Goal: Contribute content: Contribute content

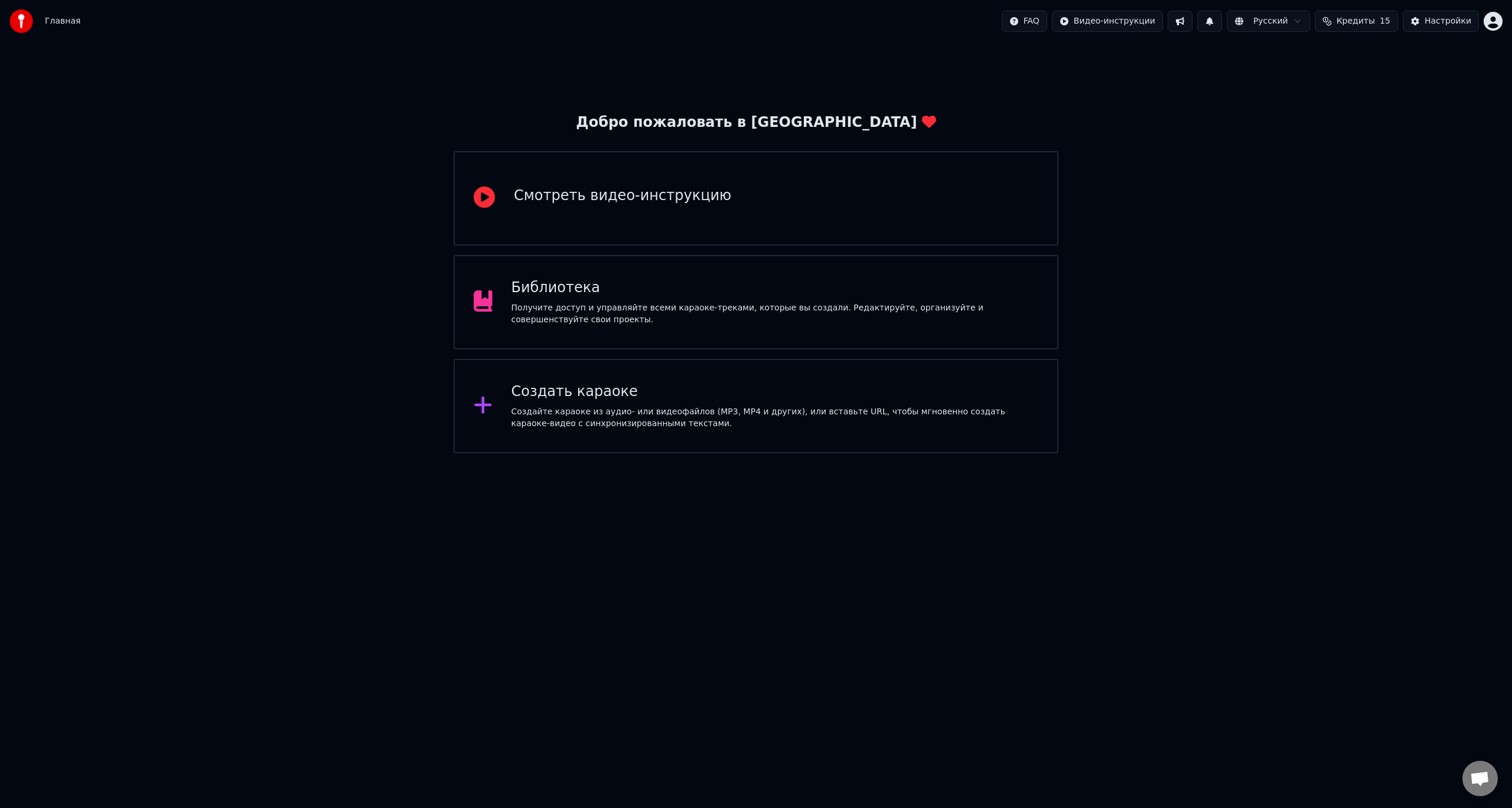
click at [672, 281] on div "Библиотека" at bounding box center [775, 288] width 527 height 19
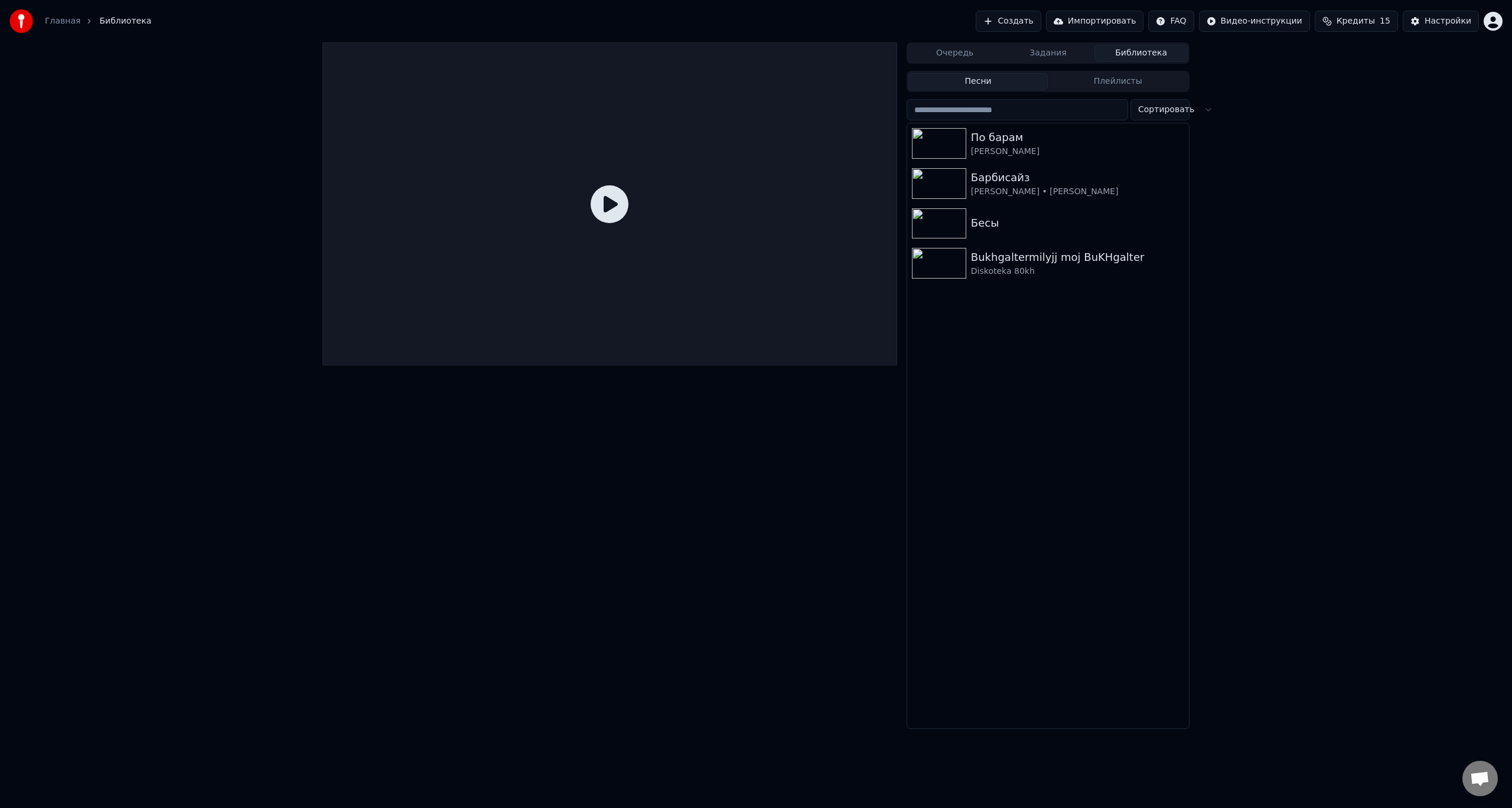
click at [1034, 20] on button "Создать" at bounding box center [1008, 20] width 65 height 21
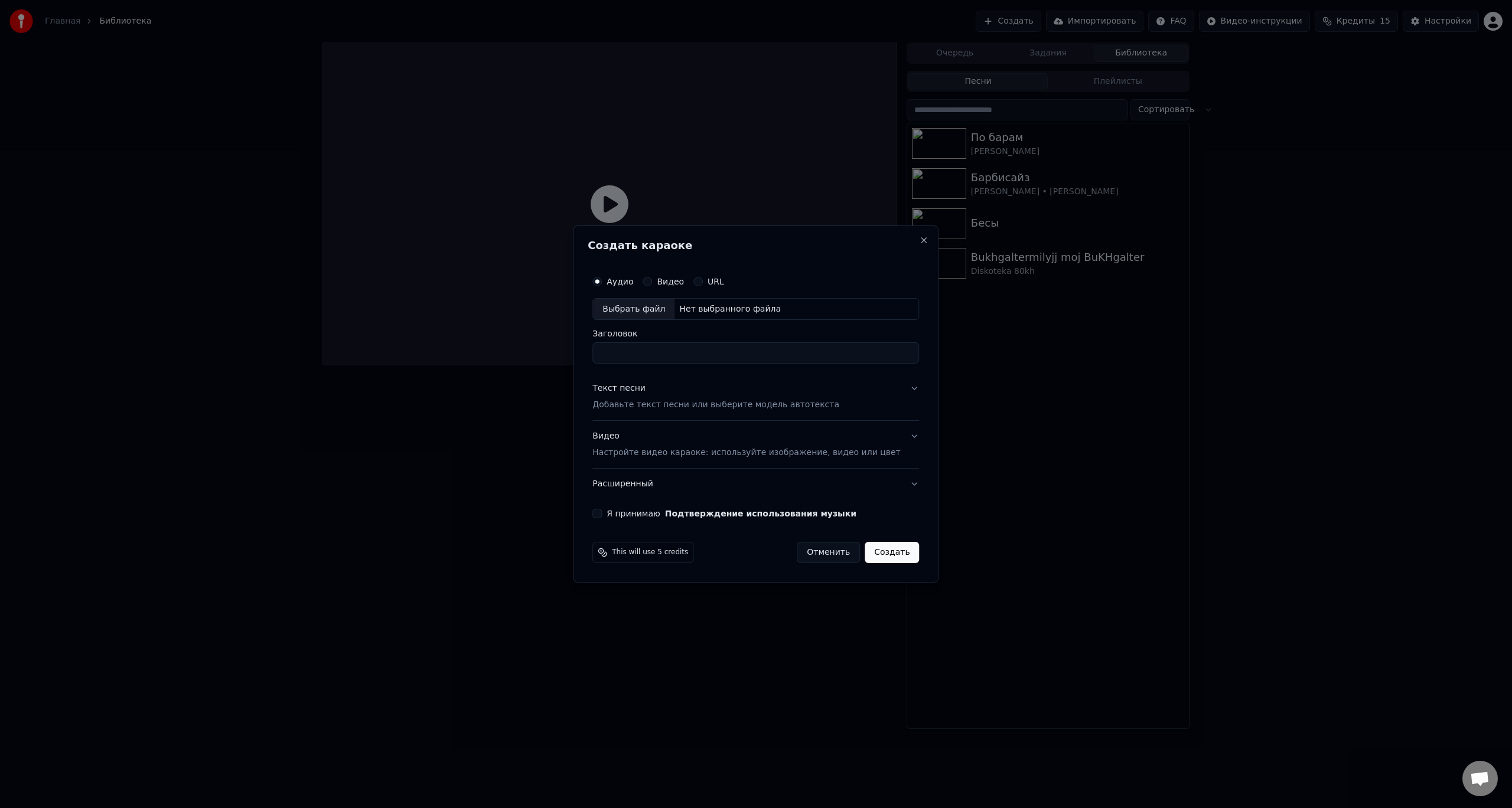
click at [654, 311] on div "Выбрать файл" at bounding box center [633, 309] width 82 height 21
type input "**********"
click at [653, 410] on p "Добавьте текст песни или выберите модель автотекста" at bounding box center [716, 405] width 247 height 12
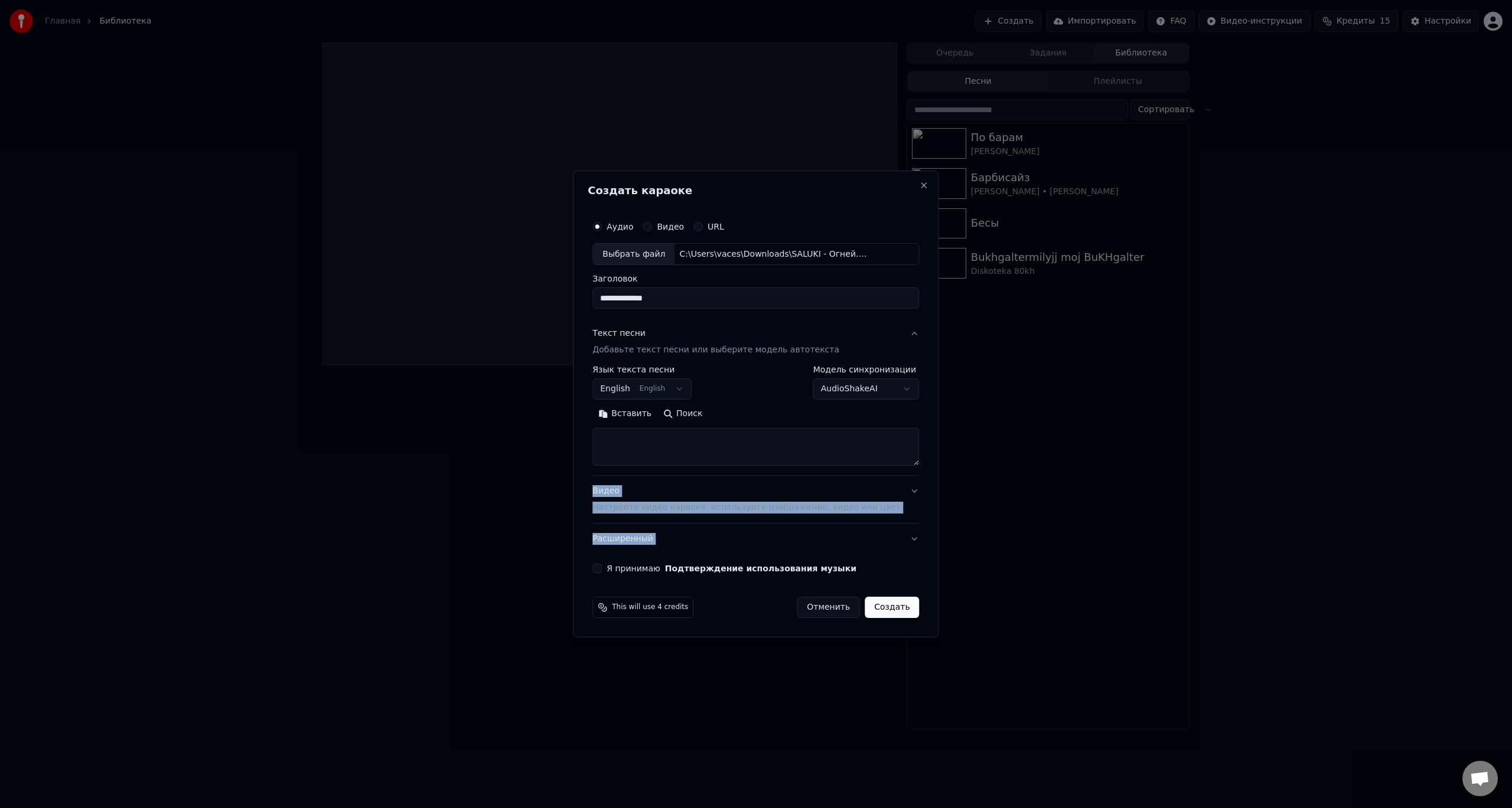
drag, startPoint x: 900, startPoint y: 466, endPoint x: 891, endPoint y: 516, distance: 50.8
click at [886, 569] on div "**********" at bounding box center [756, 394] width 336 height 368
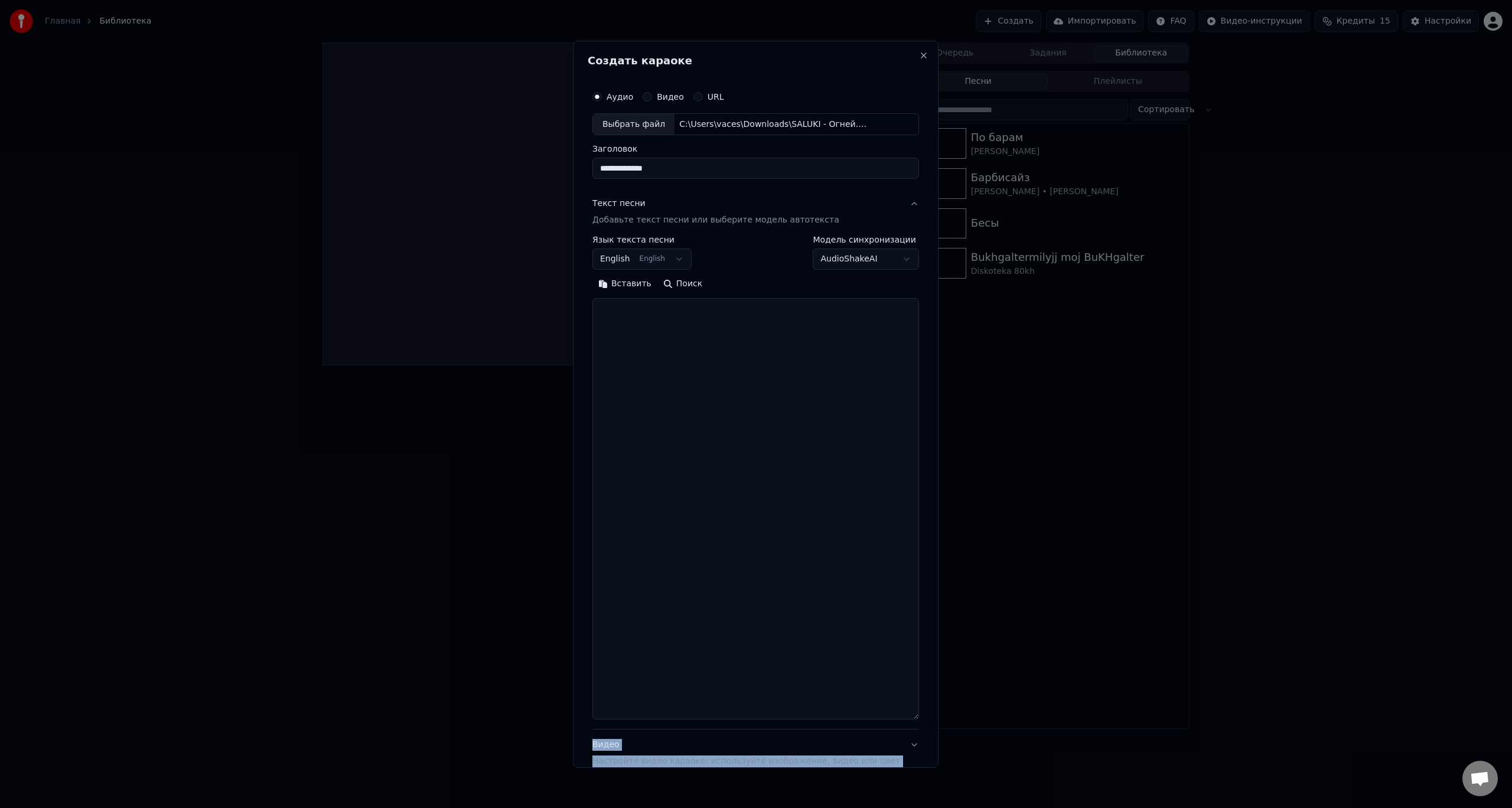
drag, startPoint x: 897, startPoint y: 462, endPoint x: 870, endPoint y: 708, distance: 247.5
click at [885, 719] on textarea at bounding box center [756, 509] width 326 height 422
click at [723, 357] on textarea at bounding box center [756, 515] width 326 height 434
paste textarea "**********"
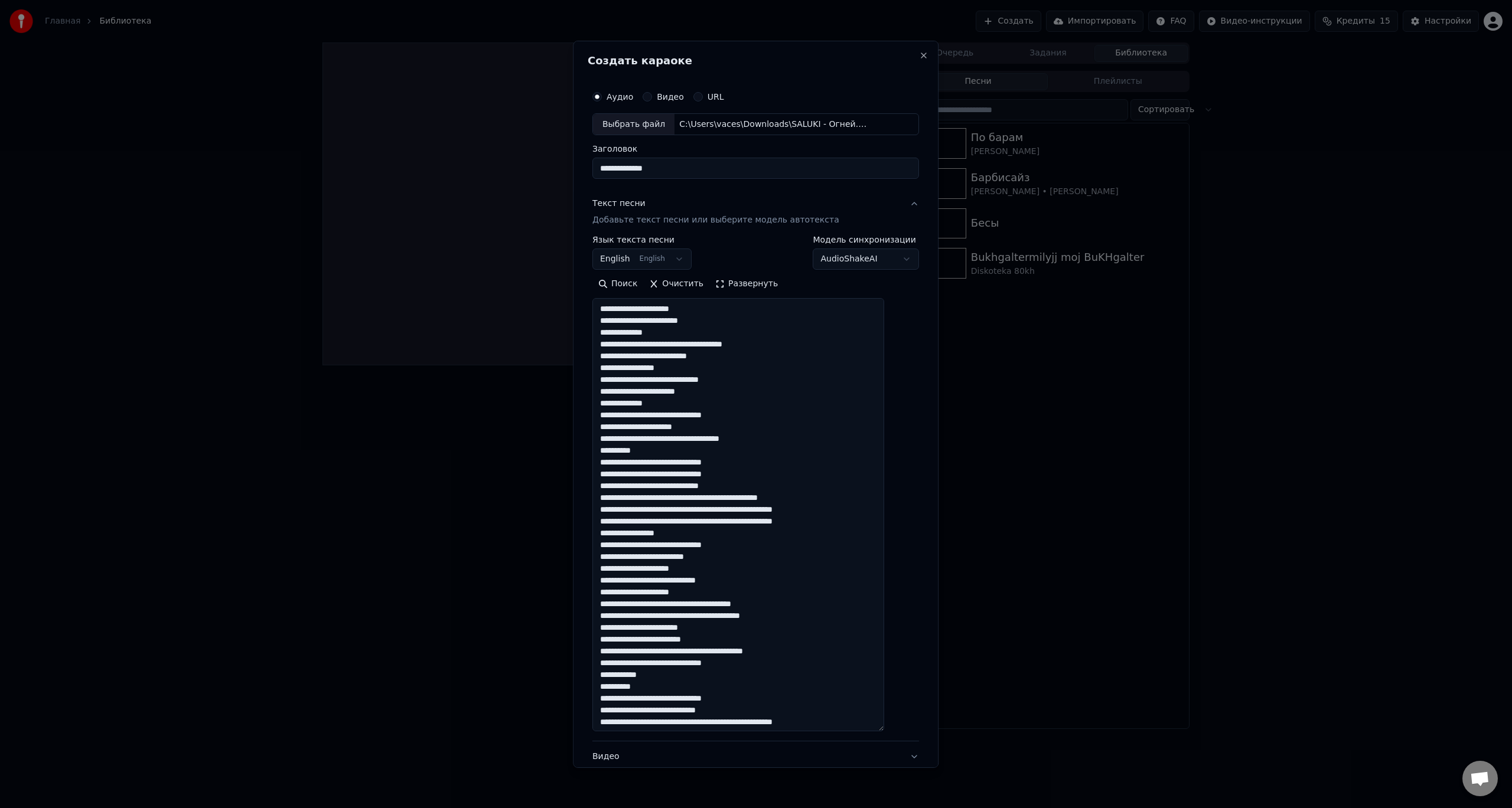
drag, startPoint x: 614, startPoint y: 354, endPoint x: 667, endPoint y: 355, distance: 53.0
click at [667, 355] on textarea at bounding box center [738, 515] width 292 height 434
drag, startPoint x: 622, startPoint y: 404, endPoint x: 670, endPoint y: 404, distance: 48.0
click at [670, 404] on textarea at bounding box center [738, 515] width 292 height 434
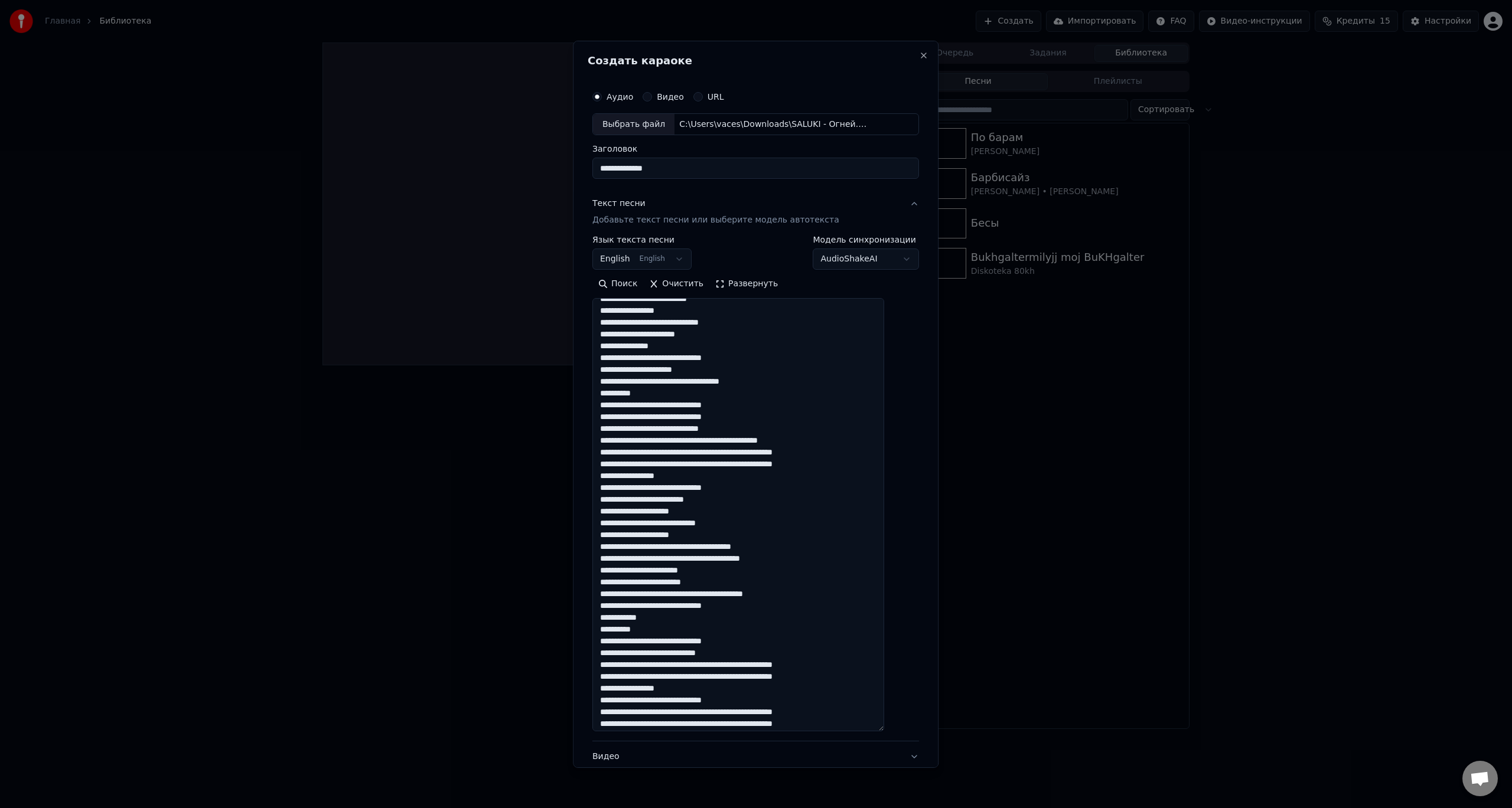
scroll to position [59, 0]
click at [661, 383] on textarea at bounding box center [738, 515] width 292 height 434
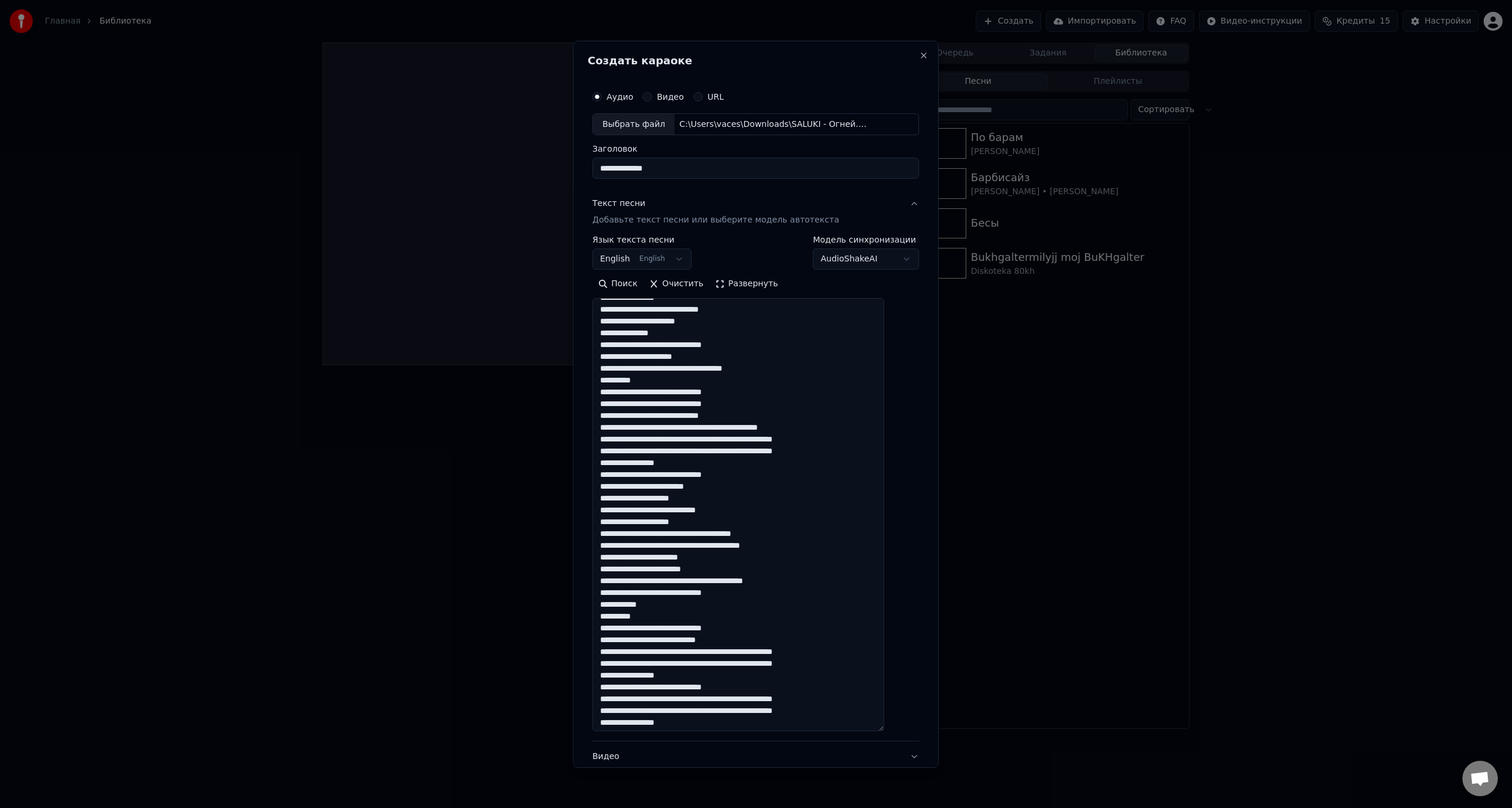
scroll to position [84, 0]
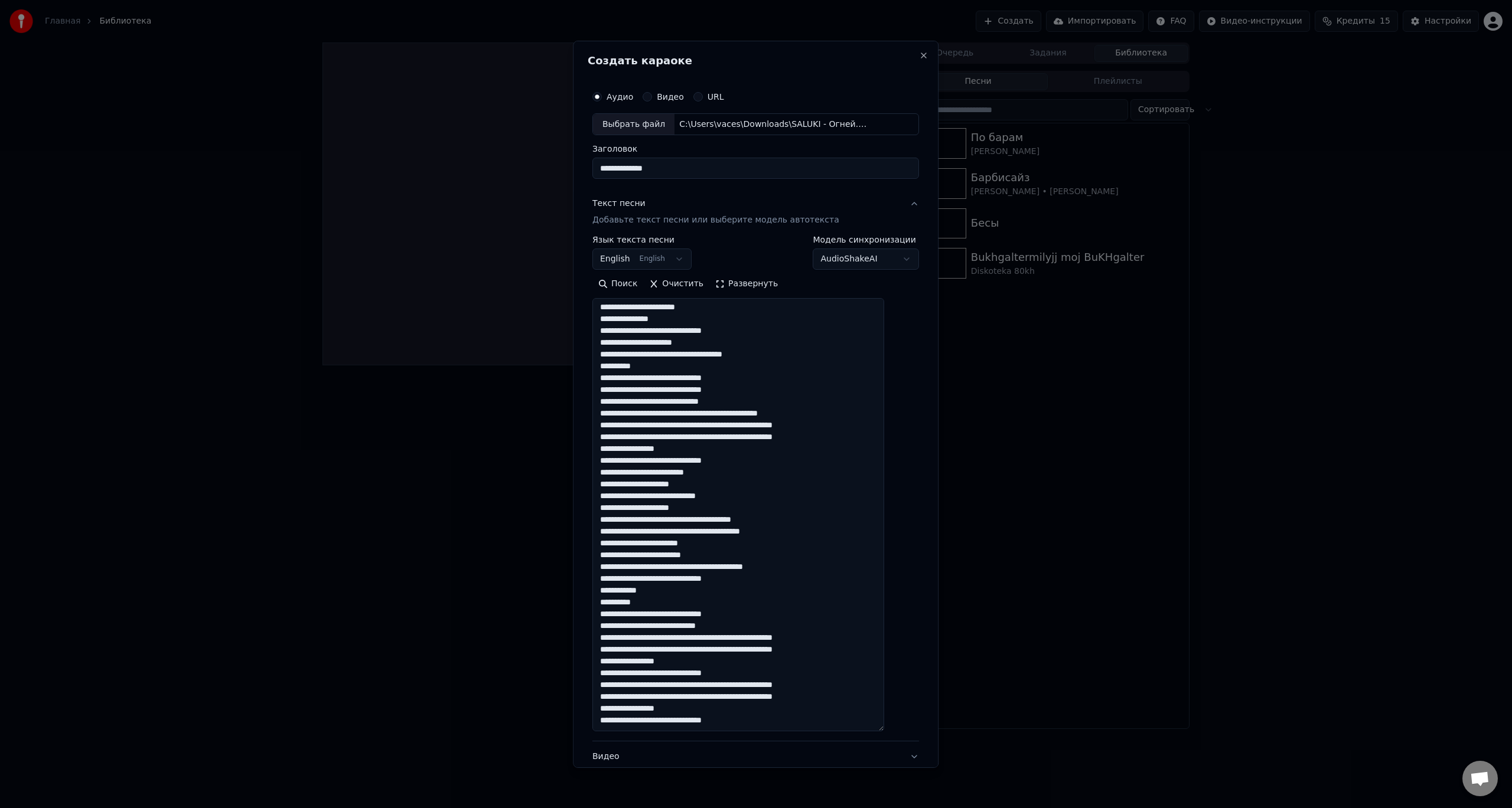
drag, startPoint x: 680, startPoint y: 376, endPoint x: 747, endPoint y: 378, distance: 67.0
click at [747, 378] on textarea at bounding box center [738, 515] width 292 height 434
drag, startPoint x: 681, startPoint y: 391, endPoint x: 746, endPoint y: 391, distance: 65.0
click at [746, 391] on textarea at bounding box center [738, 515] width 292 height 434
click at [661, 404] on textarea at bounding box center [738, 515] width 292 height 434
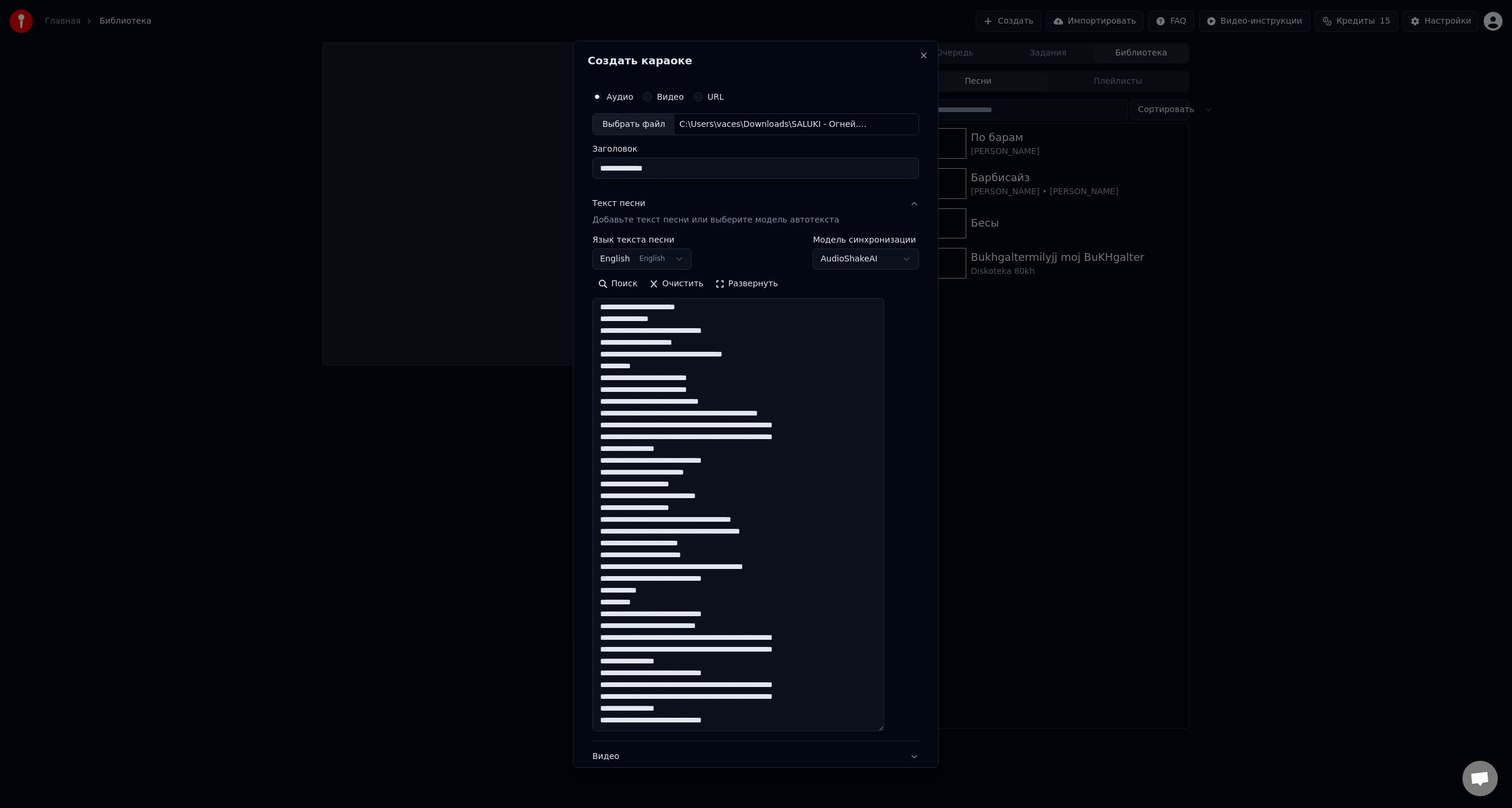
click at [661, 404] on textarea at bounding box center [738, 515] width 292 height 434
drag, startPoint x: 614, startPoint y: 424, endPoint x: 698, endPoint y: 424, distance: 84.0
click at [698, 424] on textarea at bounding box center [738, 515] width 292 height 434
drag, startPoint x: 614, startPoint y: 435, endPoint x: 689, endPoint y: 435, distance: 75.0
click at [697, 435] on textarea at bounding box center [738, 515] width 292 height 434
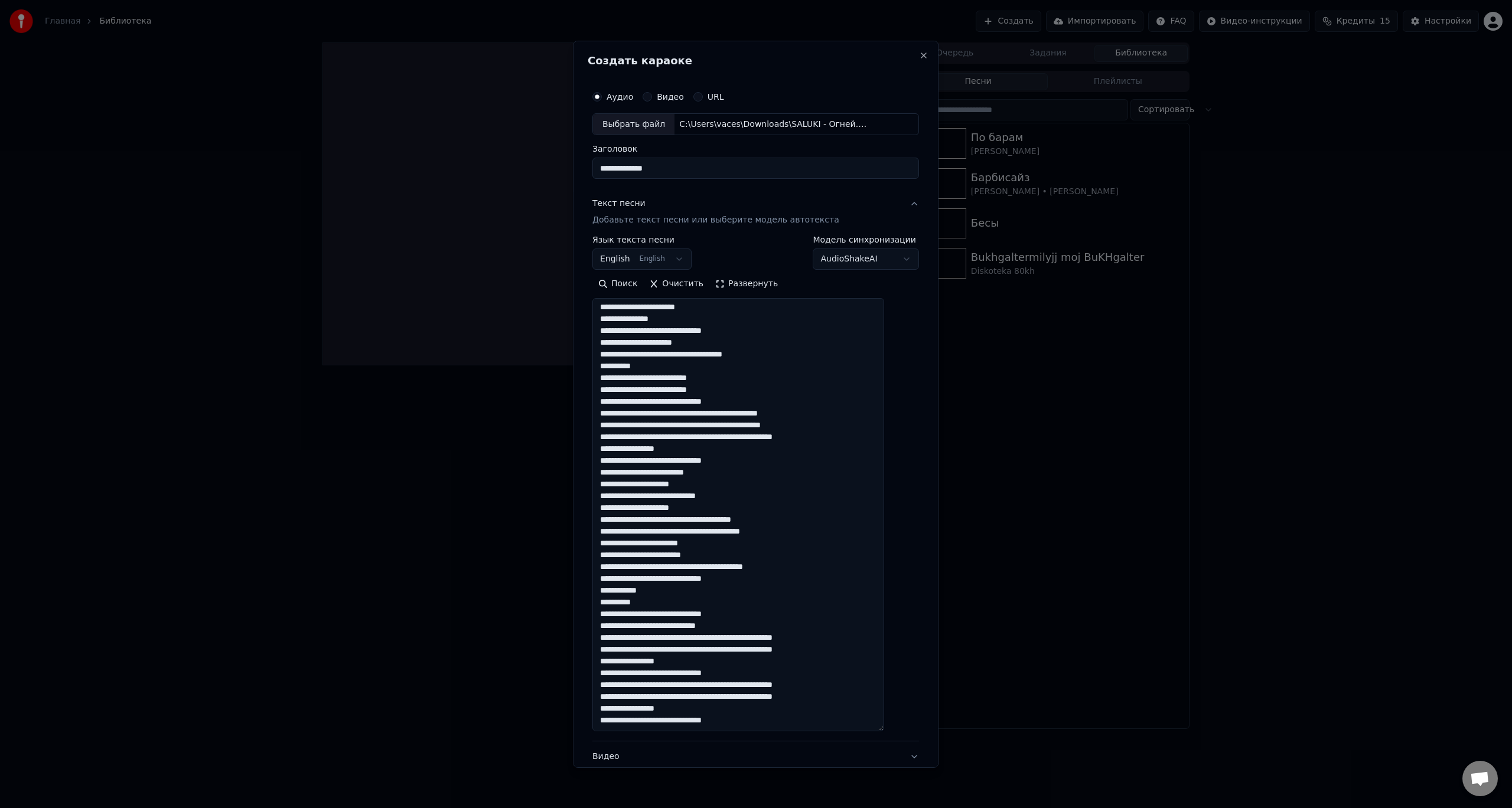
click at [692, 436] on textarea at bounding box center [738, 515] width 292 height 434
click at [696, 436] on textarea at bounding box center [738, 515] width 292 height 434
drag, startPoint x: 698, startPoint y: 436, endPoint x: 613, endPoint y: 436, distance: 85.0
click at [613, 436] on textarea at bounding box center [738, 515] width 292 height 434
drag, startPoint x: 614, startPoint y: 553, endPoint x: 674, endPoint y: 553, distance: 60.0
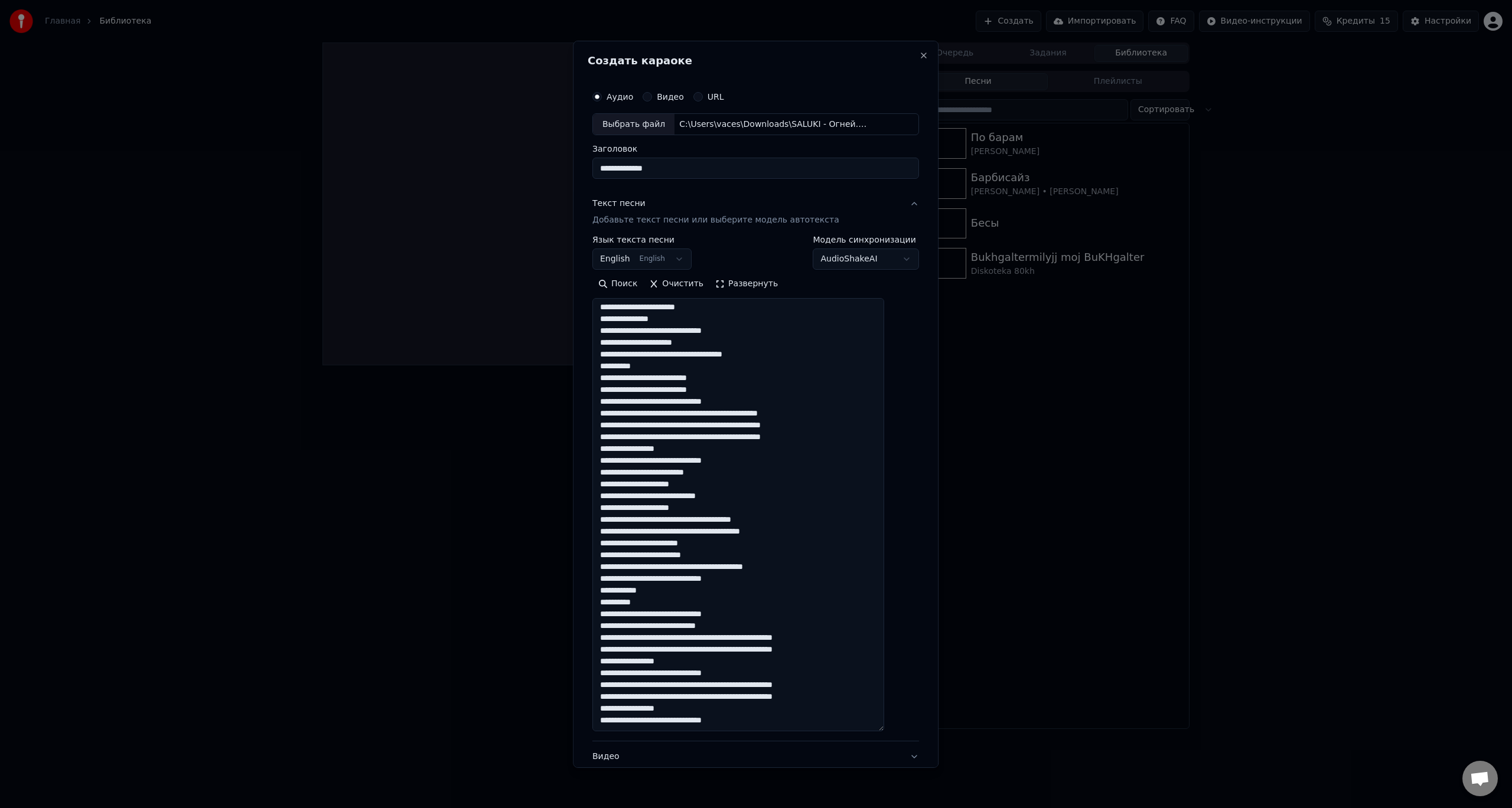
click at [674, 553] on textarea at bounding box center [738, 515] width 292 height 434
drag, startPoint x: 642, startPoint y: 578, endPoint x: 739, endPoint y: 580, distance: 97.0
click at [739, 580] on textarea at bounding box center [738, 515] width 292 height 434
click at [643, 577] on textarea at bounding box center [738, 515] width 292 height 434
type textarea "**********"
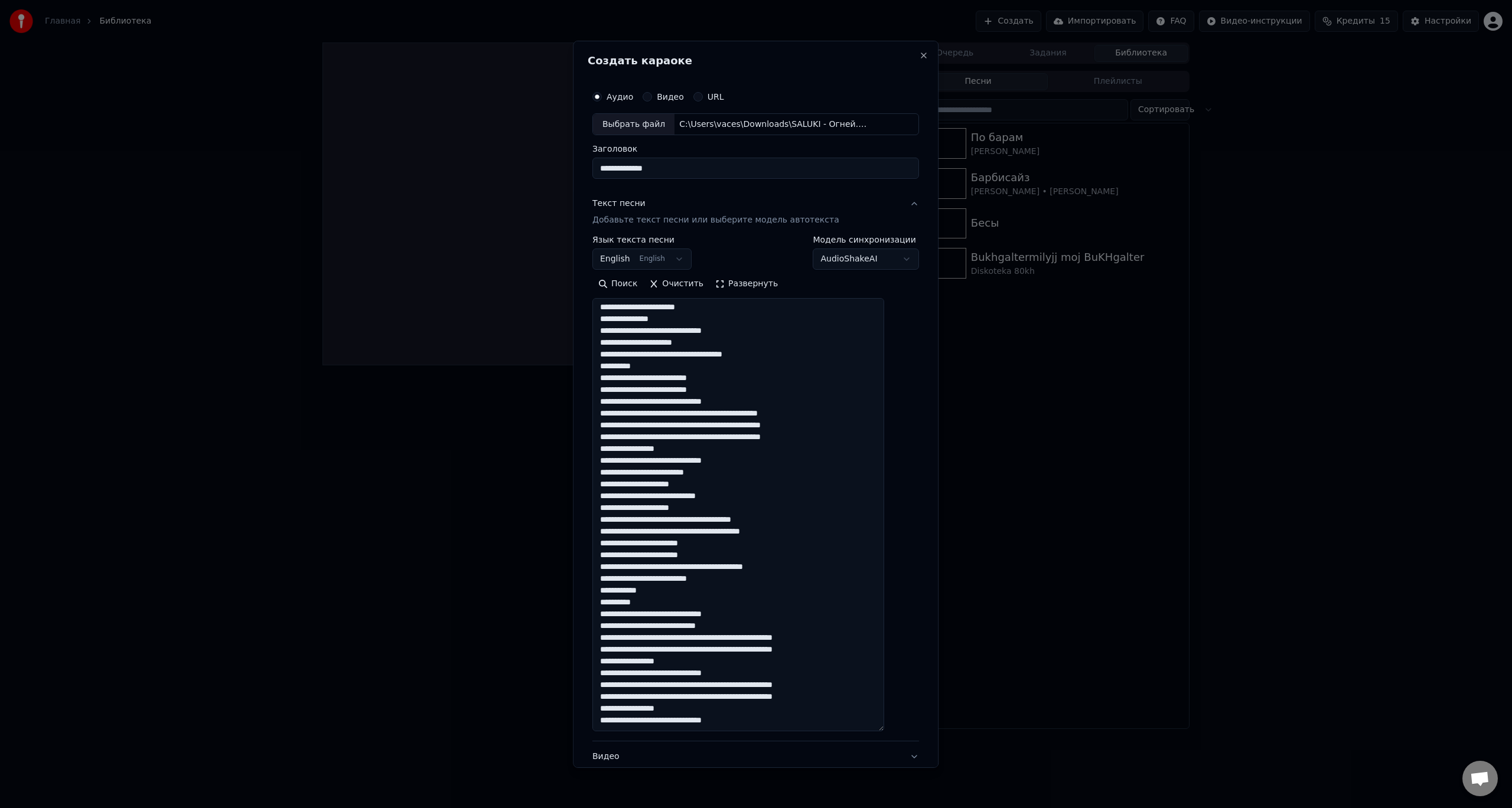
click at [632, 754] on div "Видео Настройте видео караоке: используйте изображение, видео или цвет" at bounding box center [746, 764] width 308 height 29
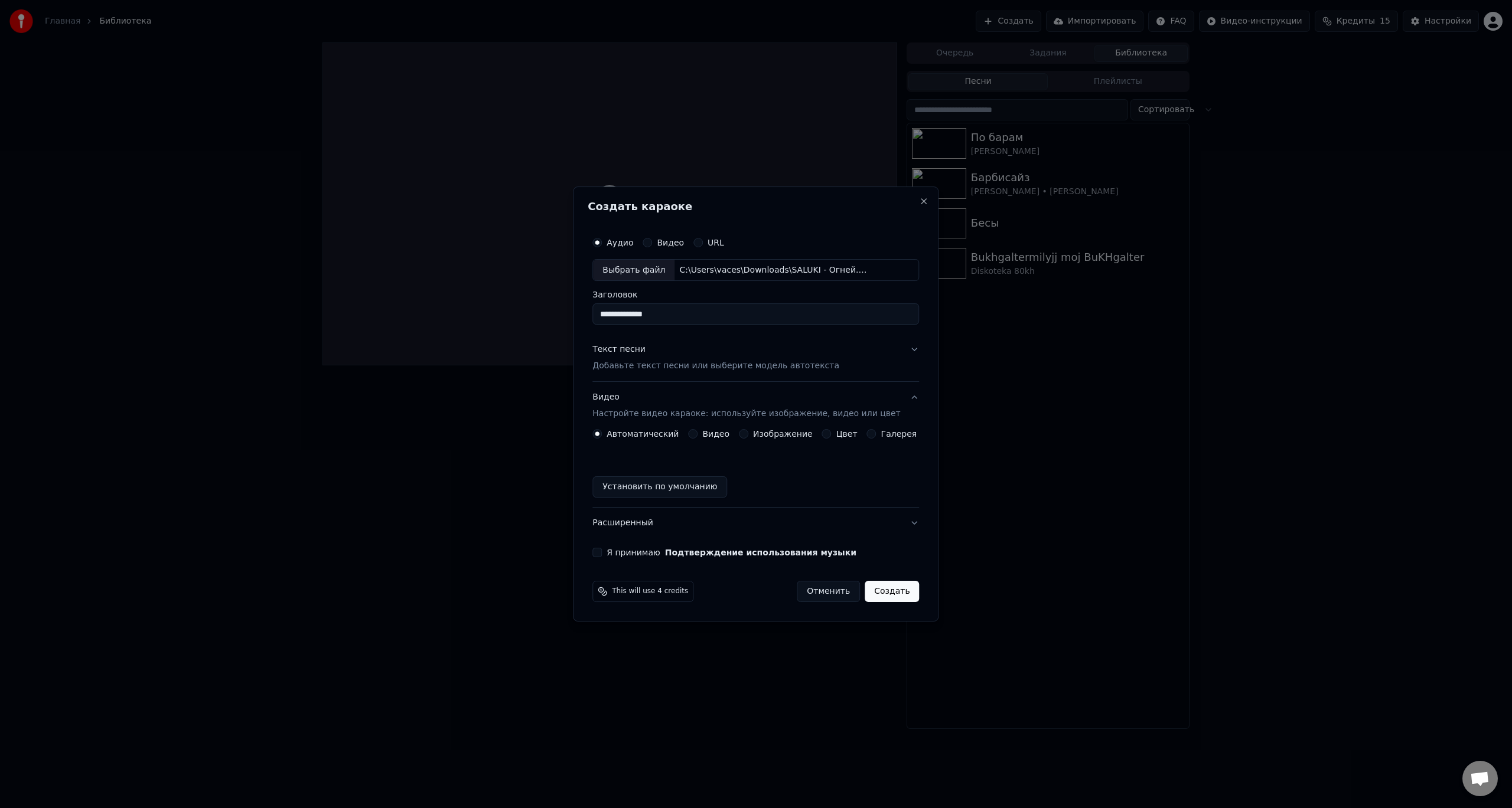
click at [704, 434] on div "Видео" at bounding box center [708, 434] width 42 height 9
click at [697, 436] on button "Видео" at bounding box center [692, 434] width 9 height 9
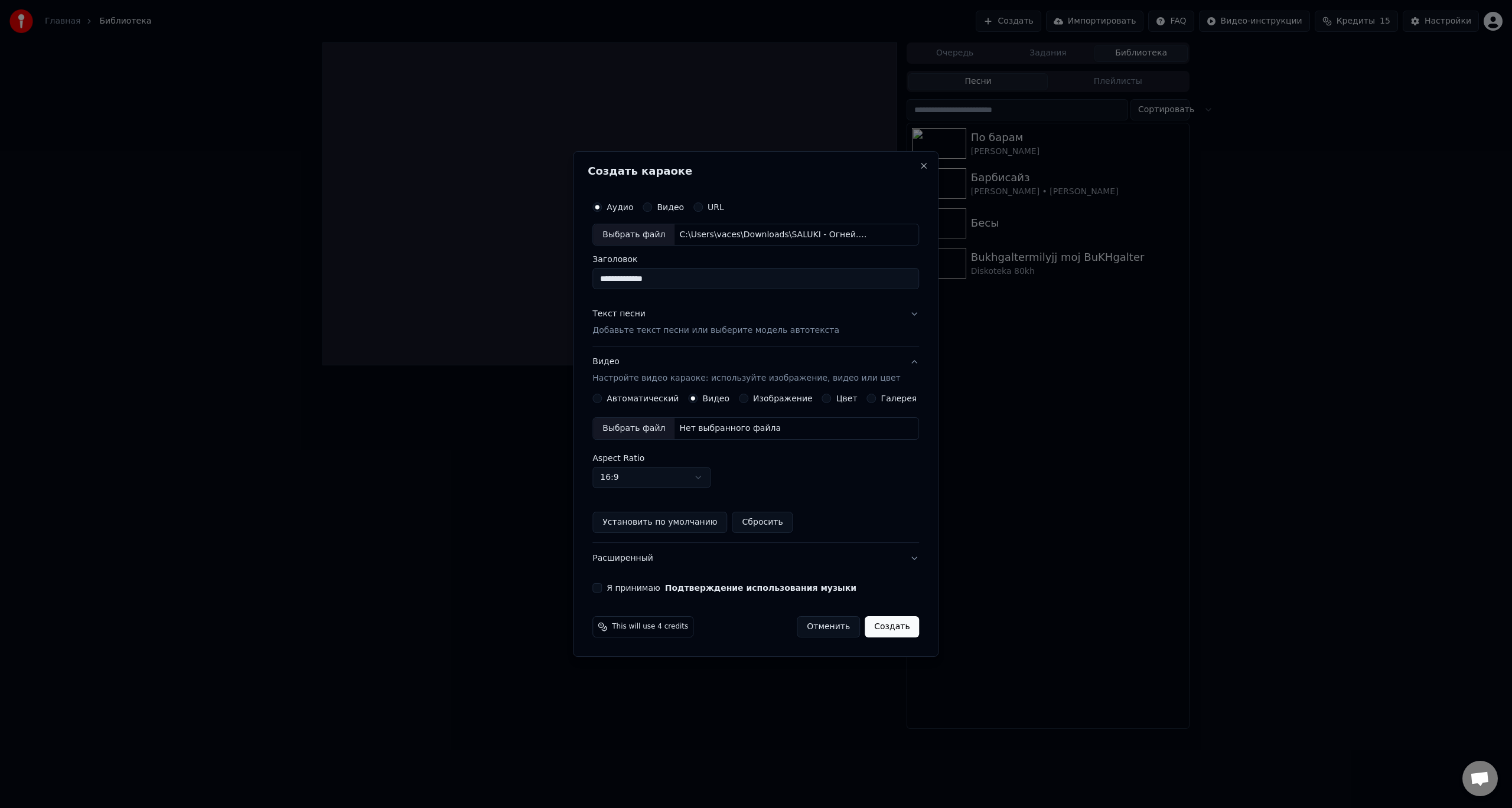
click at [651, 436] on div "Выбрать файл" at bounding box center [633, 428] width 82 height 21
click at [884, 625] on button "Создать" at bounding box center [891, 626] width 55 height 21
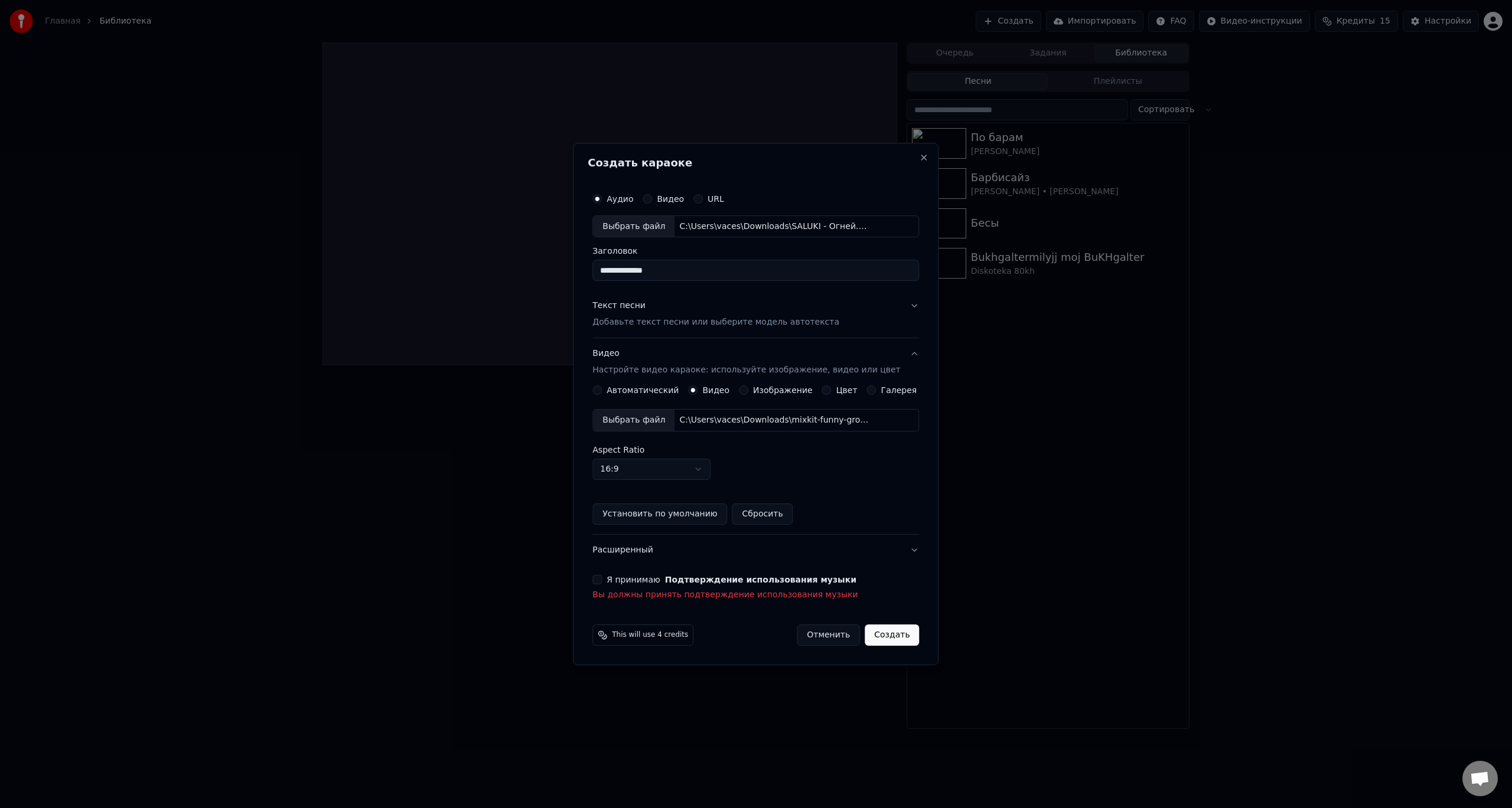
click at [602, 580] on button "Я принимаю Подтверждение использования музыки" at bounding box center [597, 579] width 9 height 9
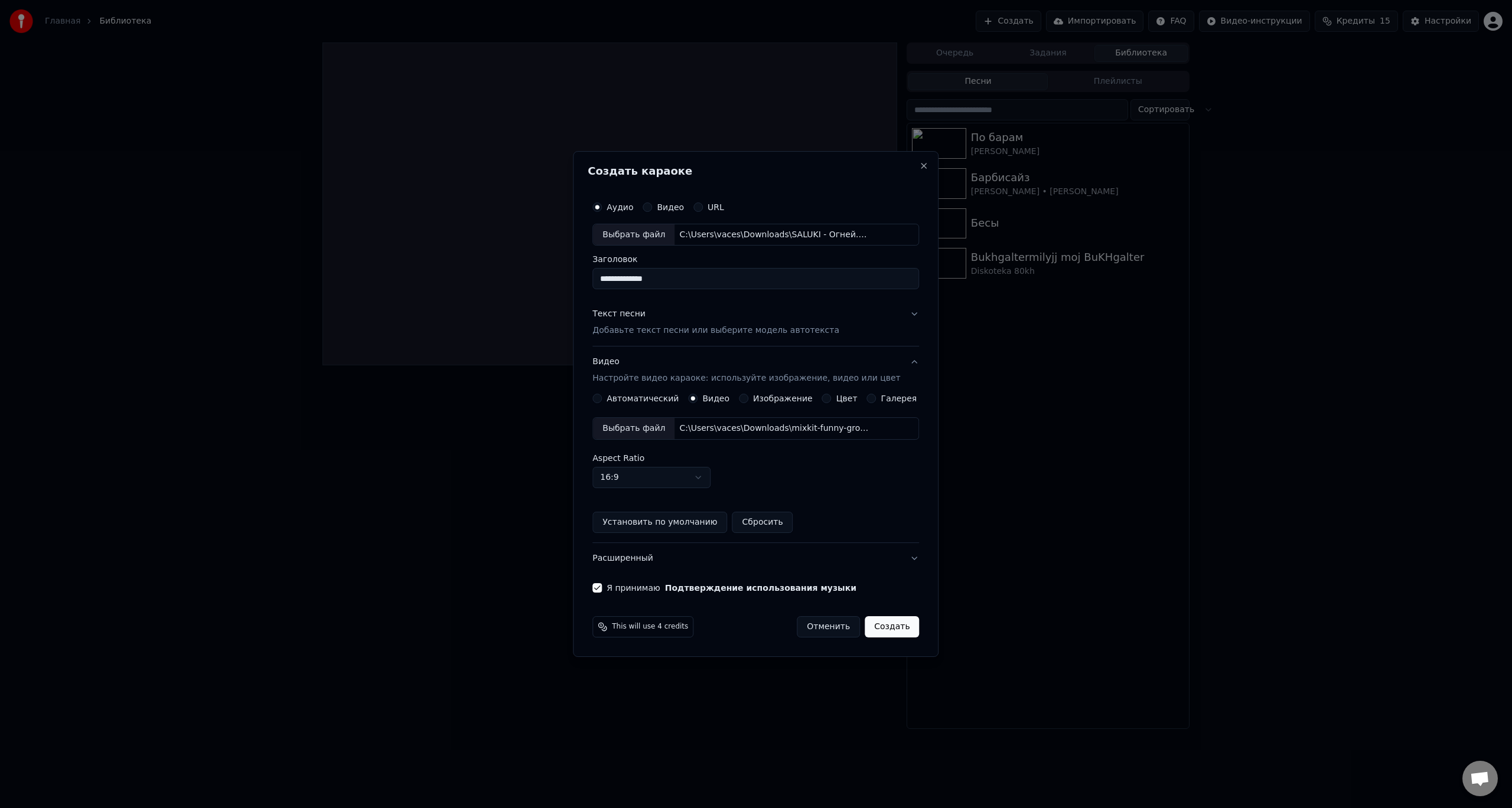
click at [866, 625] on button "Создать" at bounding box center [891, 626] width 55 height 21
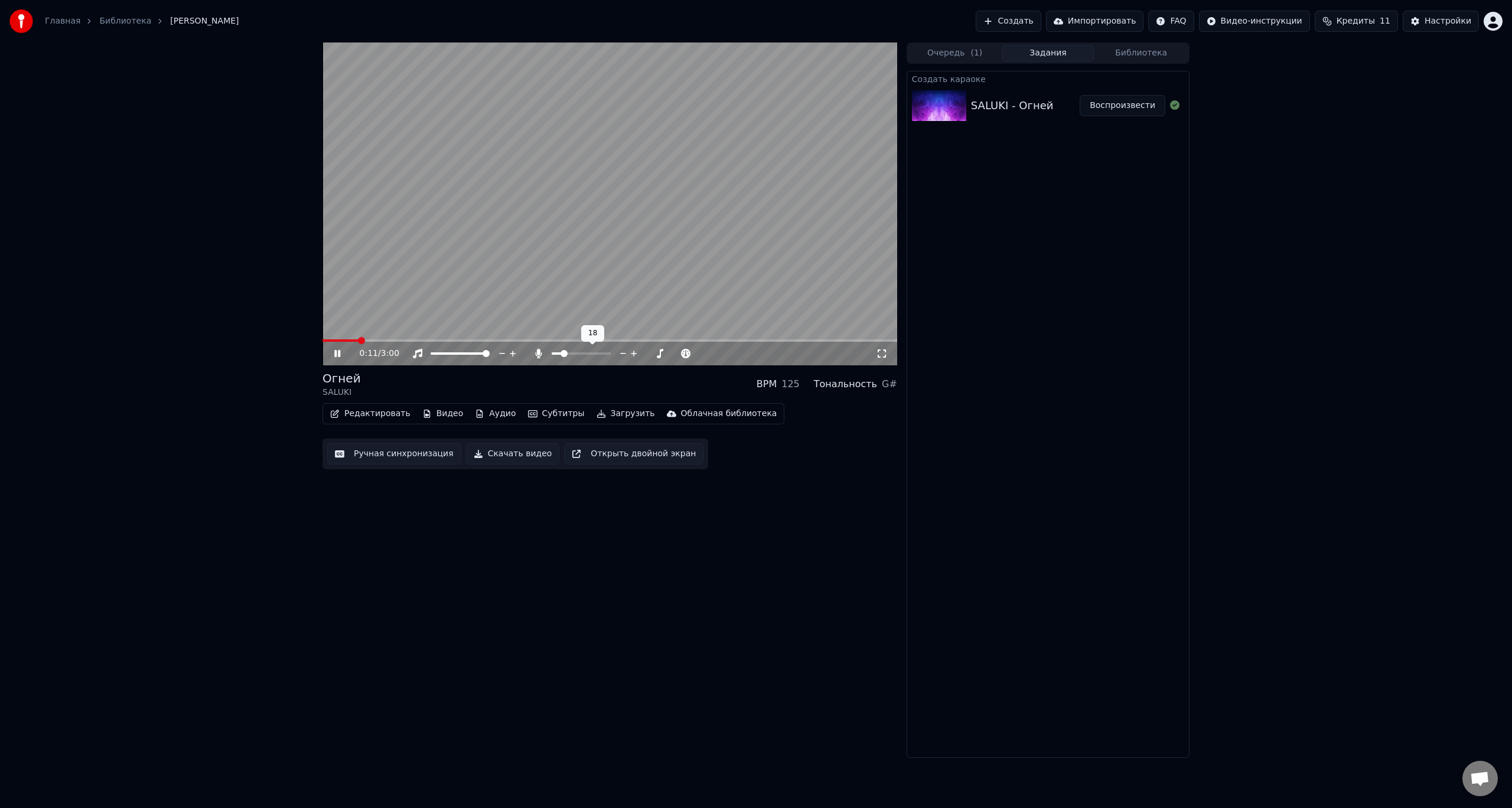
click at [562, 354] on span at bounding box center [581, 353] width 59 height 3
click at [489, 339] on span at bounding box center [425, 340] width 205 height 3
click at [476, 337] on video at bounding box center [610, 204] width 575 height 322
click at [480, 341] on span at bounding box center [401, 340] width 159 height 3
click at [460, 340] on span at bounding box center [391, 340] width 137 height 3
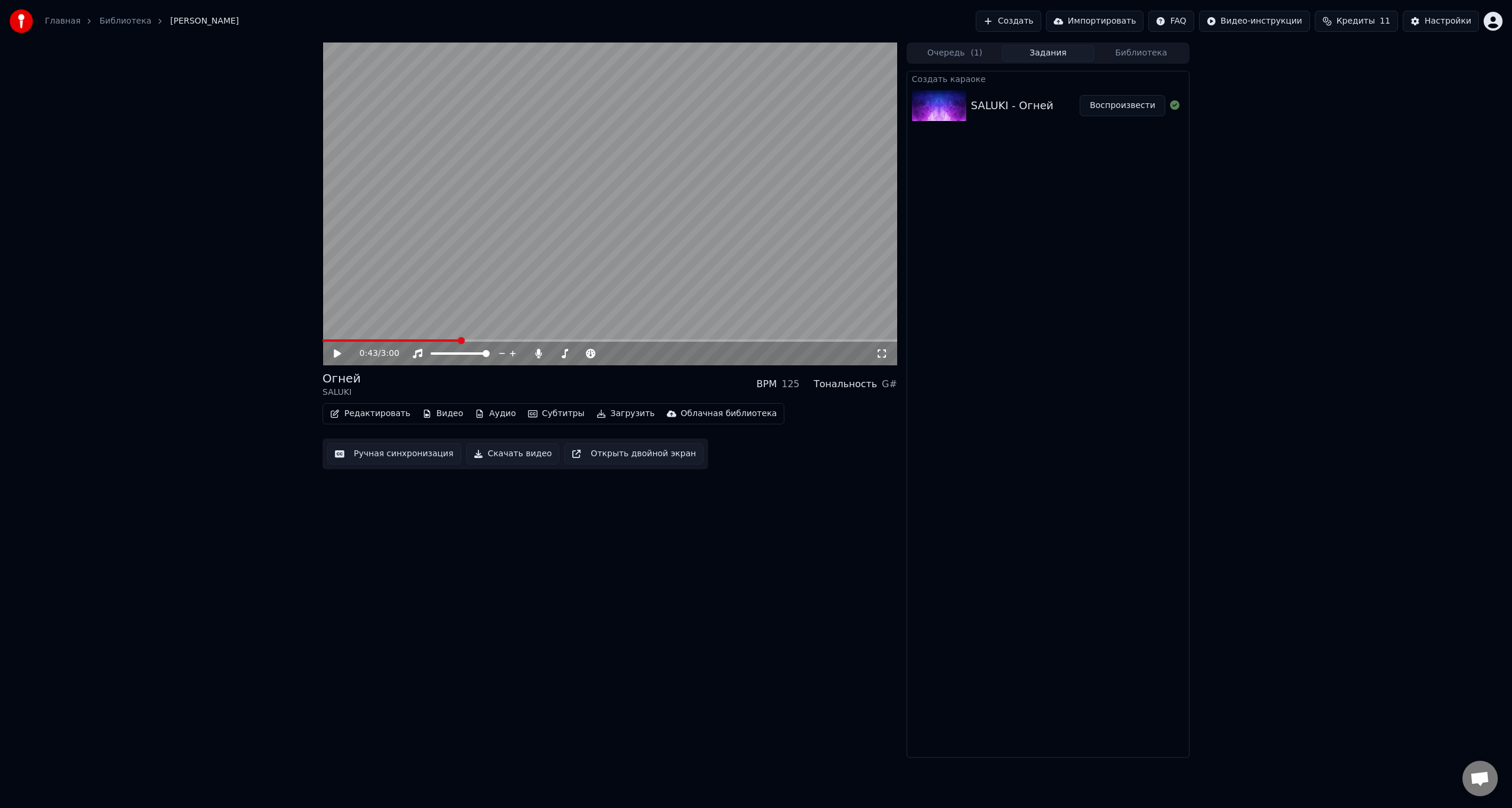
click at [440, 338] on video at bounding box center [610, 204] width 575 height 322
click at [428, 337] on video at bounding box center [610, 204] width 575 height 322
click at [448, 342] on div "0:45 / 3:00" at bounding box center [610, 353] width 575 height 23
click at [448, 340] on span at bounding box center [394, 340] width 144 height 3
click at [465, 307] on video at bounding box center [610, 204] width 575 height 322
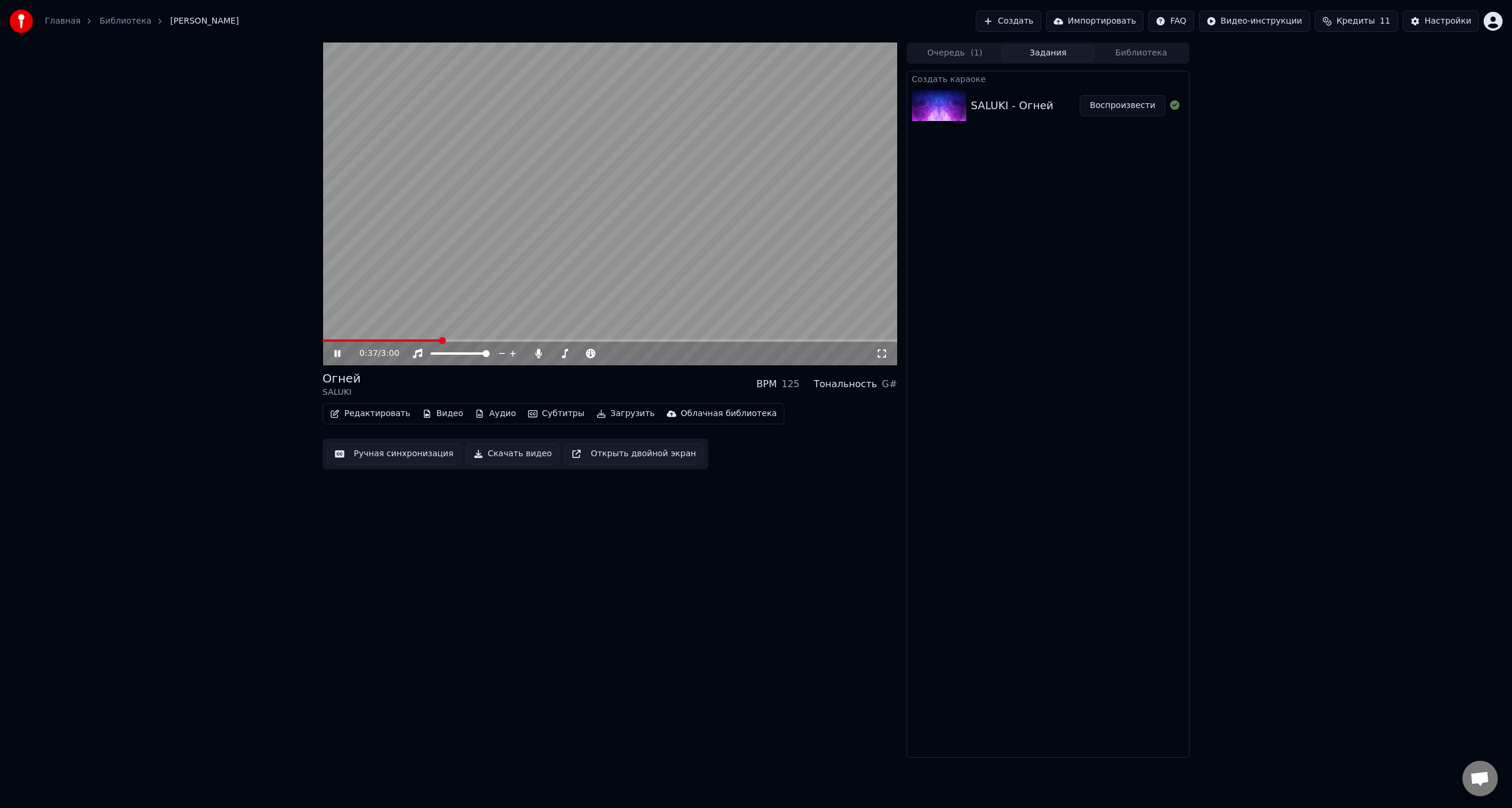
click at [440, 342] on span at bounding box center [381, 340] width 118 height 3
click at [434, 342] on span at bounding box center [378, 340] width 111 height 3
click at [447, 339] on span at bounding box center [451, 341] width 7 height 7
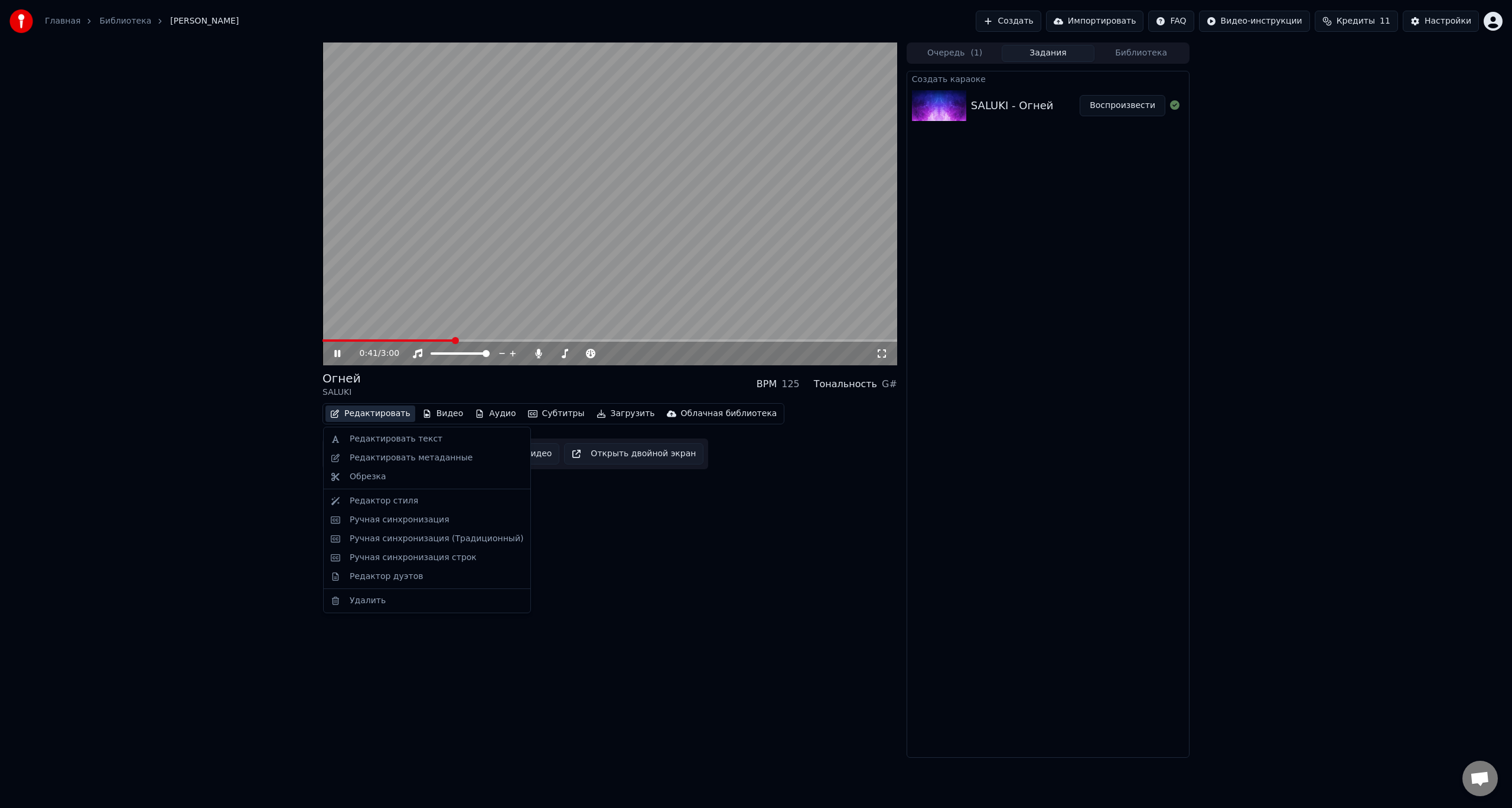
click at [388, 419] on button "Редактировать" at bounding box center [370, 414] width 90 height 17
click at [405, 442] on div "Редактировать текст" at bounding box center [396, 439] width 93 height 12
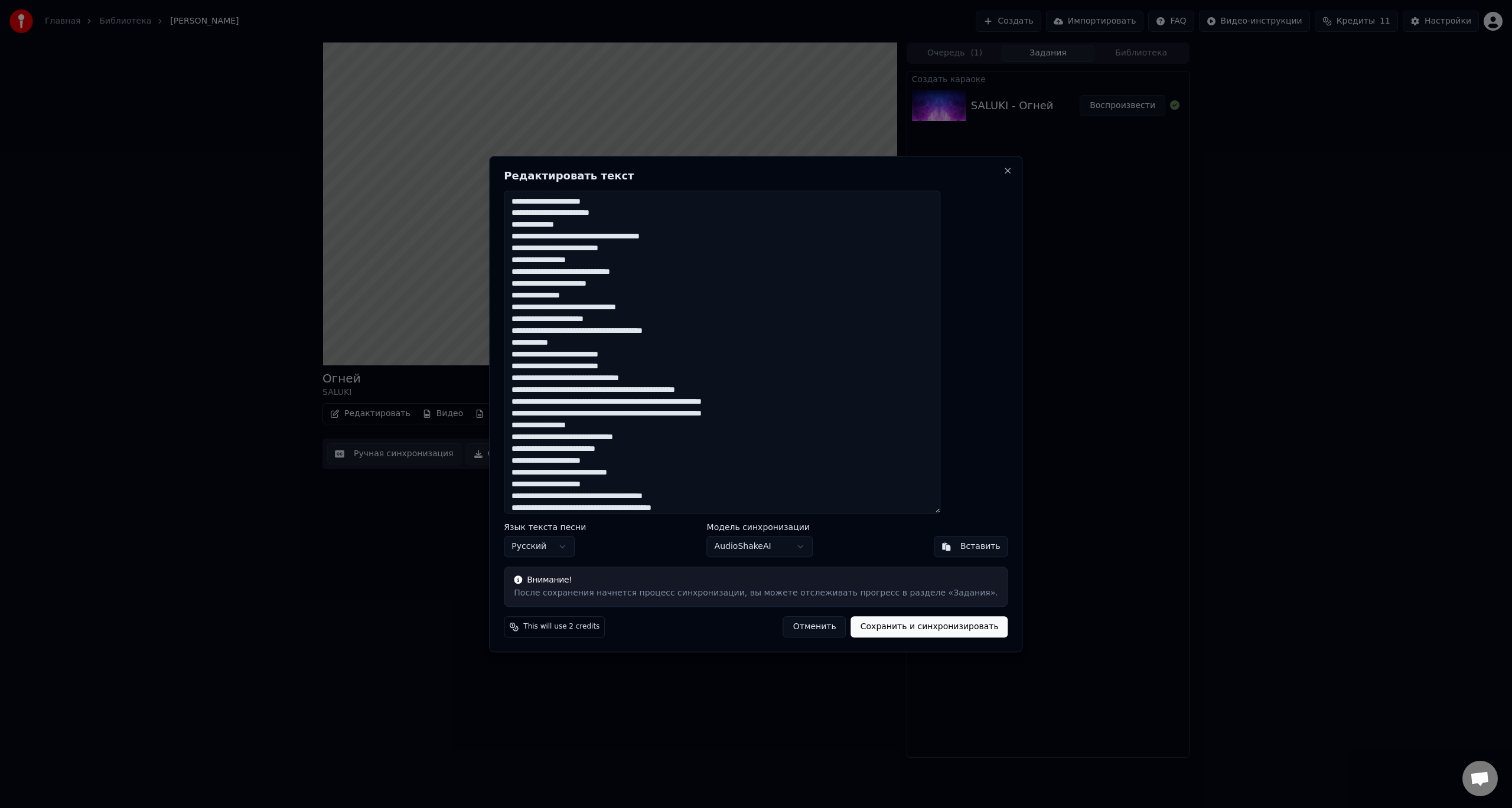
drag, startPoint x: 679, startPoint y: 173, endPoint x: 746, endPoint y: 173, distance: 67.0
click at [746, 173] on h2 "Редактировать текст" at bounding box center [755, 175] width 503 height 10
click at [649, 347] on textarea at bounding box center [721, 352] width 437 height 323
click at [683, 369] on textarea at bounding box center [721, 352] width 437 height 323
click at [1003, 172] on button "Close" at bounding box center [1008, 170] width 9 height 9
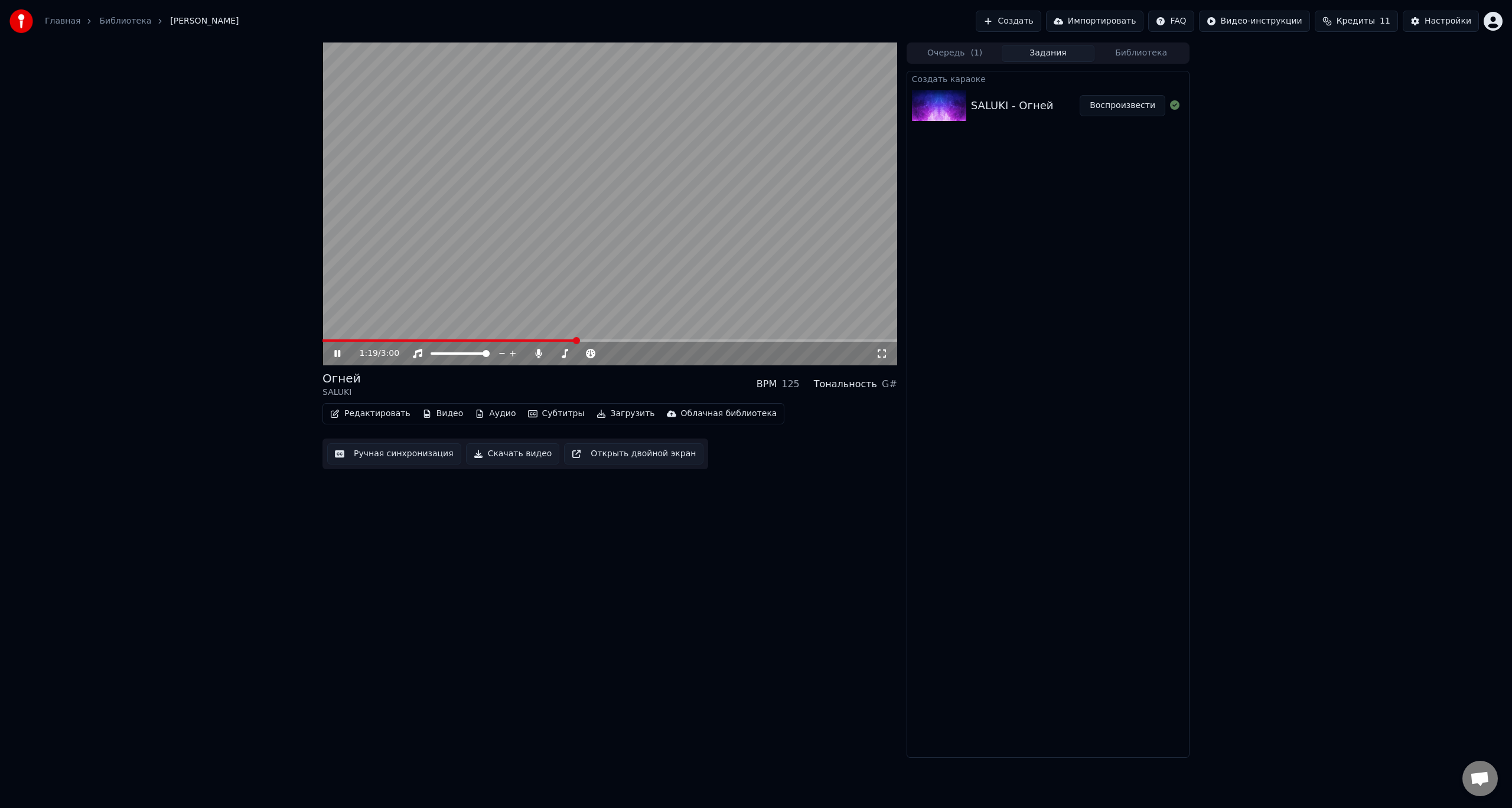
click at [460, 339] on span at bounding box center [449, 340] width 253 height 3
click at [438, 340] on span at bounding box center [398, 340] width 150 height 3
click at [421, 340] on span at bounding box center [372, 340] width 98 height 3
click at [528, 414] on button "Субтитры" at bounding box center [555, 414] width 66 height 17
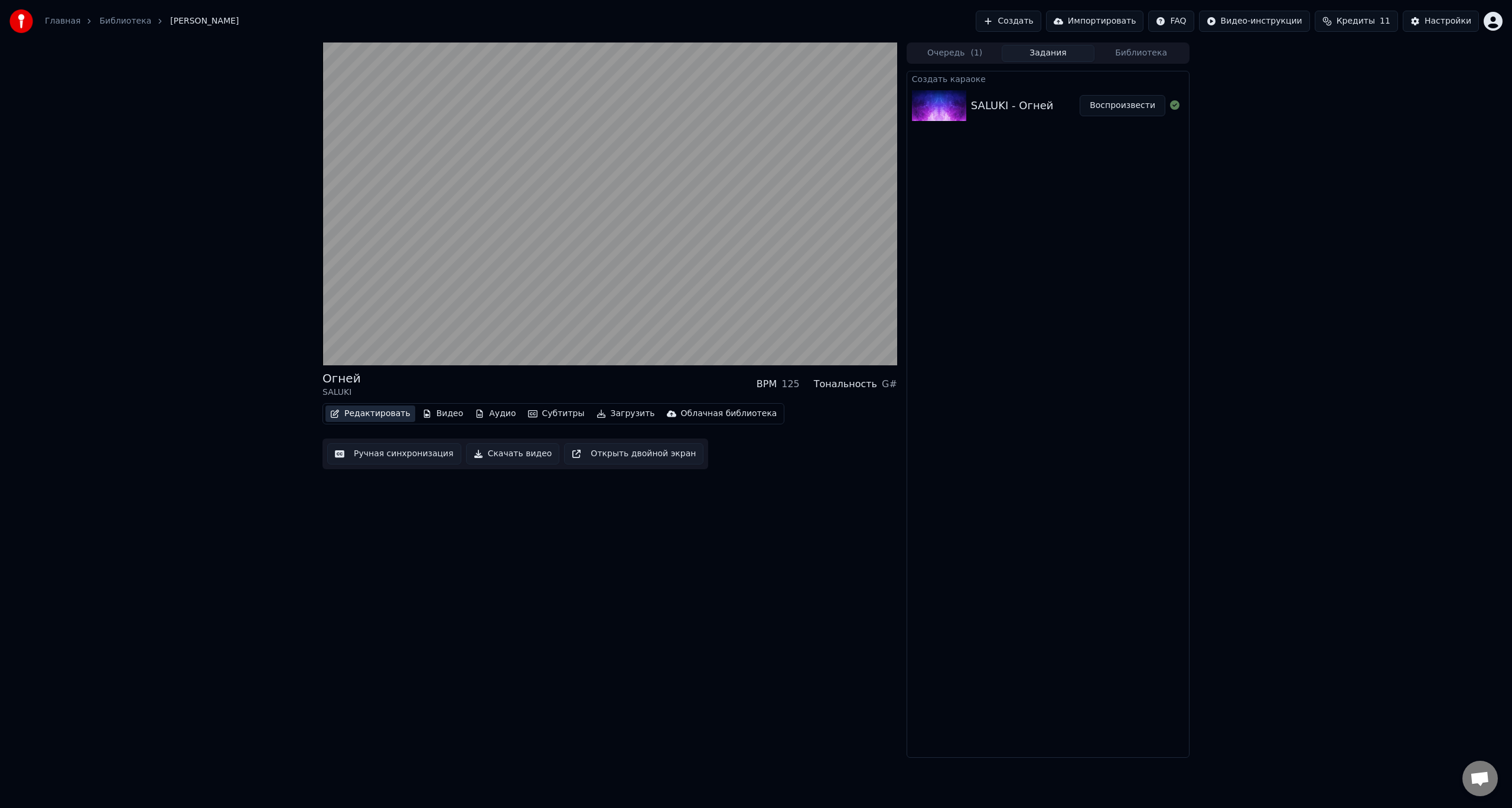
click at [384, 418] on button "Редактировать" at bounding box center [370, 414] width 90 height 17
click at [377, 414] on button "Редактировать" at bounding box center [370, 414] width 90 height 17
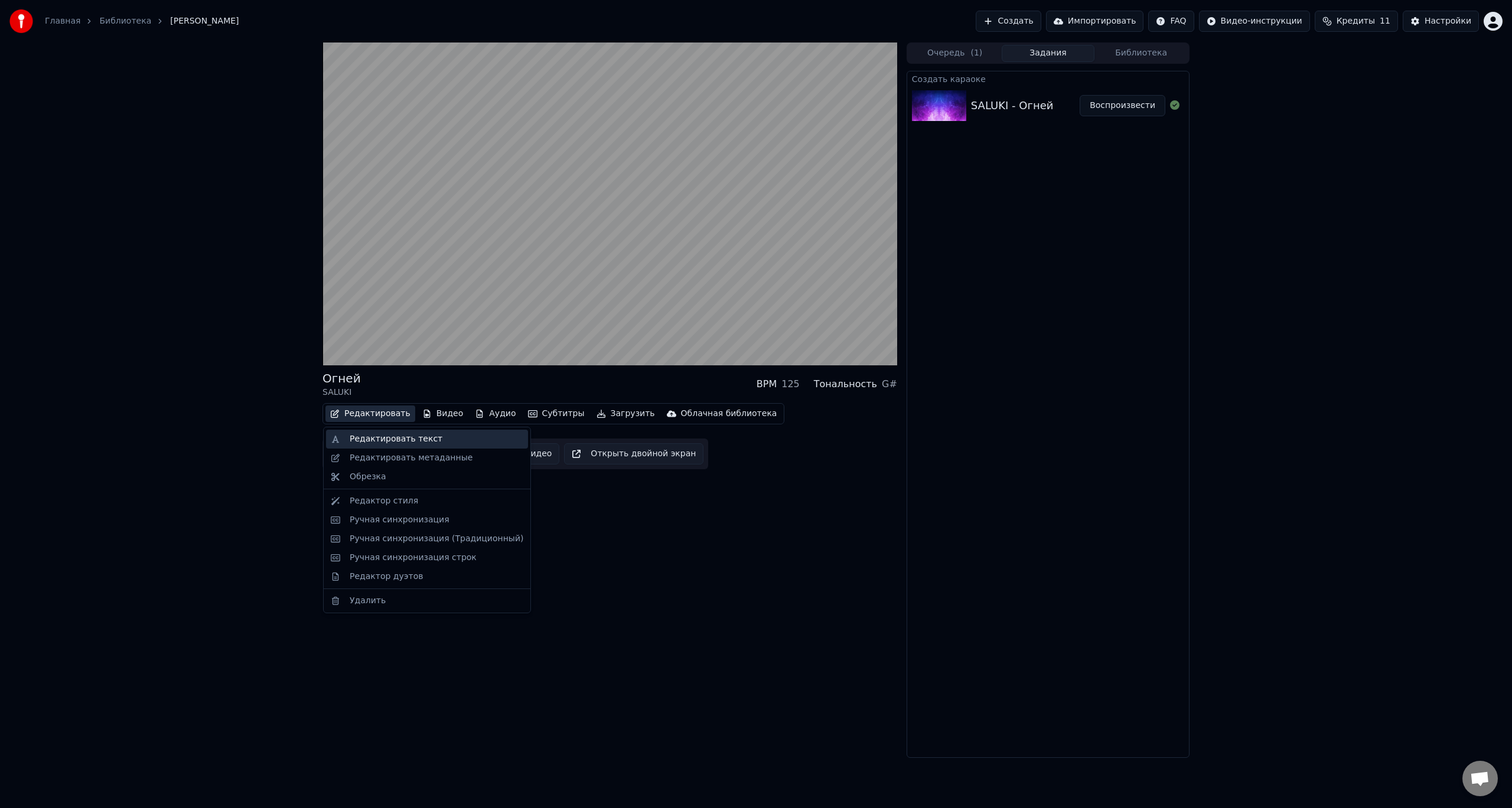
click at [420, 438] on div "Редактировать текст" at bounding box center [396, 439] width 93 height 12
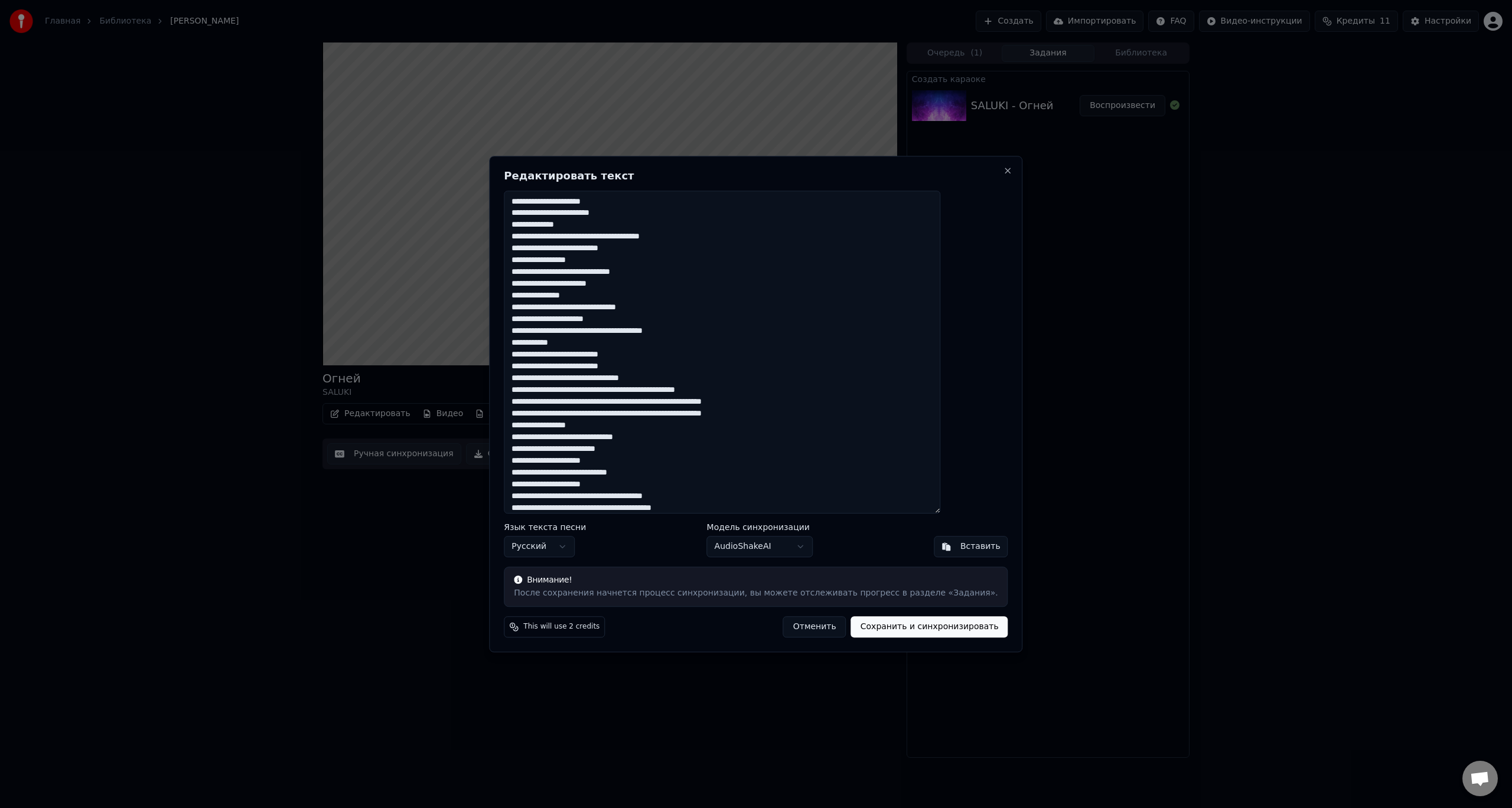
drag, startPoint x: 661, startPoint y: 355, endPoint x: 534, endPoint y: 353, distance: 127.0
click at [534, 353] on div "Редактировать текст Язык текста песни Русский Модель синхронизации AudioShakeAI…" at bounding box center [755, 404] width 533 height 497
paste textarea "*****"
drag, startPoint x: 663, startPoint y: 365, endPoint x: 540, endPoint y: 364, distance: 123.0
click at [540, 363] on textarea at bounding box center [721, 352] width 437 height 323
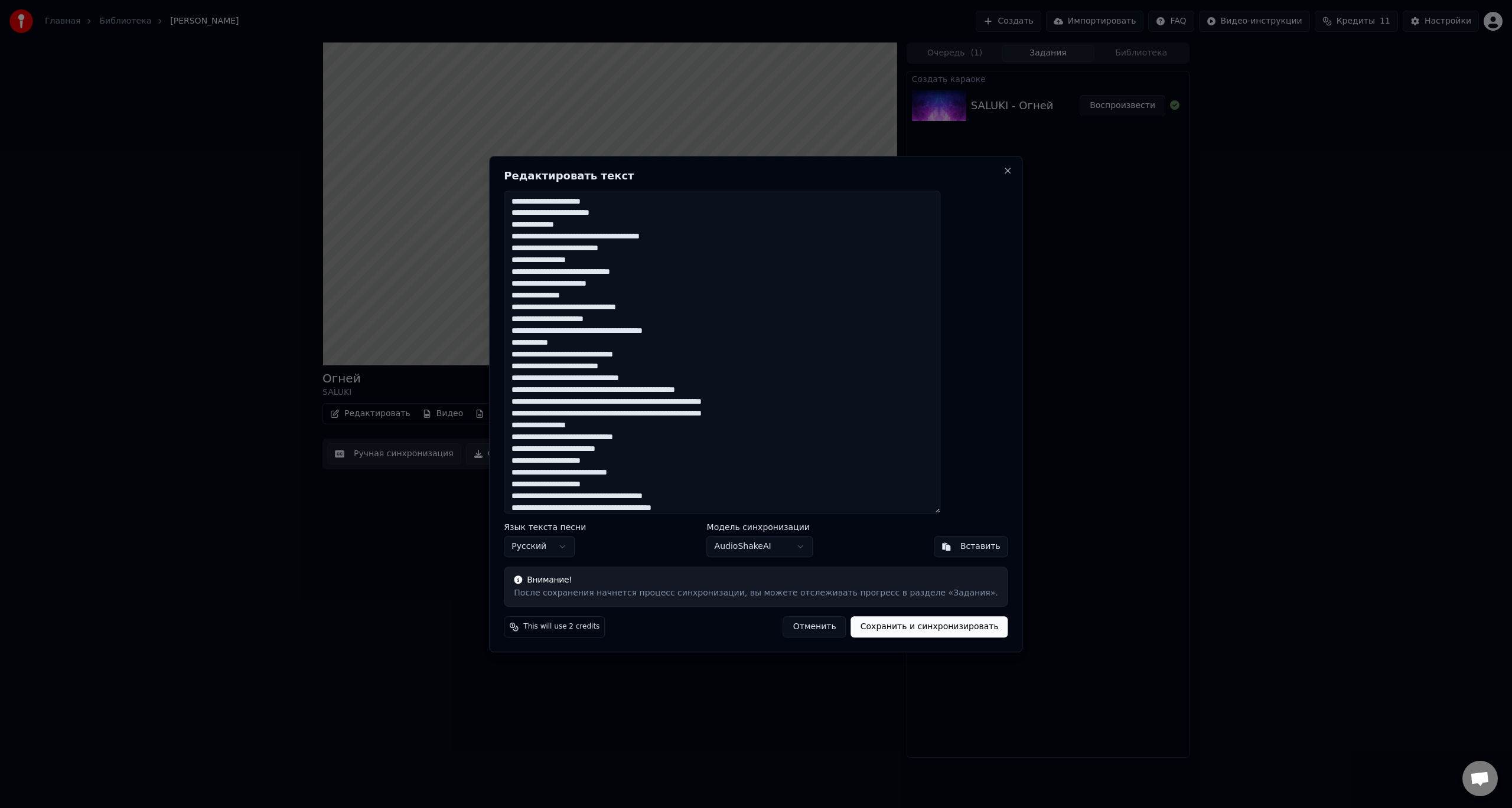
paste textarea "*****"
paste textarea
drag, startPoint x: 678, startPoint y: 379, endPoint x: 525, endPoint y: 378, distance: 153.0
type textarea "**********"
click at [926, 627] on button "Сохранить и синхронизировать" at bounding box center [929, 626] width 157 height 21
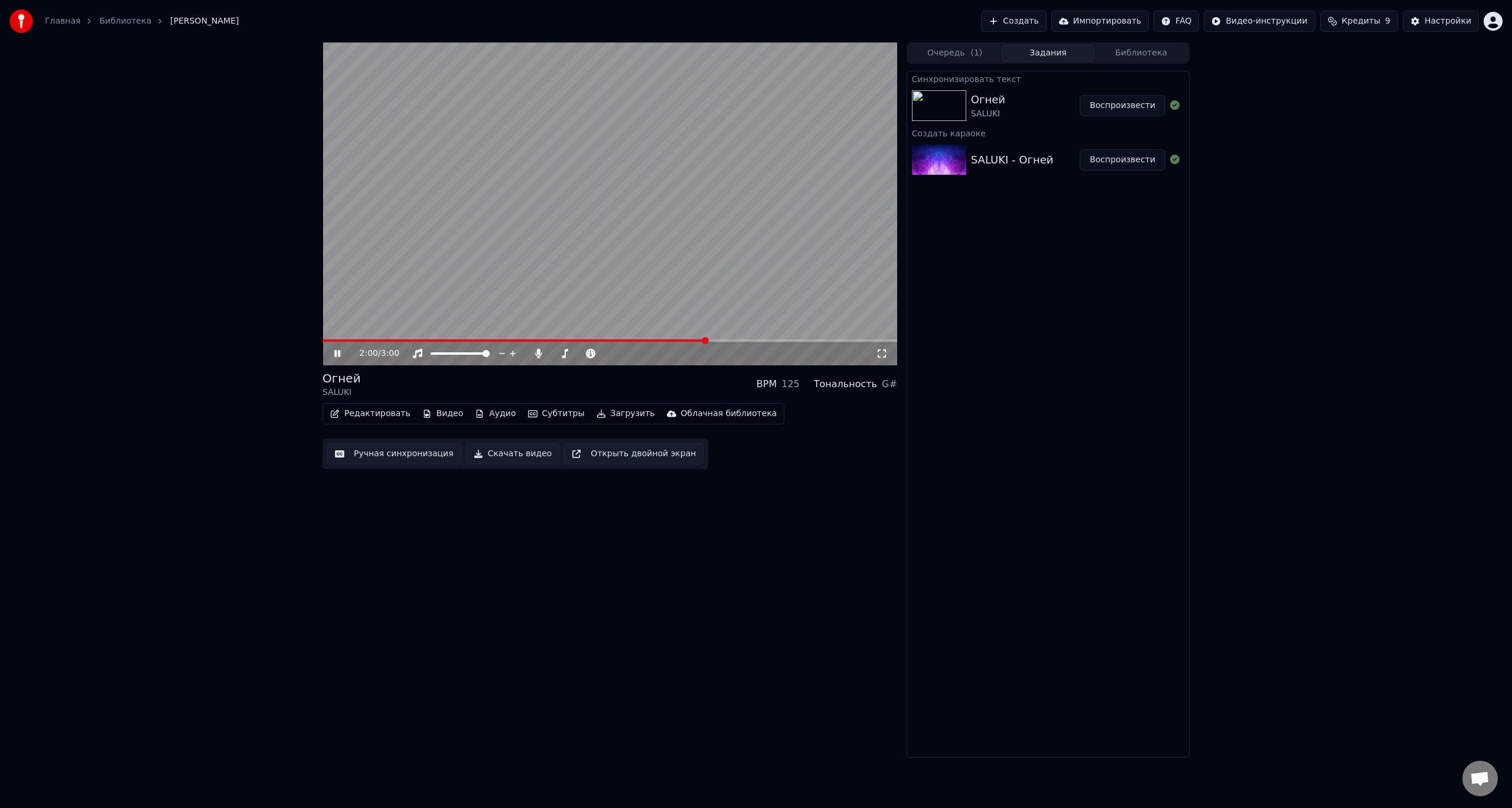
click at [354, 341] on span at bounding box center [515, 340] width 384 height 3
click at [495, 340] on span at bounding box center [422, 340] width 199 height 3
click at [480, 341] on span at bounding box center [401, 340] width 159 height 3
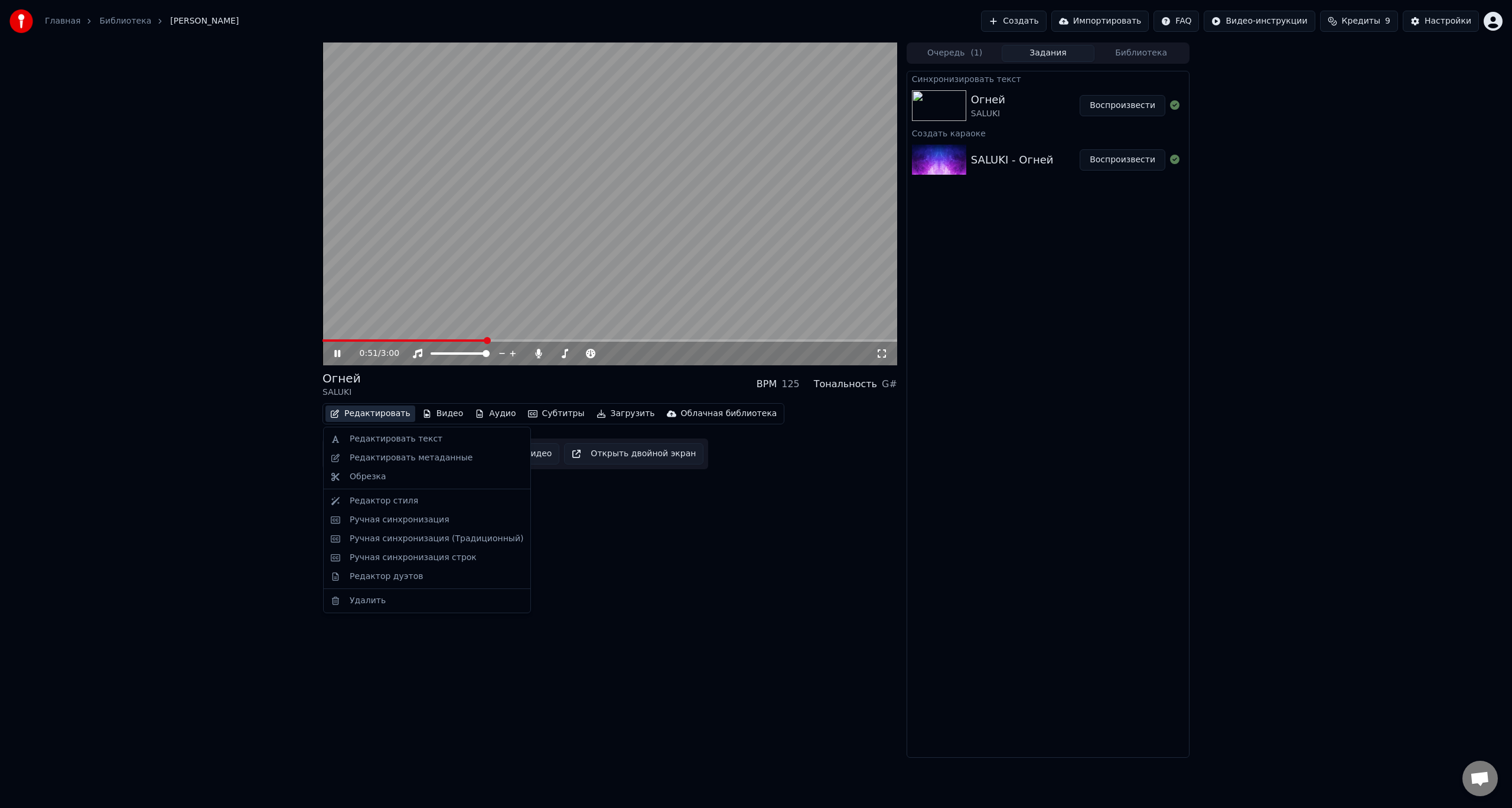
click at [374, 415] on button "Редактировать" at bounding box center [370, 414] width 90 height 17
click at [399, 501] on div "Редактор стиля" at bounding box center [384, 500] width 69 height 12
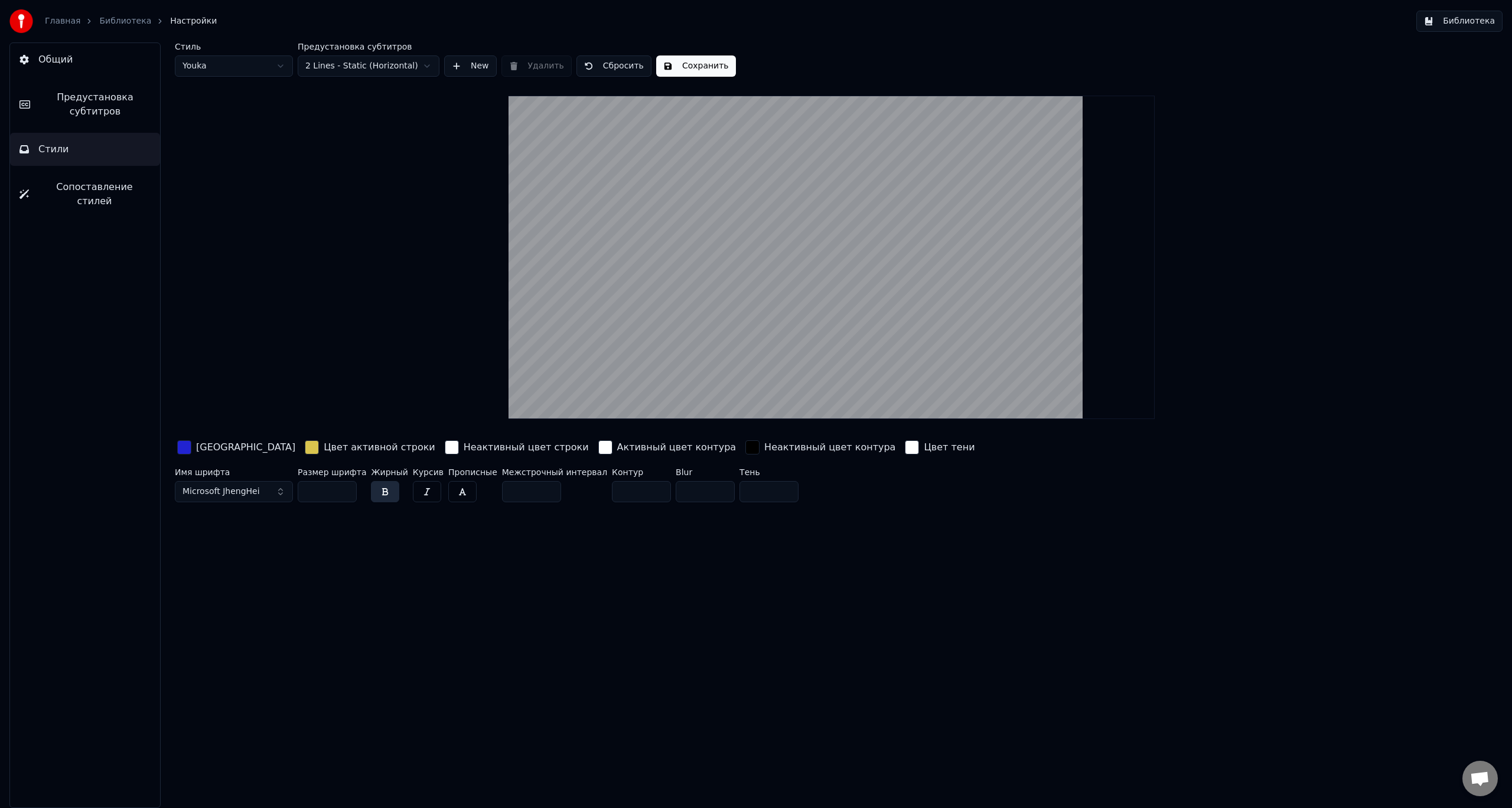
click at [83, 62] on button "Общий" at bounding box center [85, 59] width 150 height 33
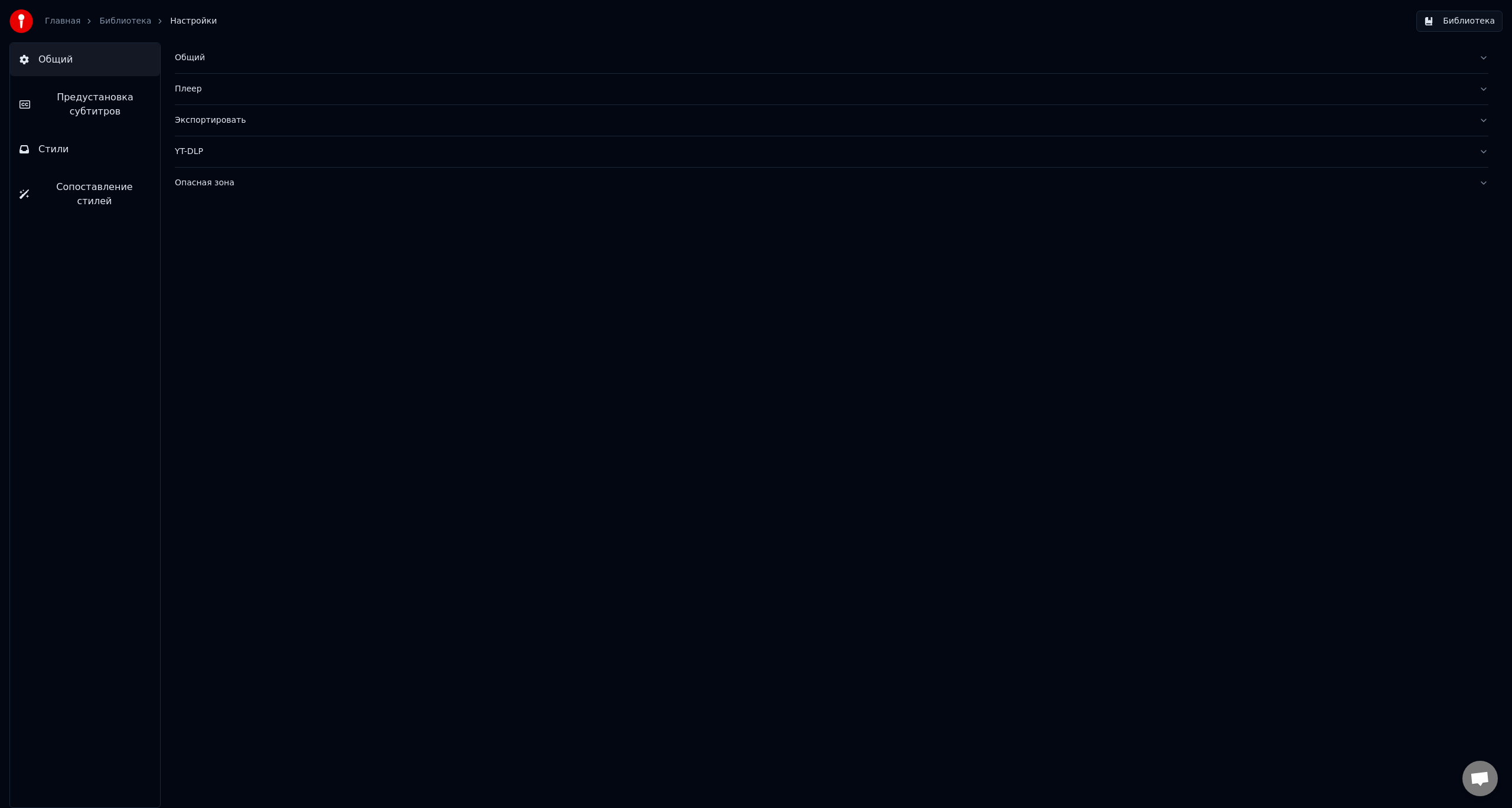
click at [170, 25] on span "Настройки" at bounding box center [193, 21] width 46 height 12
drag, startPoint x: 460, startPoint y: 237, endPoint x: 490, endPoint y: 243, distance: 30.6
click at [101, 102] on span "Предустановка субтитров" at bounding box center [95, 104] width 111 height 29
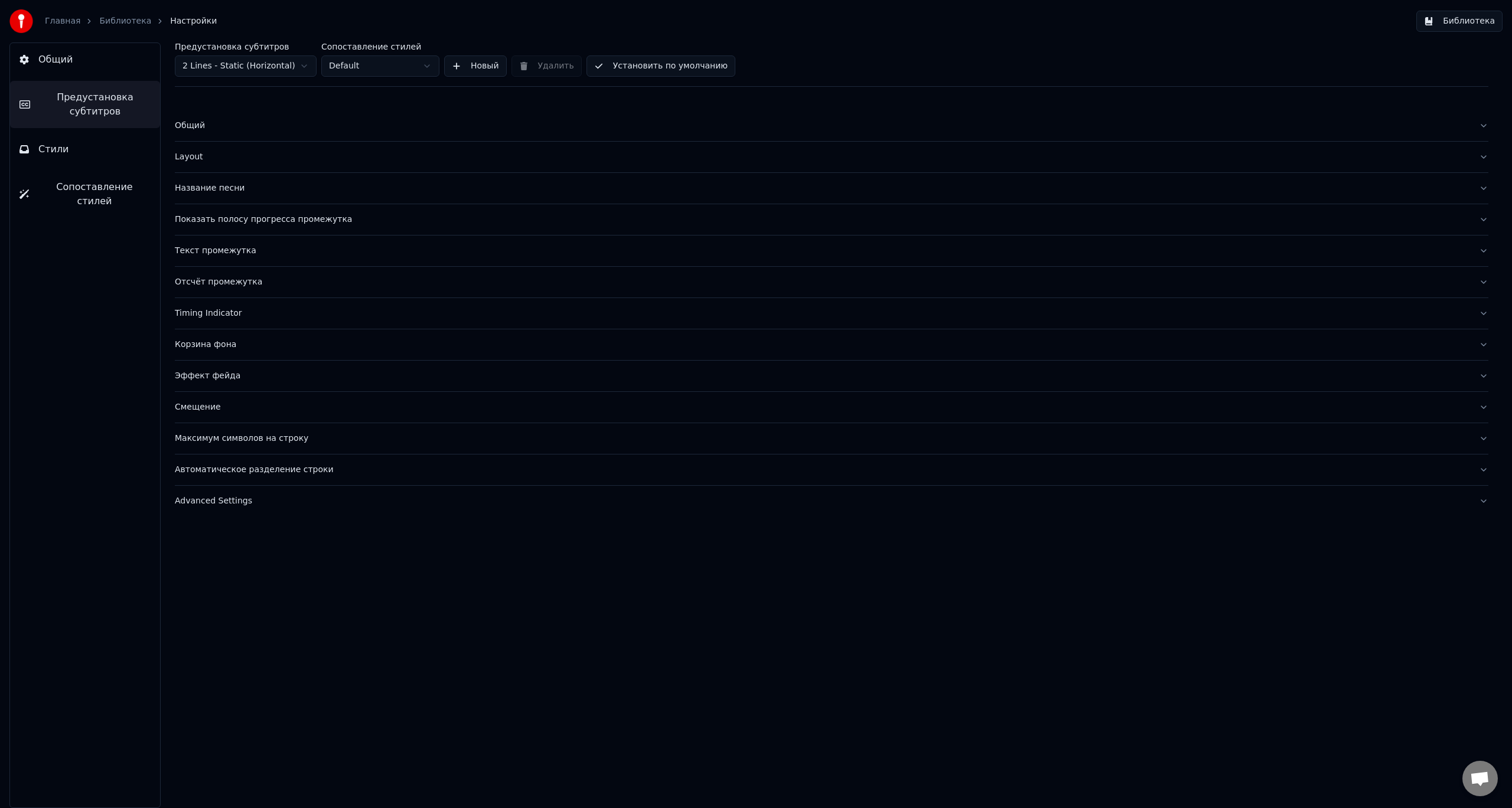
click at [86, 141] on button "Стили" at bounding box center [85, 149] width 150 height 33
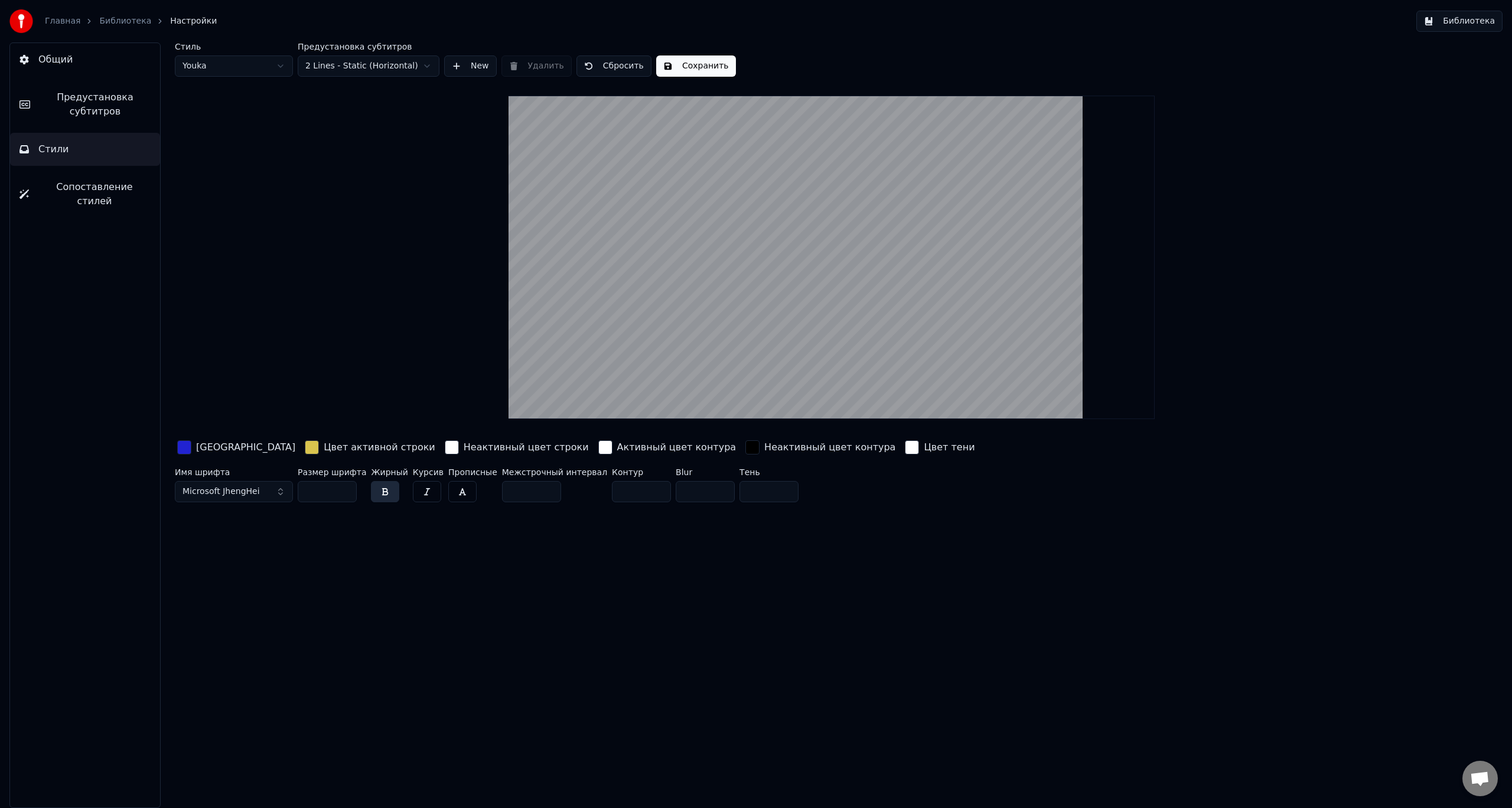
click at [73, 195] on button "Сопоставление стилей" at bounding box center [85, 194] width 150 height 47
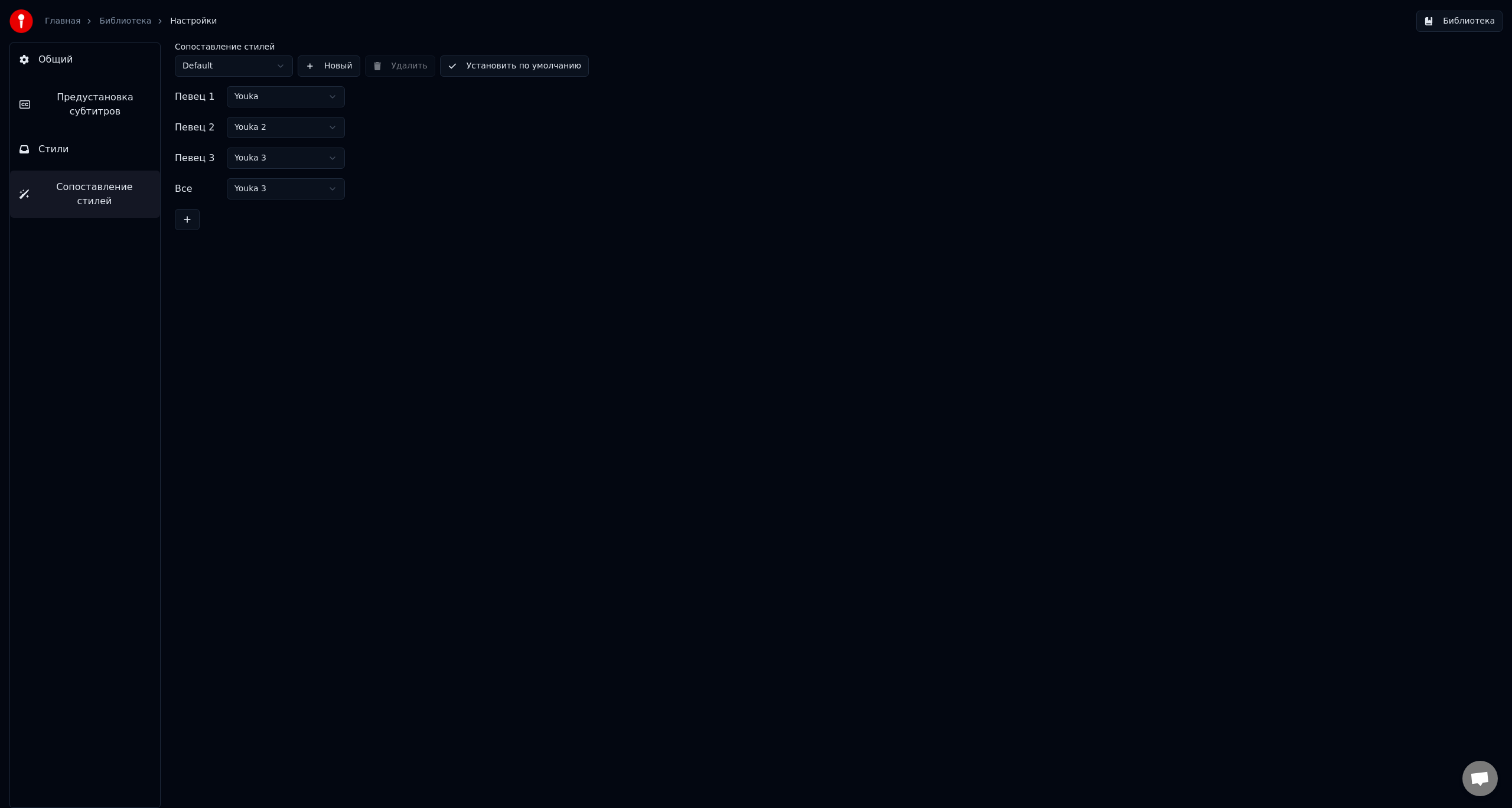
click at [78, 66] on button "Общий" at bounding box center [85, 59] width 150 height 33
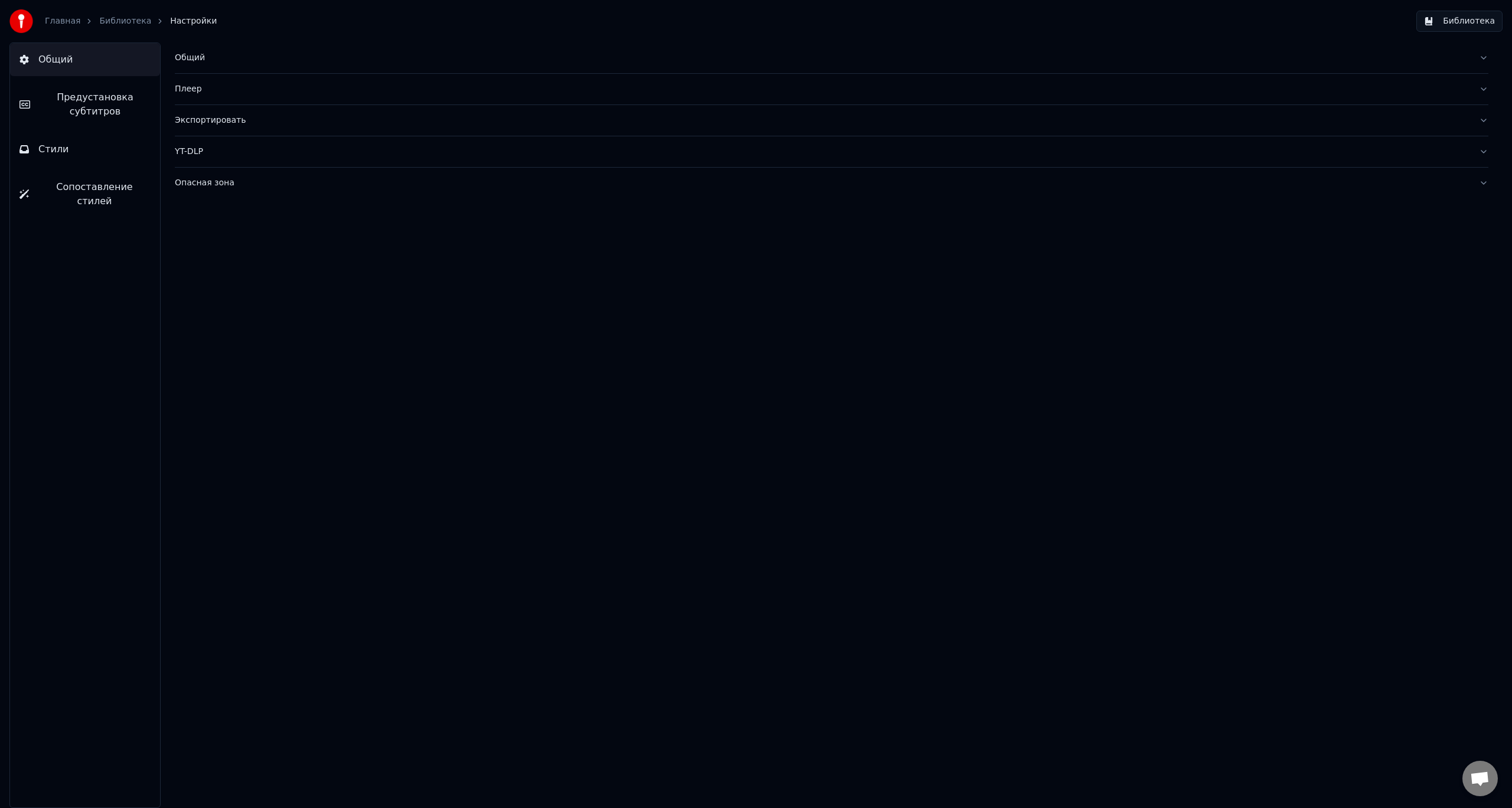
click at [21, 31] on img at bounding box center [20, 20] width 23 height 23
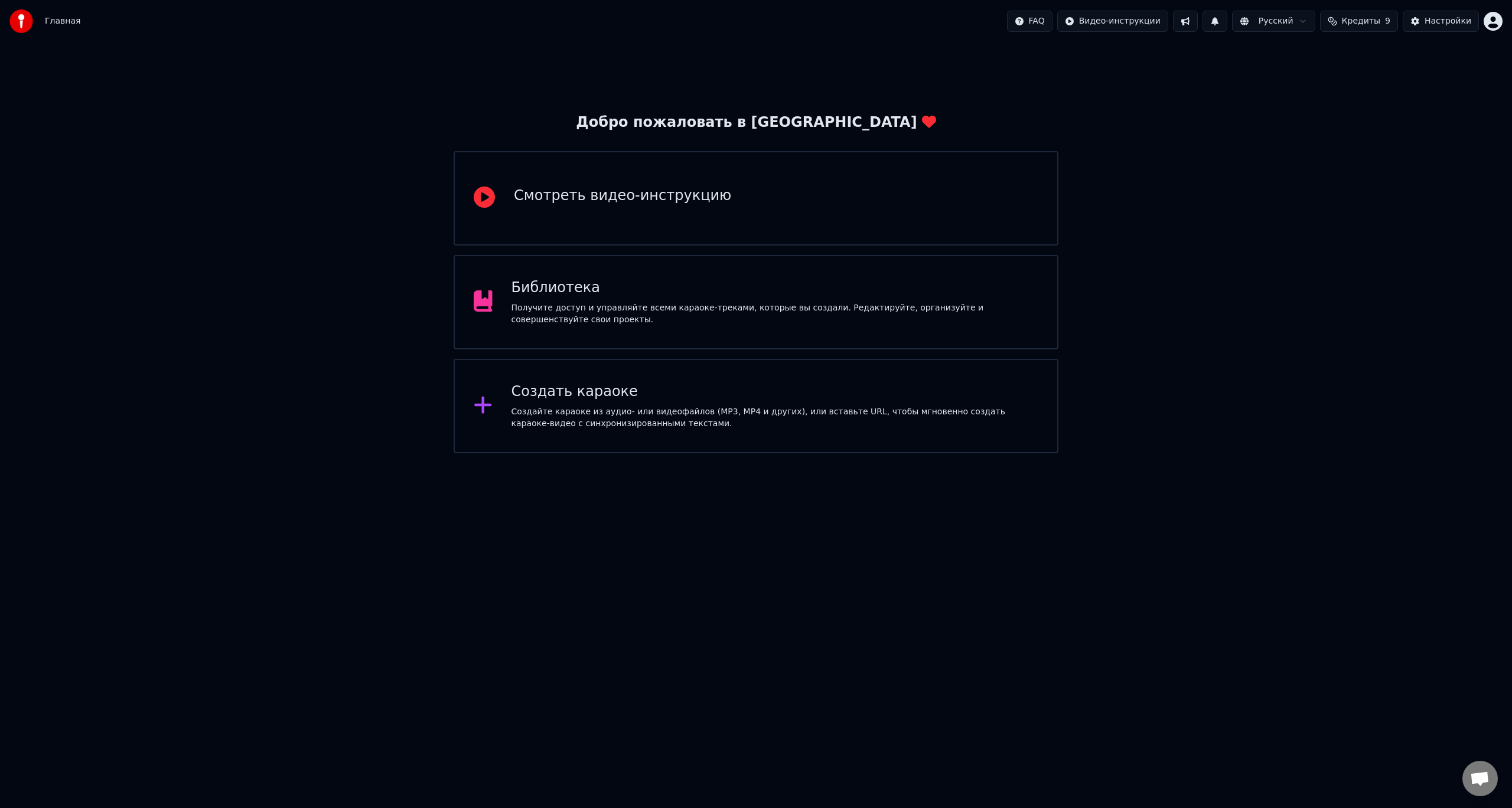
click at [514, 285] on div "Библиотека" at bounding box center [775, 288] width 527 height 19
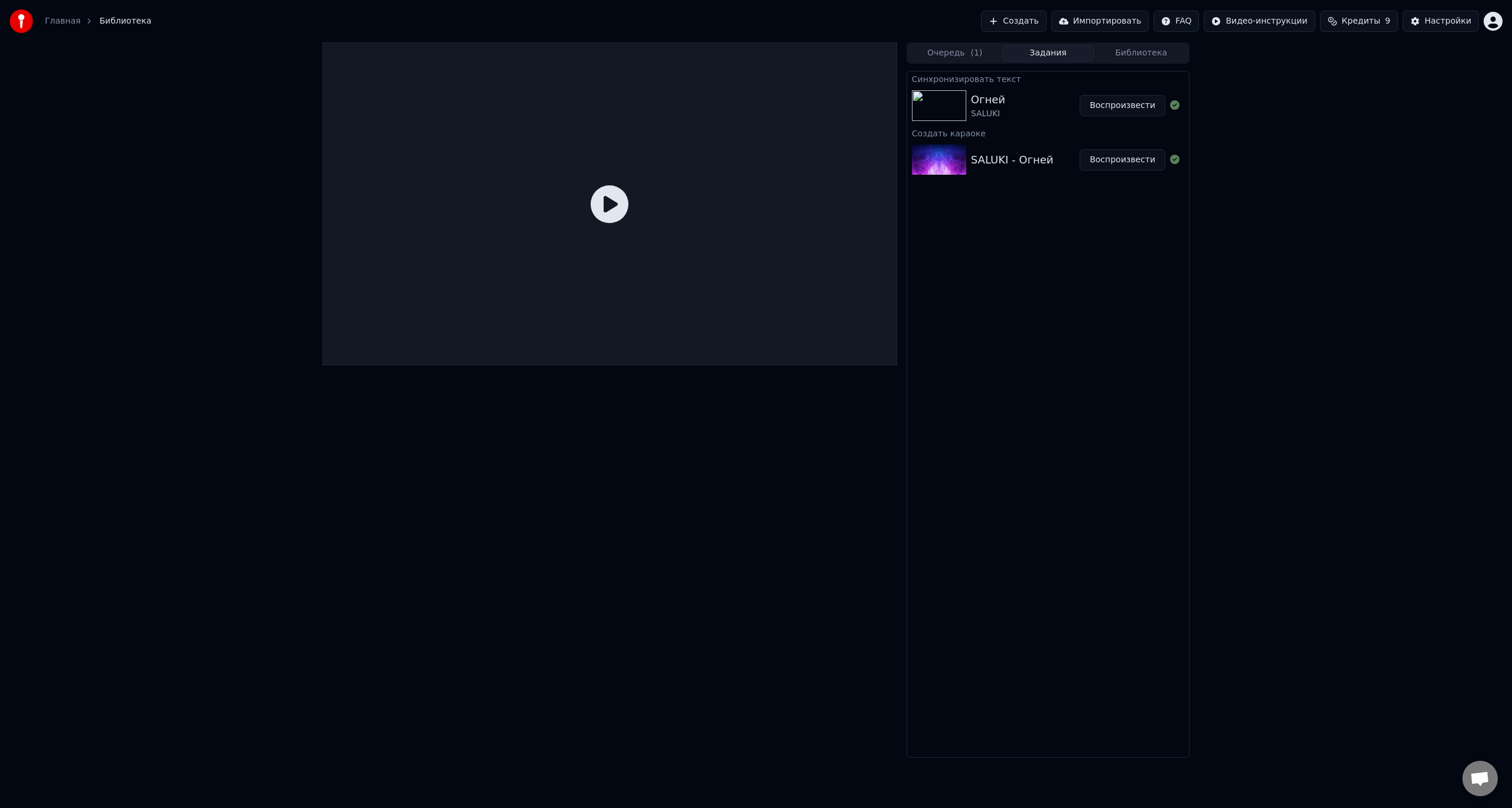
click at [1021, 95] on div "[PERSON_NAME]" at bounding box center [1024, 106] width 108 height 29
click at [1115, 108] on button "Воспроизвести" at bounding box center [1122, 106] width 85 height 21
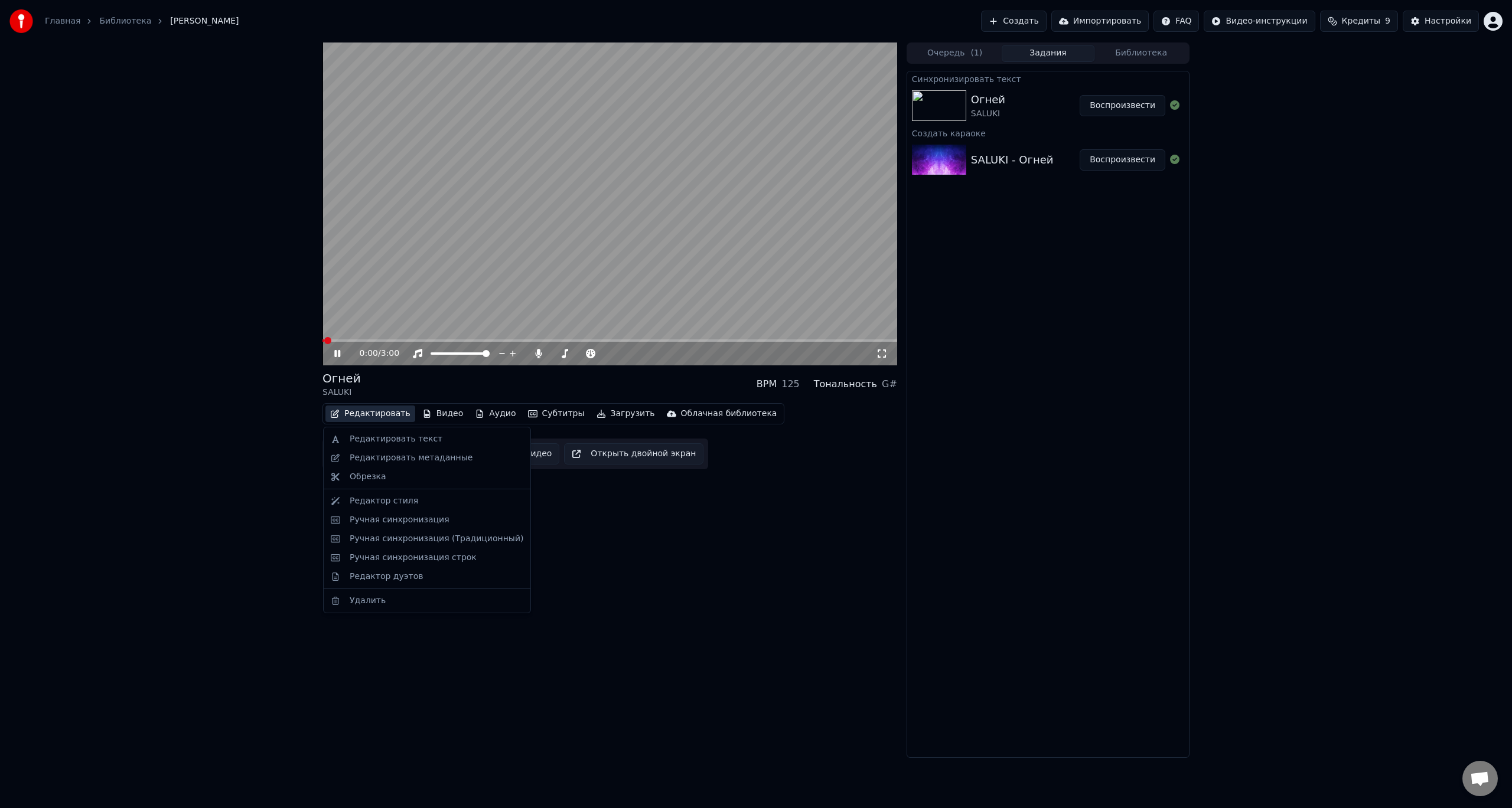
click at [374, 410] on button "Редактировать" at bounding box center [370, 414] width 90 height 17
click at [387, 441] on div "Редактировать текст" at bounding box center [396, 439] width 93 height 12
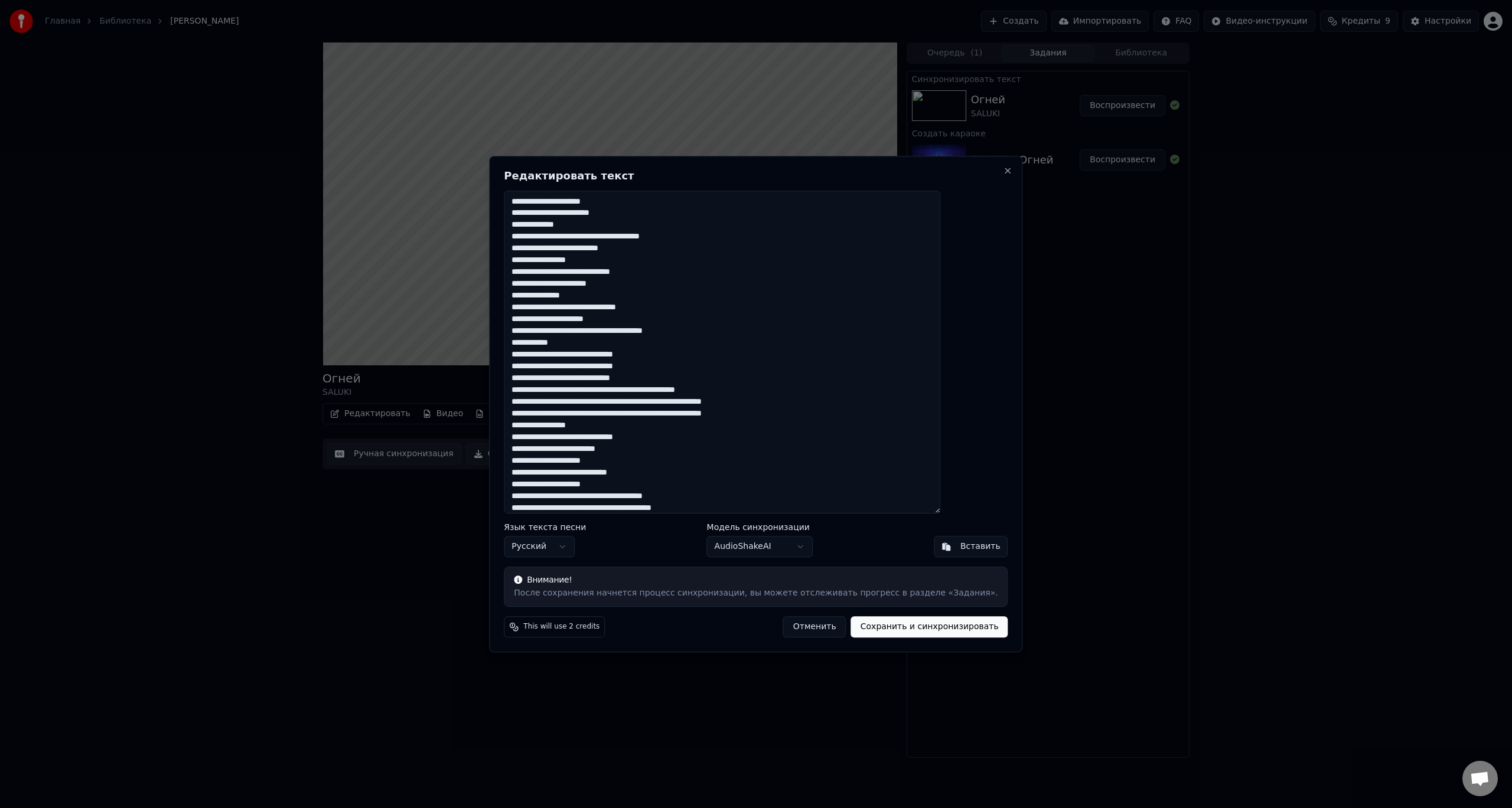
drag, startPoint x: 546, startPoint y: 400, endPoint x: 603, endPoint y: 398, distance: 57.0
click at [603, 398] on textarea at bounding box center [721, 352] width 437 height 323
paste textarea "****"
click at [554, 410] on textarea at bounding box center [721, 352] width 437 height 323
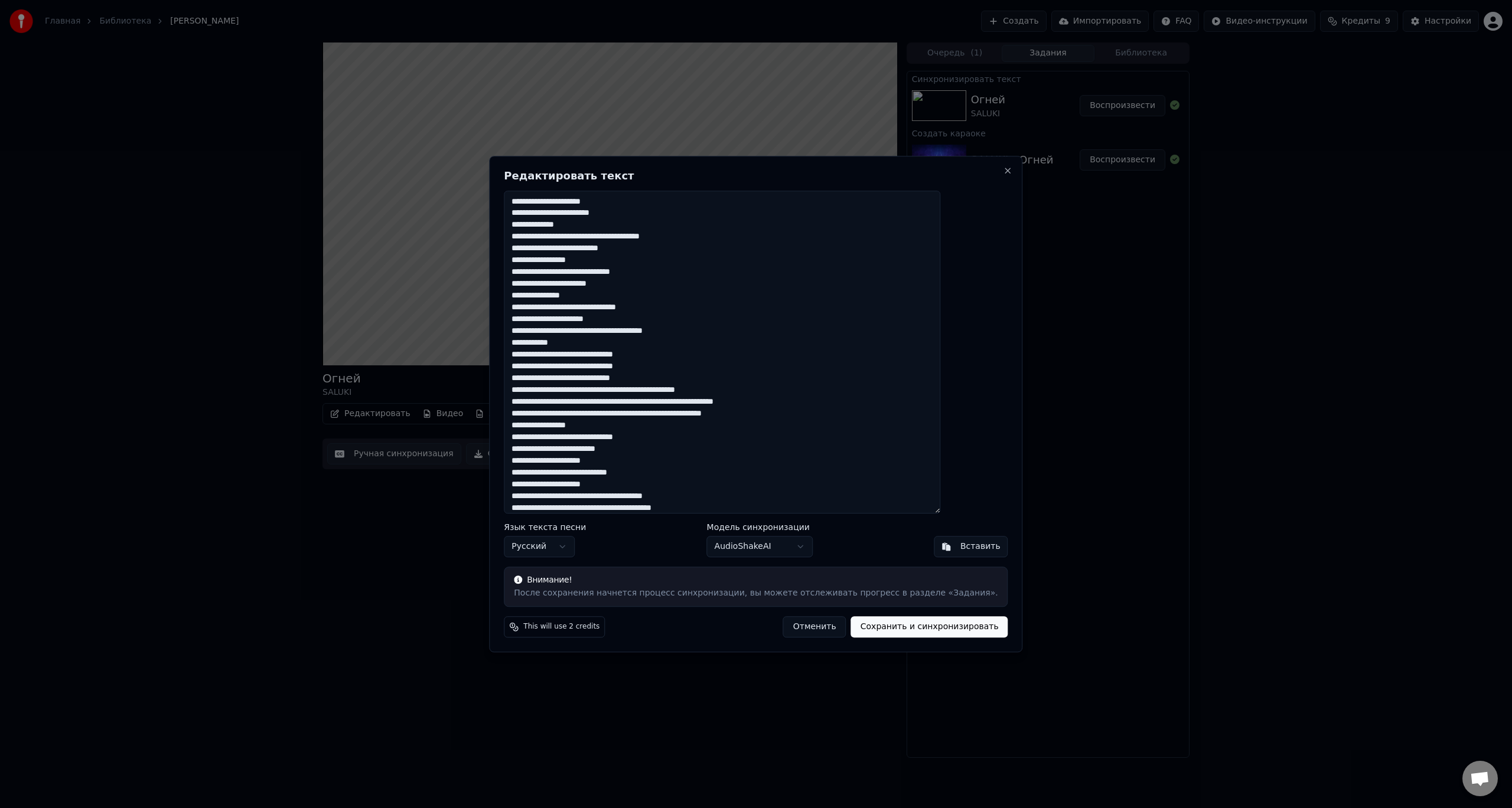
paste textarea "****"
click at [653, 434] on textarea at bounding box center [721, 352] width 437 height 323
drag, startPoint x: 548, startPoint y: 402, endPoint x: 562, endPoint y: 404, distance: 14.1
click at [562, 404] on textarea at bounding box center [721, 352] width 437 height 323
click at [566, 404] on textarea at bounding box center [721, 352] width 437 height 323
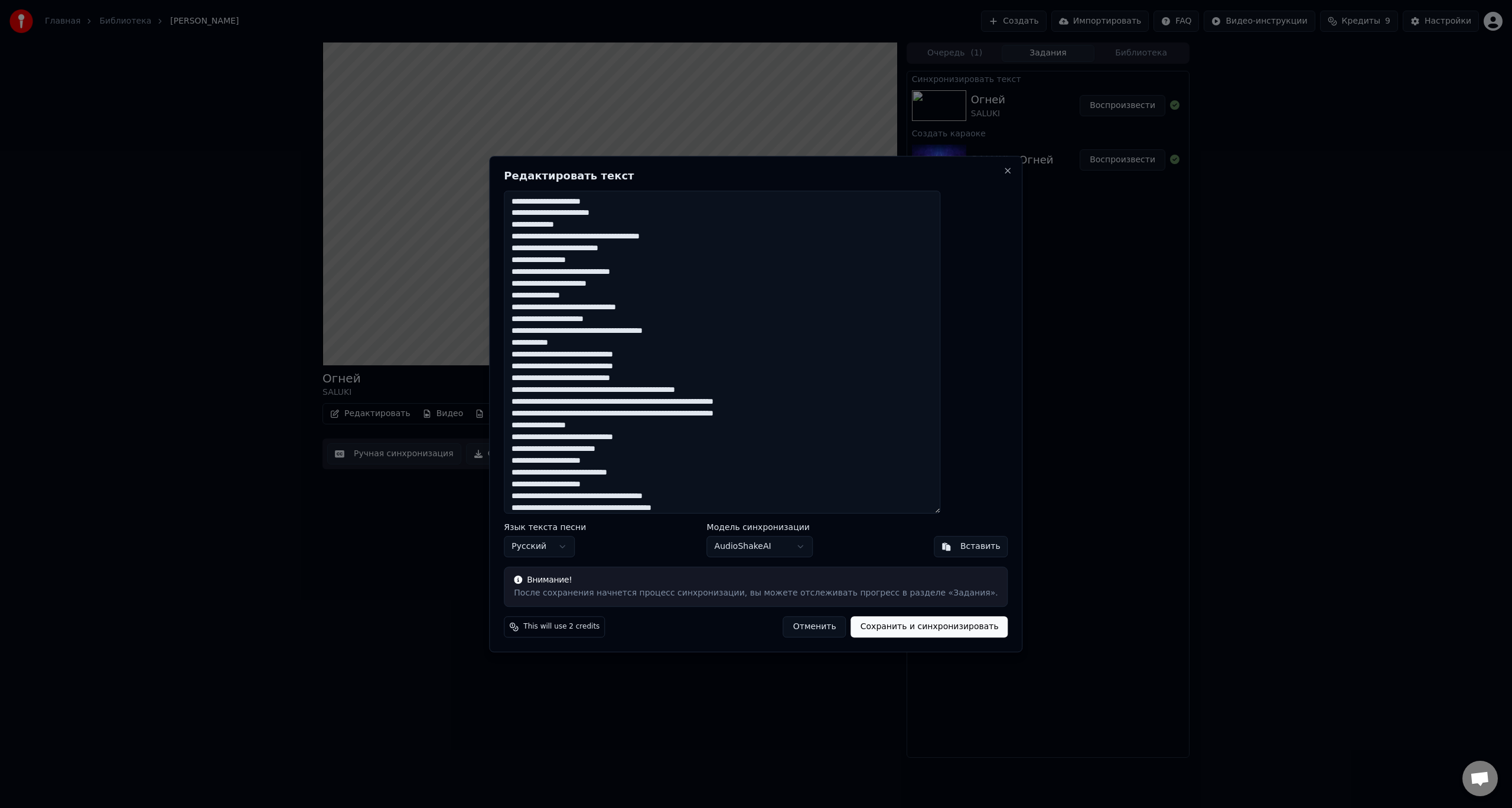
drag, startPoint x: 573, startPoint y: 401, endPoint x: 549, endPoint y: 400, distance: 24.0
click at [549, 400] on textarea at bounding box center [721, 352] width 437 height 323
click at [553, 401] on textarea at bounding box center [721, 352] width 437 height 323
click at [572, 401] on textarea at bounding box center [721, 352] width 437 height 323
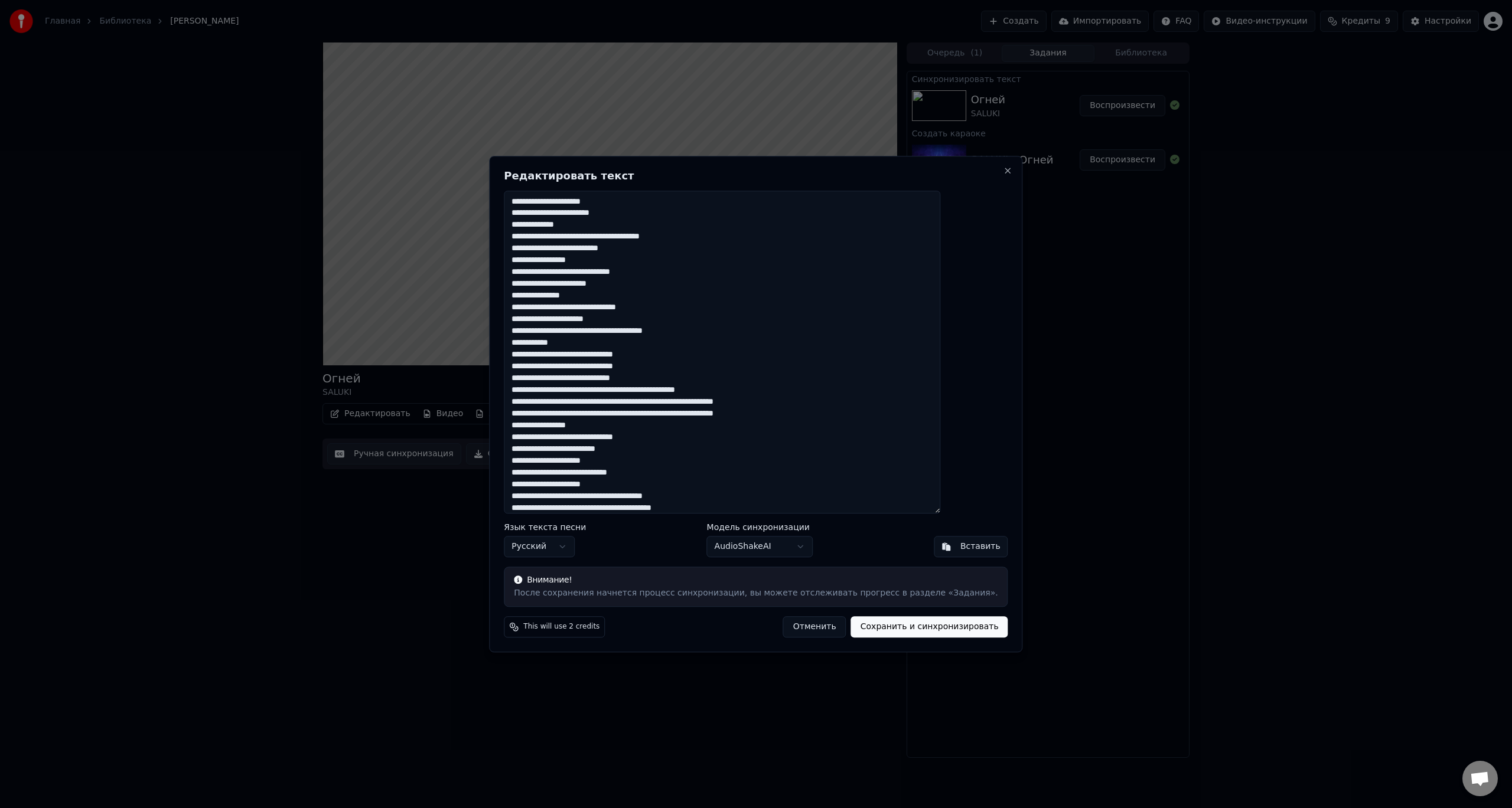
click at [579, 403] on textarea at bounding box center [721, 352] width 437 height 323
drag, startPoint x: 573, startPoint y: 402, endPoint x: 588, endPoint y: 403, distance: 15.0
click at [588, 403] on textarea at bounding box center [721, 352] width 437 height 323
drag, startPoint x: 600, startPoint y: 402, endPoint x: 574, endPoint y: 401, distance: 26.0
click at [574, 401] on textarea at bounding box center [721, 352] width 437 height 323
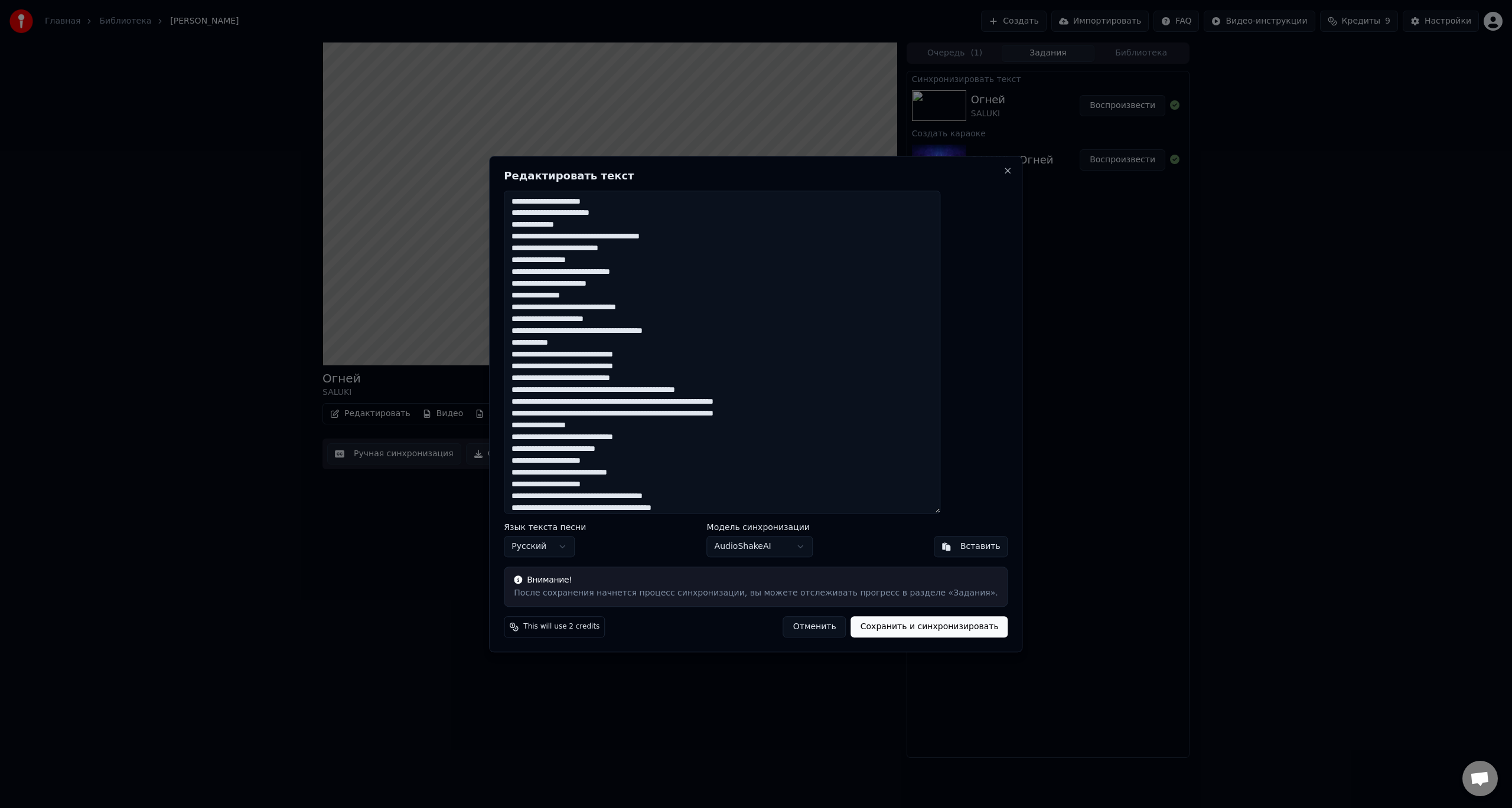
click at [606, 401] on textarea at bounding box center [721, 352] width 437 height 323
drag, startPoint x: 546, startPoint y: 402, endPoint x: 613, endPoint y: 397, distance: 67.2
click at [613, 397] on textarea at bounding box center [721, 352] width 437 height 323
click at [546, 412] on textarea at bounding box center [721, 352] width 437 height 323
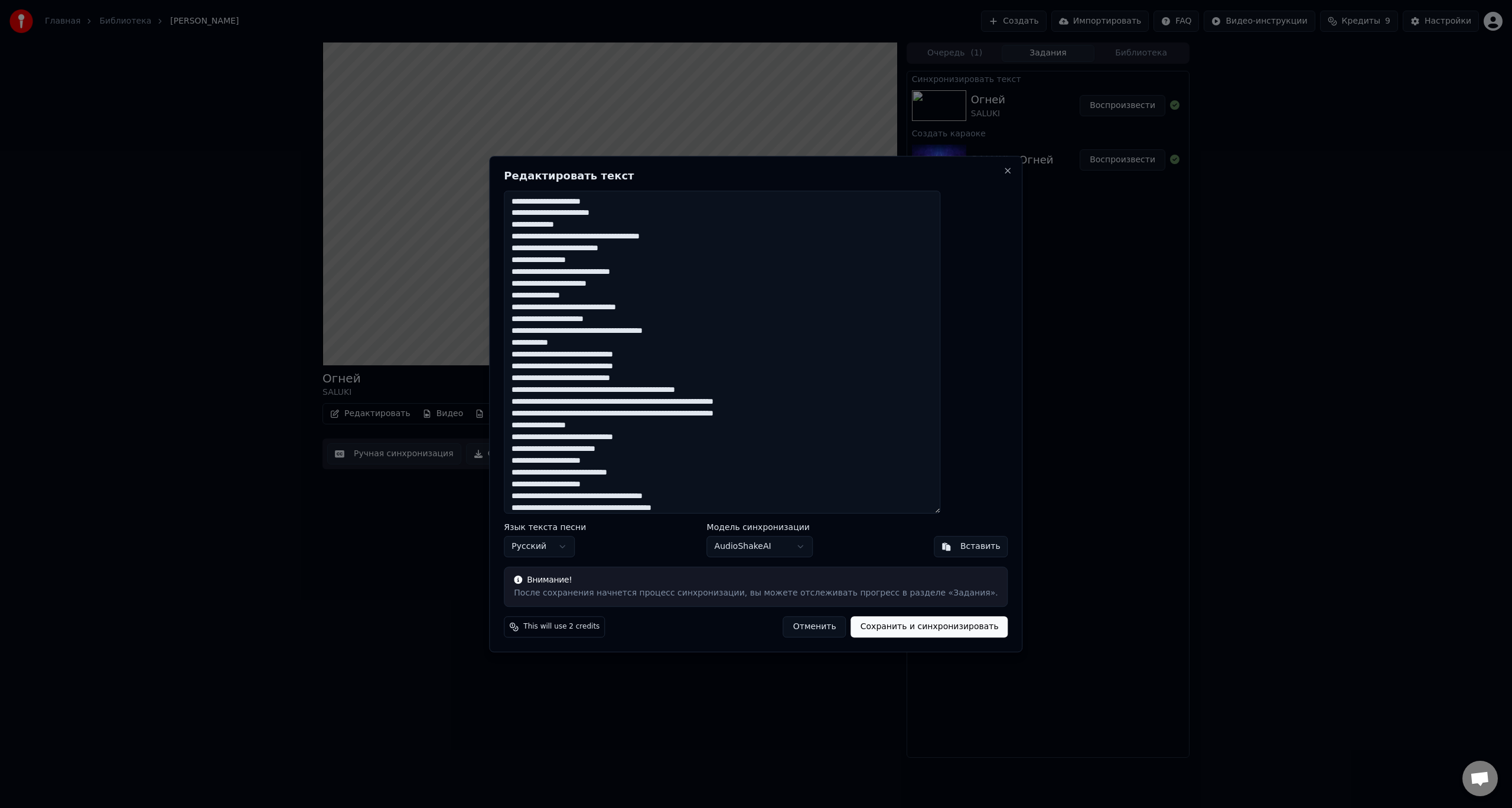
click at [552, 426] on textarea at bounding box center [721, 352] width 437 height 323
type textarea "**********"
drag, startPoint x: 921, startPoint y: 630, endPoint x: 915, endPoint y: 625, distance: 7.8
click at [920, 630] on button "Сохранить и синхронизировать" at bounding box center [929, 626] width 157 height 21
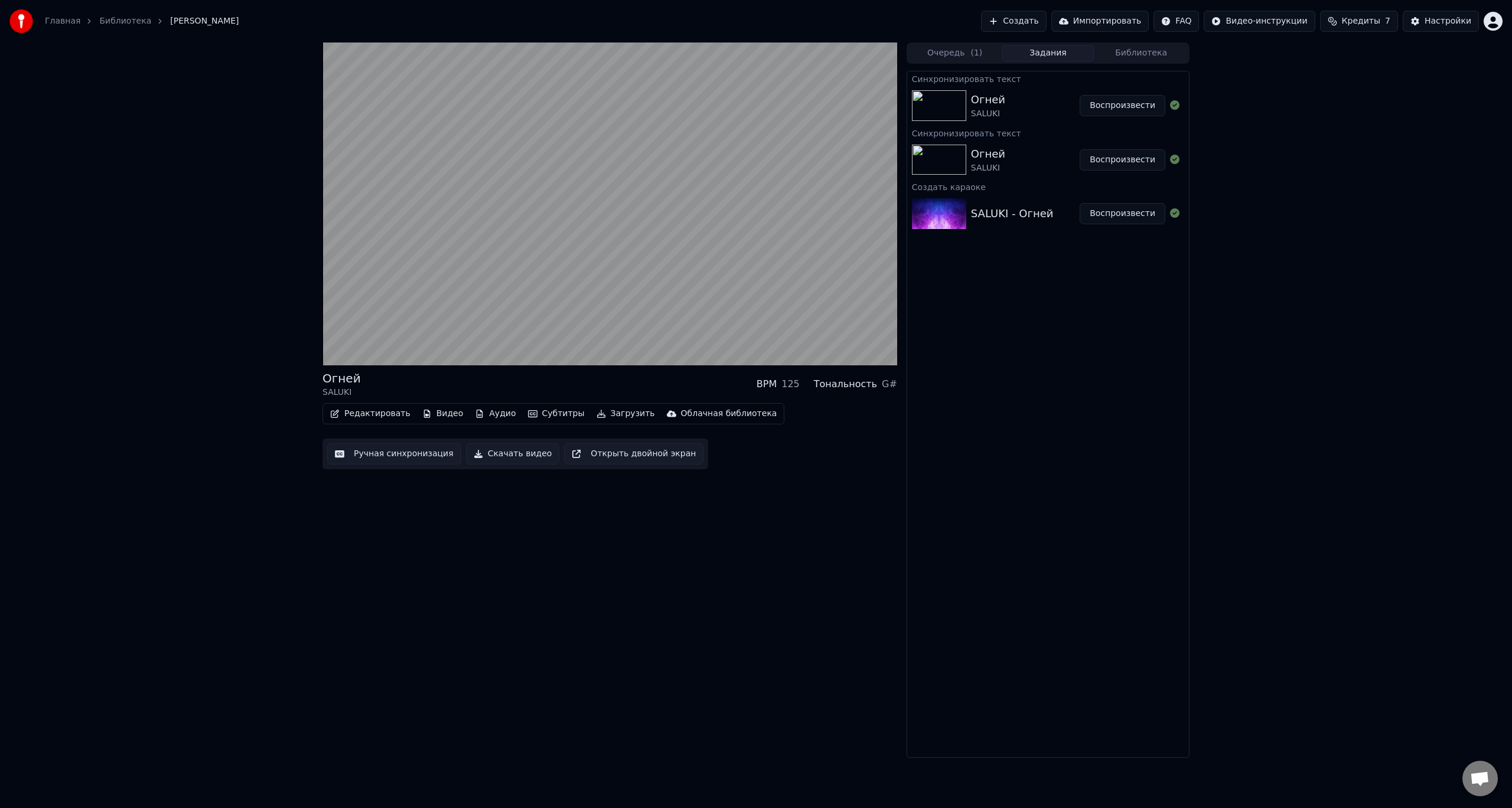
click at [1018, 374] on div "Синхронизировать текст [PERSON_NAME] Воспроизвести Синхронизировать текст [PERS…" at bounding box center [1048, 413] width 283 height 687
click at [1120, 104] on button "Воспроизвести" at bounding box center [1122, 106] width 85 height 21
click at [426, 340] on span at bounding box center [610, 340] width 575 height 3
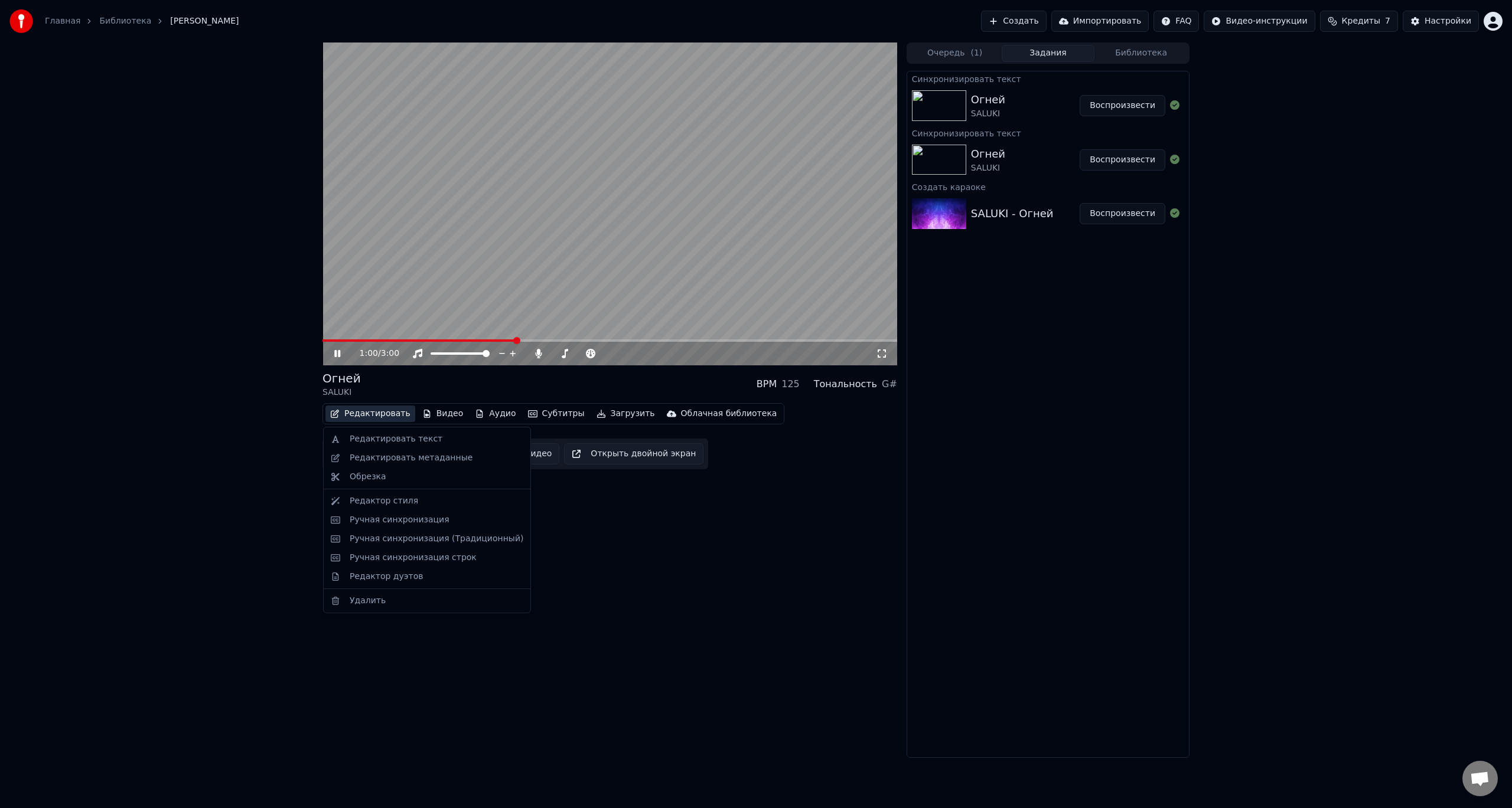
click at [377, 417] on button "Редактировать" at bounding box center [370, 414] width 90 height 17
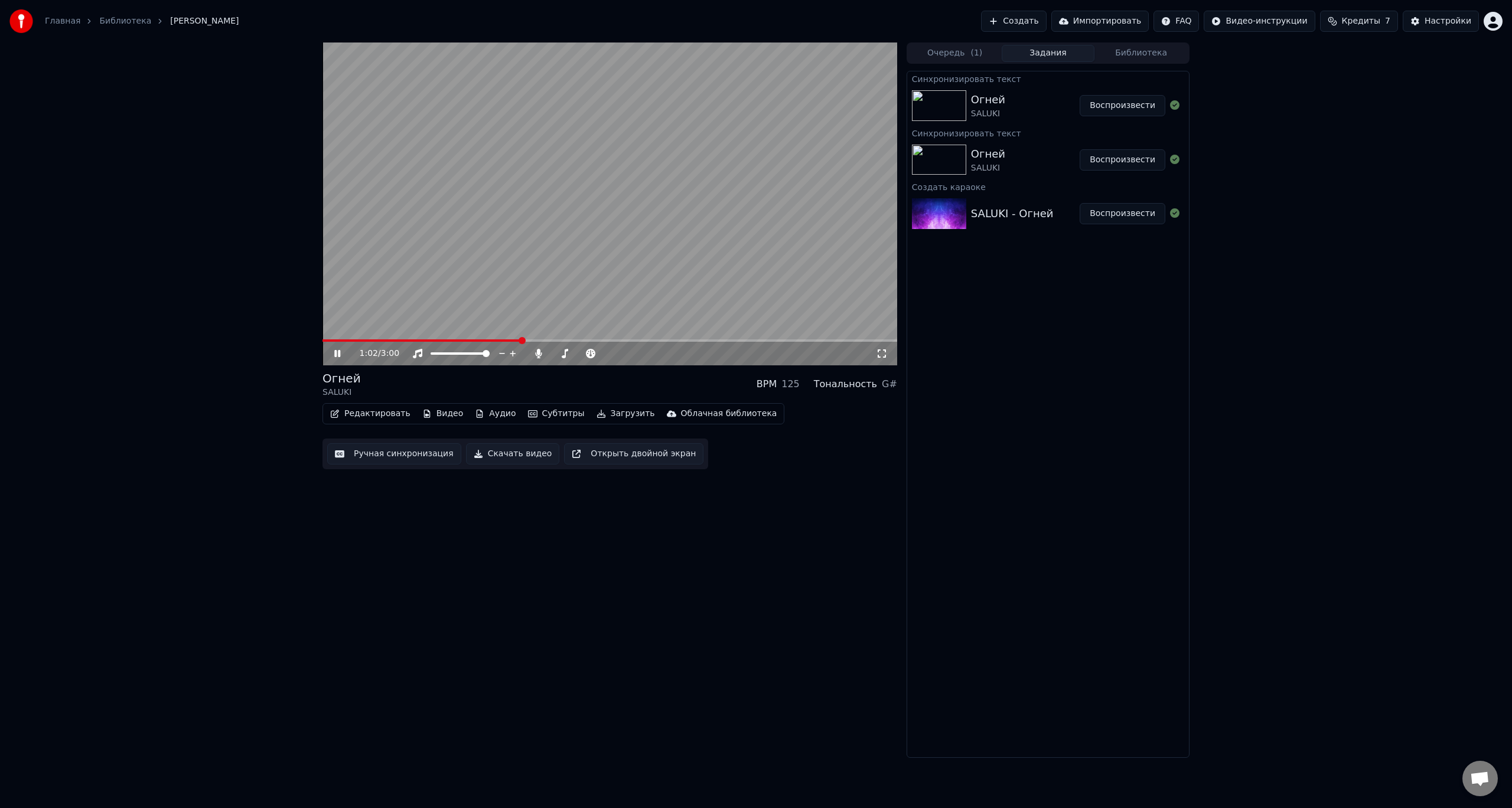
click at [613, 510] on div "1:02 / 3:00 Огней SALUKI BPM 125 Тональность G# Редактировать Видео Аудио Субти…" at bounding box center [610, 400] width 575 height 715
click at [383, 414] on button "Редактировать" at bounding box center [370, 414] width 90 height 17
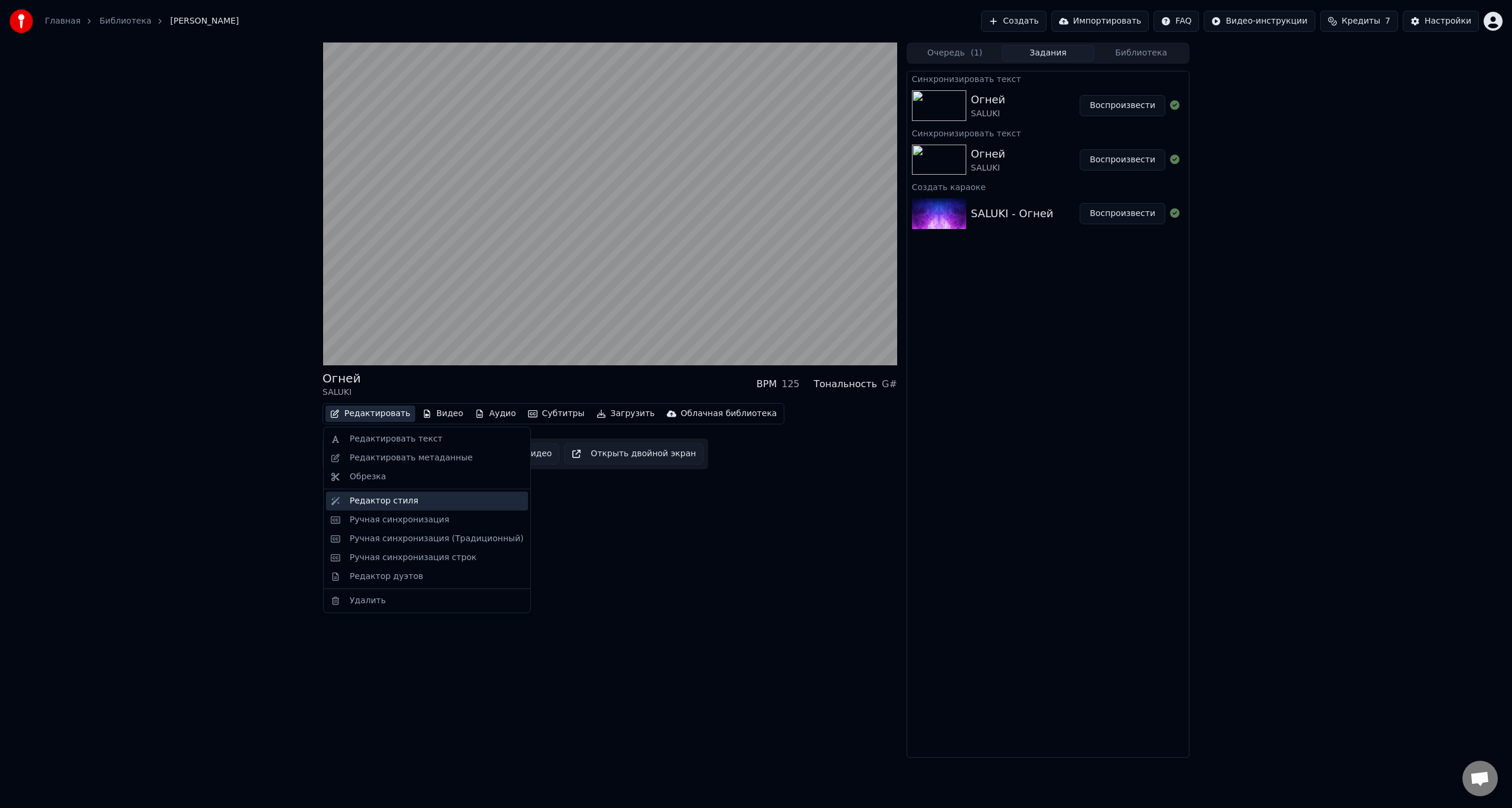
click at [404, 501] on div "Редактор стиля" at bounding box center [384, 500] width 69 height 12
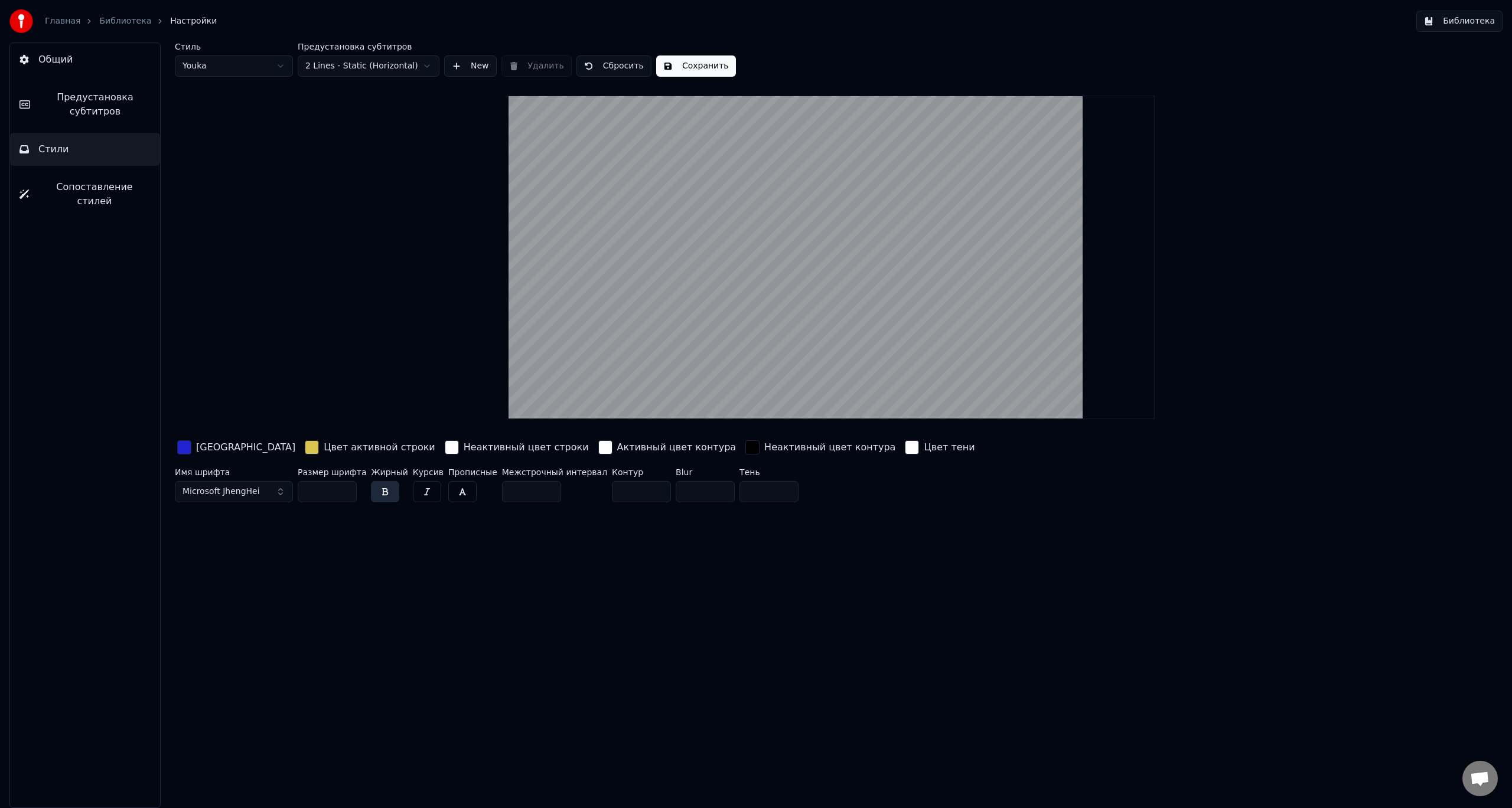
click at [118, 33] on div "Главная Библиотека Настройки Библиотека" at bounding box center [756, 21] width 1512 height 43
click at [115, 27] on div "Главная Библиотека Настройки" at bounding box center [113, 20] width 208 height 23
click at [75, 23] on div "Главная" at bounding box center [69, 21] width 48 height 12
click at [120, 22] on link "Библиотека" at bounding box center [125, 21] width 52 height 12
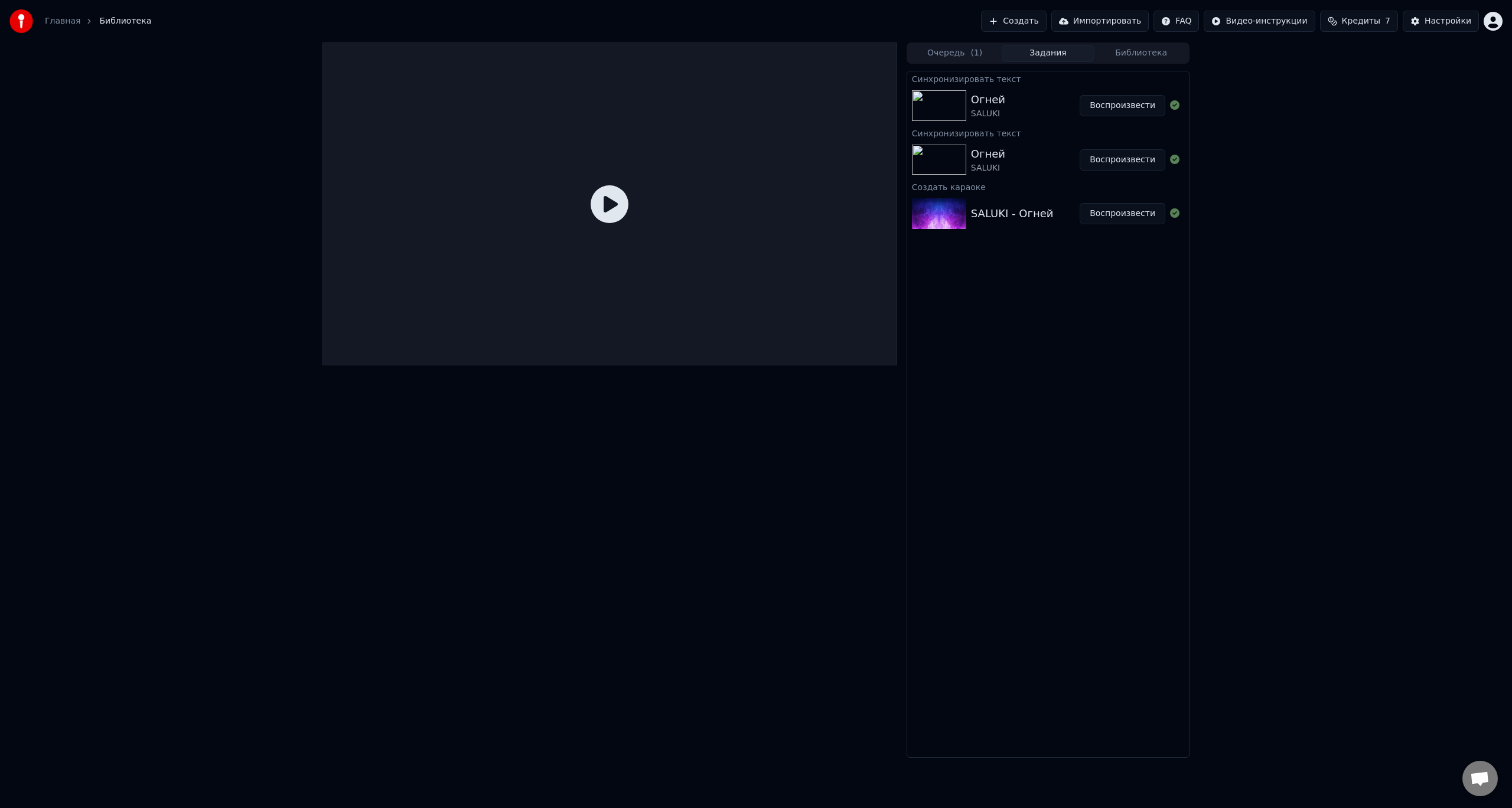
click at [954, 101] on img at bounding box center [938, 105] width 55 height 31
click at [1113, 102] on button "Воспроизвести" at bounding box center [1122, 106] width 85 height 21
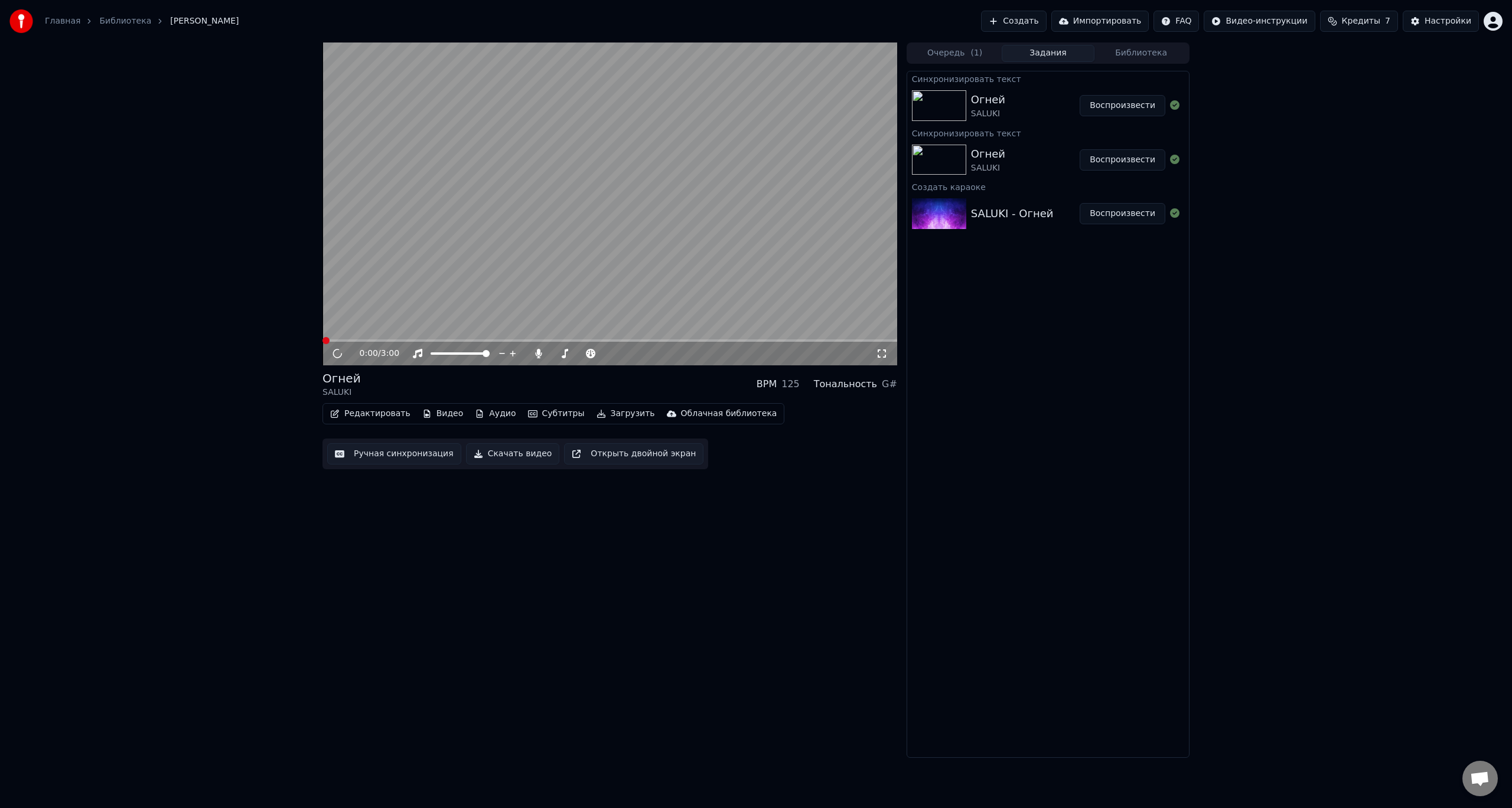
click at [575, 242] on video at bounding box center [610, 204] width 575 height 322
click at [555, 257] on video at bounding box center [610, 204] width 575 height 322
click at [365, 410] on button "Редактировать" at bounding box center [370, 414] width 90 height 17
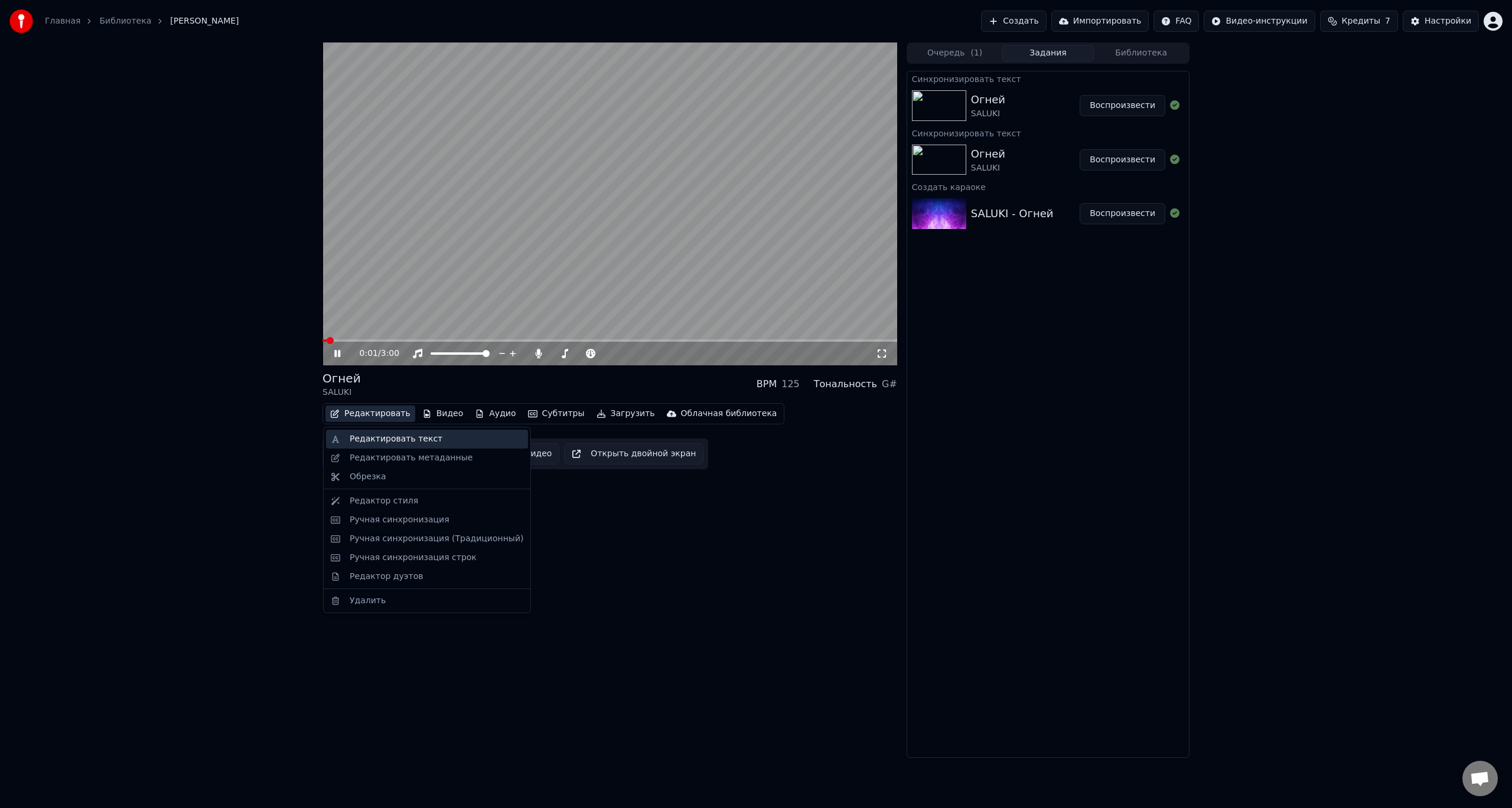
click at [366, 436] on div "Редактировать текст" at bounding box center [396, 439] width 93 height 12
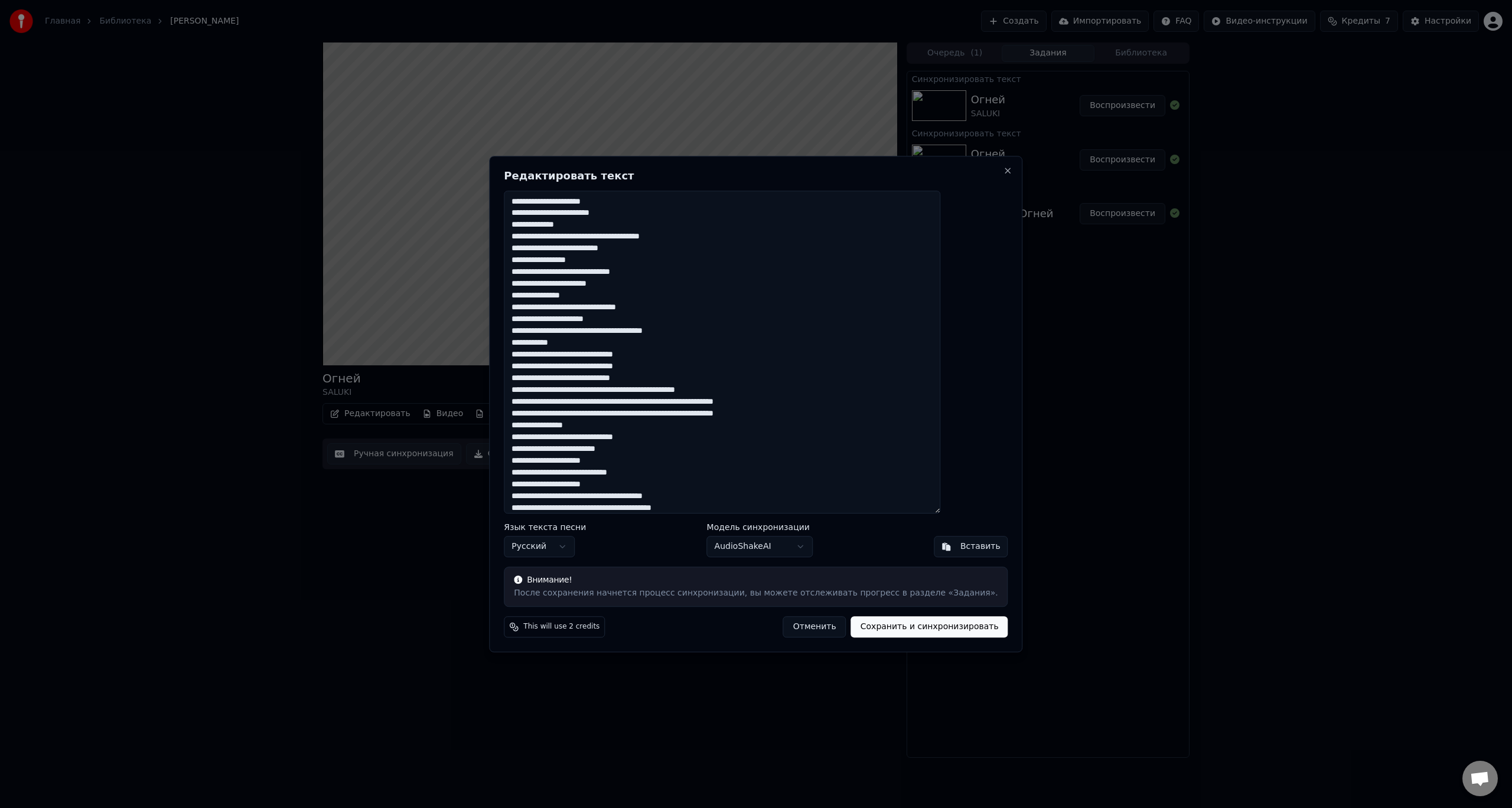
click at [560, 428] on textarea at bounding box center [721, 352] width 437 height 323
type textarea "**********"
click at [866, 625] on button "Сохранить и синхронизировать" at bounding box center [929, 626] width 157 height 21
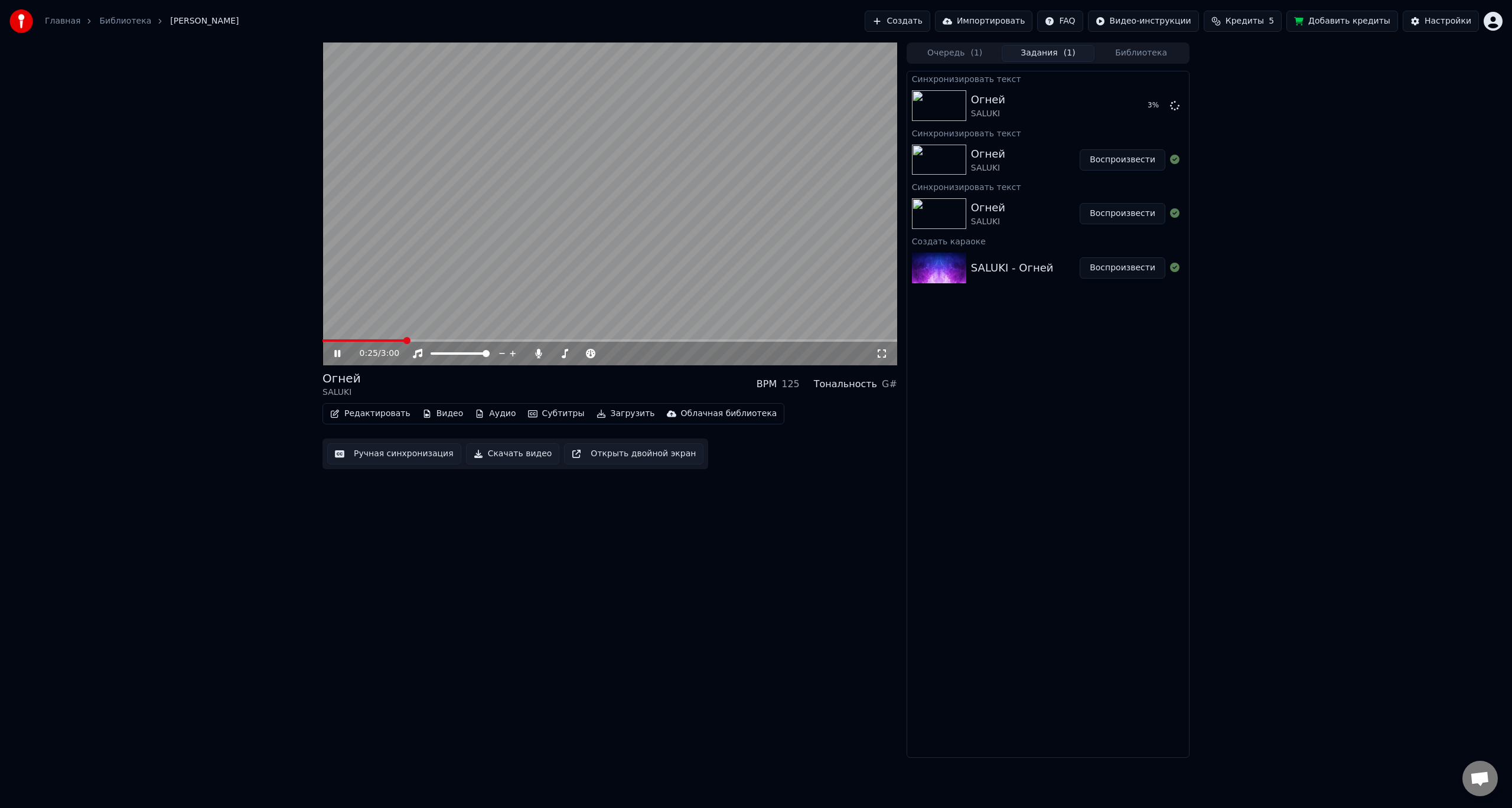
click at [338, 355] on icon at bounding box center [337, 354] width 6 height 7
click at [335, 517] on div "0:28 / 3:00 Огней SALUKI BPM 125 Тональность G# Редактировать Видео Аудио Субти…" at bounding box center [610, 400] width 575 height 715
click at [479, 454] on button "Скачать видео" at bounding box center [513, 453] width 94 height 21
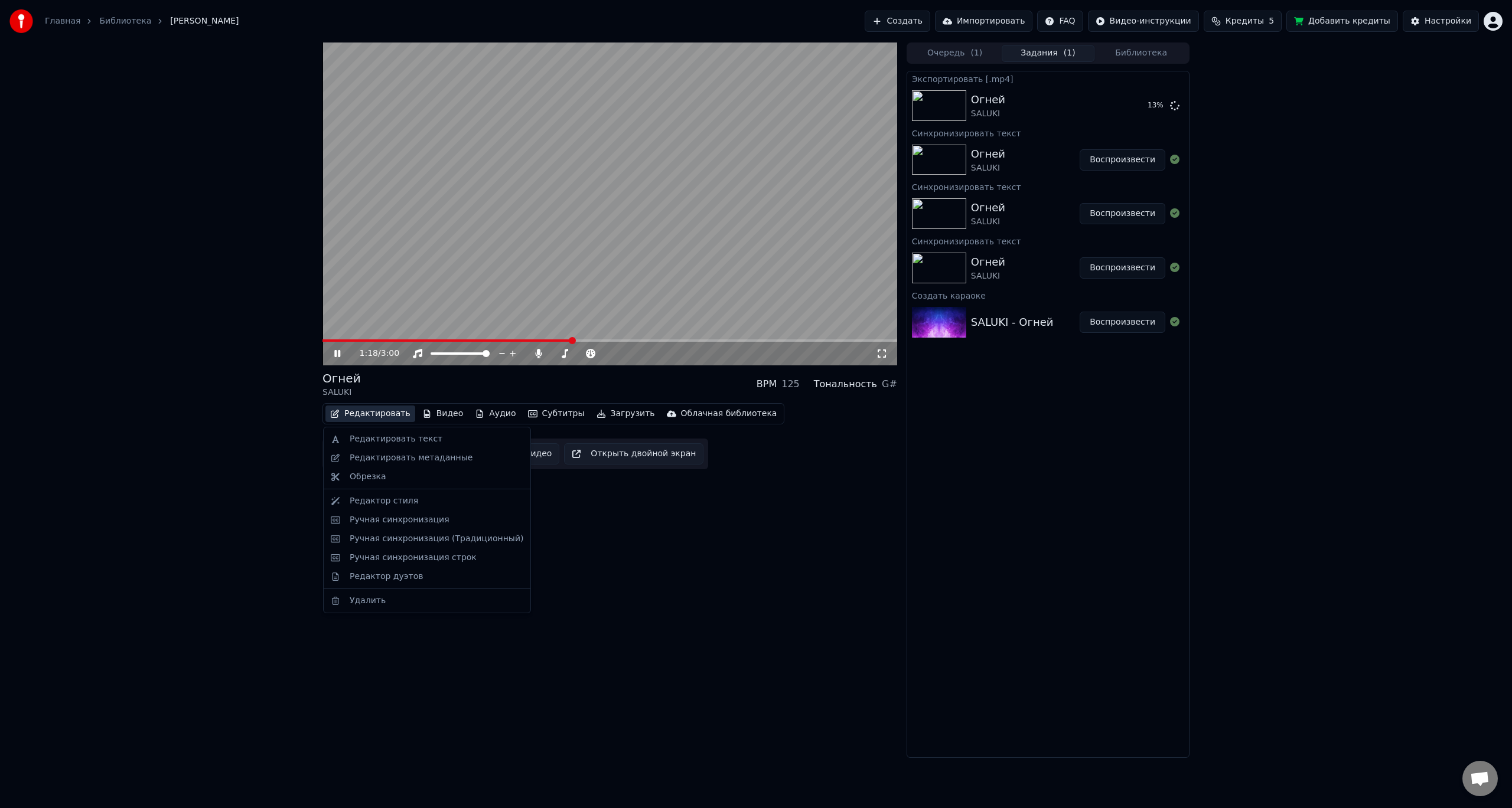
click at [381, 416] on button "Редактировать" at bounding box center [370, 414] width 90 height 17
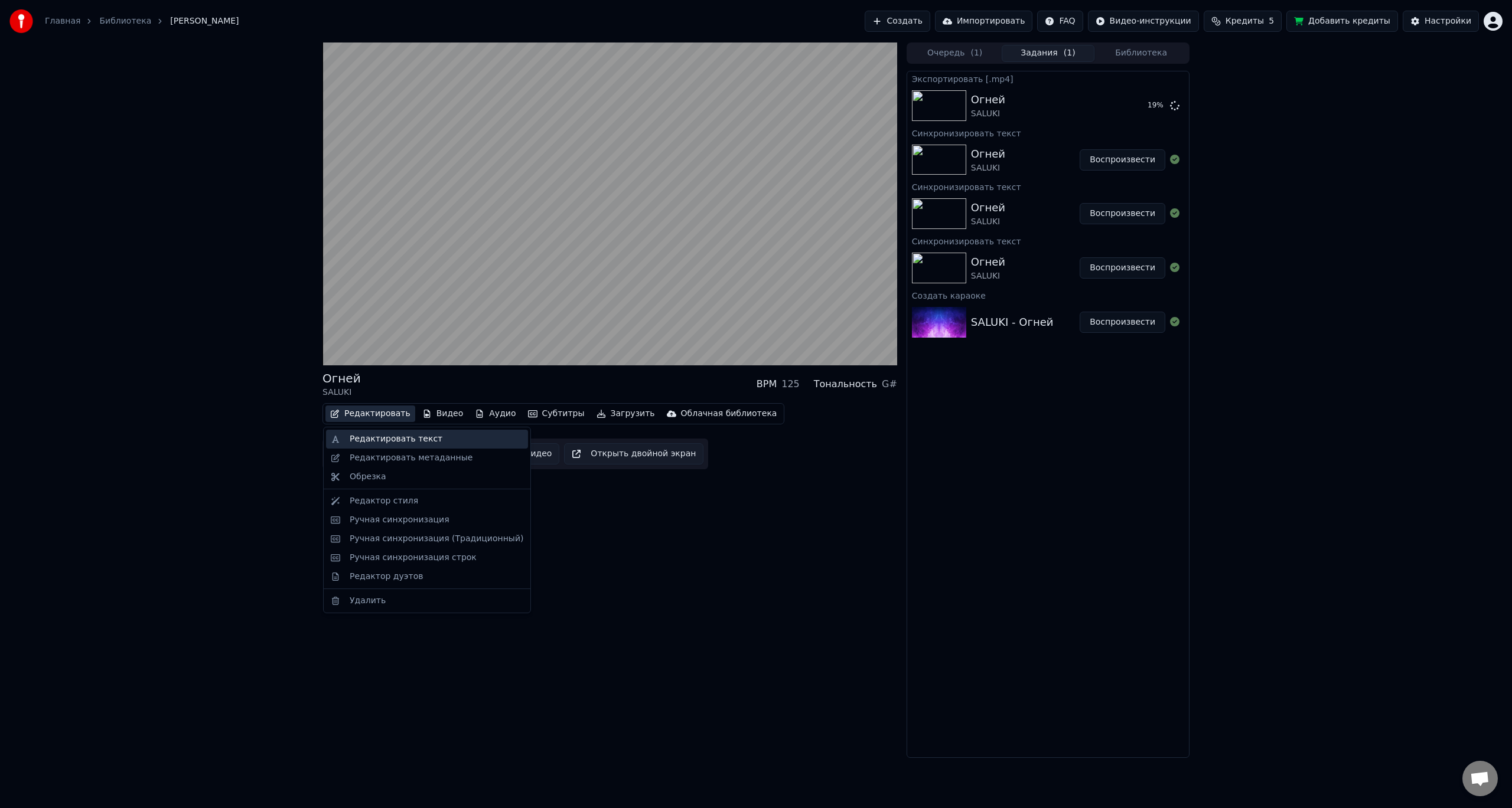
click at [412, 439] on div "Редактировать текст" at bounding box center [396, 439] width 93 height 12
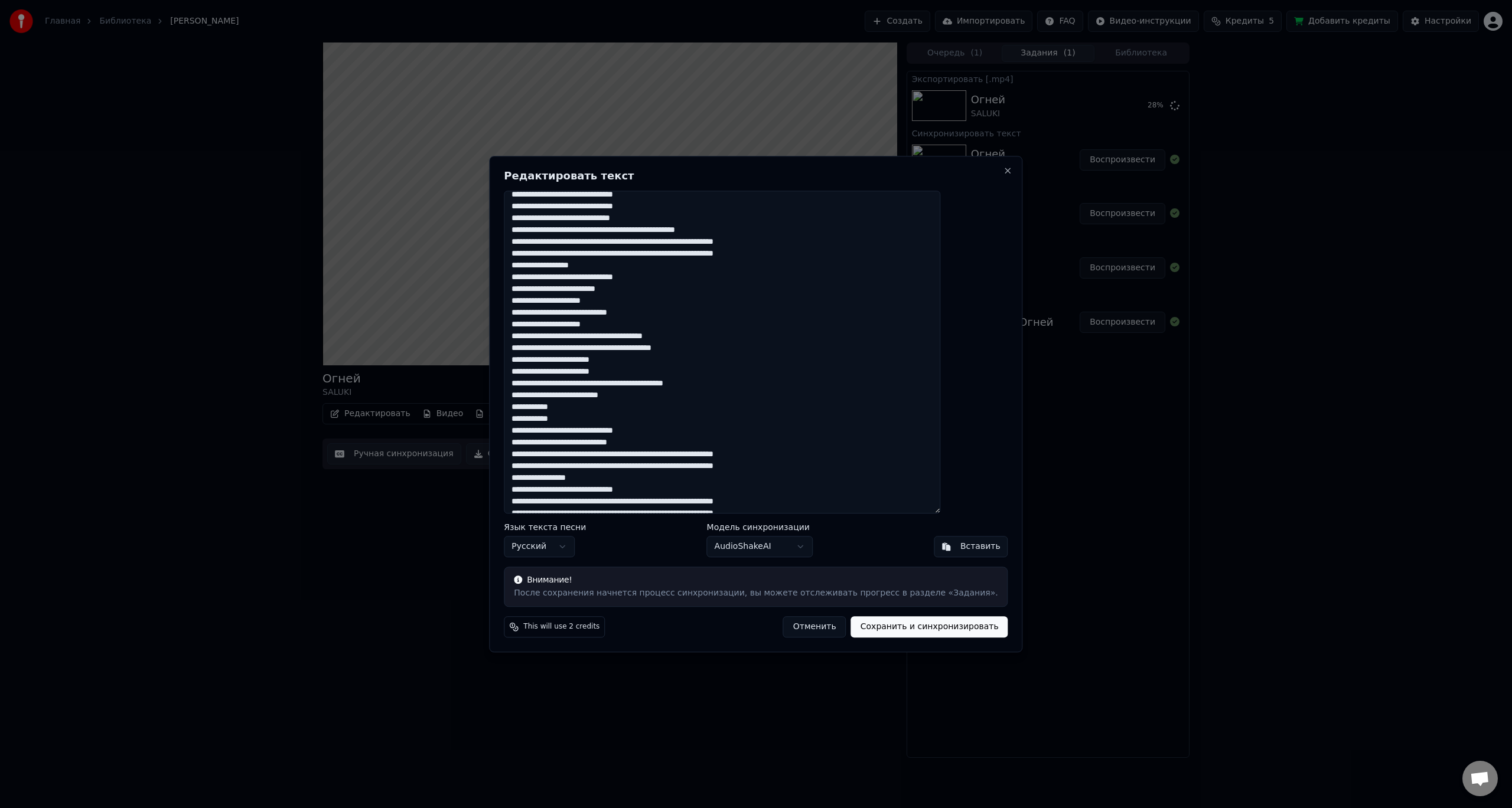
scroll to position [195, 0]
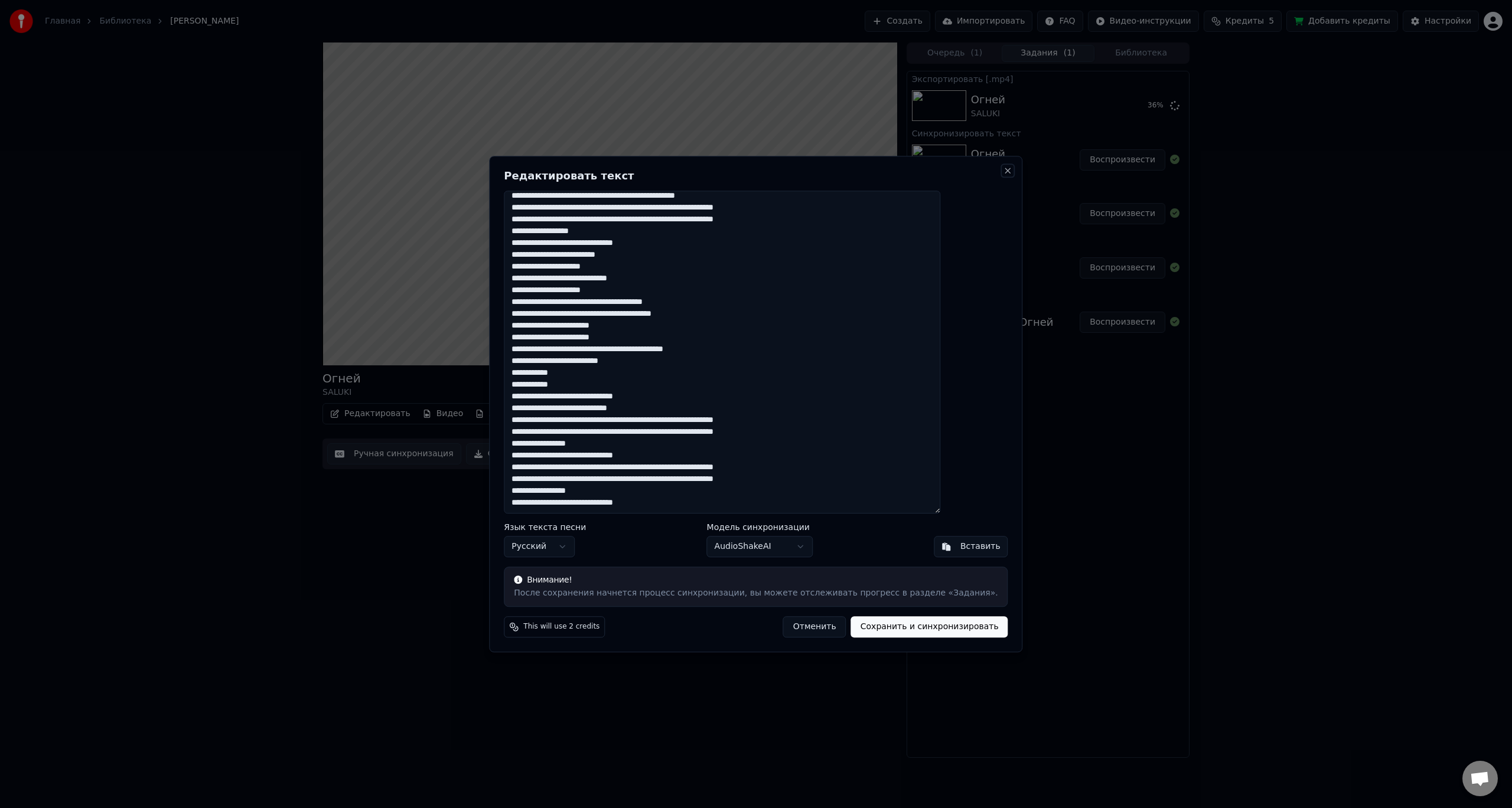
click at [1003, 173] on button "Close" at bounding box center [1008, 170] width 9 height 9
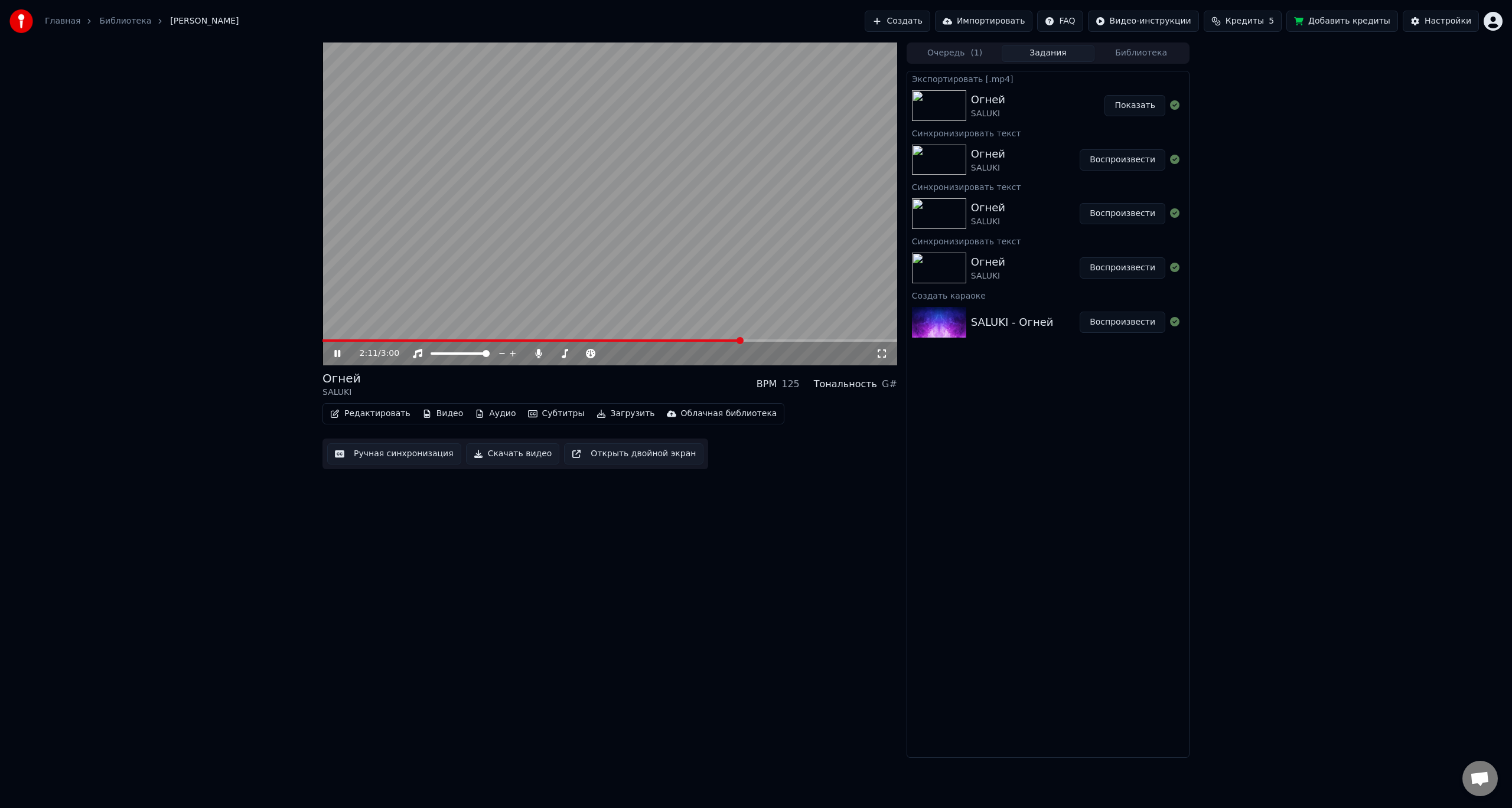
click at [340, 348] on icon at bounding box center [346, 353] width 28 height 9
click at [930, 17] on button "Создать" at bounding box center [896, 20] width 65 height 21
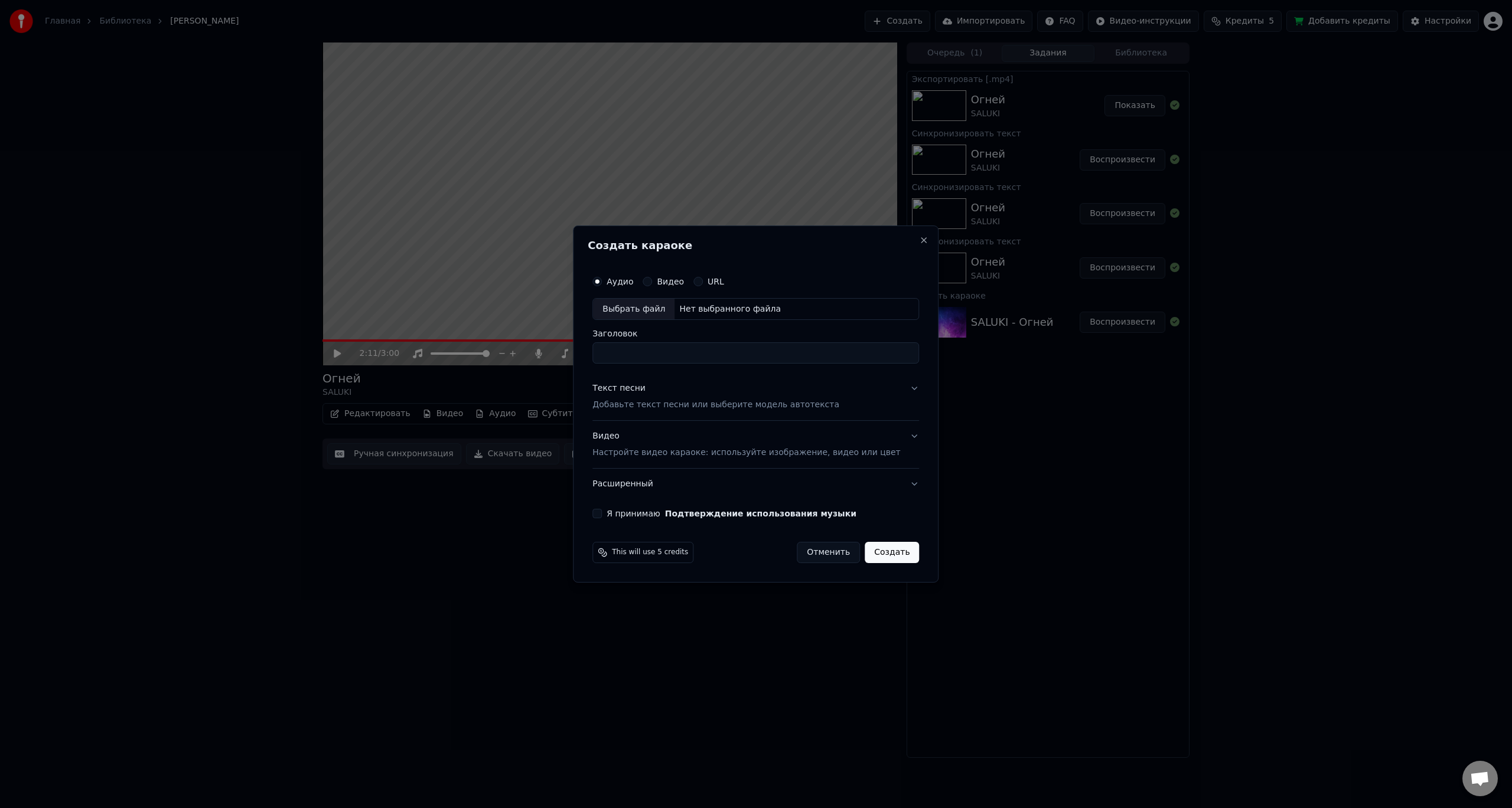
click at [666, 308] on div "Выбрать файл" at bounding box center [633, 309] width 82 height 21
type input "**********"
click at [715, 410] on p "Добавьте текст песни или выберите модель автотекста" at bounding box center [716, 405] width 247 height 12
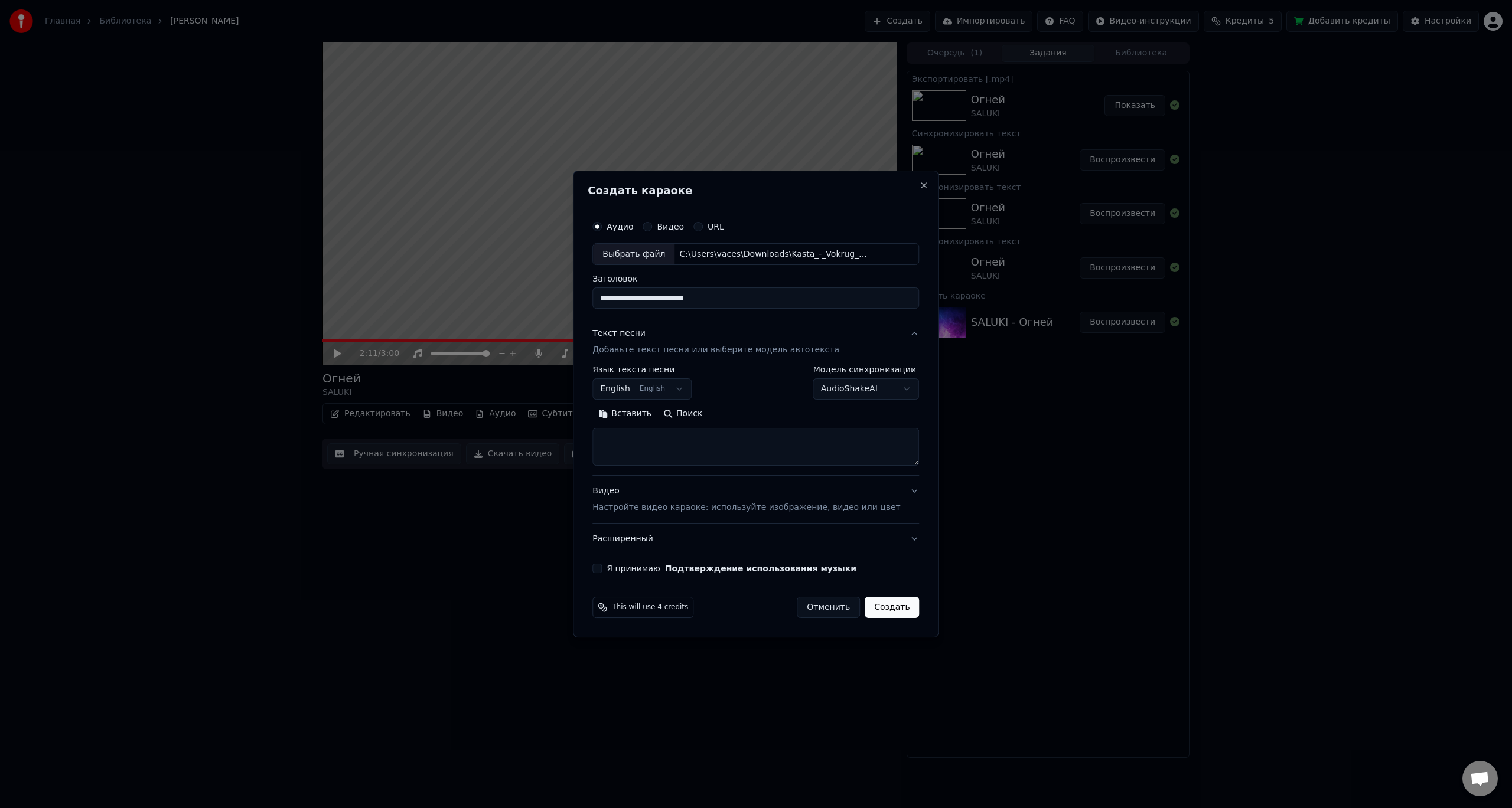
click at [700, 442] on textarea at bounding box center [756, 447] width 326 height 38
paste textarea "**********"
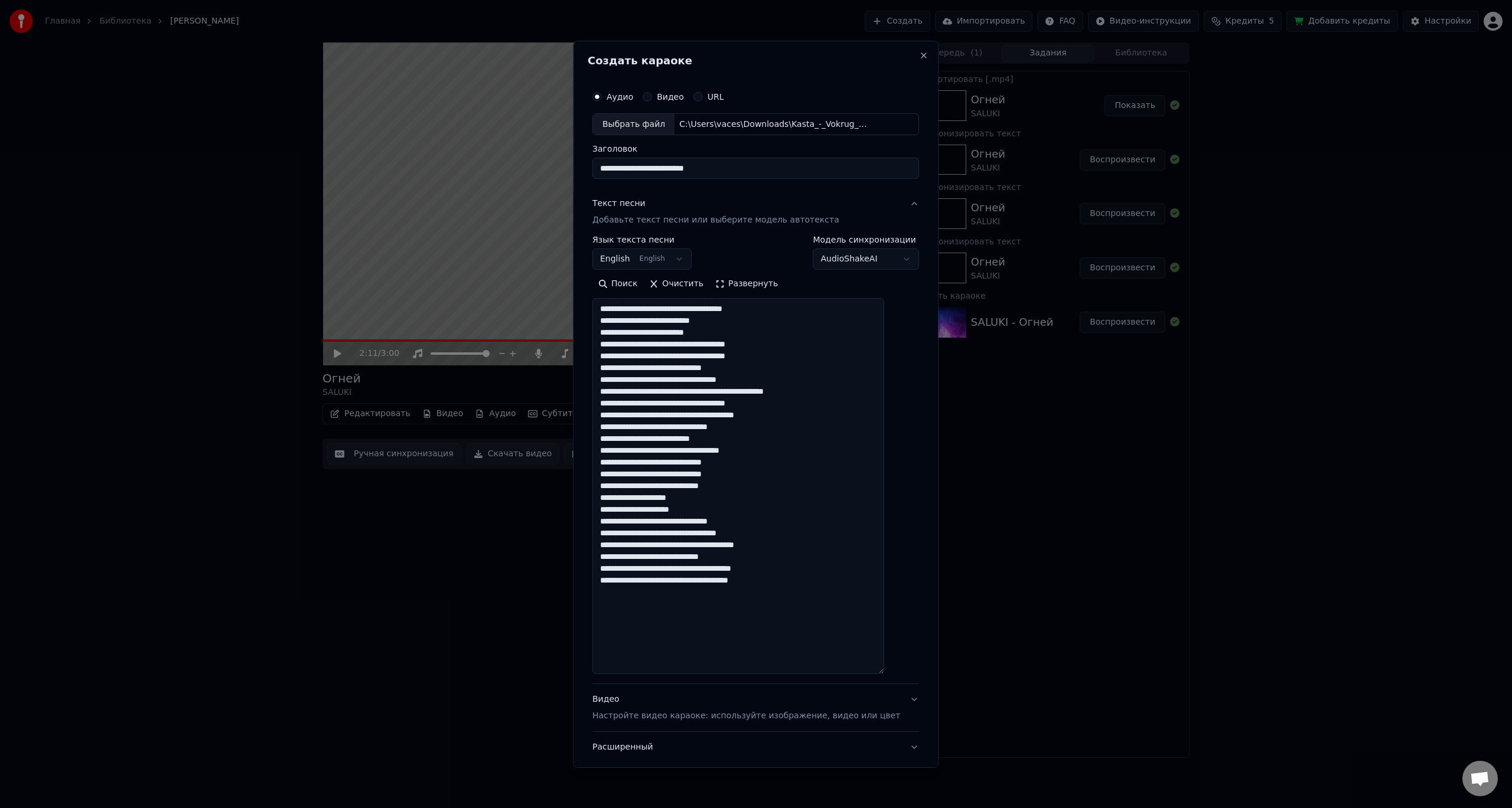
drag, startPoint x: 899, startPoint y: 461, endPoint x: 884, endPoint y: 670, distance: 209.5
click at [884, 670] on textarea "**********" at bounding box center [738, 486] width 292 height 376
click at [759, 310] on textarea "**********" at bounding box center [738, 486] width 292 height 376
drag, startPoint x: 632, startPoint y: 346, endPoint x: 659, endPoint y: 346, distance: 27.0
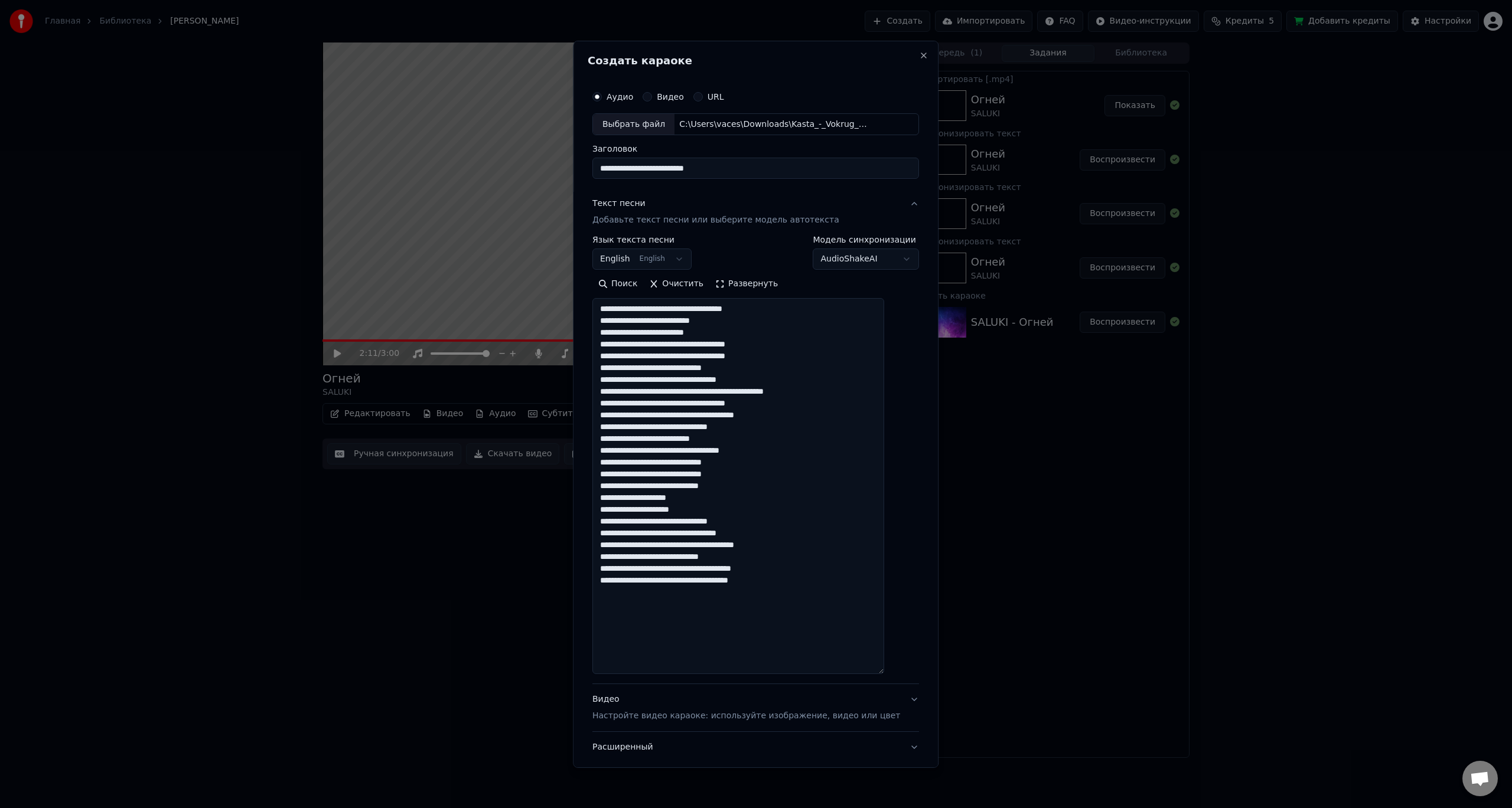
click at [659, 346] on textarea "**********" at bounding box center [738, 486] width 292 height 376
click at [742, 343] on textarea "**********" at bounding box center [738, 486] width 292 height 376
click at [779, 374] on textarea "**********" at bounding box center [738, 486] width 292 height 376
drag, startPoint x: 613, startPoint y: 367, endPoint x: 753, endPoint y: 371, distance: 140.1
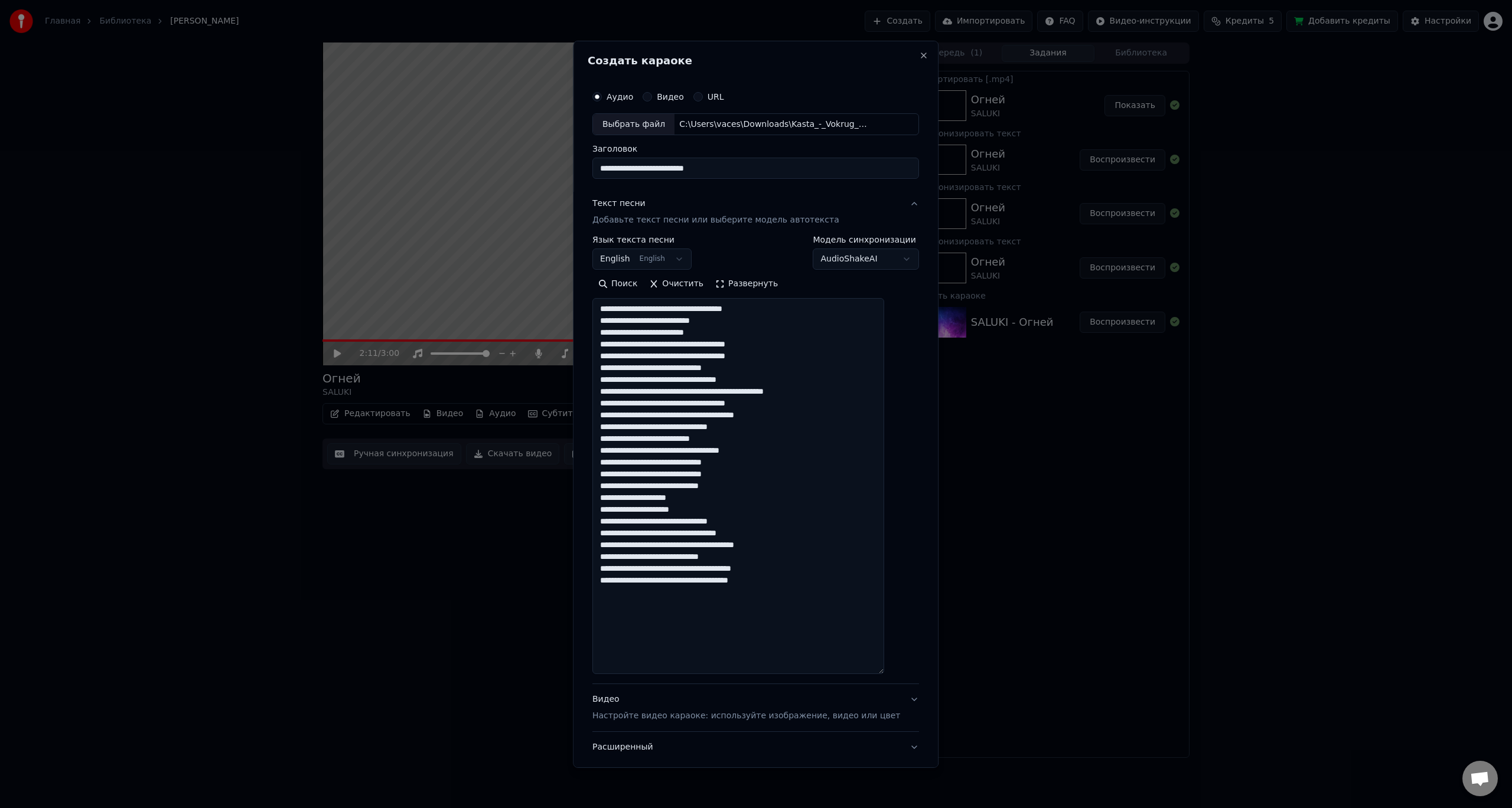
click at [753, 371] on textarea "**********" at bounding box center [738, 486] width 292 height 376
drag, startPoint x: 615, startPoint y: 497, endPoint x: 708, endPoint y: 507, distance: 93.5
click at [708, 507] on textarea "**********" at bounding box center [738, 486] width 292 height 376
click at [724, 508] on textarea "**********" at bounding box center [738, 486] width 292 height 376
paste textarea "**********"
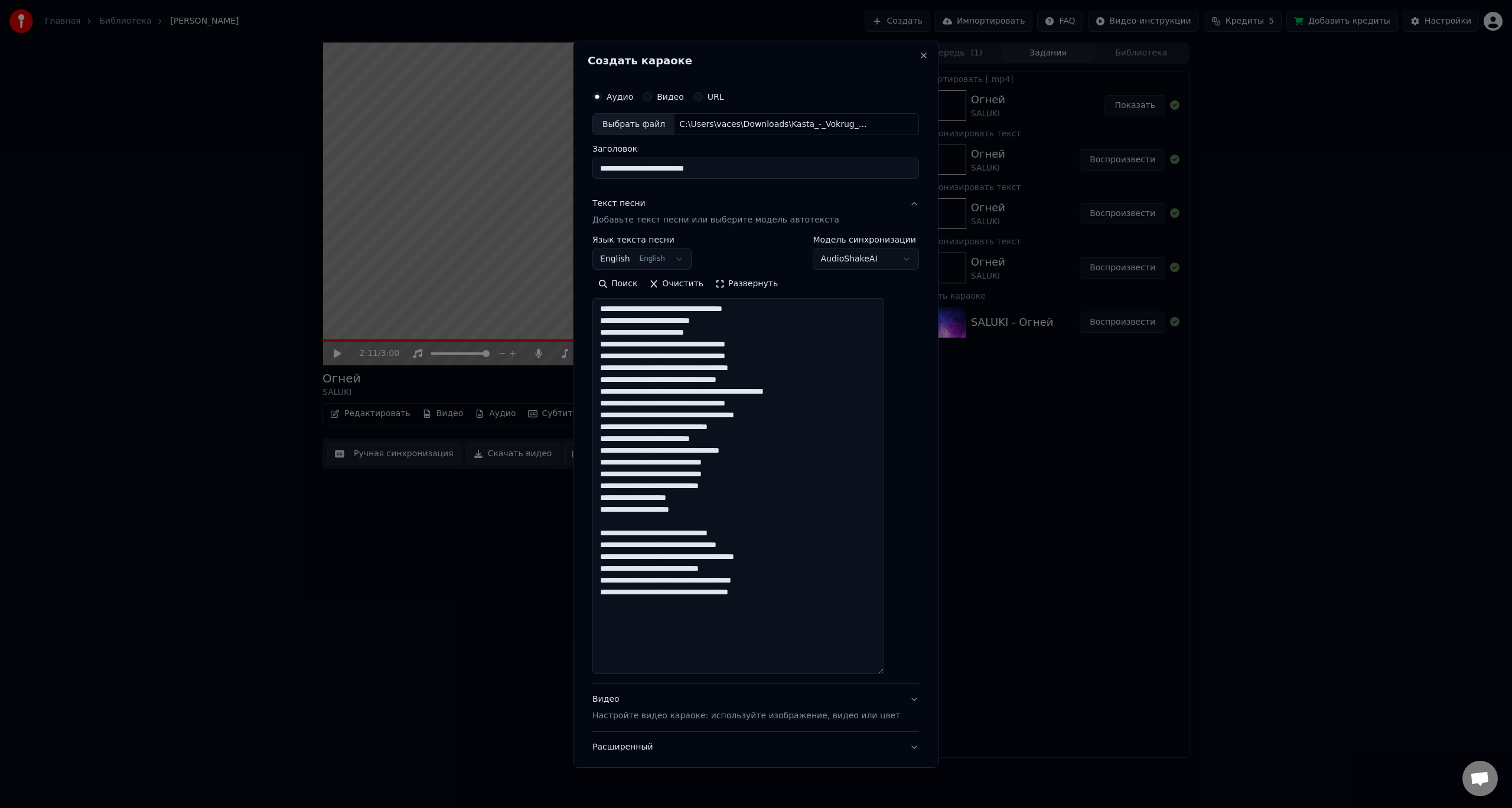
paste textarea "**********"
click at [753, 550] on textarea "**********" at bounding box center [738, 486] width 292 height 376
click at [720, 557] on textarea "**********" at bounding box center [738, 486] width 292 height 376
paste textarea "**********"
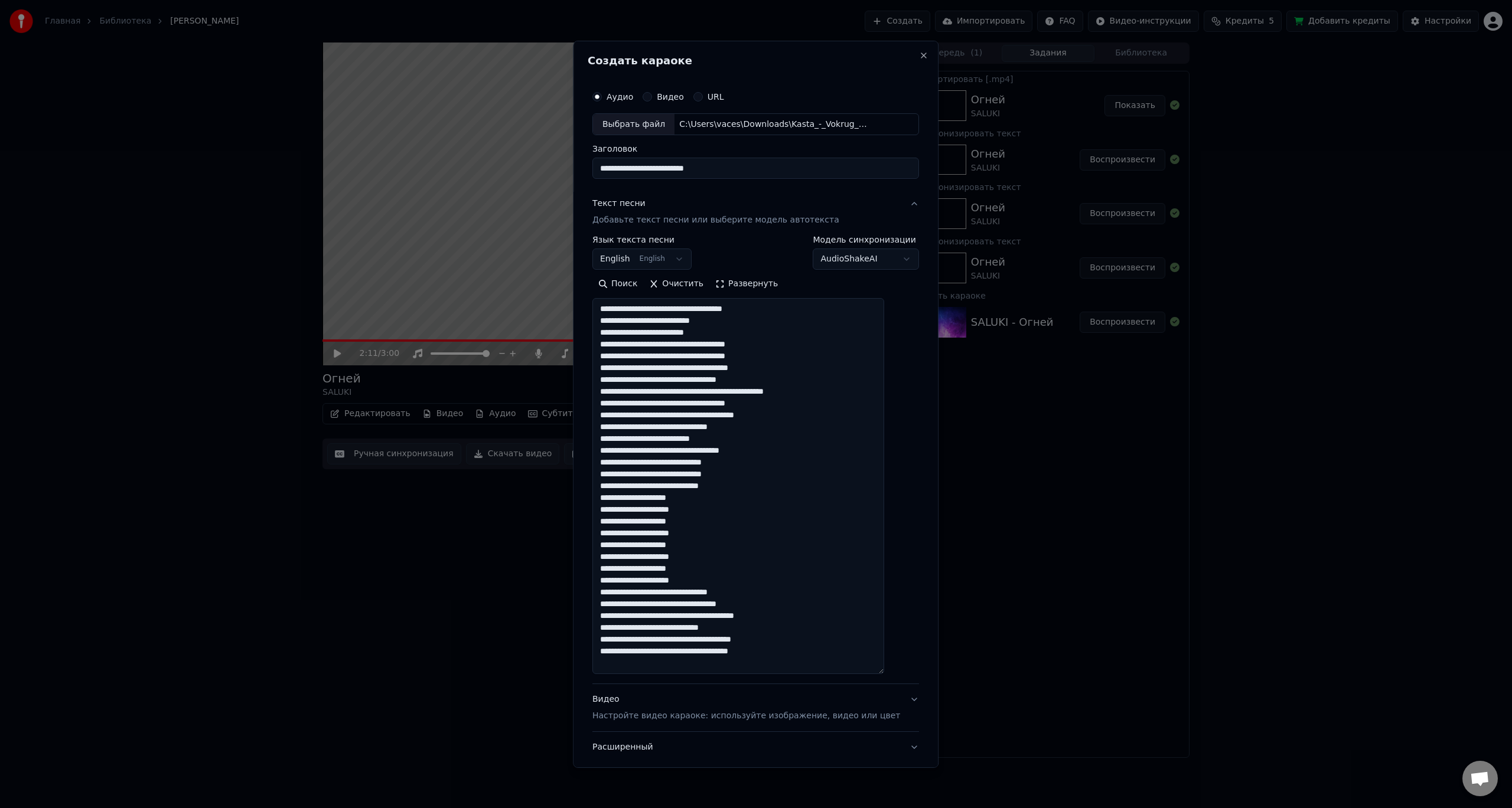
click at [779, 585] on textarea at bounding box center [738, 486] width 292 height 376
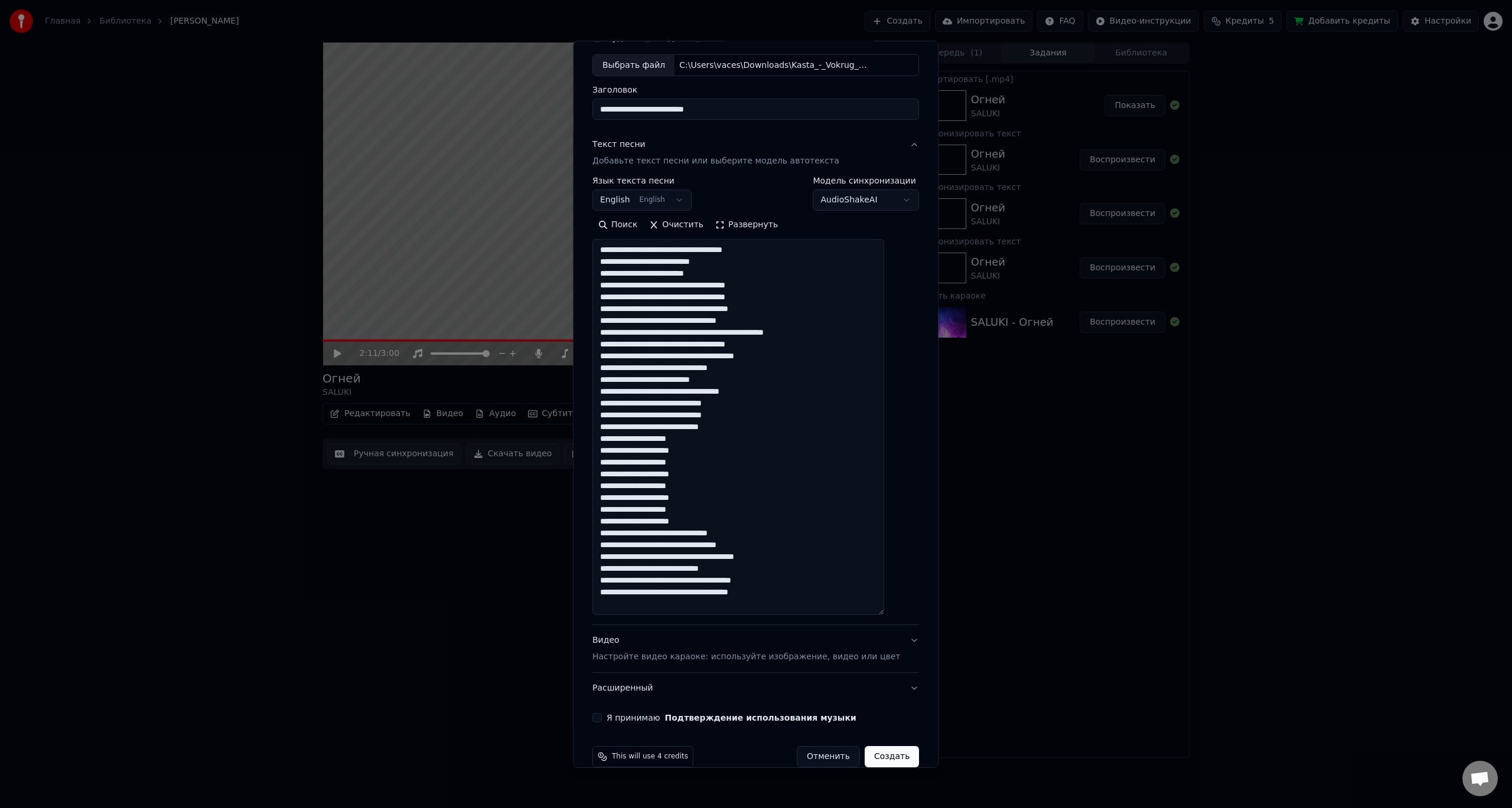
scroll to position [78, 0]
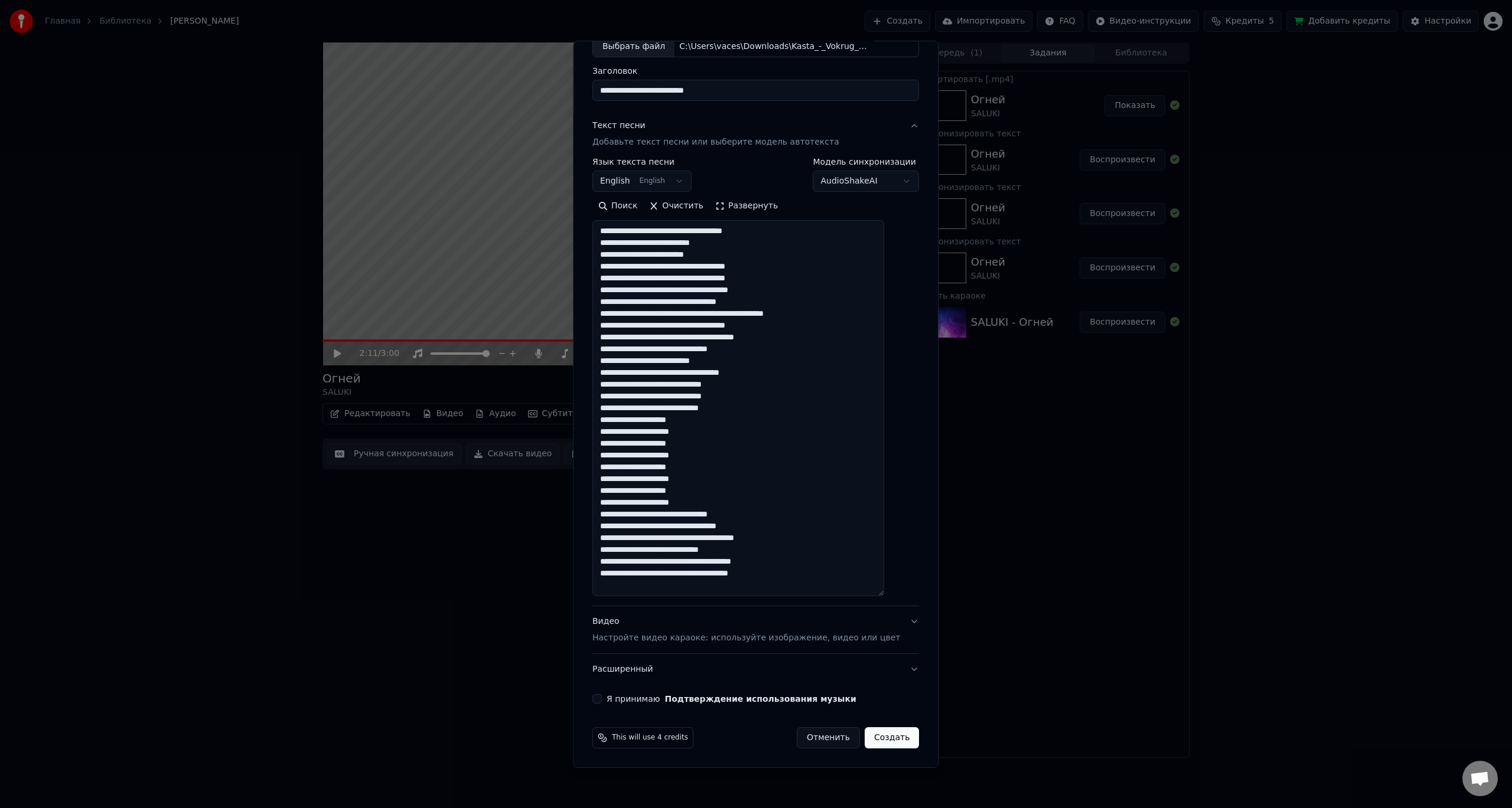
click at [748, 514] on textarea at bounding box center [738, 409] width 292 height 376
click at [725, 475] on textarea at bounding box center [738, 409] width 292 height 376
click at [725, 473] on textarea at bounding box center [738, 409] width 292 height 376
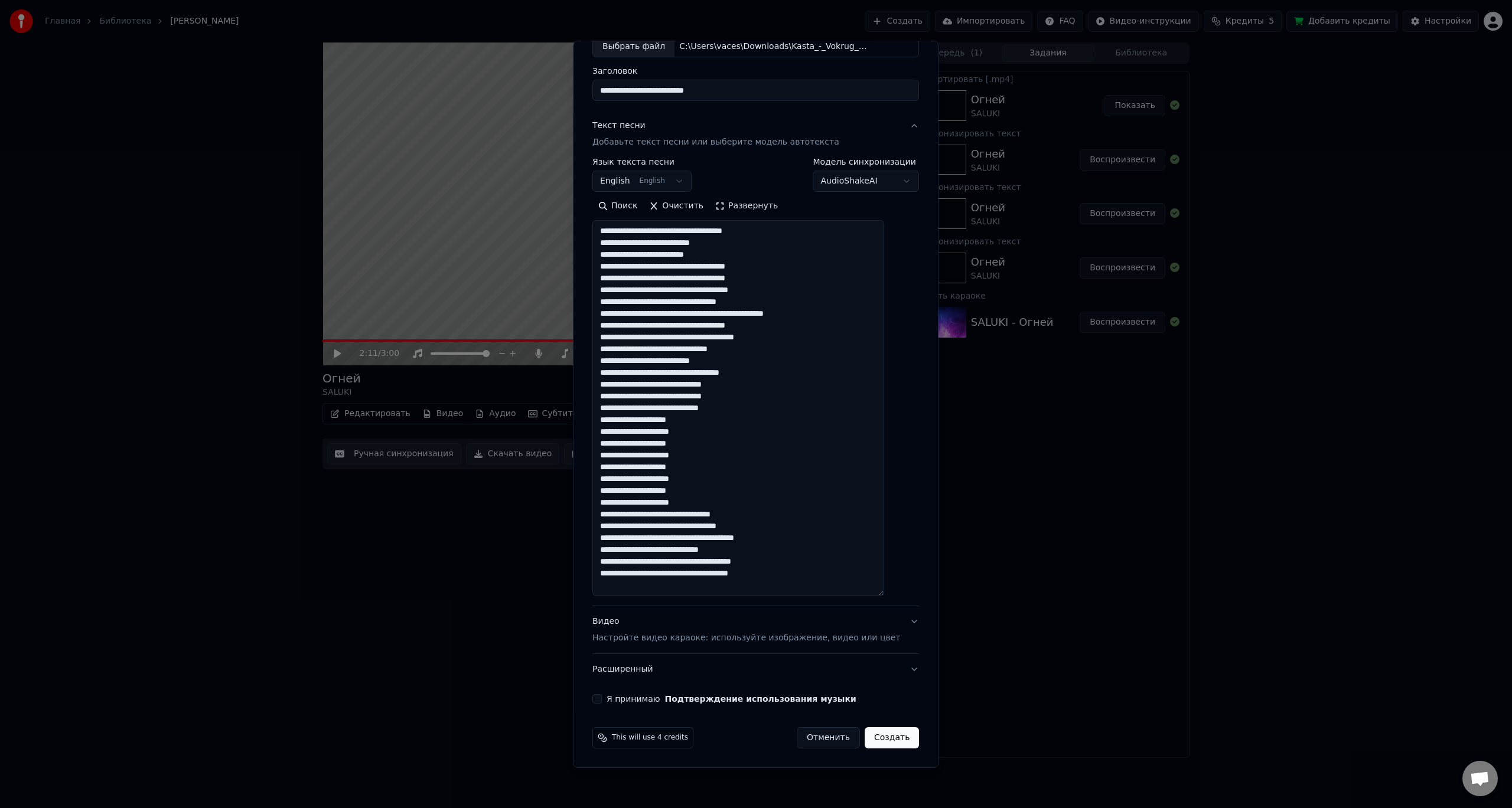
drag, startPoint x: 725, startPoint y: 473, endPoint x: 712, endPoint y: 469, distance: 13.6
click at [723, 473] on textarea at bounding box center [738, 409] width 292 height 376
click at [692, 461] on textarea at bounding box center [738, 409] width 292 height 376
paste textarea "**********"
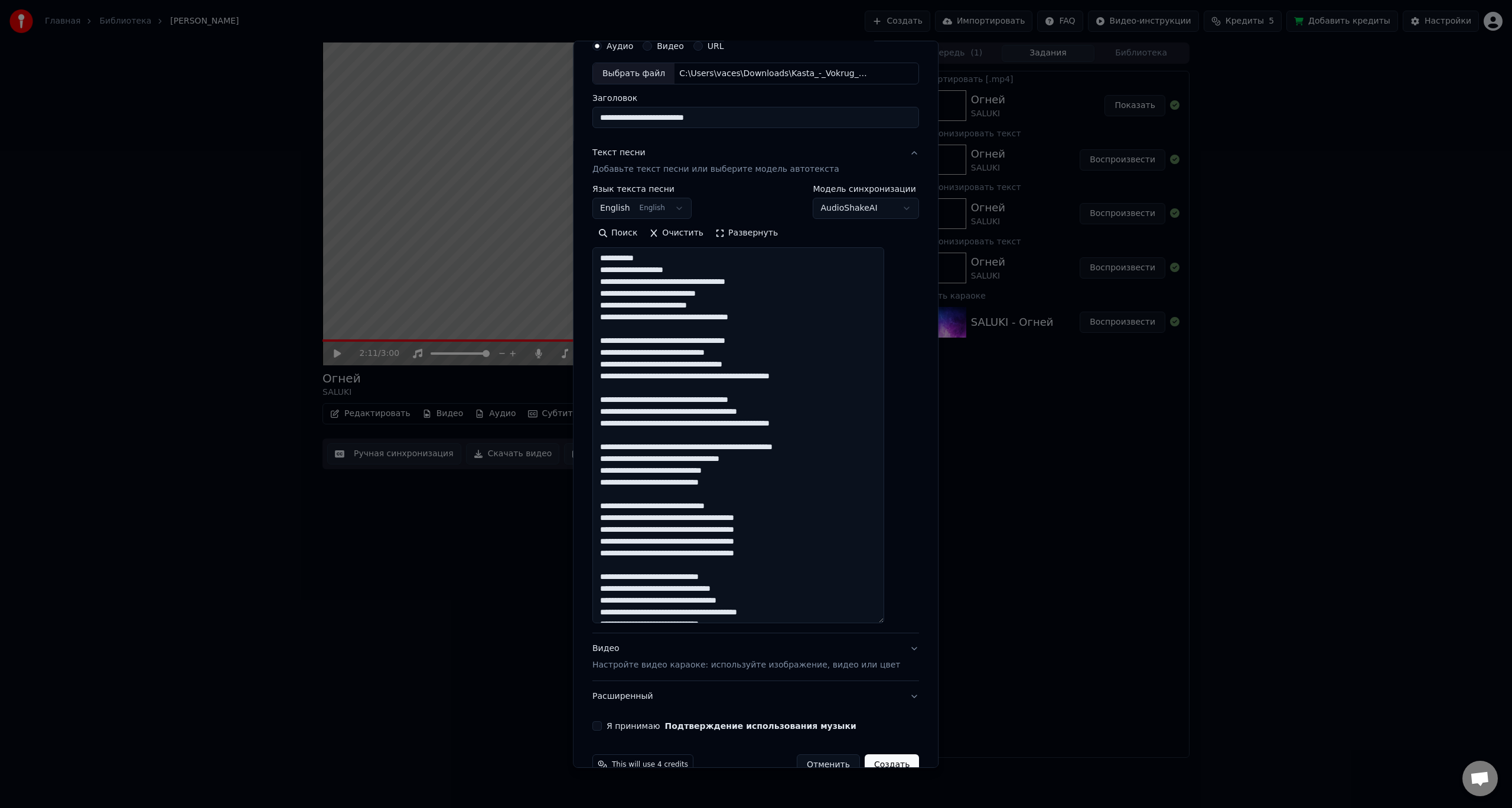
scroll to position [0, 0]
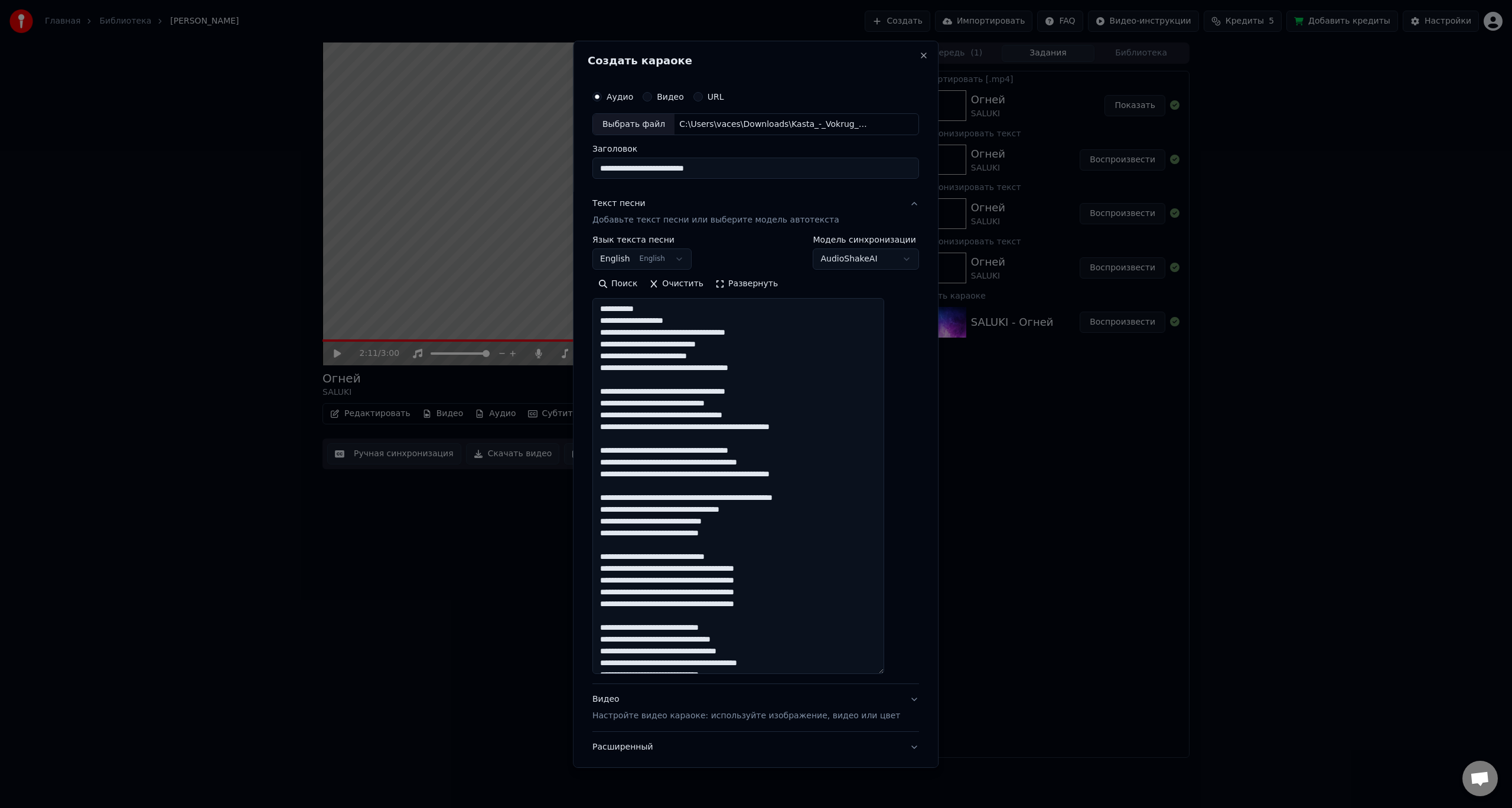
drag, startPoint x: 690, startPoint y: 321, endPoint x: 596, endPoint y: 307, distance: 95.0
click at [596, 307] on div "**********" at bounding box center [756, 403] width 365 height 727
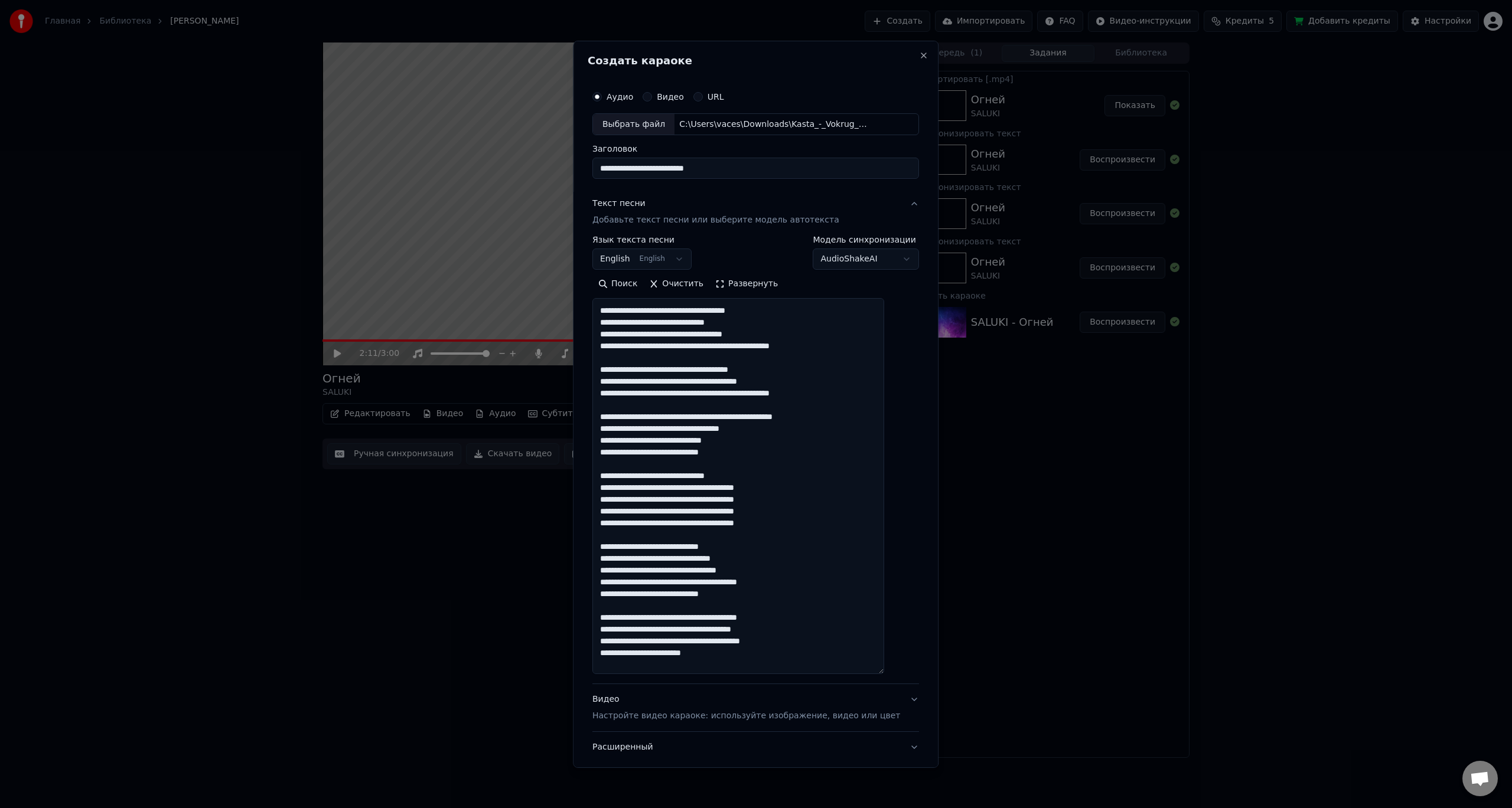
scroll to position [59, 0]
drag, startPoint x: 751, startPoint y: 471, endPoint x: 604, endPoint y: 470, distance: 147.0
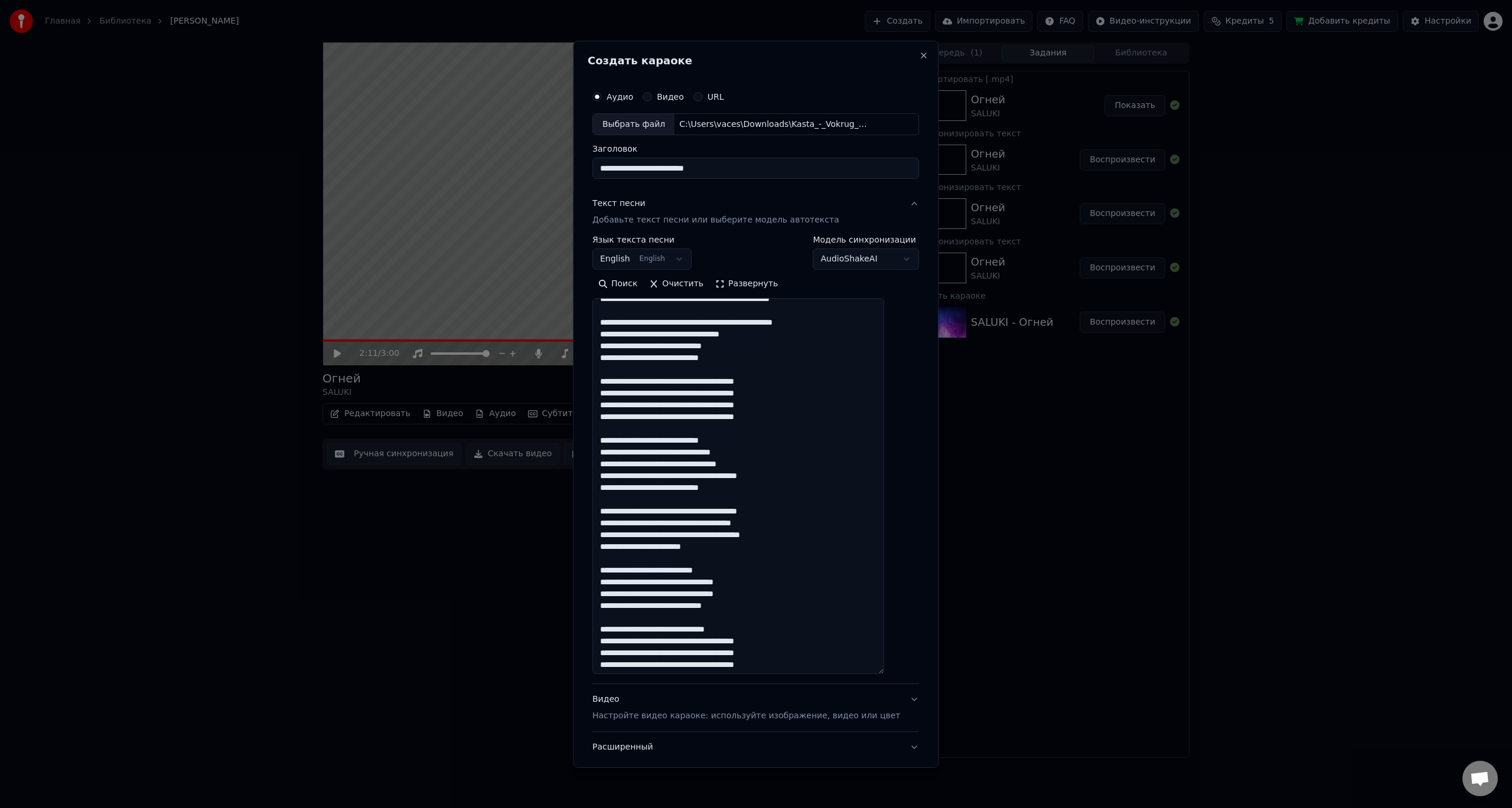
scroll to position [177, 0]
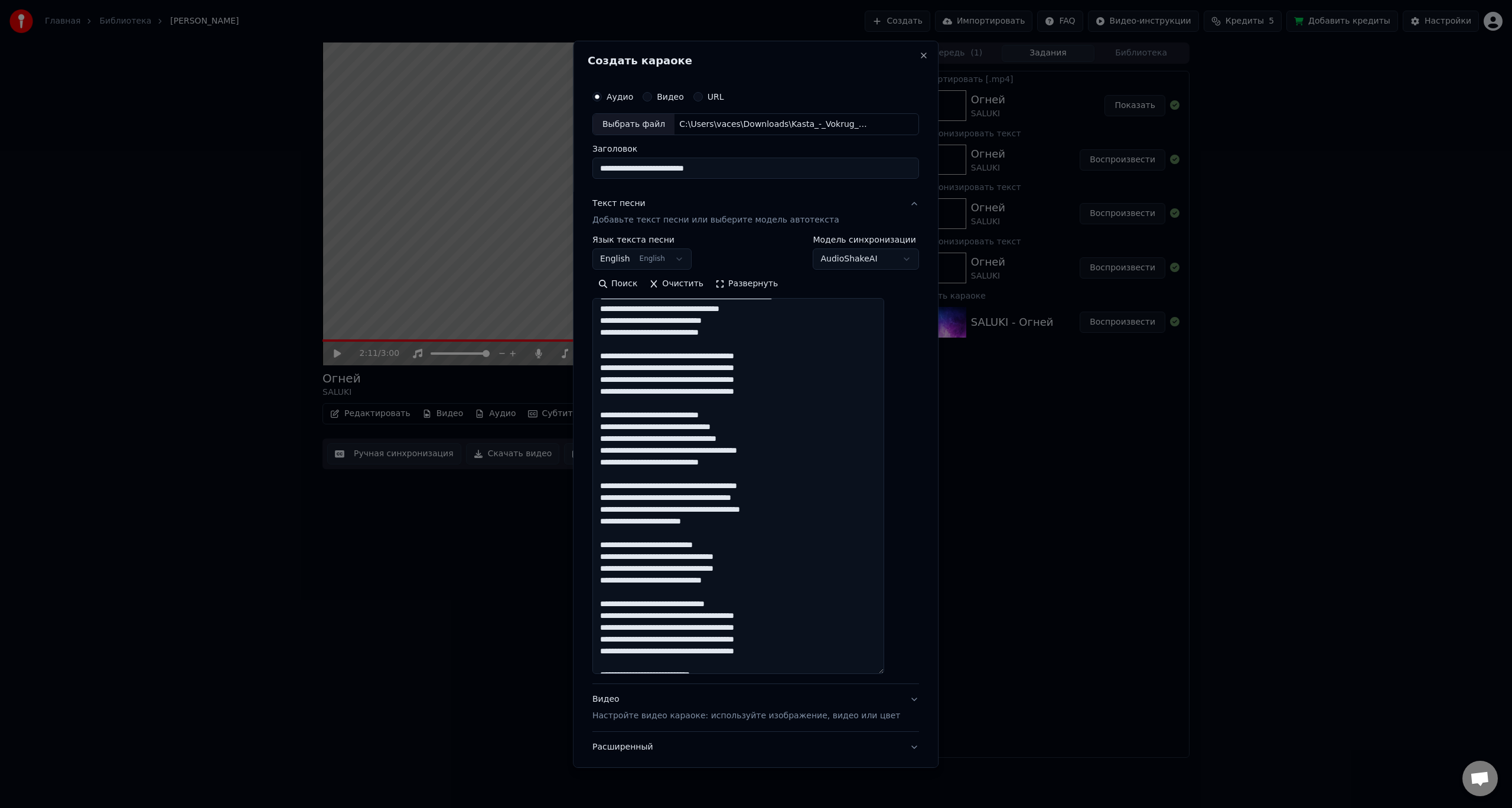
drag, startPoint x: 745, startPoint y: 415, endPoint x: 608, endPoint y: 415, distance: 137.0
click at [608, 415] on textarea at bounding box center [738, 486] width 292 height 376
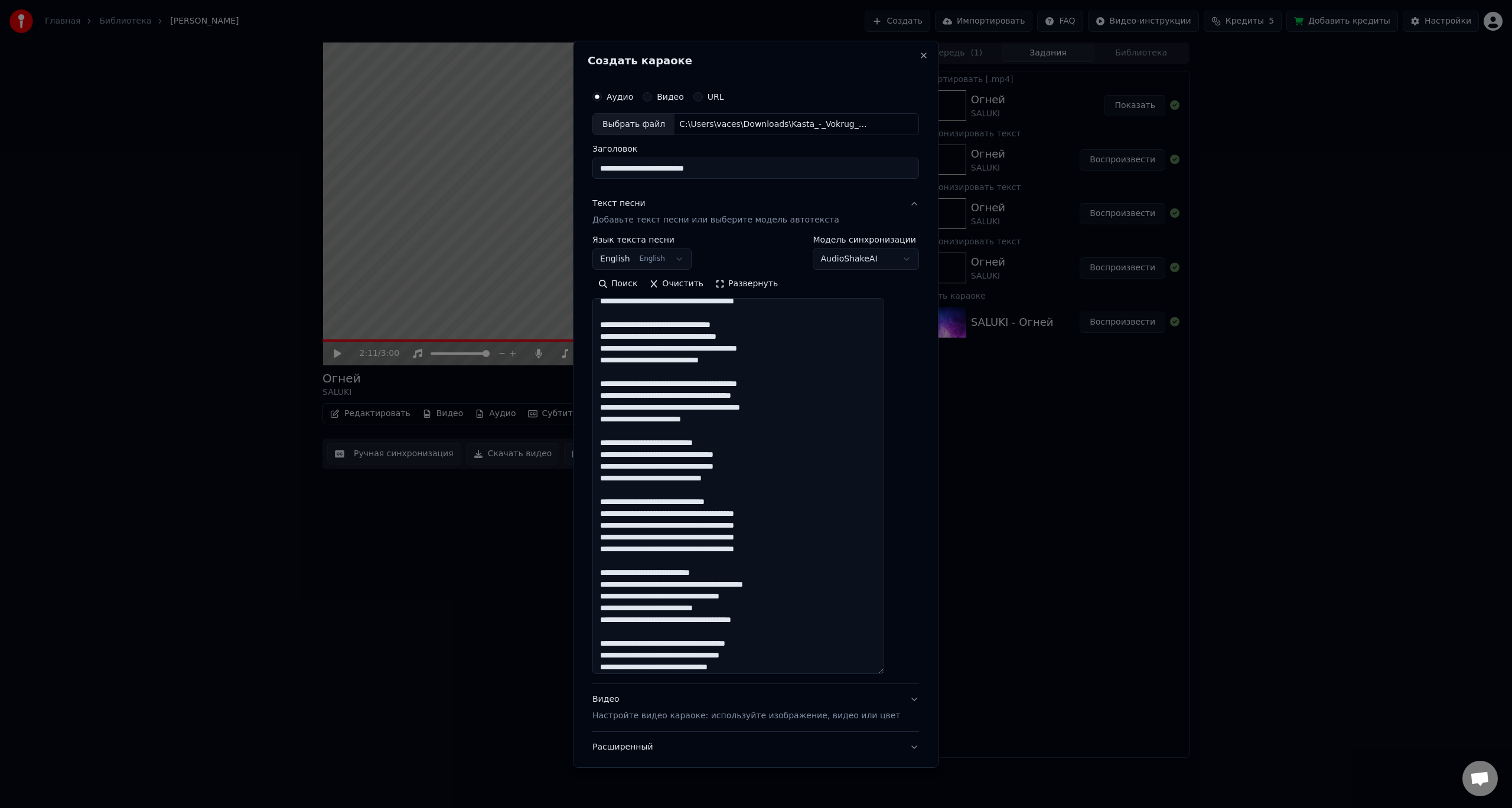
scroll to position [295, 0]
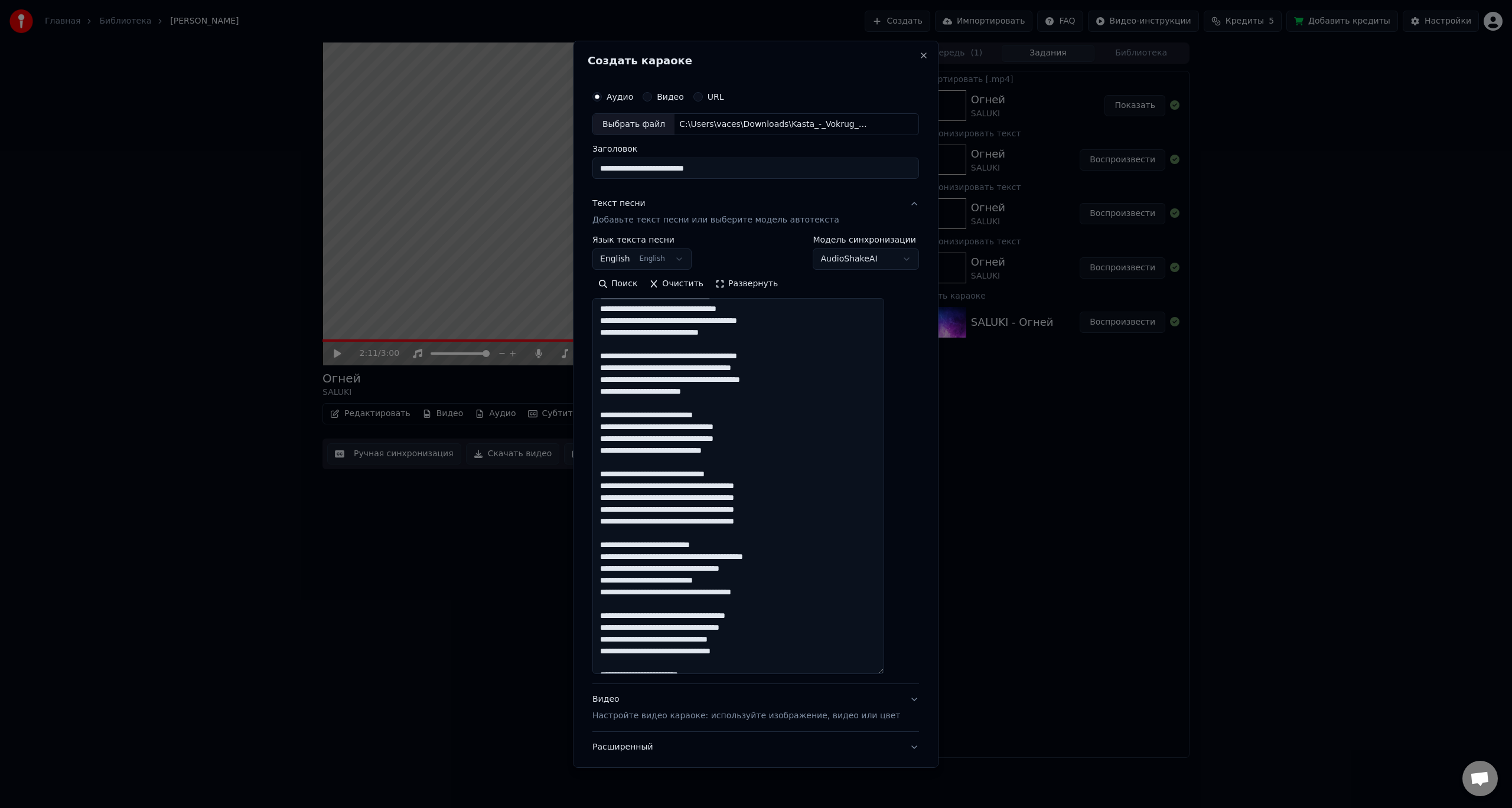
drag, startPoint x: 753, startPoint y: 472, endPoint x: 607, endPoint y: 473, distance: 146.0
click at [607, 473] on textarea at bounding box center [738, 486] width 292 height 376
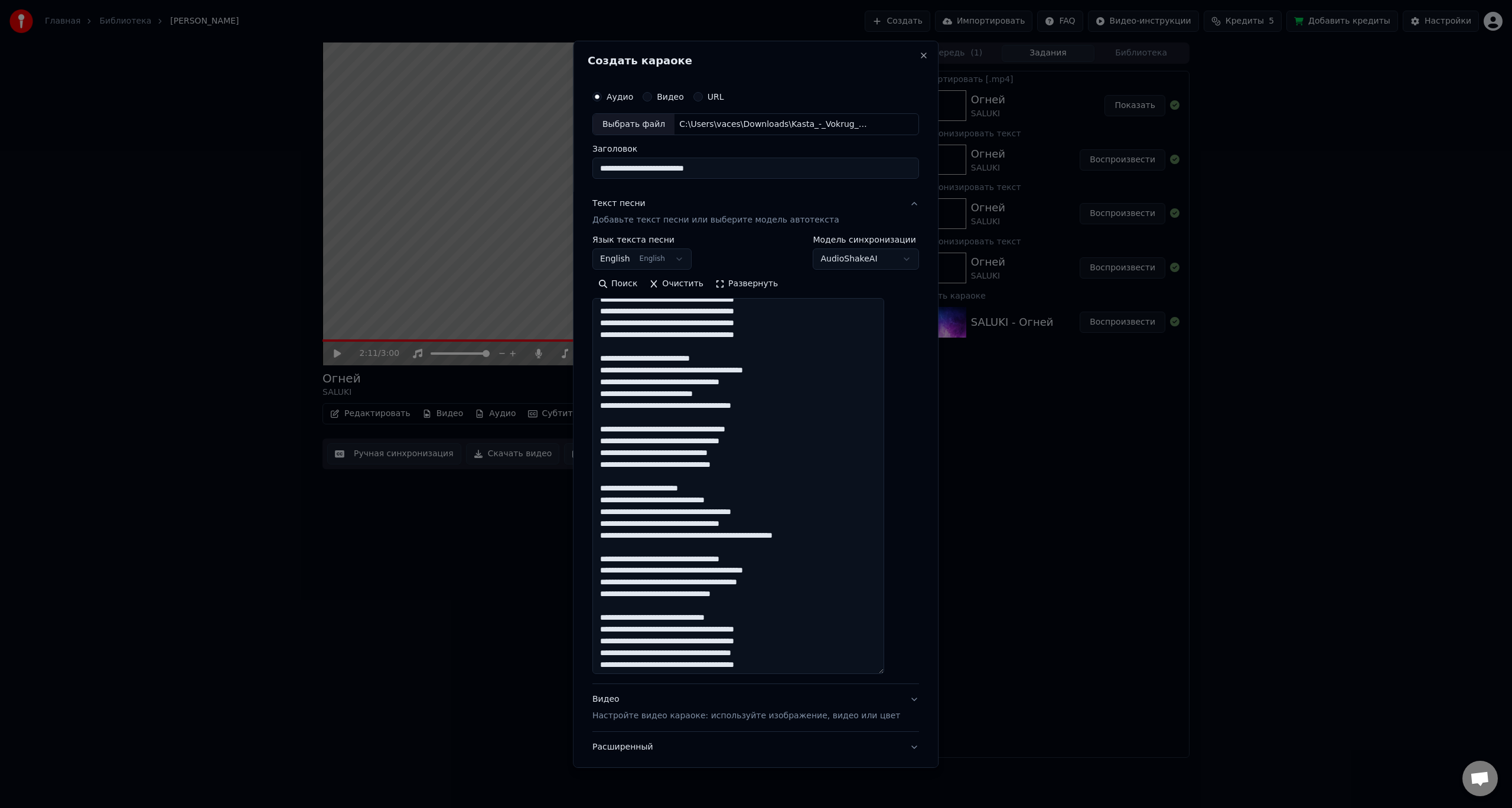
scroll to position [473, 0]
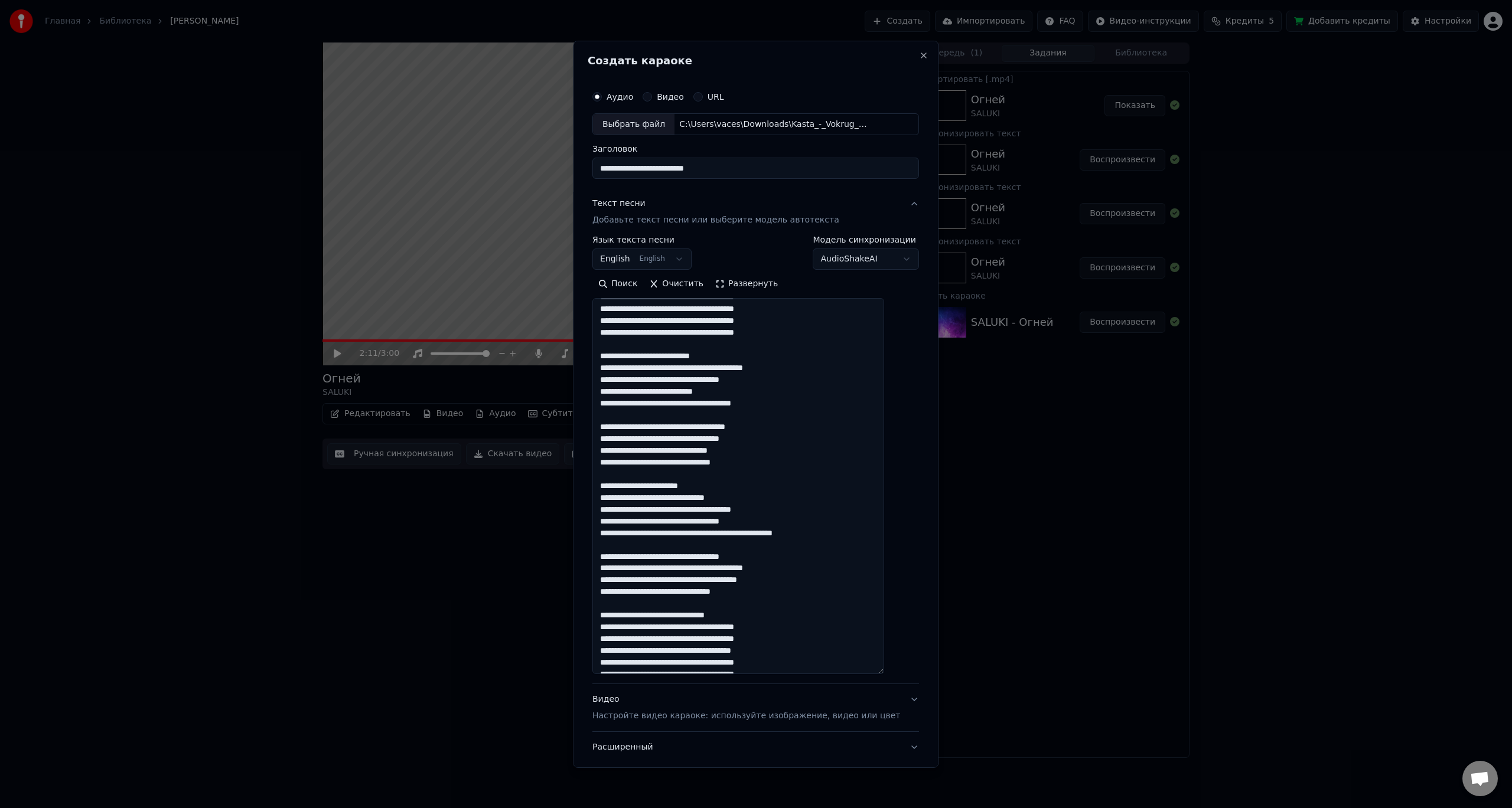
drag, startPoint x: 736, startPoint y: 359, endPoint x: 587, endPoint y: 357, distance: 149.0
click at [588, 357] on div "**********" at bounding box center [756, 403] width 365 height 727
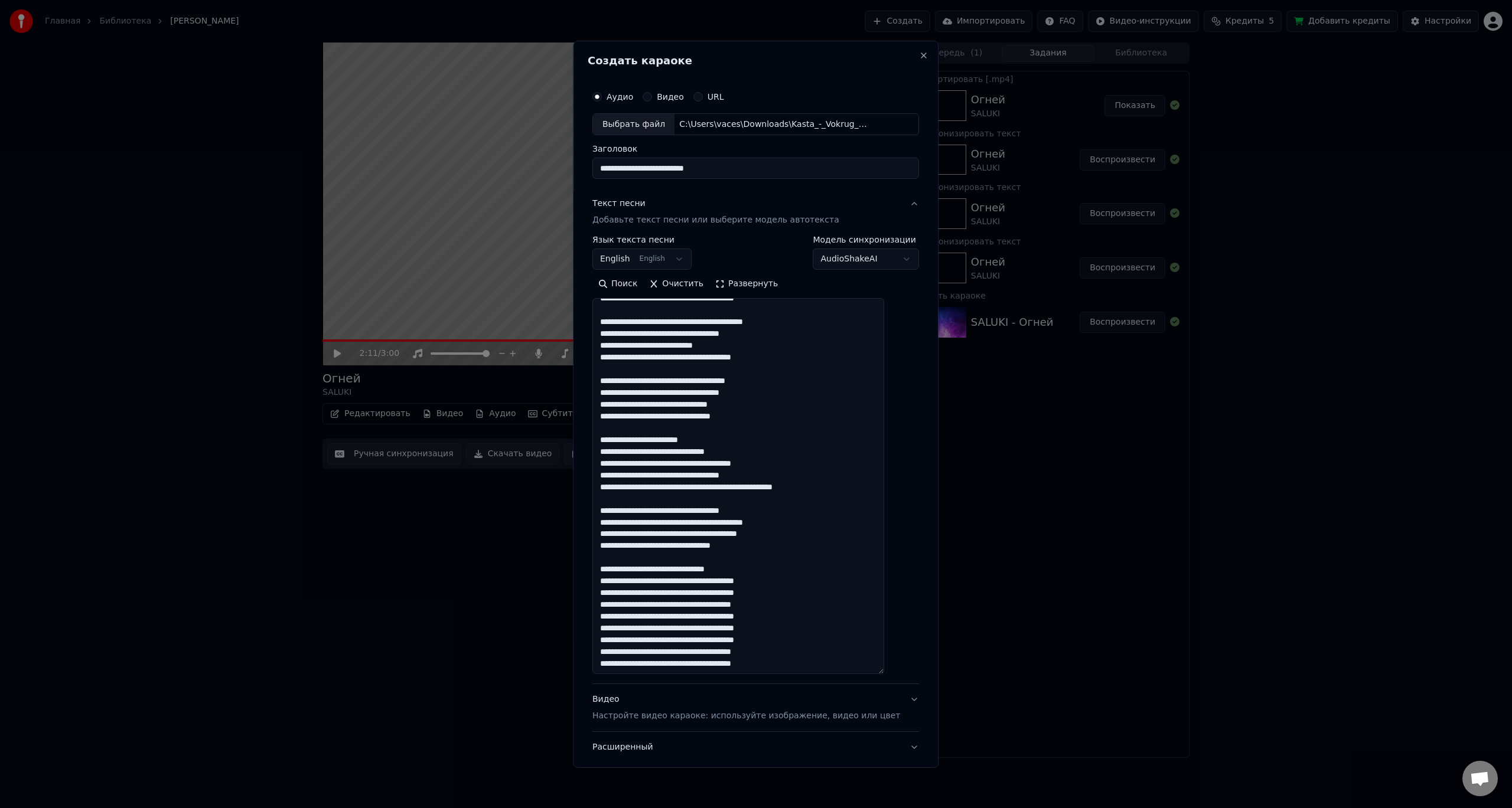
scroll to position [508, 0]
drag, startPoint x: 672, startPoint y: 433, endPoint x: 604, endPoint y: 434, distance: 68.0
click at [604, 434] on div "**********" at bounding box center [756, 433] width 336 height 706
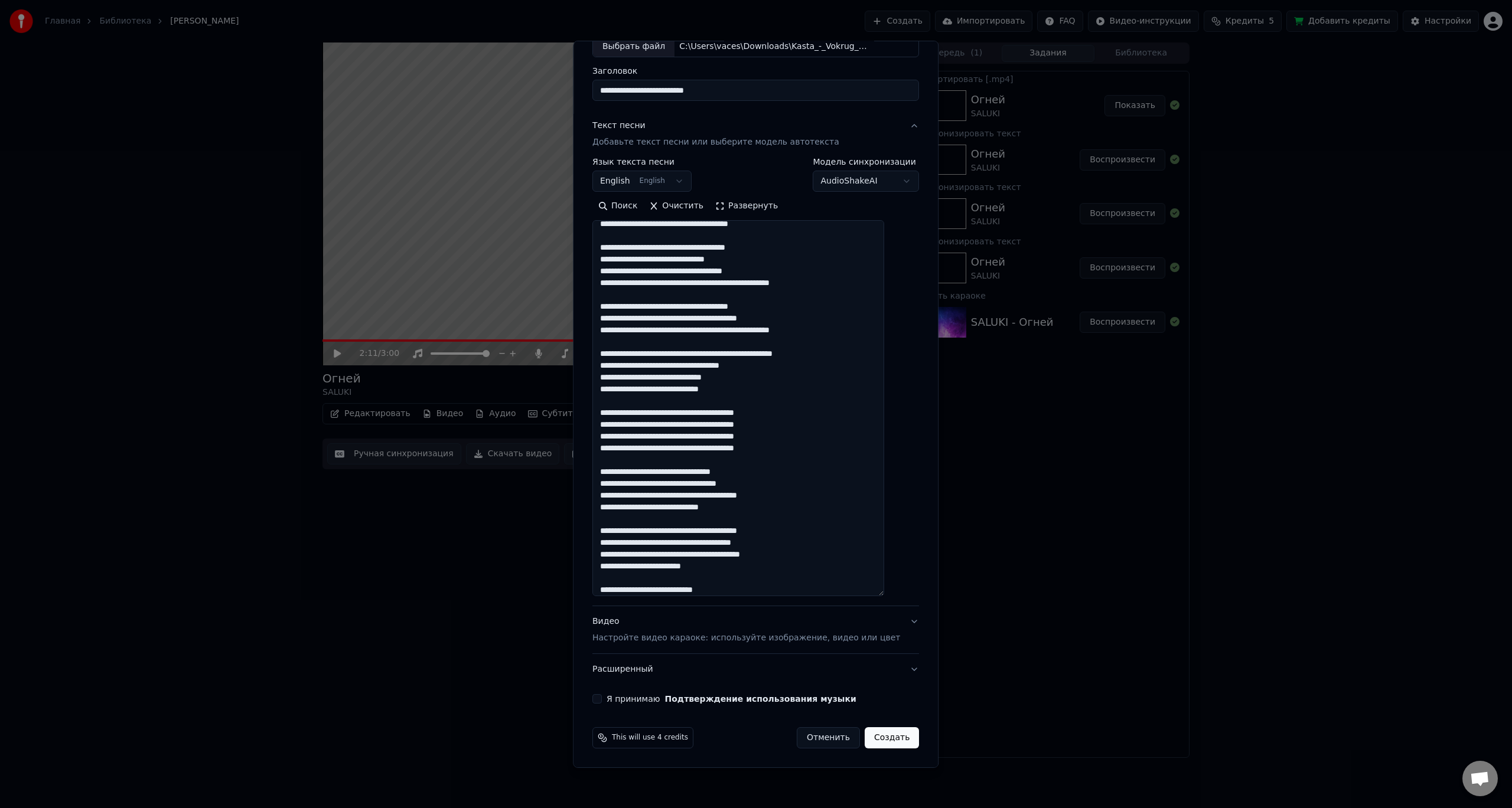
scroll to position [0, 0]
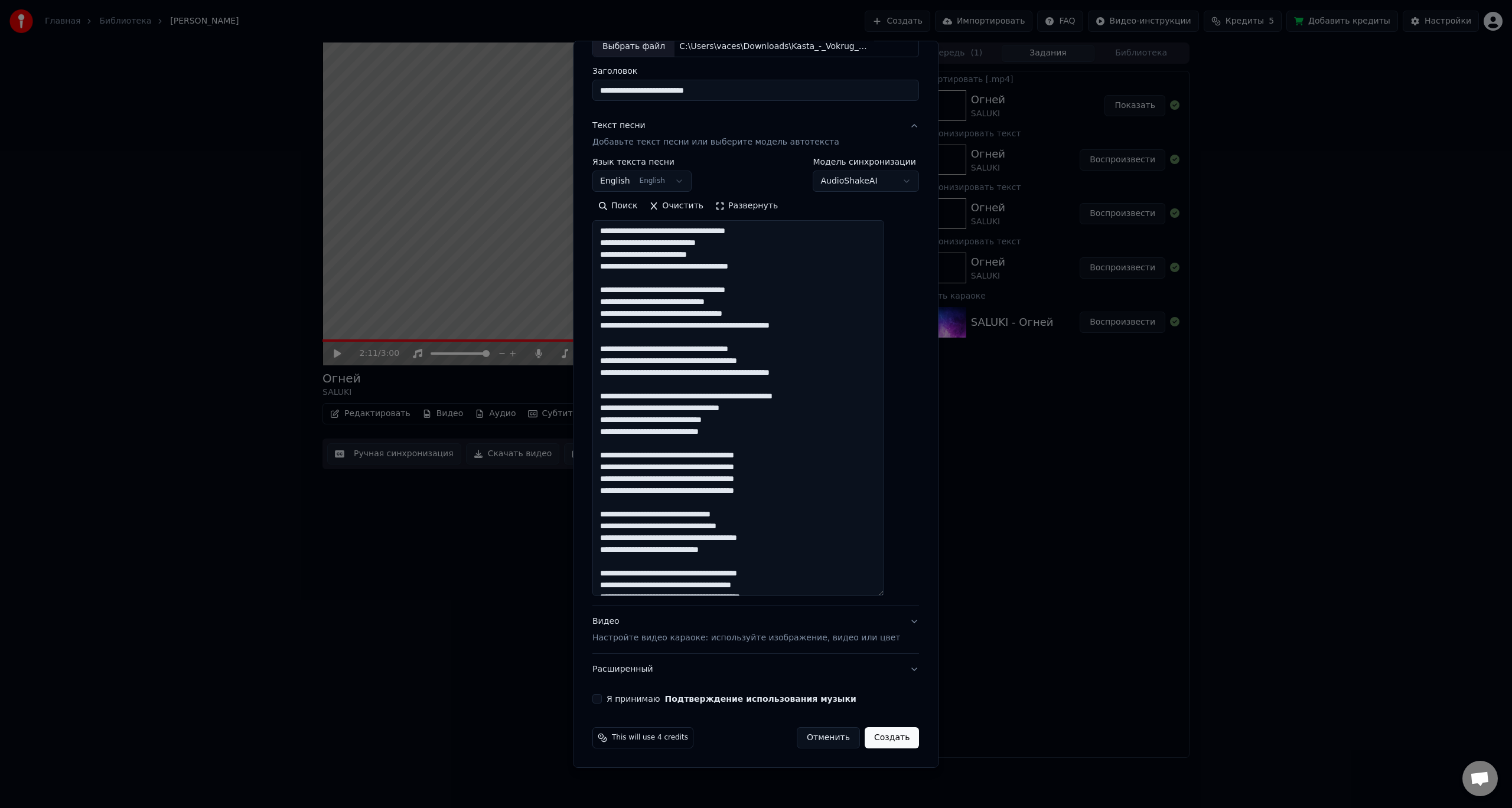
click at [620, 423] on textarea at bounding box center [738, 409] width 292 height 376
paste textarea "**********"
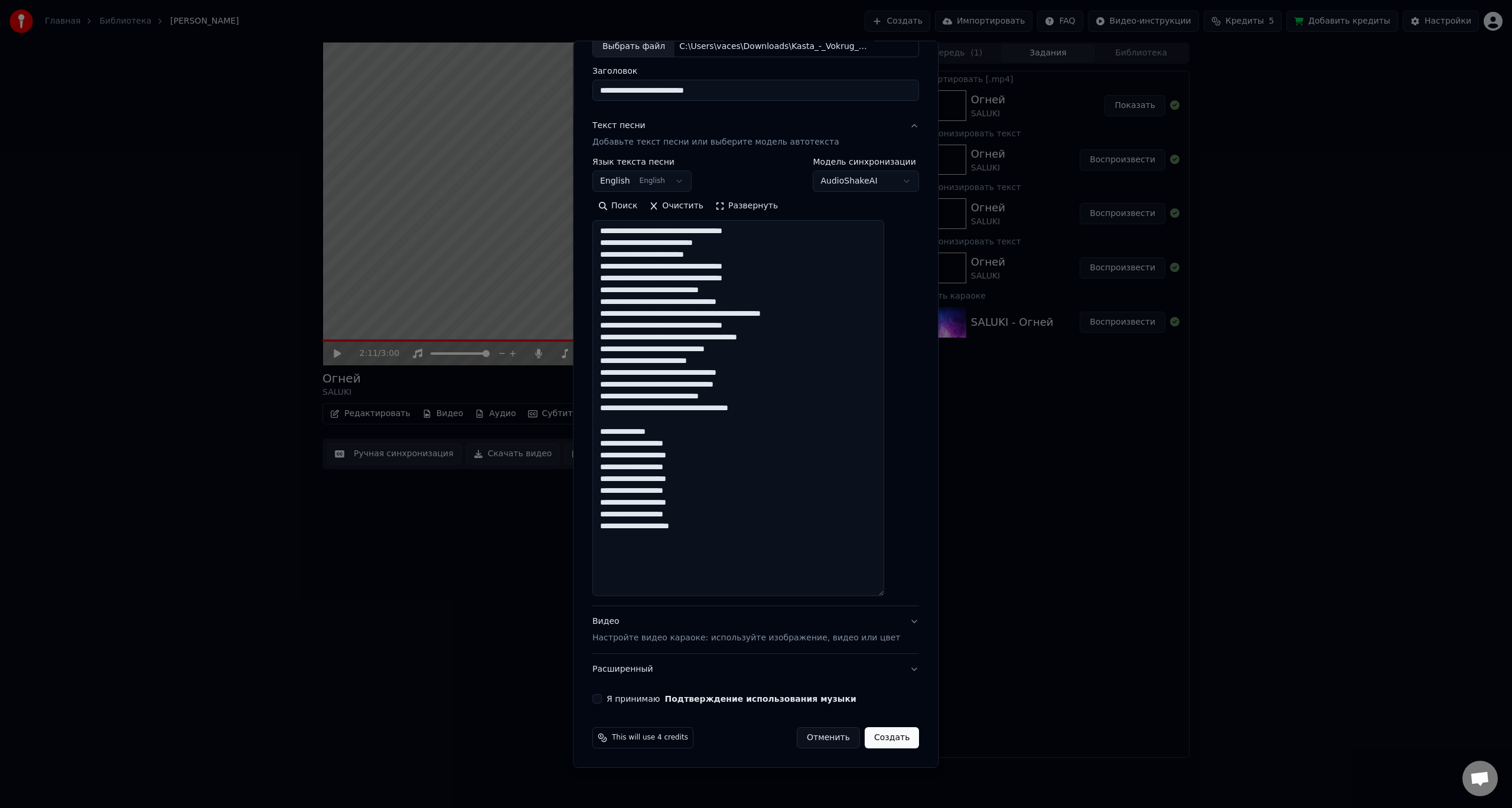
click at [663, 557] on textarea "**********" at bounding box center [738, 409] width 292 height 376
click at [748, 533] on textarea "**********" at bounding box center [738, 409] width 292 height 376
paste textarea "**********"
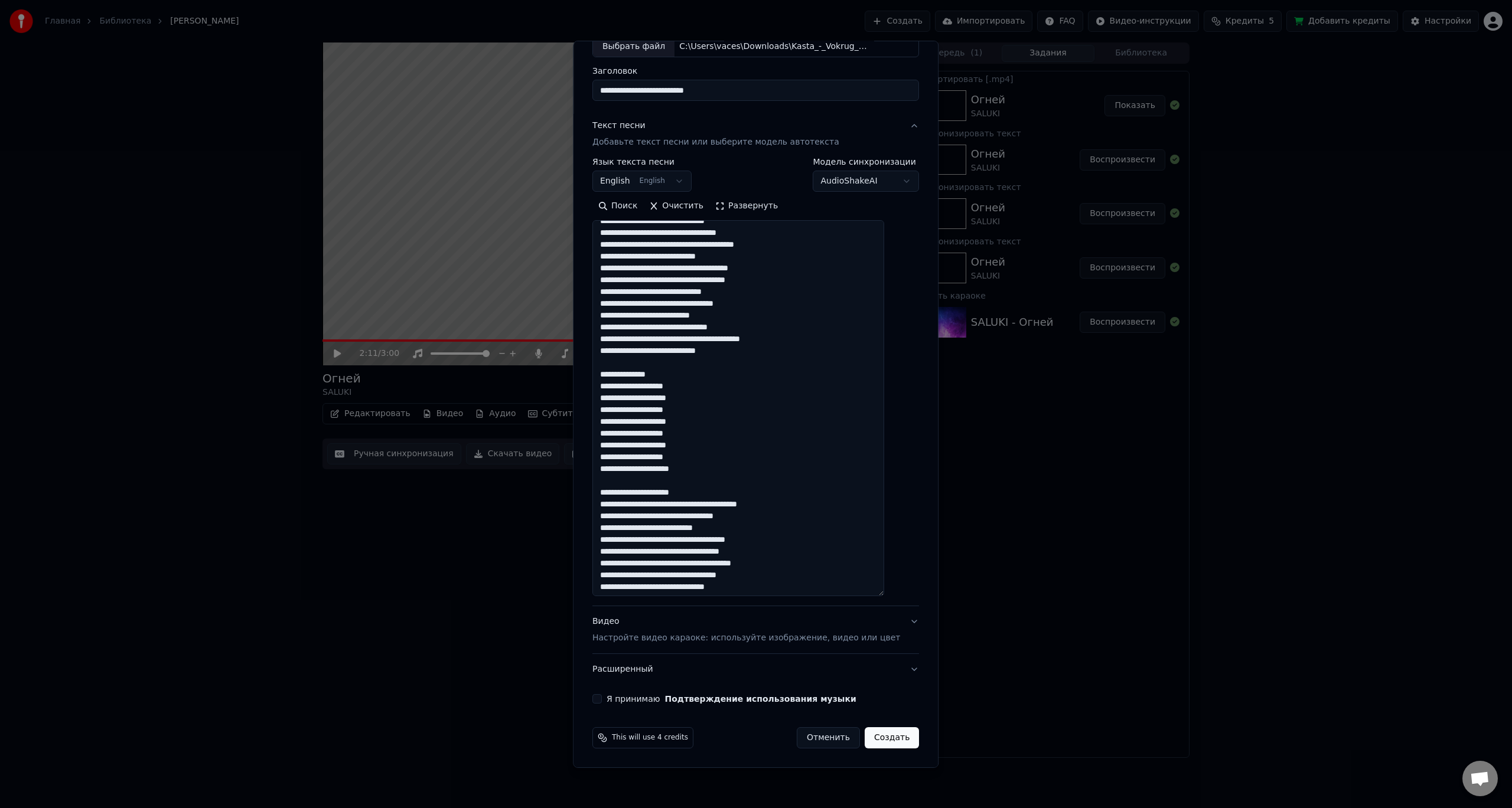
scroll to position [331, 0]
click at [803, 586] on textarea at bounding box center [738, 409] width 292 height 376
paste textarea "**********"
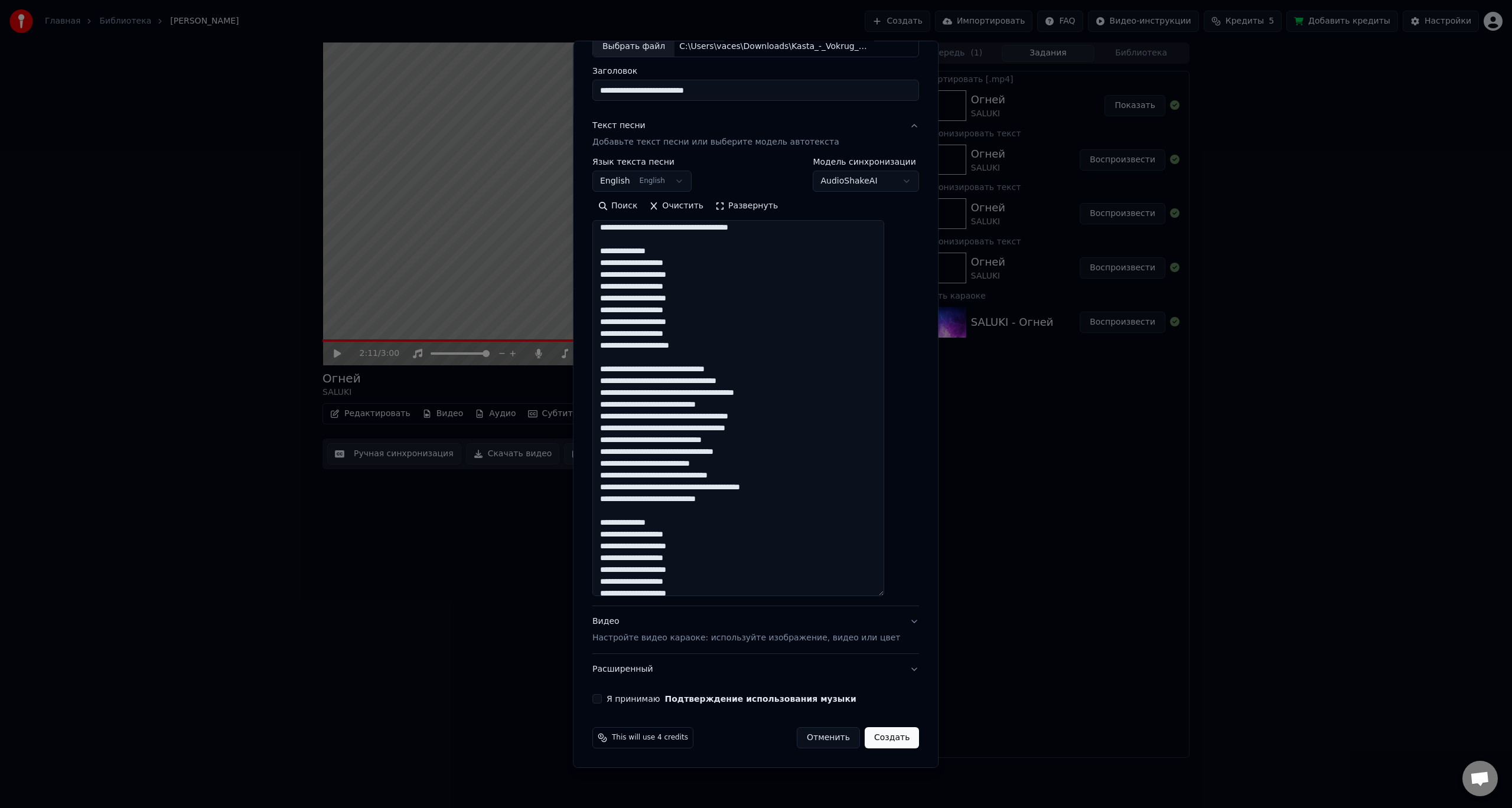
scroll to position [0, 0]
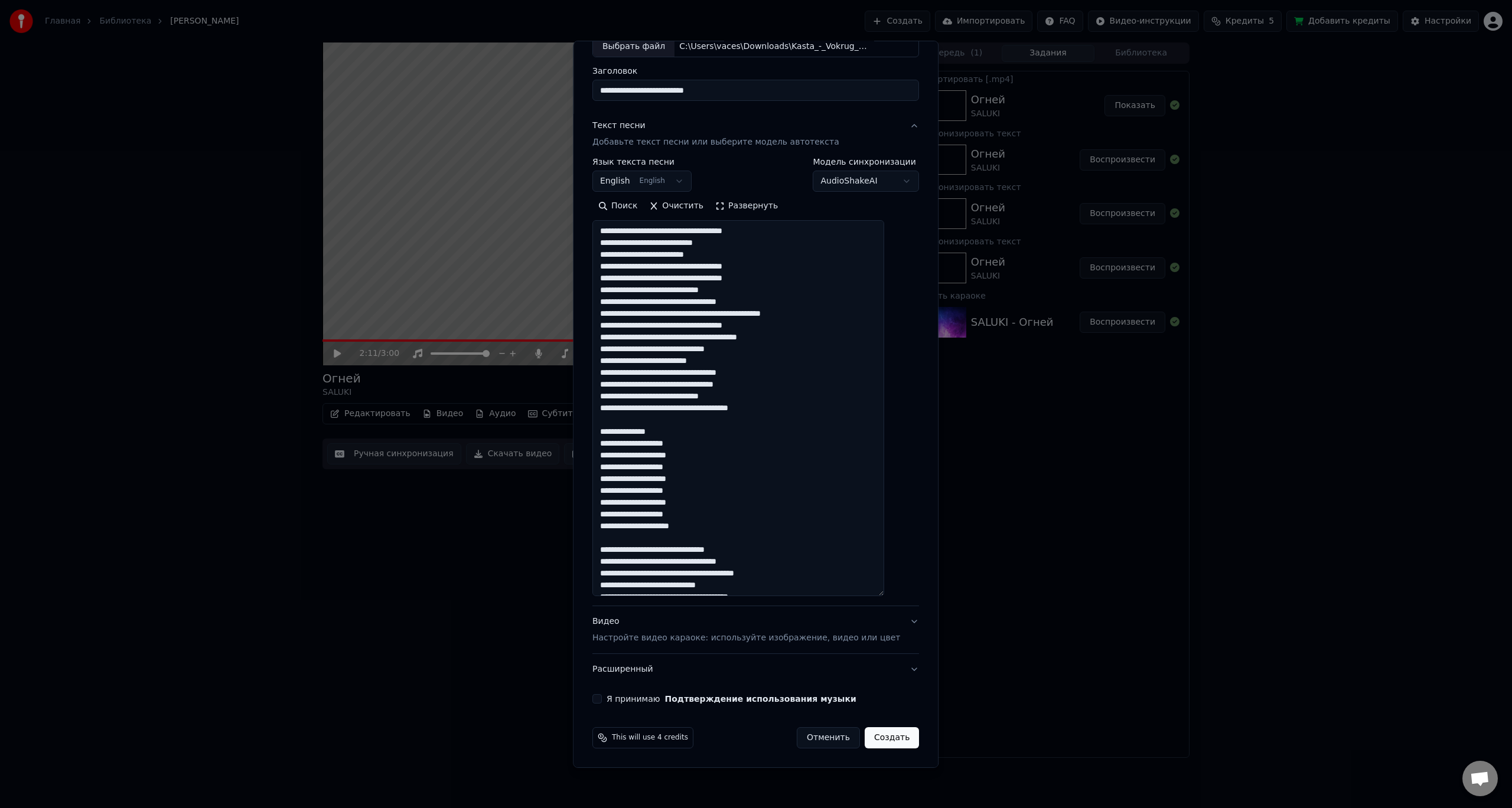
drag, startPoint x: 679, startPoint y: 428, endPoint x: 598, endPoint y: 428, distance: 81.0
click at [598, 428] on div "**********" at bounding box center [756, 403] width 365 height 727
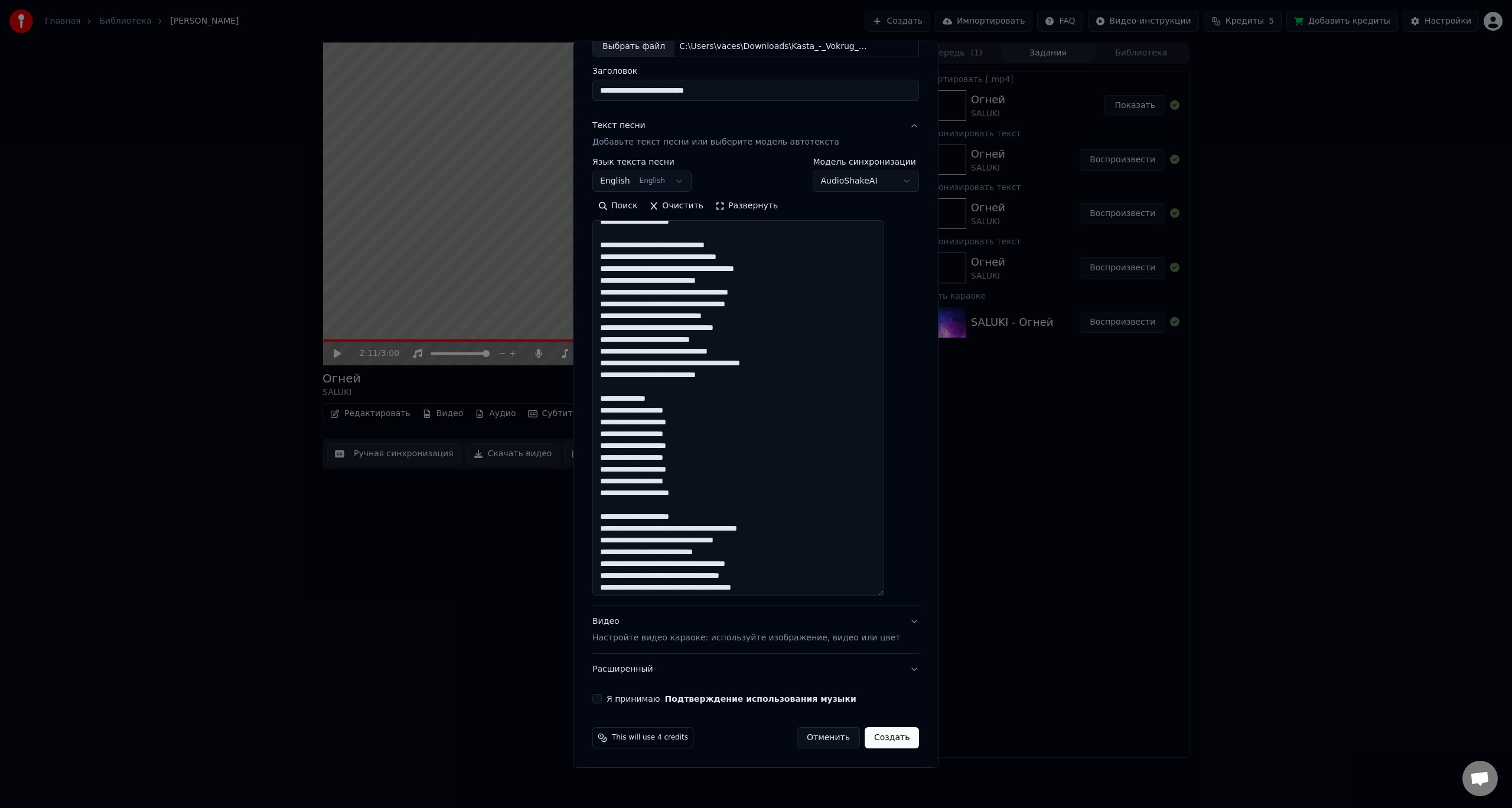
scroll to position [295, 0]
drag, startPoint x: 682, startPoint y: 395, endPoint x: 576, endPoint y: 395, distance: 106.0
click at [576, 395] on body "Главная Библиотека Огней • SALUKI Создать Импортировать FAQ Видео-инструкции Кр…" at bounding box center [756, 404] width 1512 height 808
click at [635, 397] on textarea at bounding box center [738, 409] width 292 height 376
click at [674, 398] on textarea at bounding box center [738, 409] width 292 height 376
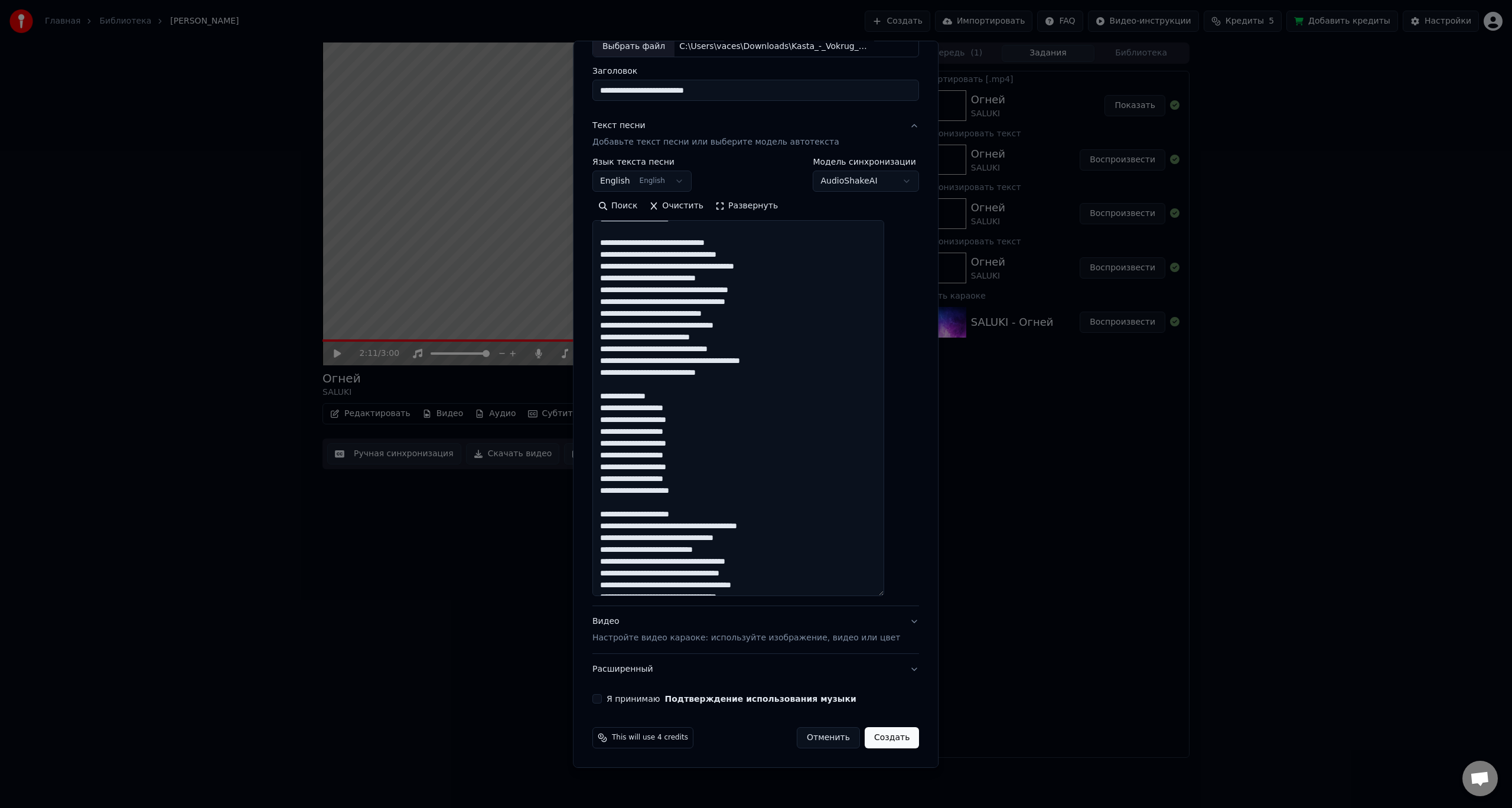
drag, startPoint x: 652, startPoint y: 396, endPoint x: 611, endPoint y: 396, distance: 41.0
click at [611, 396] on textarea at bounding box center [738, 409] width 292 height 376
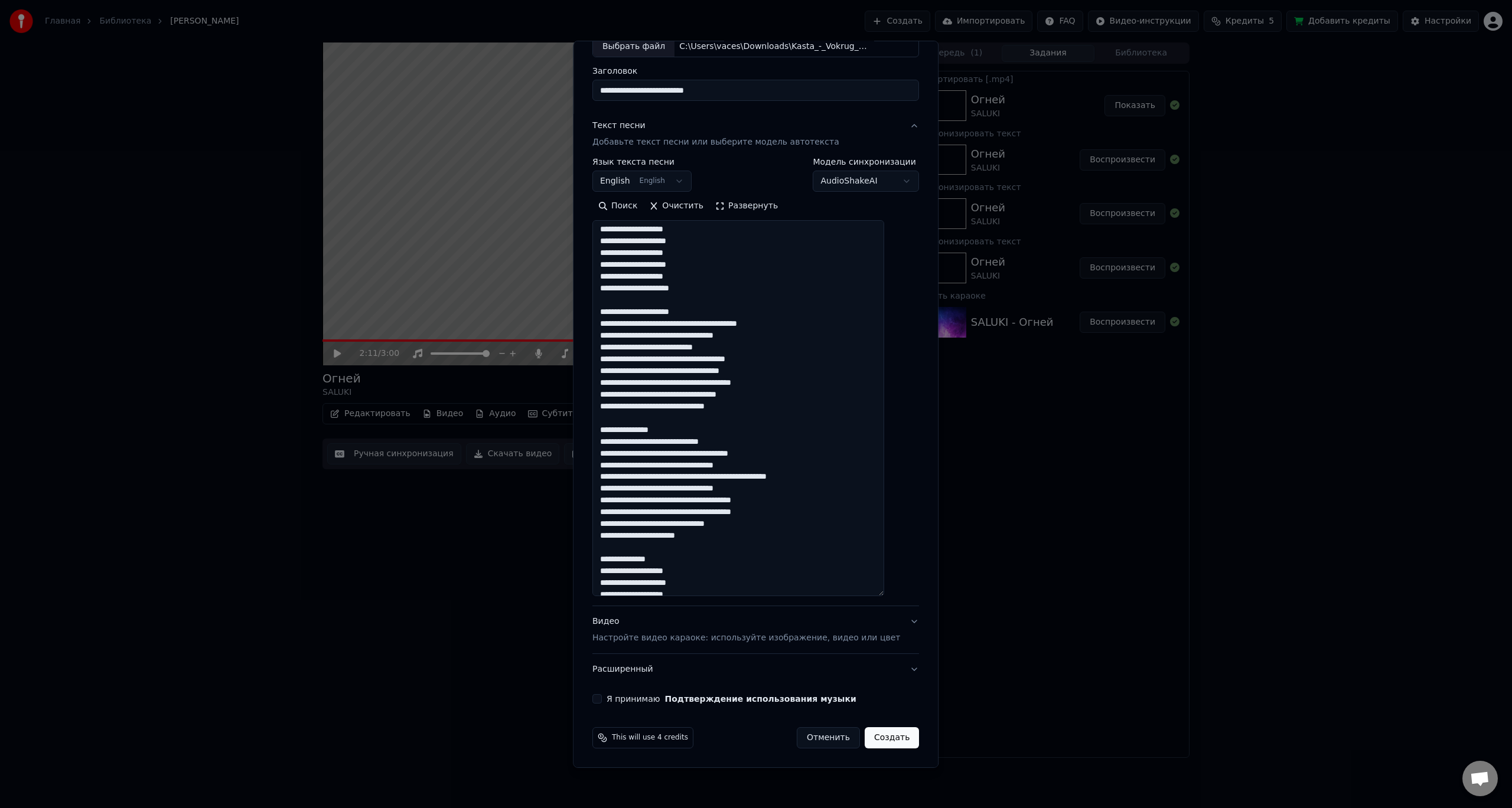
scroll to position [531, 0]
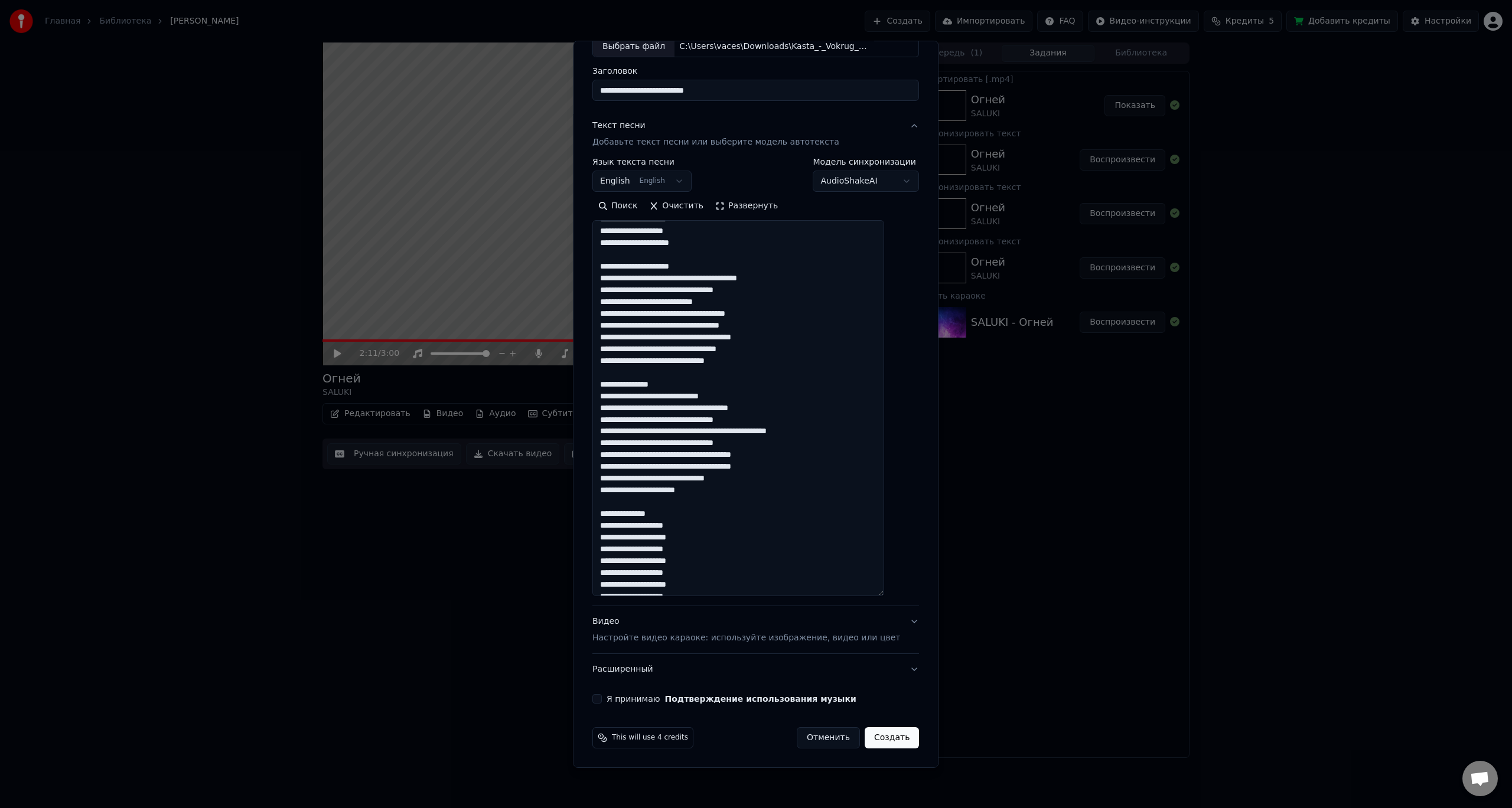
drag, startPoint x: 712, startPoint y: 271, endPoint x: 588, endPoint y: 271, distance: 124.0
click at [588, 271] on div "**********" at bounding box center [756, 403] width 365 height 727
drag, startPoint x: 684, startPoint y: 373, endPoint x: 595, endPoint y: 377, distance: 89.1
click at [594, 377] on div "**********" at bounding box center [756, 403] width 365 height 727
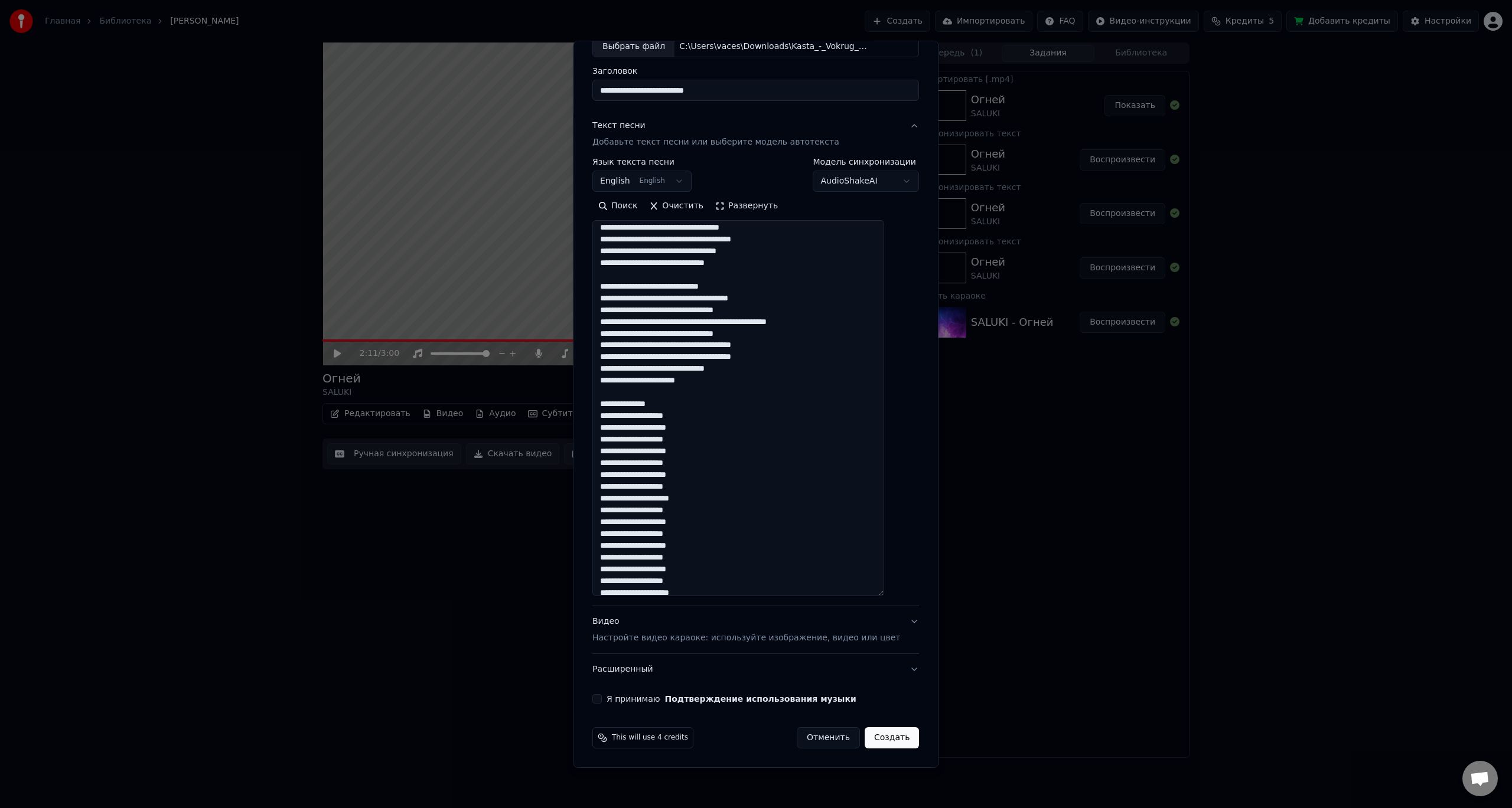
scroll to position [625, 0]
drag, startPoint x: 644, startPoint y: 396, endPoint x: 592, endPoint y: 396, distance: 52.0
click at [592, 396] on div "**********" at bounding box center [756, 403] width 365 height 727
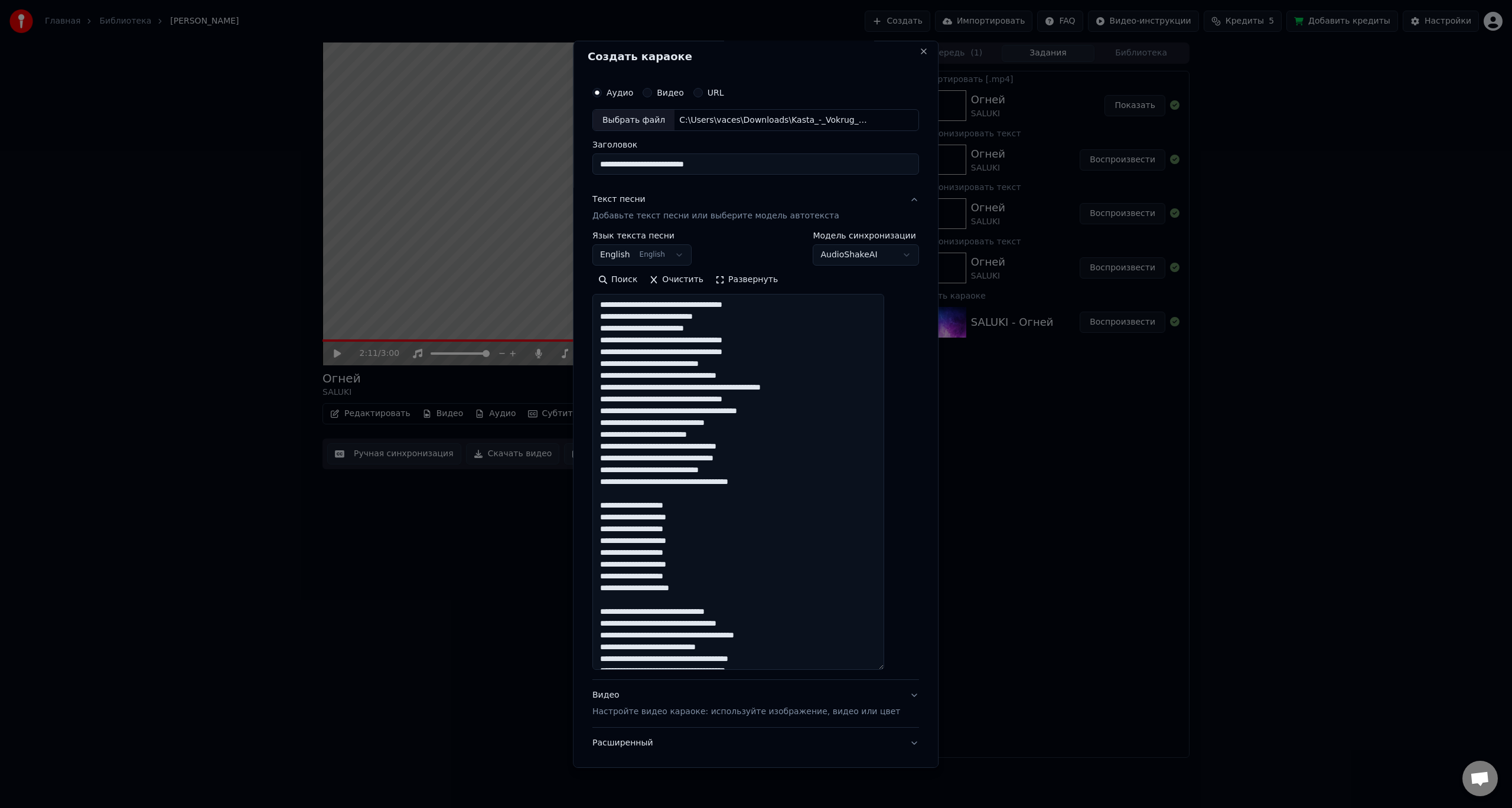
scroll to position [0, 0]
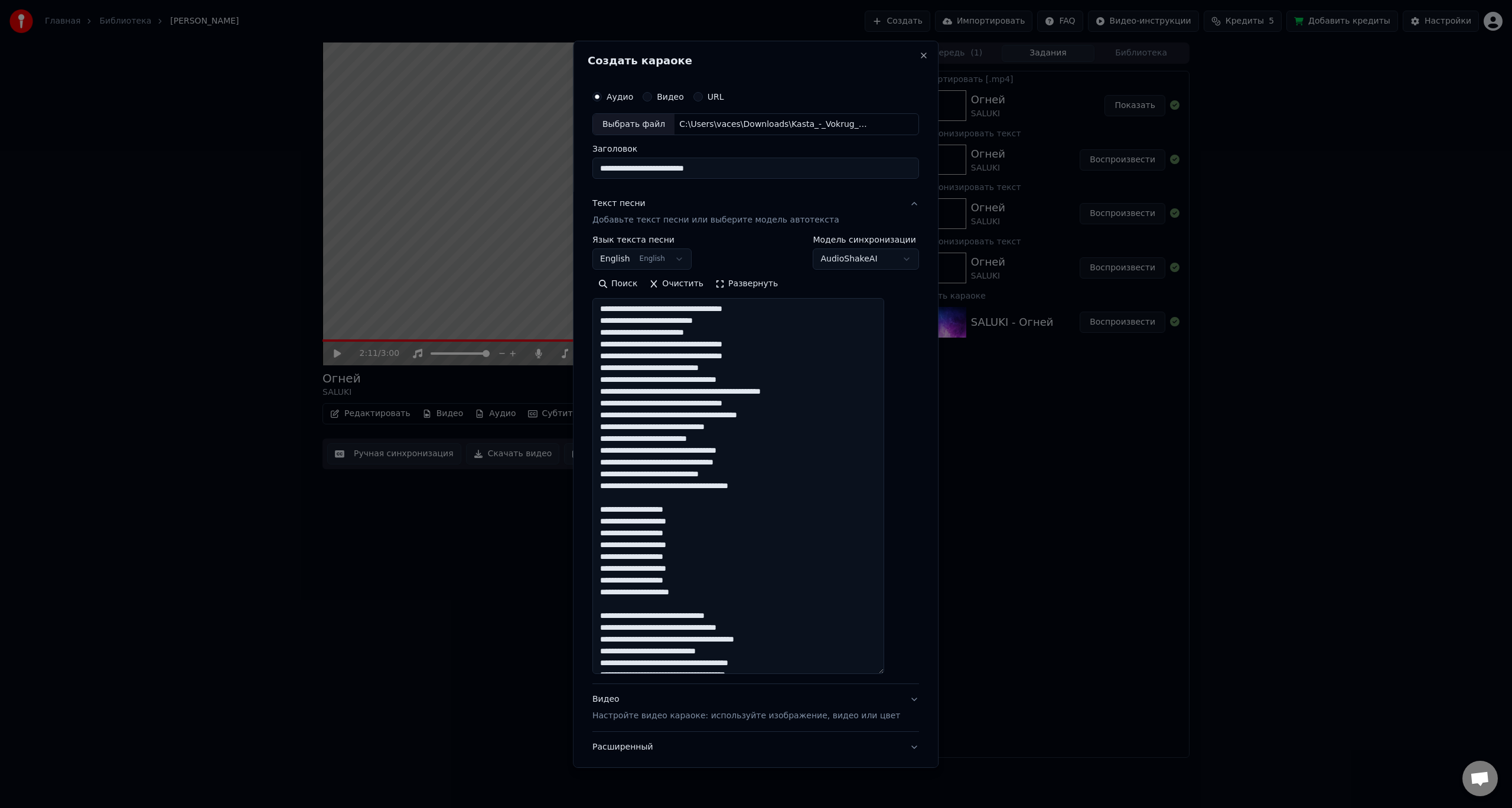
click at [767, 316] on textarea at bounding box center [738, 486] width 292 height 376
click at [768, 311] on textarea at bounding box center [738, 486] width 292 height 376
click at [659, 322] on textarea at bounding box center [738, 486] width 292 height 376
drag, startPoint x: 670, startPoint y: 320, endPoint x: 647, endPoint y: 321, distance: 23.0
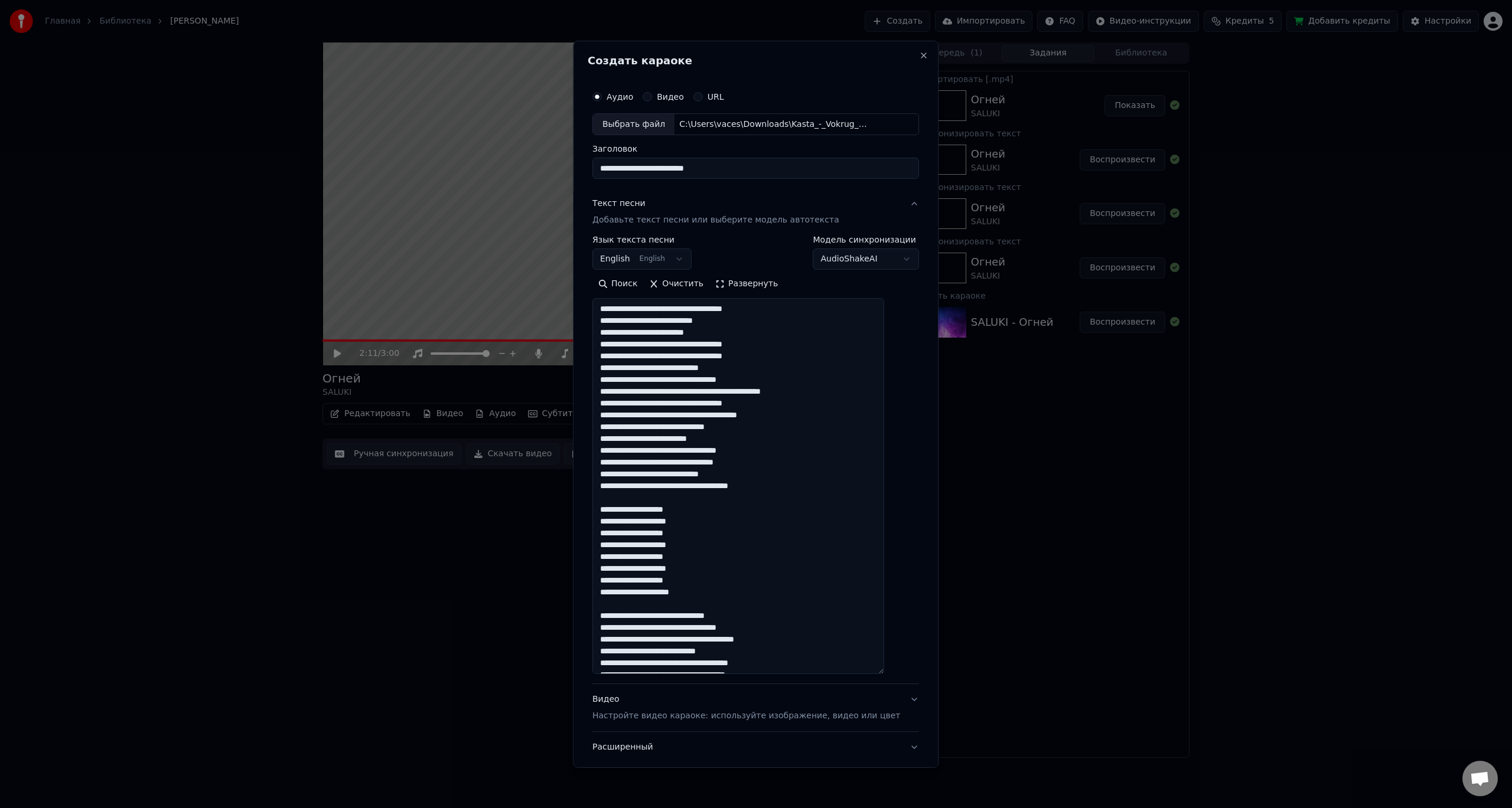
click at [647, 321] on textarea at bounding box center [738, 486] width 292 height 376
drag, startPoint x: 780, startPoint y: 327, endPoint x: 762, endPoint y: 327, distance: 18.0
click at [775, 327] on textarea at bounding box center [738, 486] width 292 height 376
drag, startPoint x: 615, startPoint y: 322, endPoint x: 671, endPoint y: 321, distance: 56.0
click at [671, 321] on textarea at bounding box center [738, 486] width 292 height 376
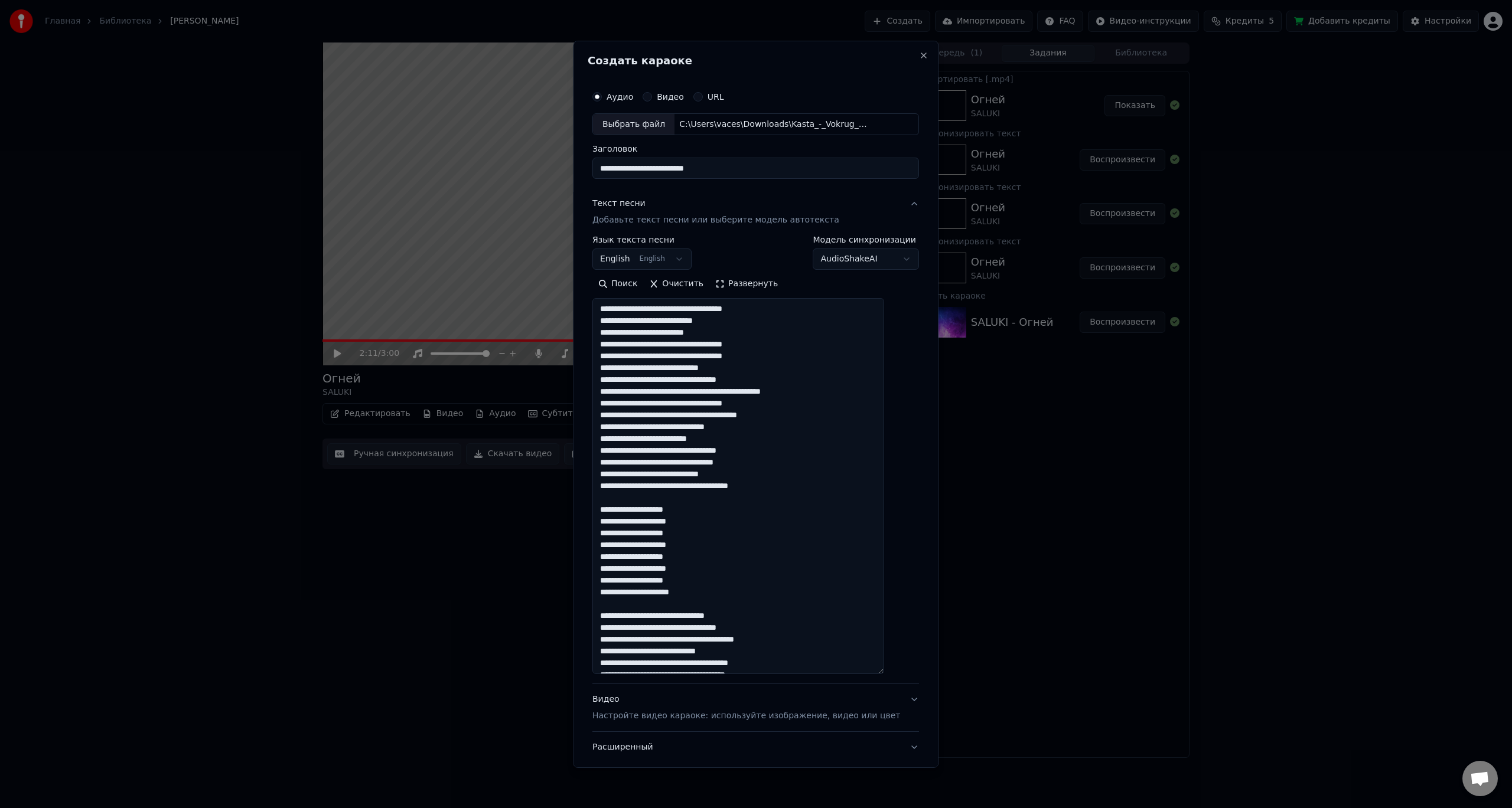
click at [619, 322] on textarea at bounding box center [738, 486] width 292 height 376
drag, startPoint x: 614, startPoint y: 322, endPoint x: 640, endPoint y: 322, distance: 26.0
click at [640, 322] on textarea at bounding box center [738, 486] width 292 height 376
click at [642, 322] on textarea at bounding box center [738, 486] width 292 height 376
click at [640, 322] on textarea at bounding box center [738, 486] width 292 height 376
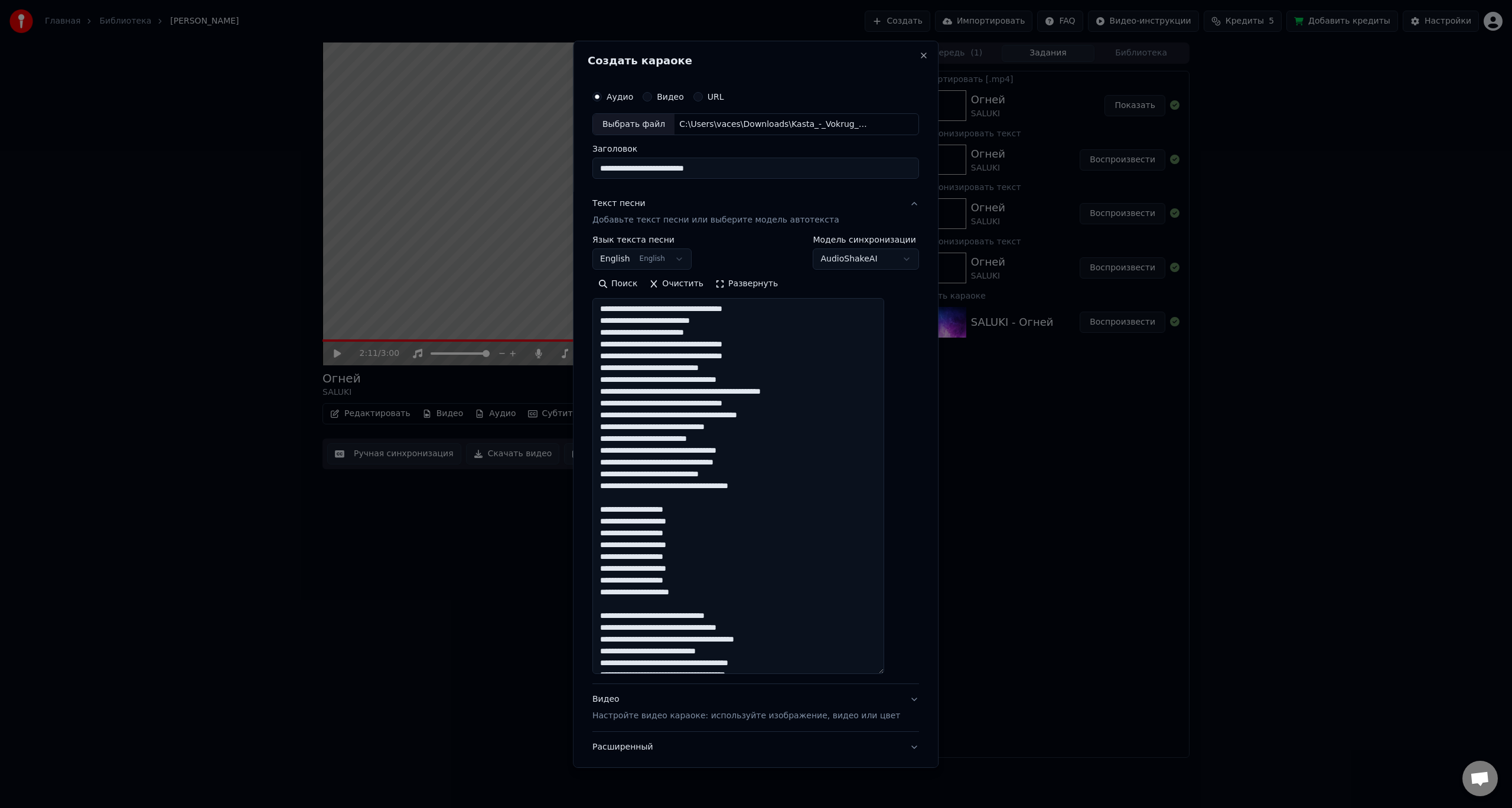
click at [640, 322] on textarea at bounding box center [738, 486] width 292 height 376
click at [637, 344] on textarea at bounding box center [738, 486] width 292 height 376
click at [743, 347] on textarea at bounding box center [738, 486] width 292 height 376
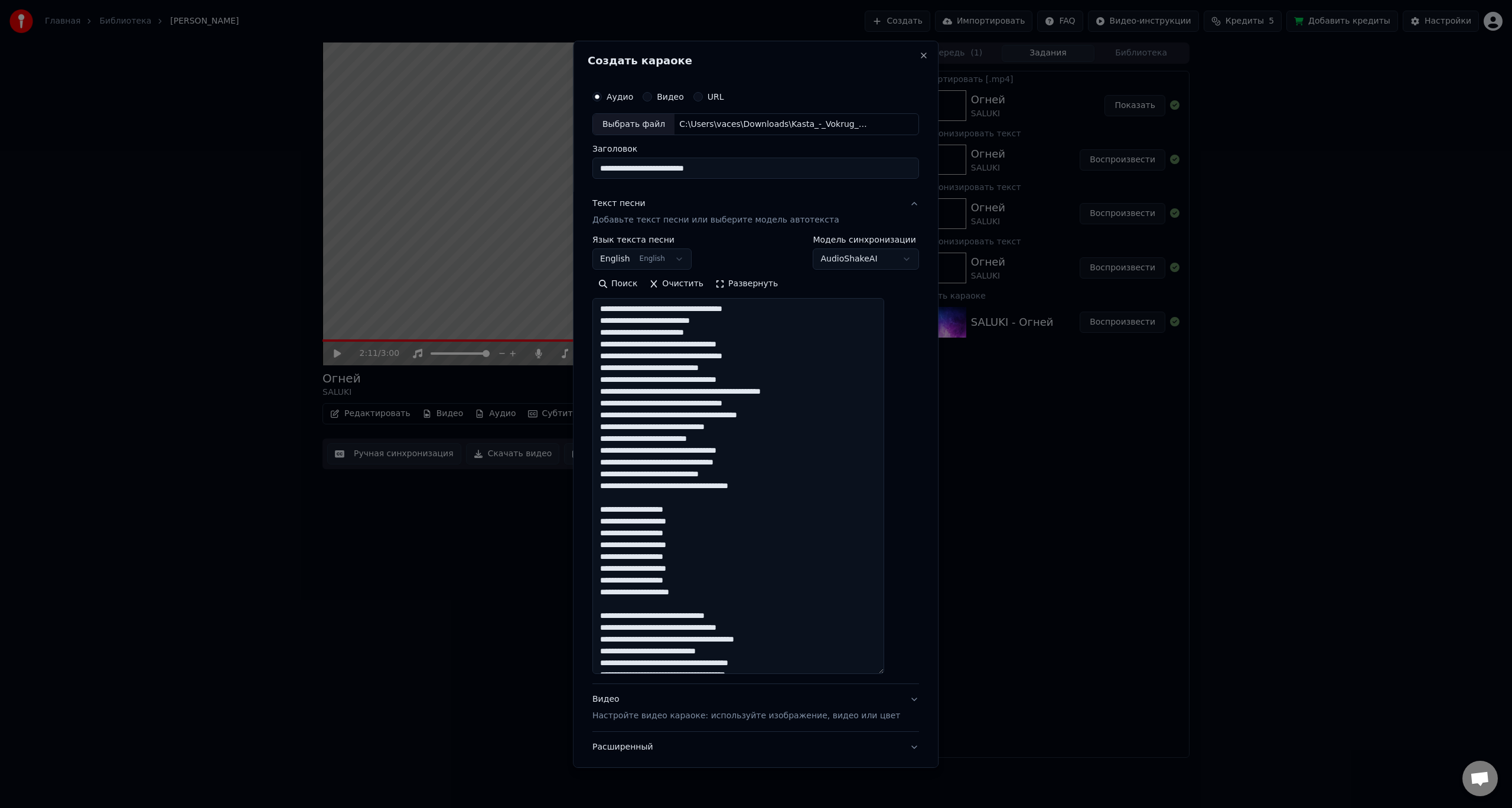
drag, startPoint x: 613, startPoint y: 370, endPoint x: 755, endPoint y: 372, distance: 142.0
click at [755, 372] on textarea at bounding box center [738, 486] width 292 height 376
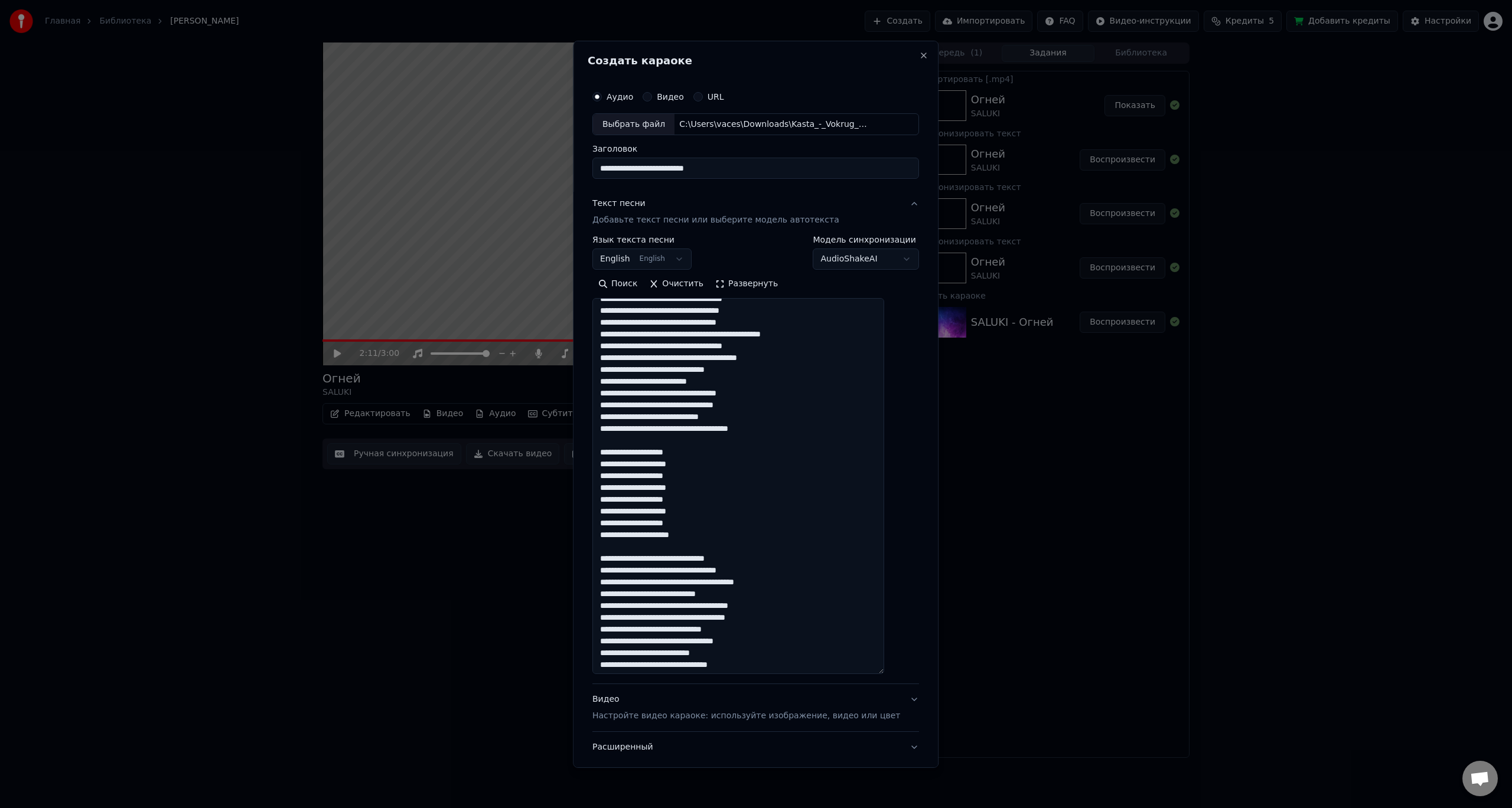
scroll to position [59, 0]
click at [758, 393] on textarea at bounding box center [738, 486] width 292 height 376
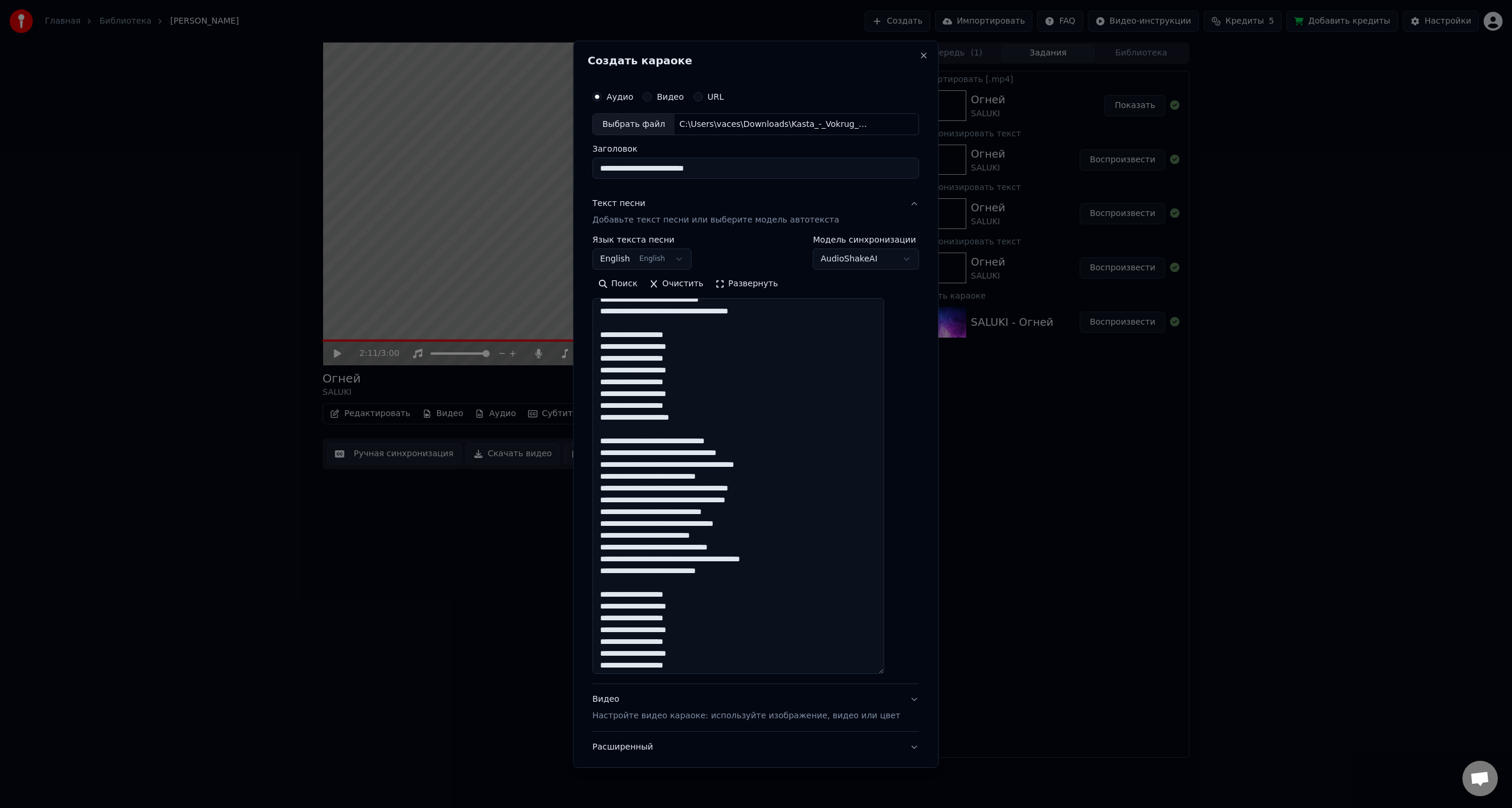
scroll to position [236, 0]
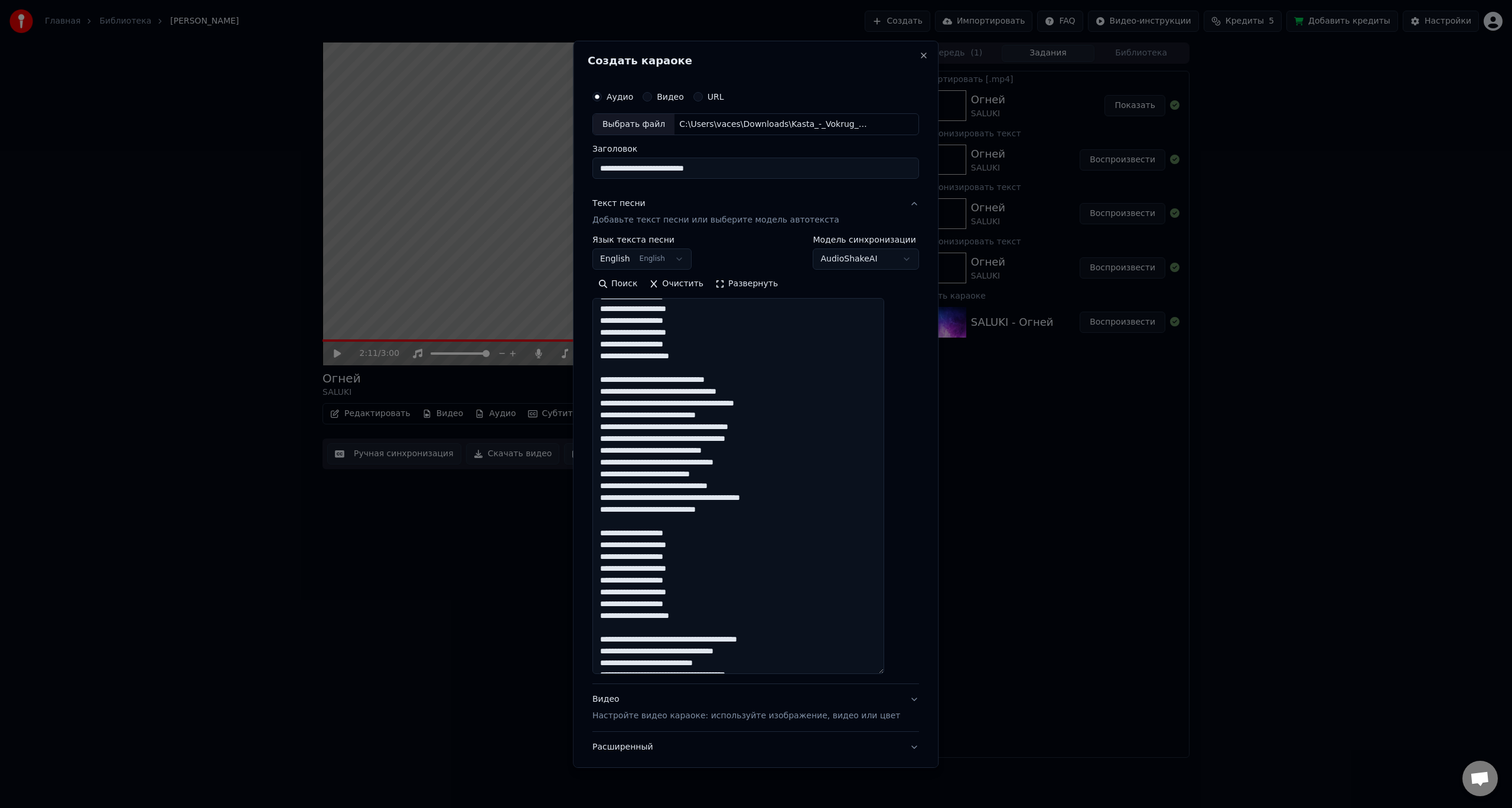
click at [751, 378] on textarea at bounding box center [738, 486] width 292 height 376
drag, startPoint x: 614, startPoint y: 413, endPoint x: 654, endPoint y: 414, distance: 40.0
click at [654, 414] on textarea at bounding box center [738, 486] width 292 height 376
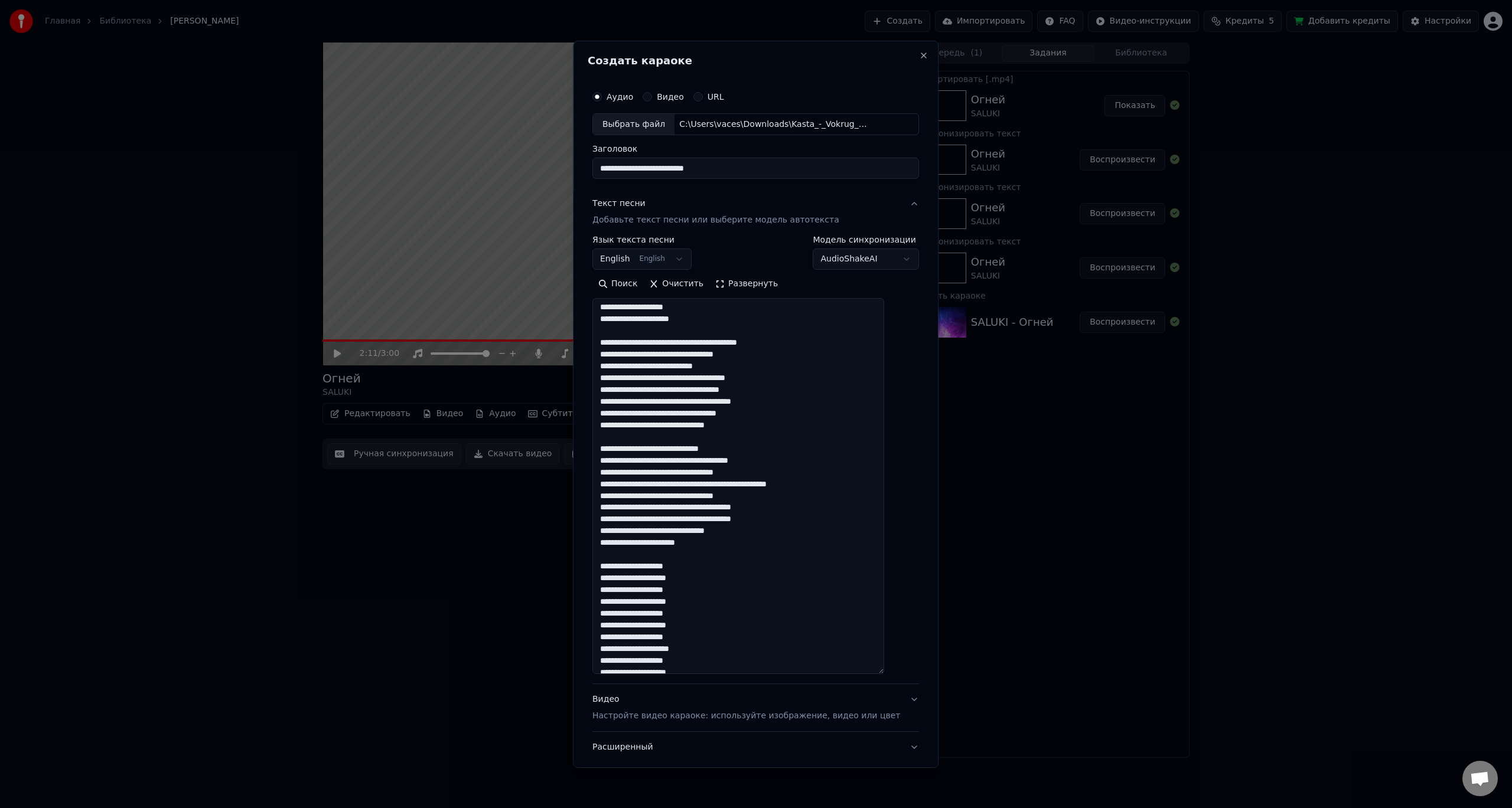
scroll to position [531, 0]
drag, startPoint x: 699, startPoint y: 354, endPoint x: 773, endPoint y: 354, distance: 74.0
click at [773, 354] on textarea at bounding box center [738, 486] width 292 height 376
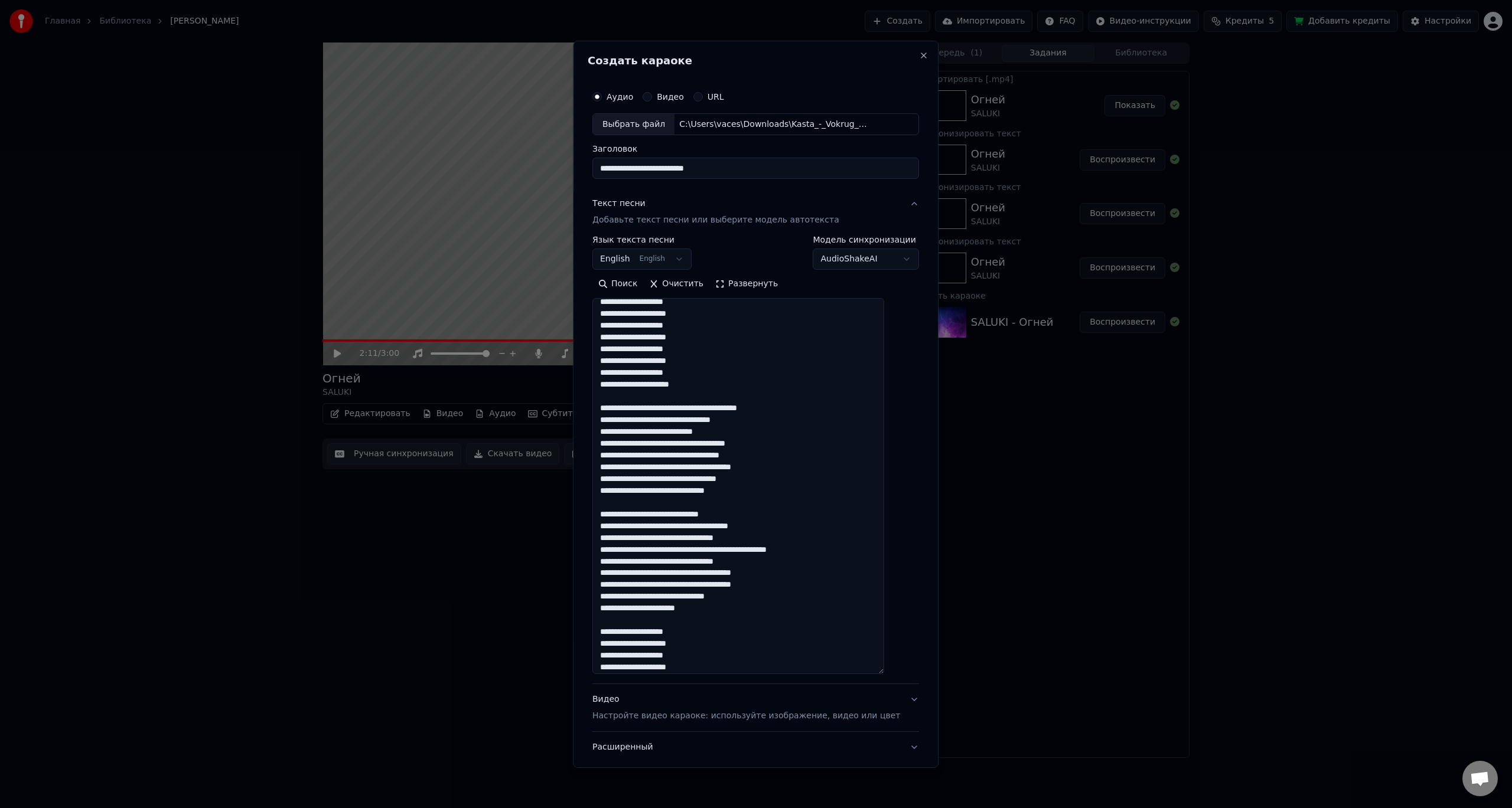
scroll to position [613, 0]
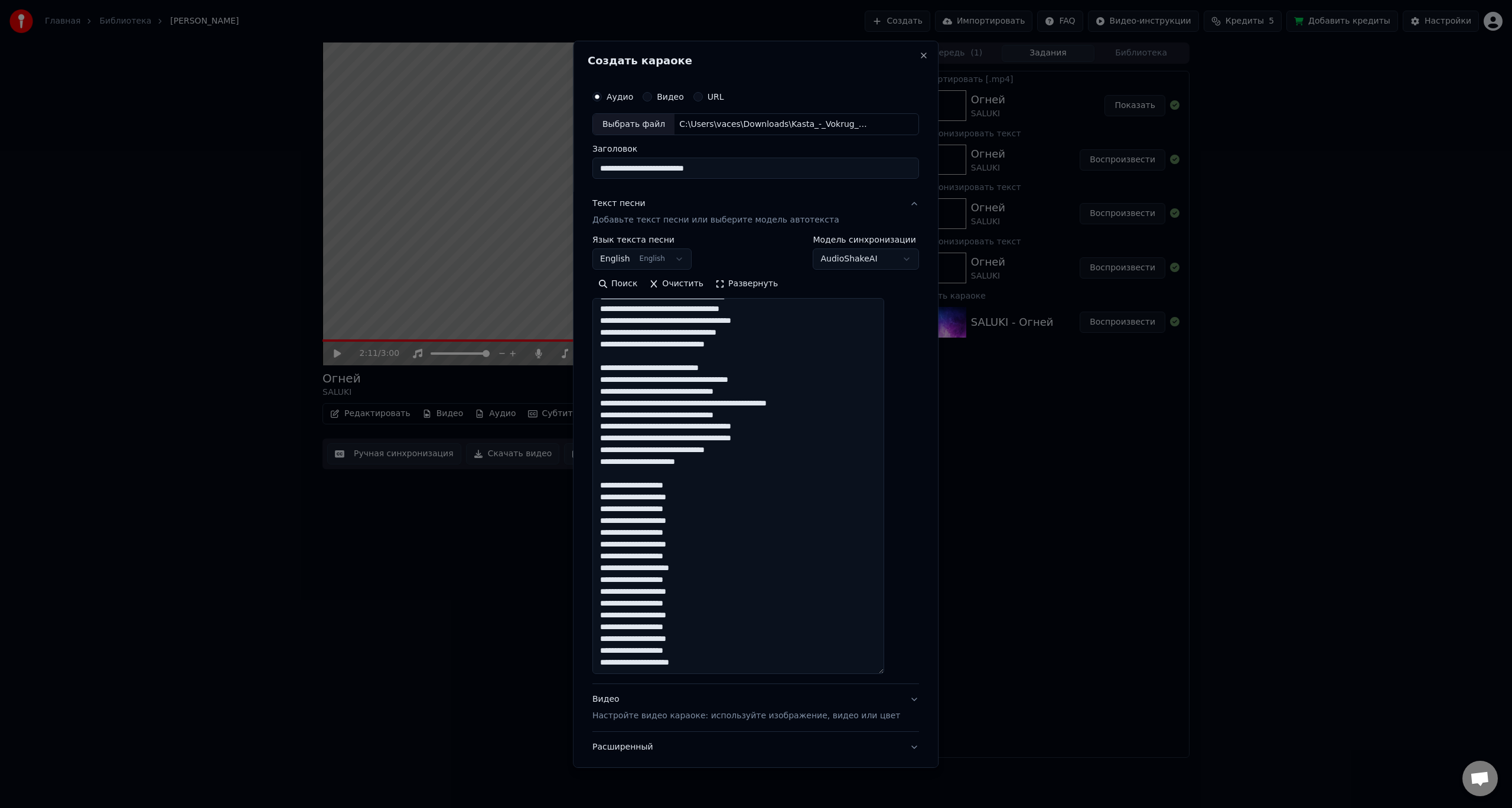
type textarea "**********"
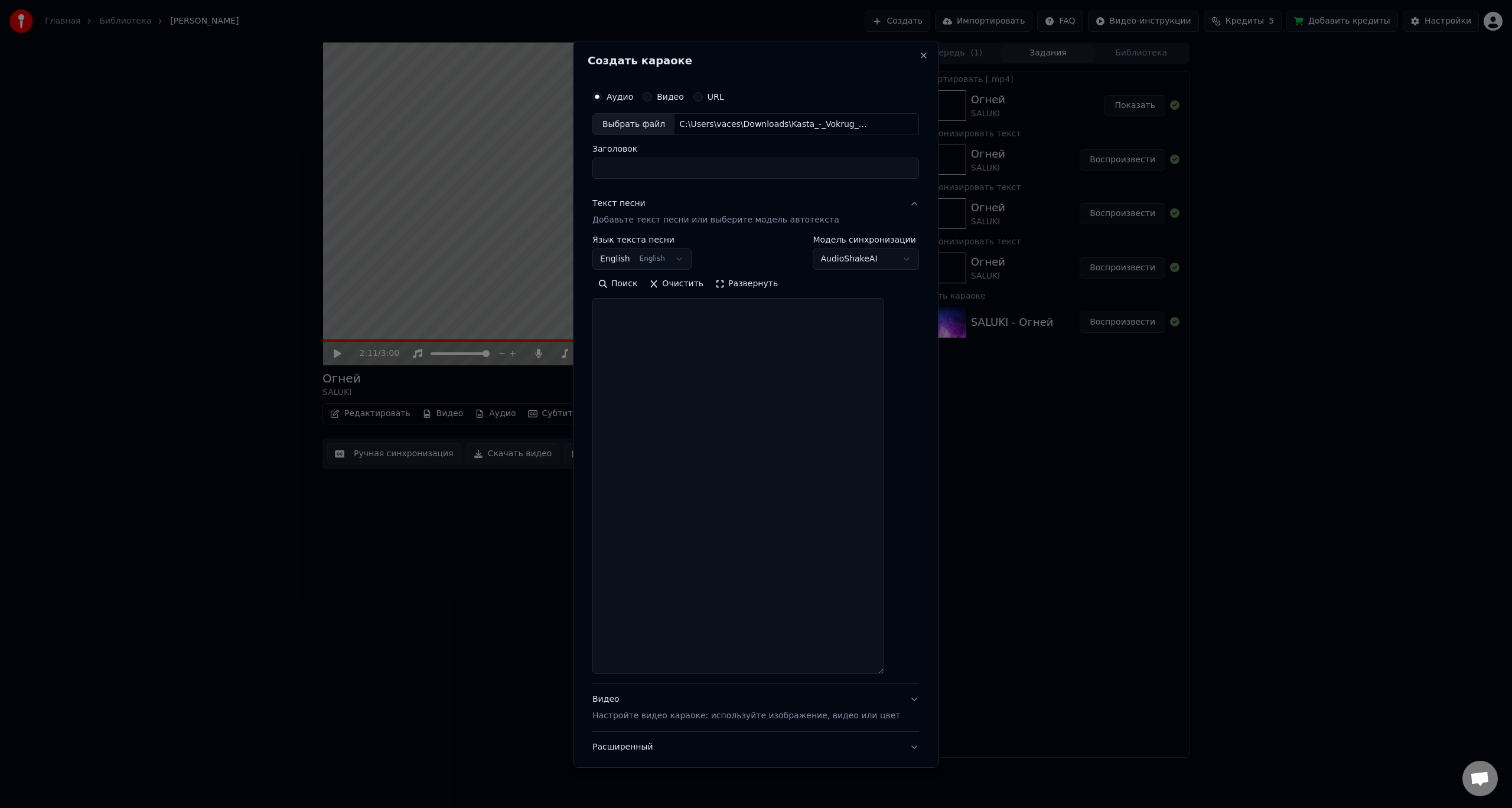
select select
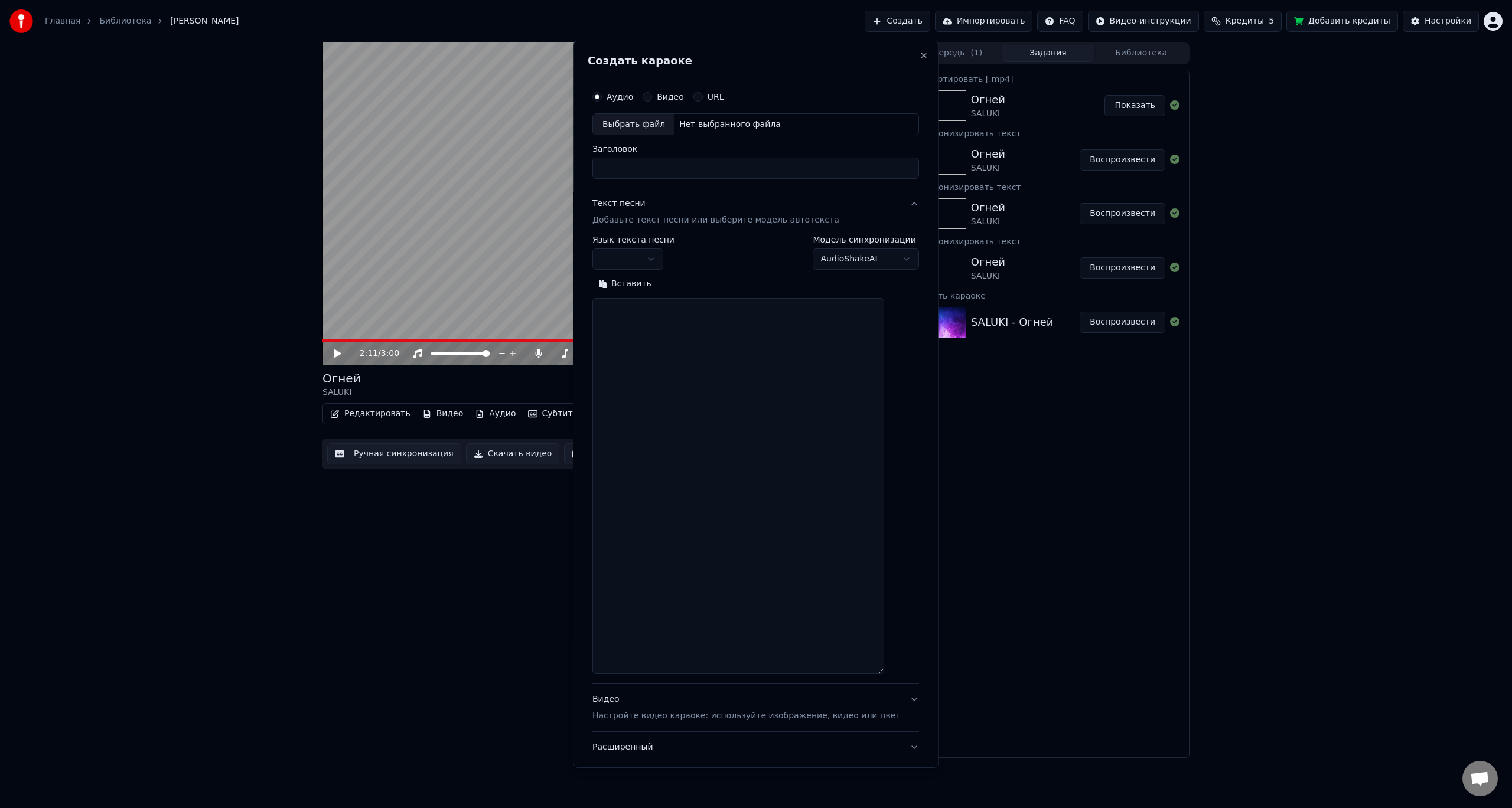
scroll to position [0, 0]
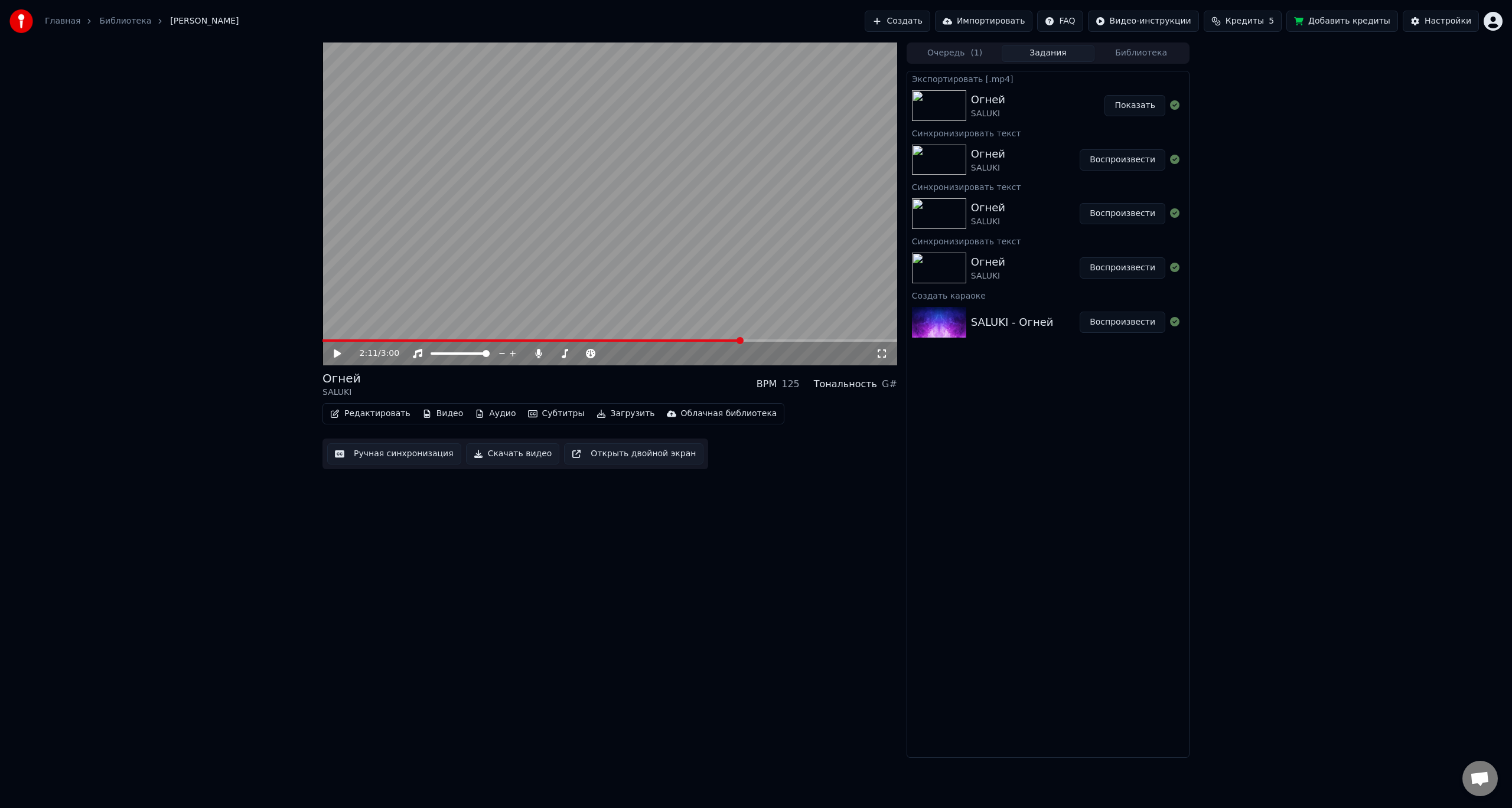
click at [923, 29] on button "Создать" at bounding box center [896, 20] width 65 height 21
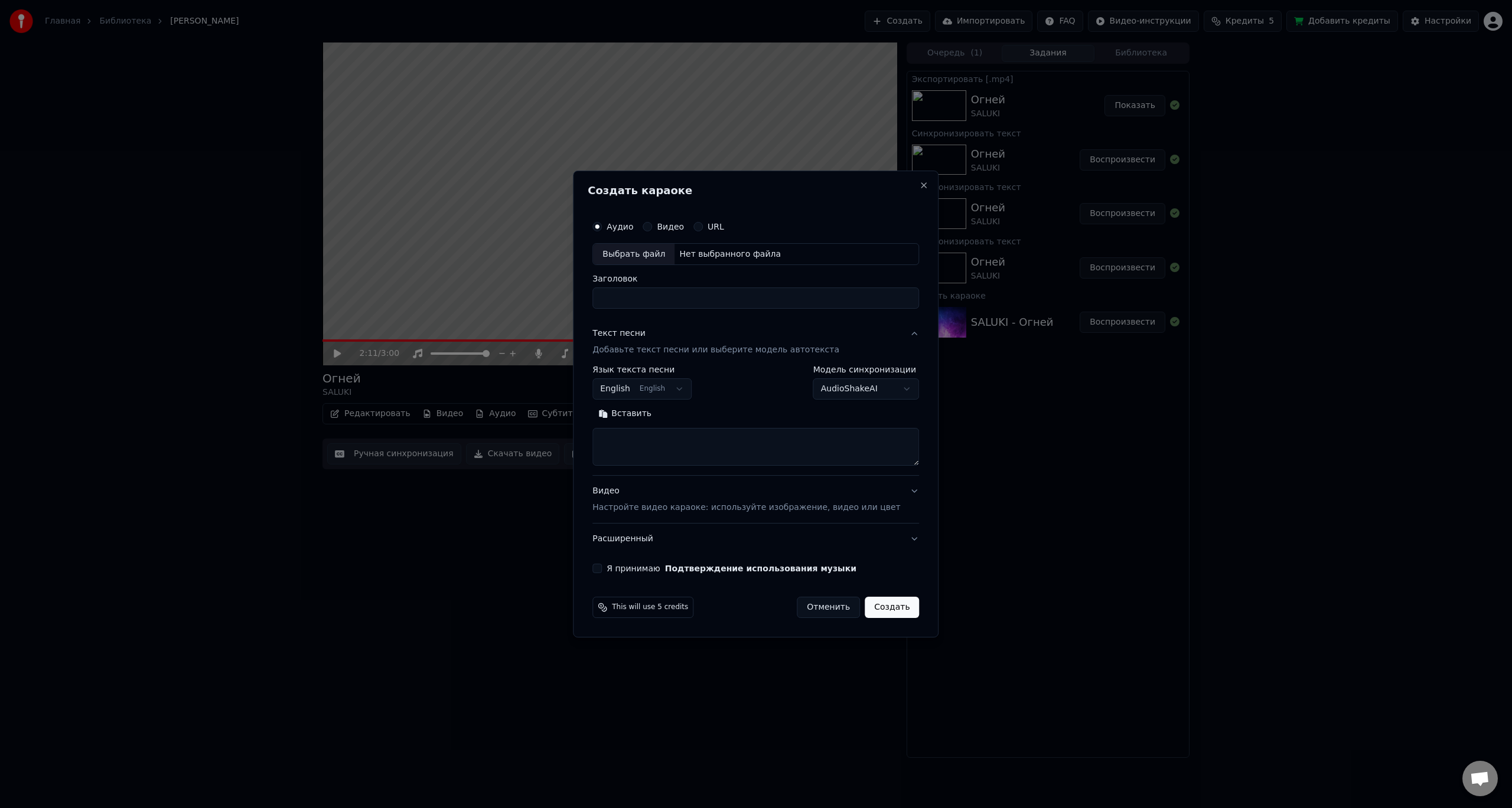
click at [651, 253] on div "Выбрать файл" at bounding box center [633, 254] width 82 height 21
type input "**********"
click at [683, 447] on textarea at bounding box center [756, 447] width 326 height 38
paste textarea "**********"
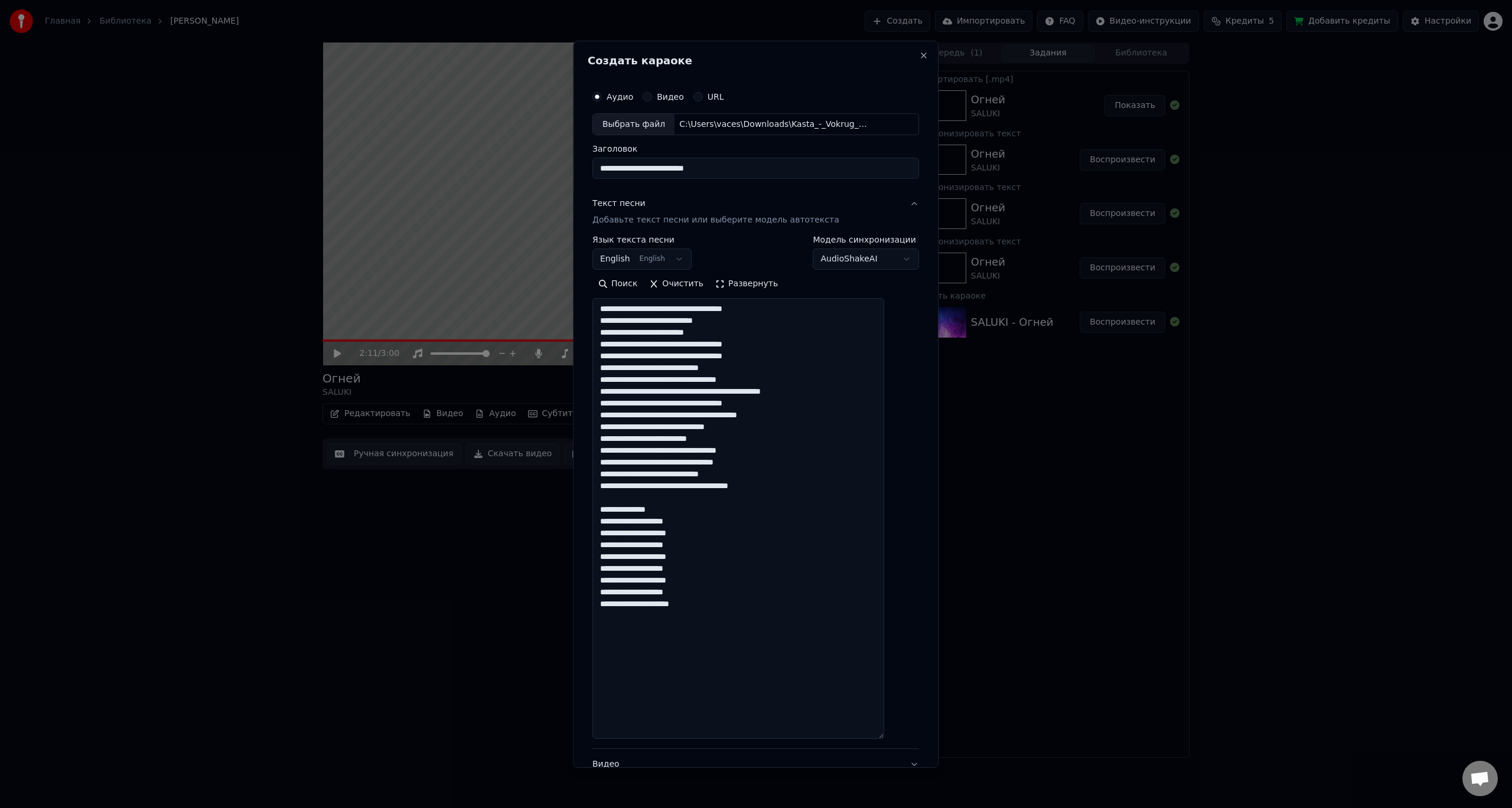
drag, startPoint x: 896, startPoint y: 461, endPoint x: 822, endPoint y: 697, distance: 247.3
click at [884, 731] on textarea "**********" at bounding box center [738, 519] width 292 height 441
paste textarea "**********"
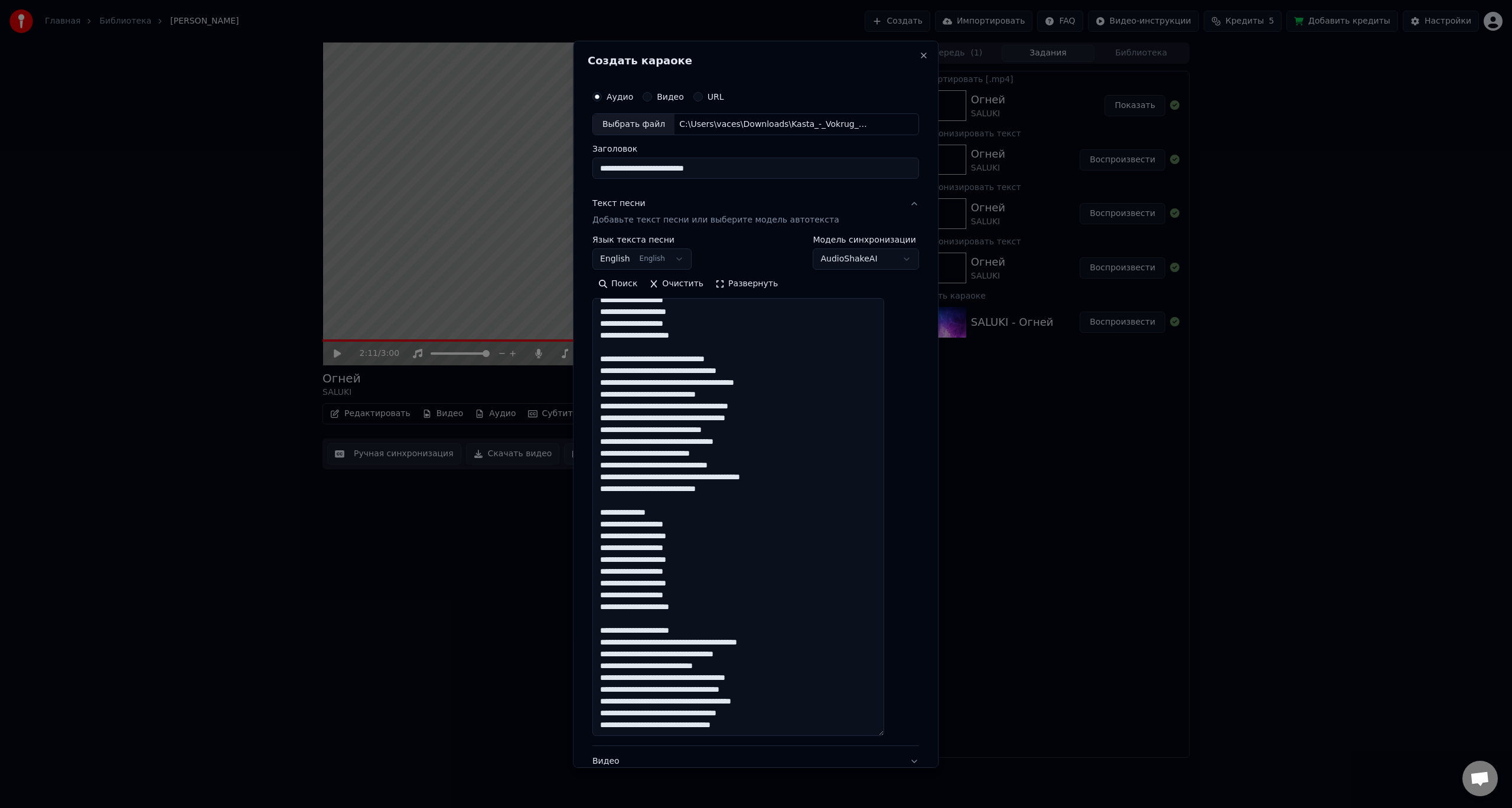
scroll to position [287, 0]
paste textarea "**********"
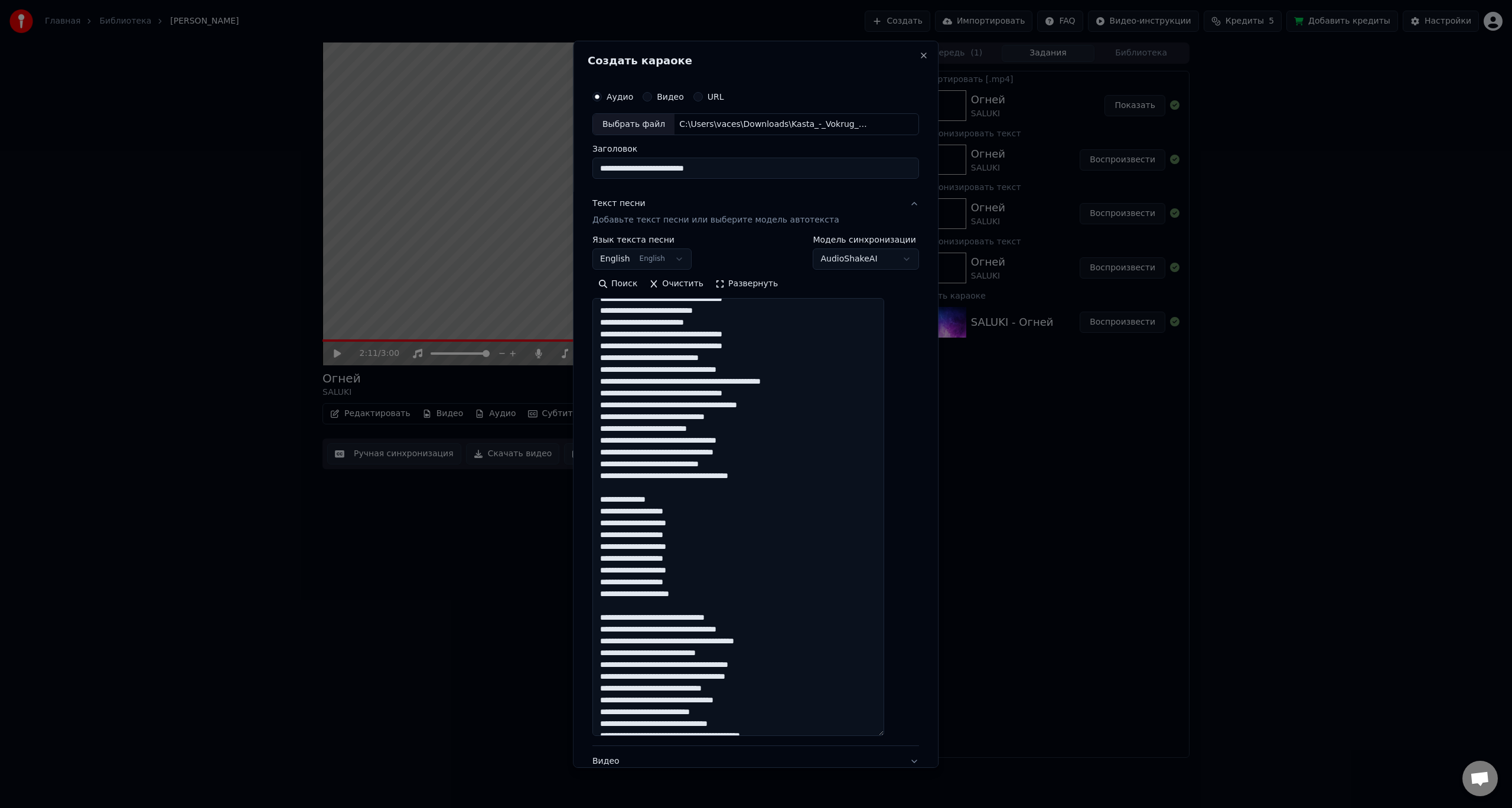
scroll to position [0, 0]
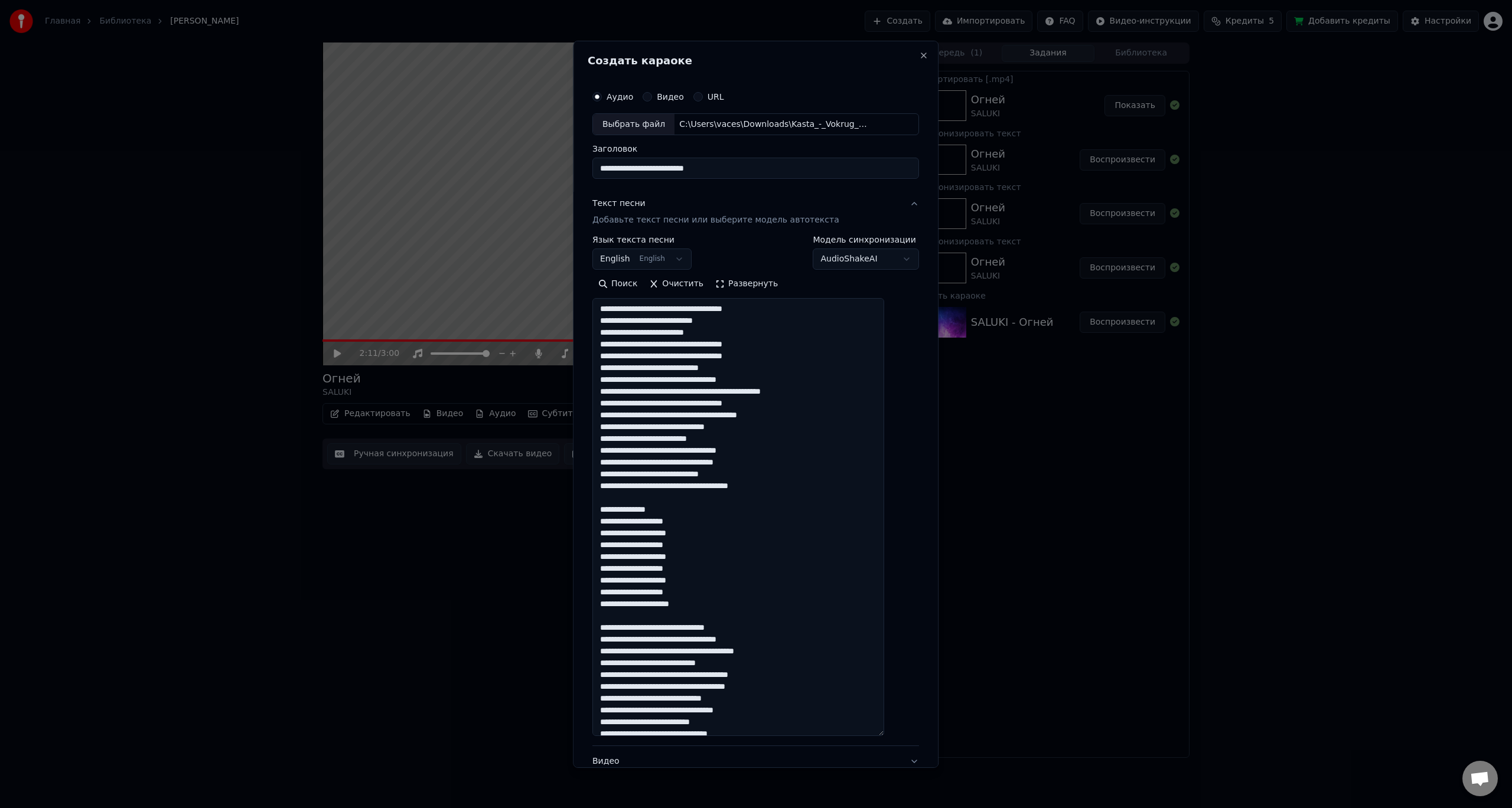
drag, startPoint x: 642, startPoint y: 321, endPoint x: 612, endPoint y: 320, distance: 30.0
click at [612, 320] on textarea at bounding box center [738, 517] width 292 height 438
click at [680, 384] on textarea at bounding box center [738, 517] width 292 height 438
click at [801, 457] on textarea at bounding box center [738, 517] width 292 height 438
drag, startPoint x: 642, startPoint y: 317, endPoint x: 611, endPoint y: 320, distance: 31.1
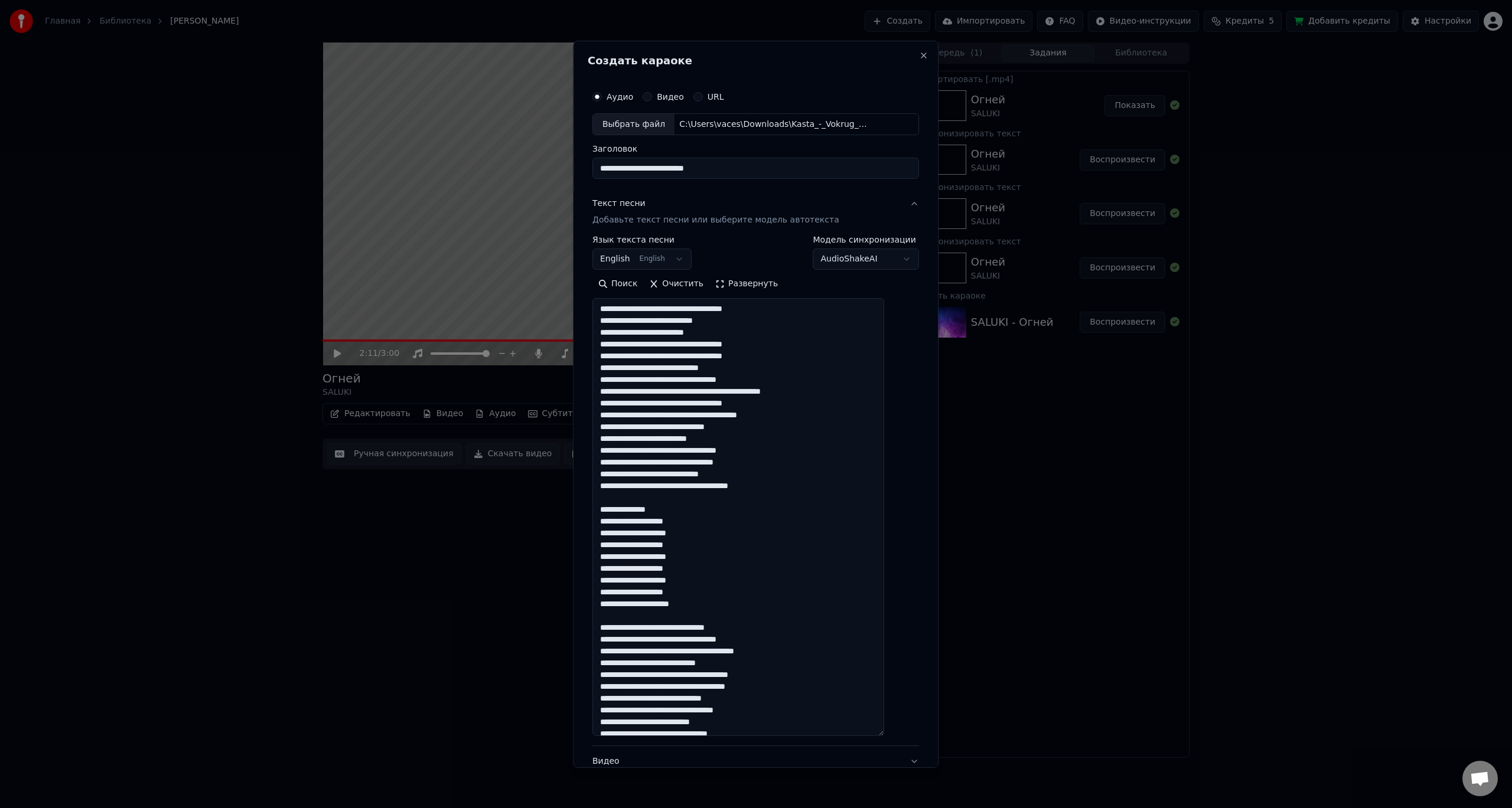
click at [611, 320] on textarea at bounding box center [738, 517] width 292 height 438
drag, startPoint x: 639, startPoint y: 322, endPoint x: 663, endPoint y: 322, distance: 24.0
click at [663, 322] on textarea at bounding box center [738, 517] width 292 height 438
click at [650, 345] on textarea at bounding box center [738, 517] width 292 height 438
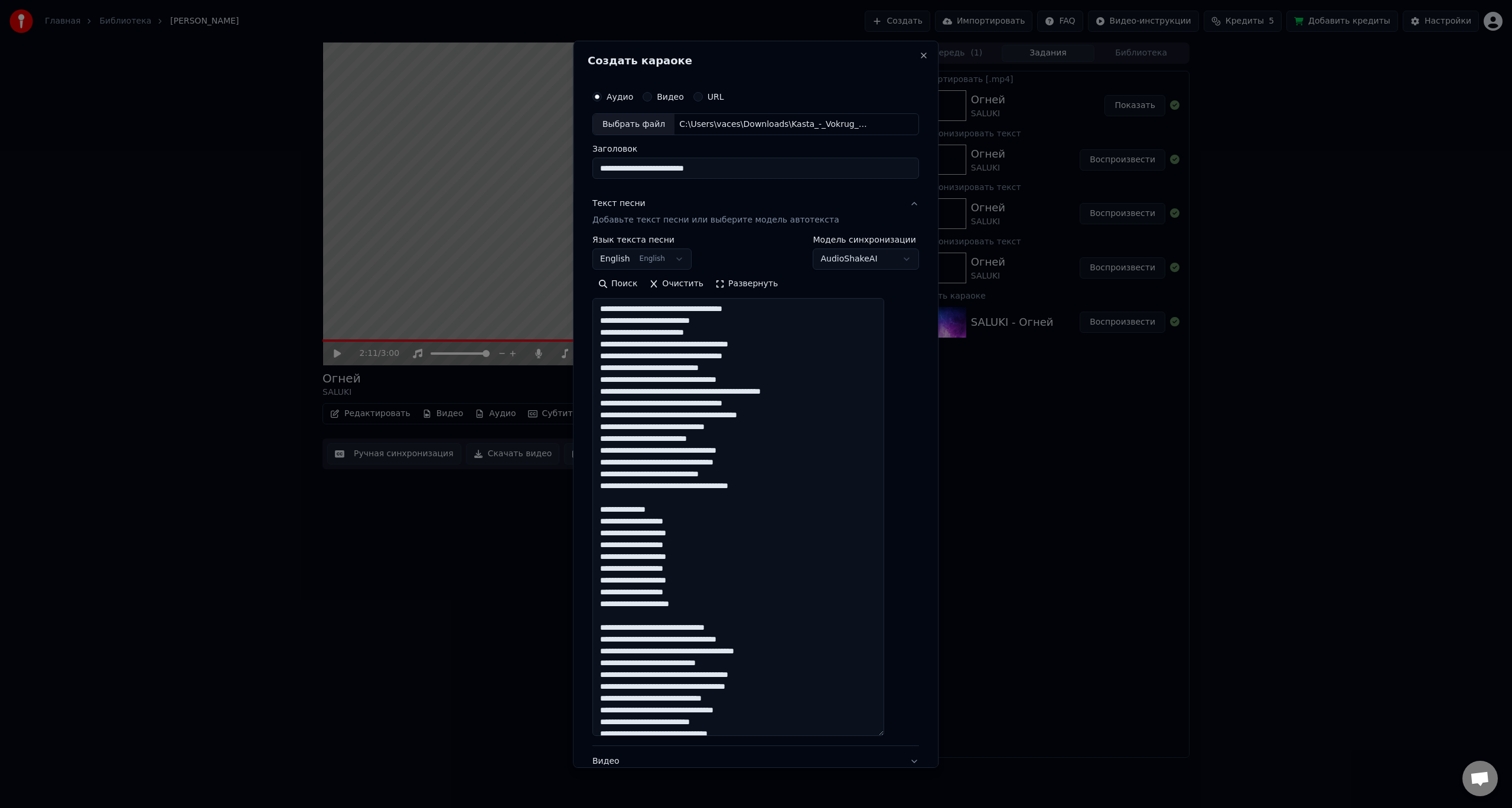
drag, startPoint x: 652, startPoint y: 344, endPoint x: 721, endPoint y: 353, distance: 69.6
click at [680, 339] on textarea at bounding box center [738, 517] width 292 height 438
click at [752, 343] on textarea at bounding box center [738, 517] width 292 height 438
drag, startPoint x: 639, startPoint y: 379, endPoint x: 695, endPoint y: 380, distance: 56.0
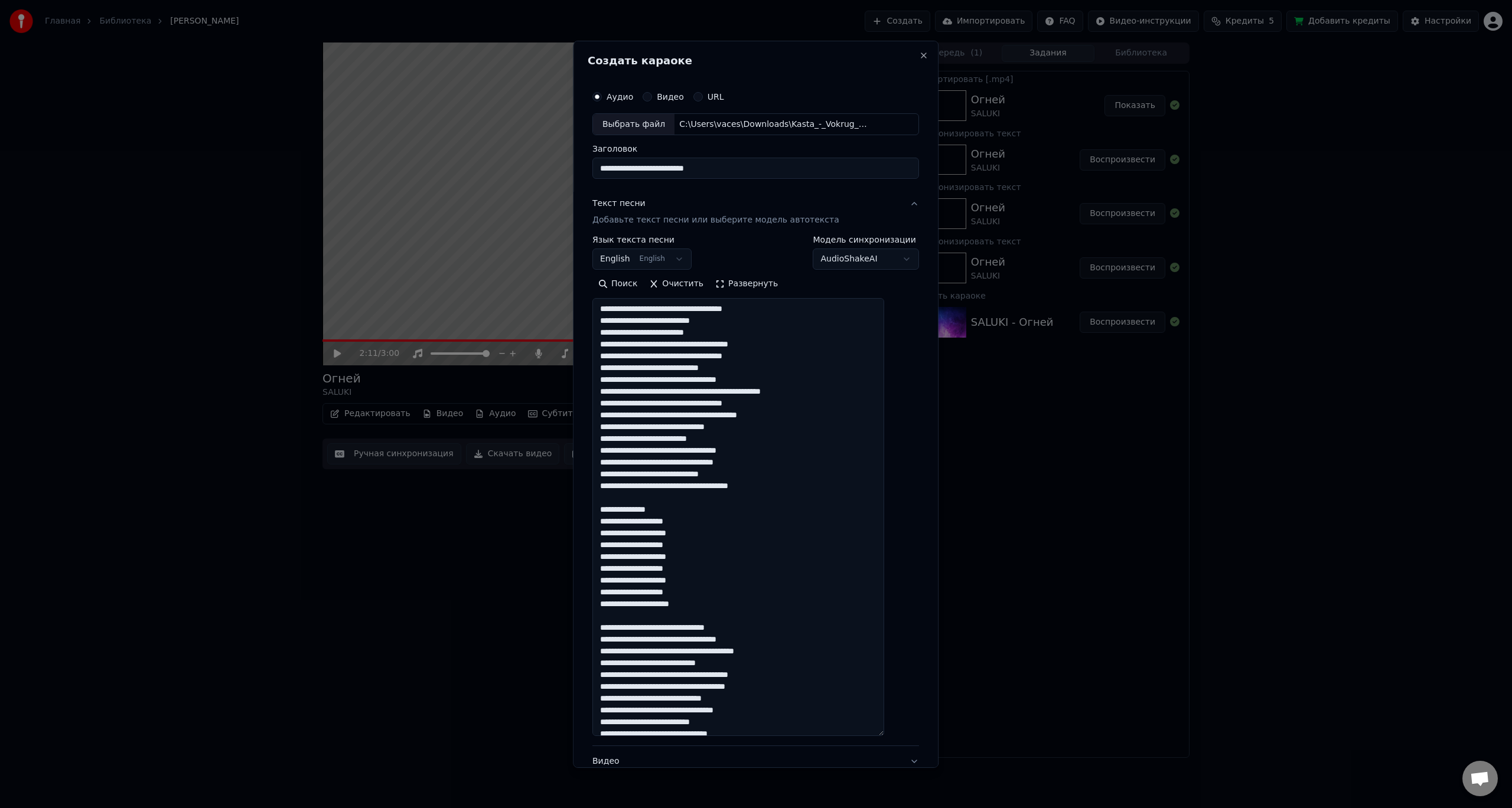
click at [695, 380] on textarea at bounding box center [738, 517] width 292 height 438
click at [794, 417] on textarea at bounding box center [738, 517] width 292 height 438
drag, startPoint x: 737, startPoint y: 464, endPoint x: 747, endPoint y: 464, distance: 10.0
click at [747, 464] on textarea at bounding box center [738, 517] width 292 height 438
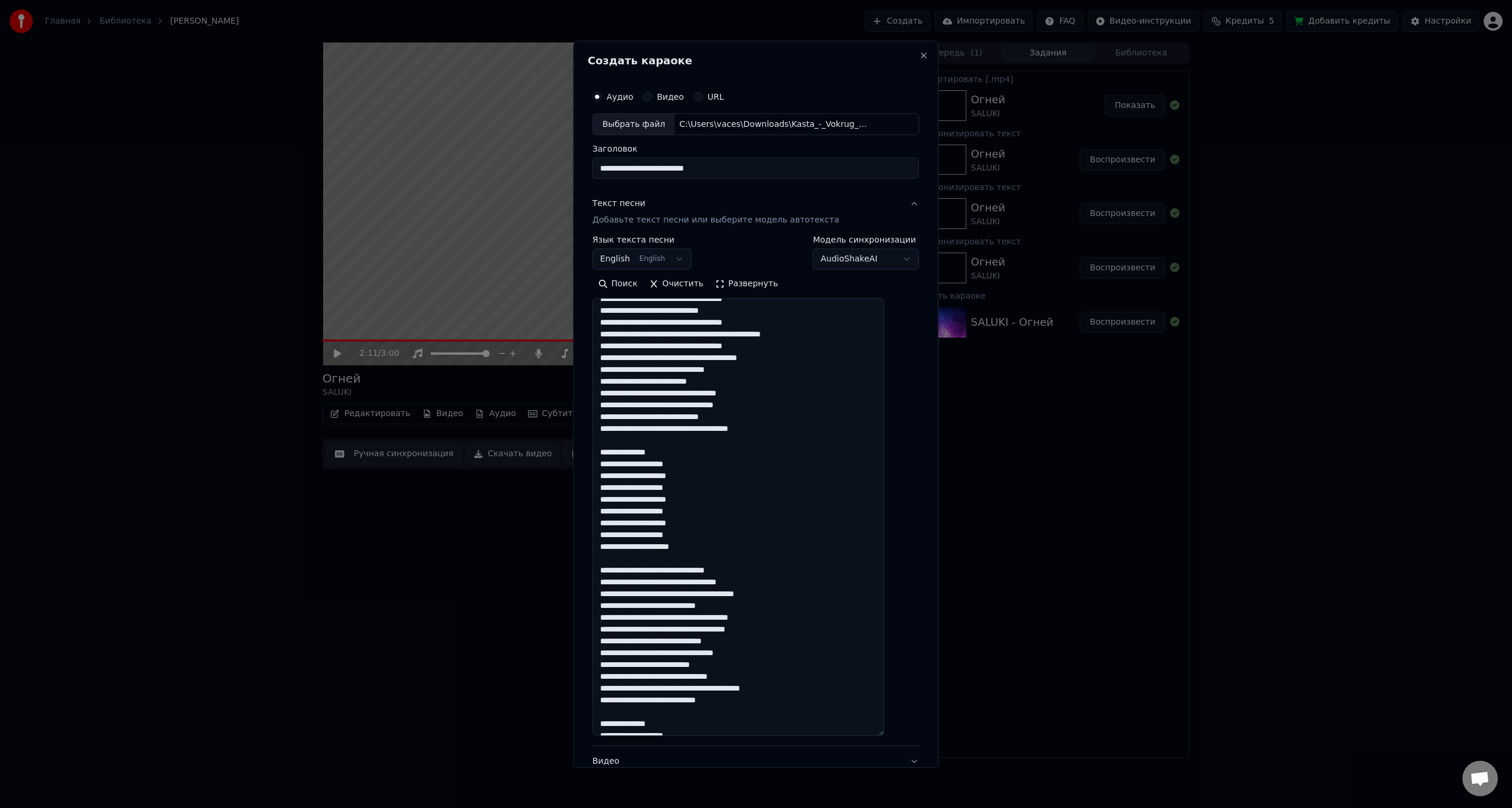
scroll to position [59, 0]
drag, startPoint x: 683, startPoint y: 451, endPoint x: 602, endPoint y: 451, distance: 81.0
click at [602, 451] on div "**********" at bounding box center [756, 463] width 336 height 768
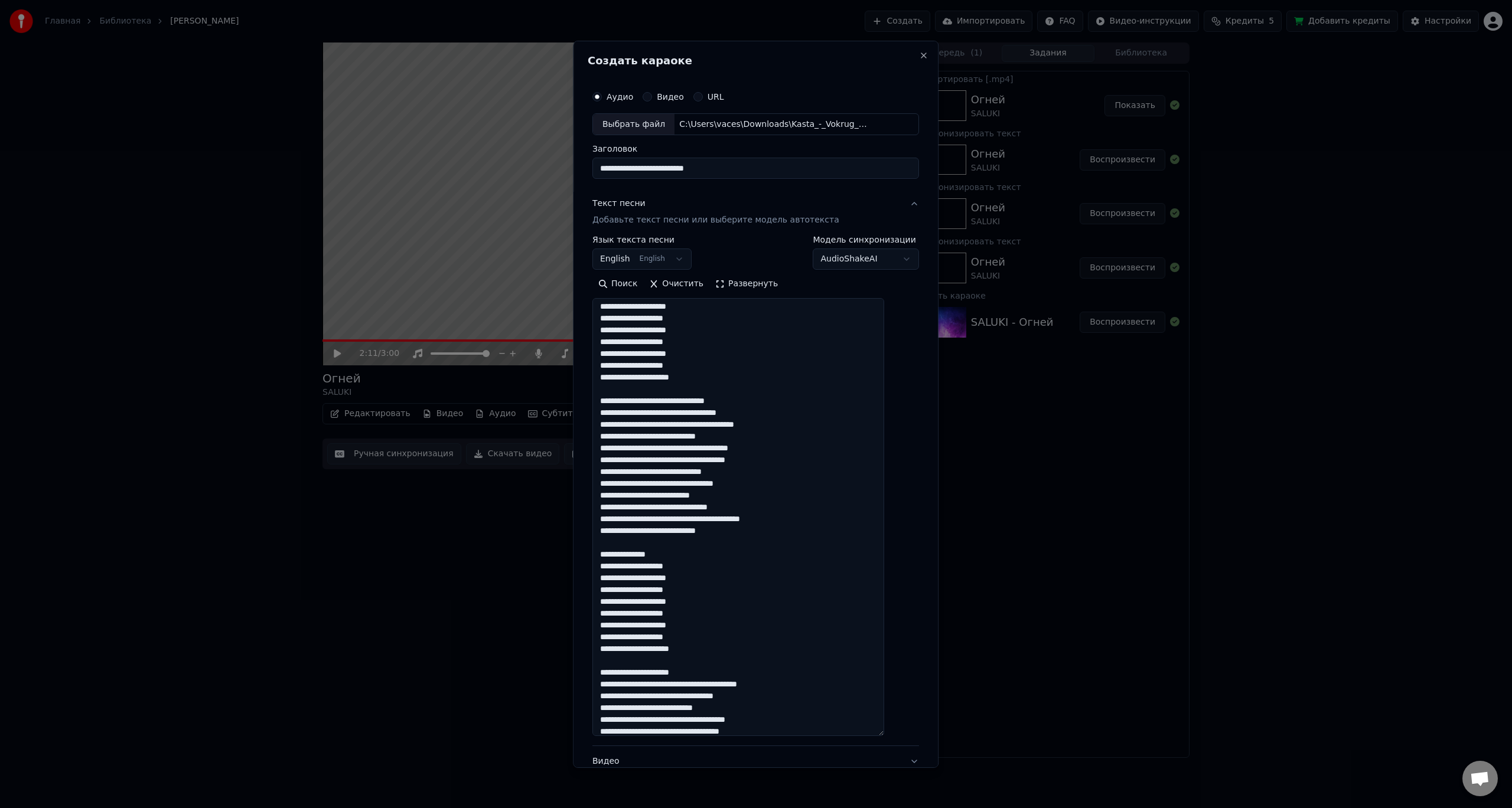
scroll to position [236, 0]
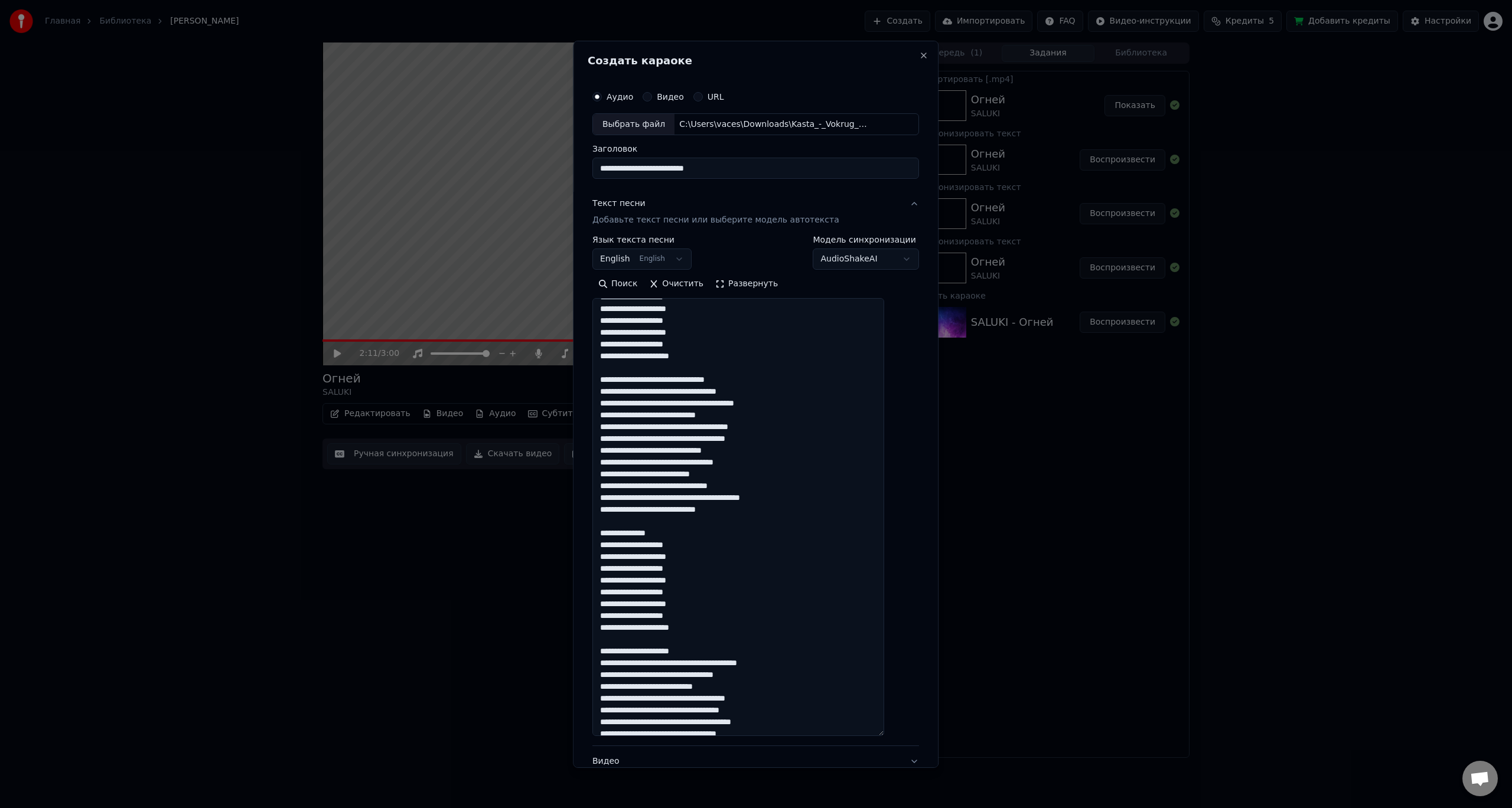
drag, startPoint x: 620, startPoint y: 402, endPoint x: 671, endPoint y: 404, distance: 51.0
click at [671, 404] on textarea at bounding box center [738, 517] width 292 height 438
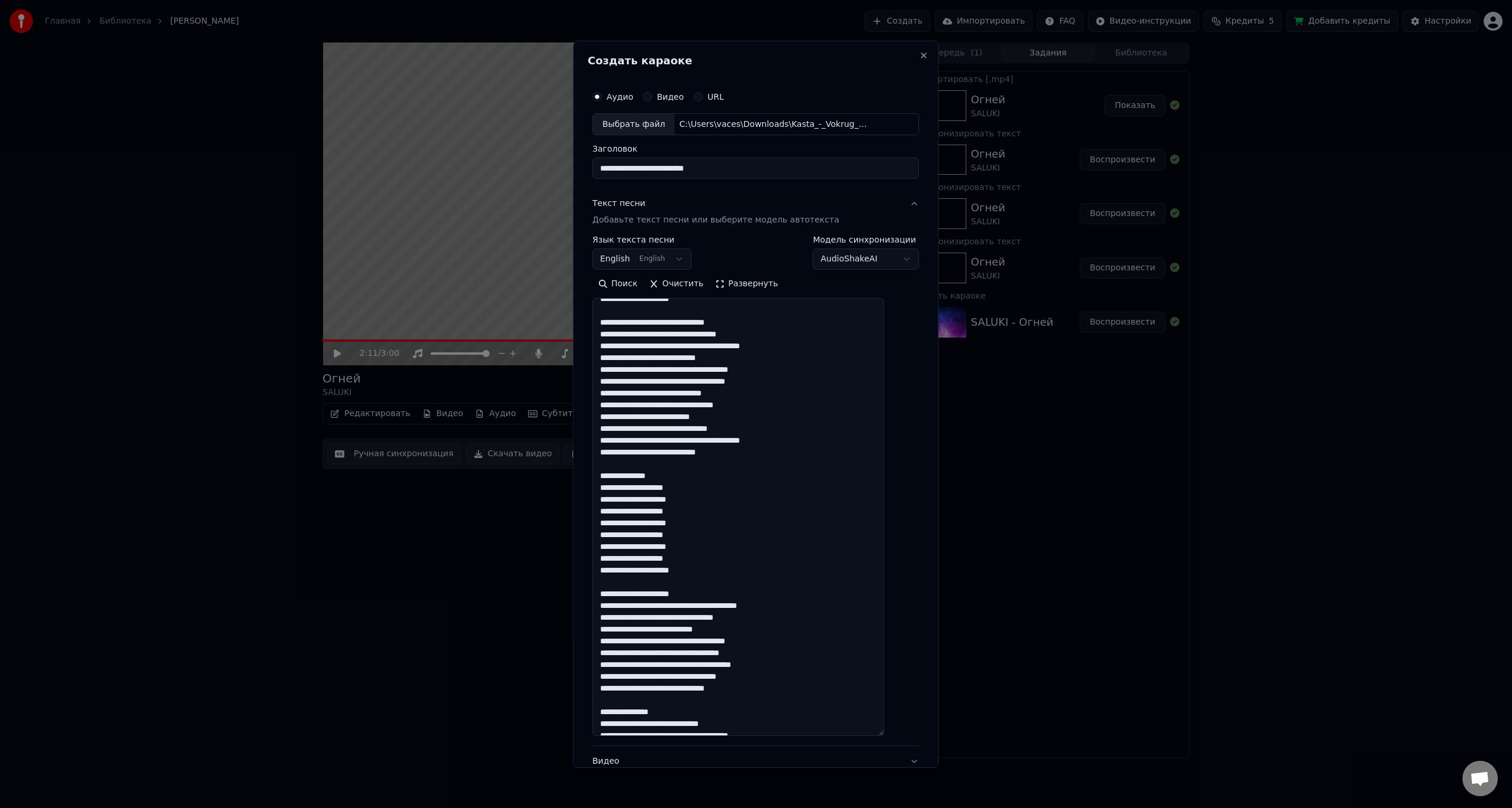
scroll to position [295, 0]
drag, startPoint x: 614, startPoint y: 367, endPoint x: 632, endPoint y: 367, distance: 18.0
click at [632, 367] on textarea at bounding box center [738, 517] width 292 height 438
drag, startPoint x: 693, startPoint y: 404, endPoint x: 768, endPoint y: 405, distance: 75.0
click at [768, 405] on textarea at bounding box center [738, 517] width 292 height 438
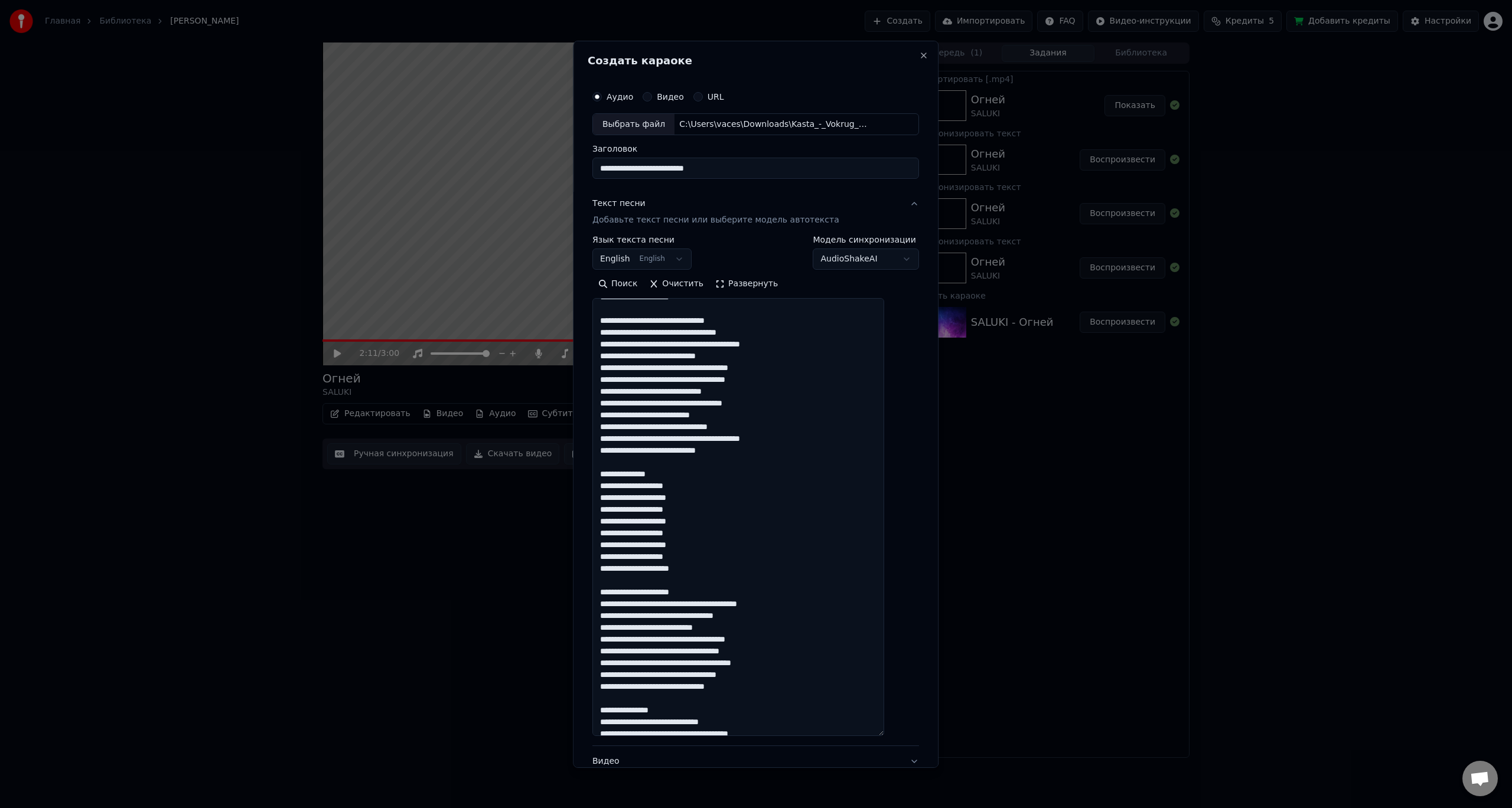
click at [726, 455] on textarea at bounding box center [738, 517] width 292 height 438
drag, startPoint x: 714, startPoint y: 453, endPoint x: 723, endPoint y: 453, distance: 9.0
click at [723, 453] on textarea at bounding box center [738, 517] width 292 height 438
drag, startPoint x: 713, startPoint y: 453, endPoint x: 745, endPoint y: 453, distance: 32.0
click at [745, 453] on textarea at bounding box center [738, 517] width 292 height 438
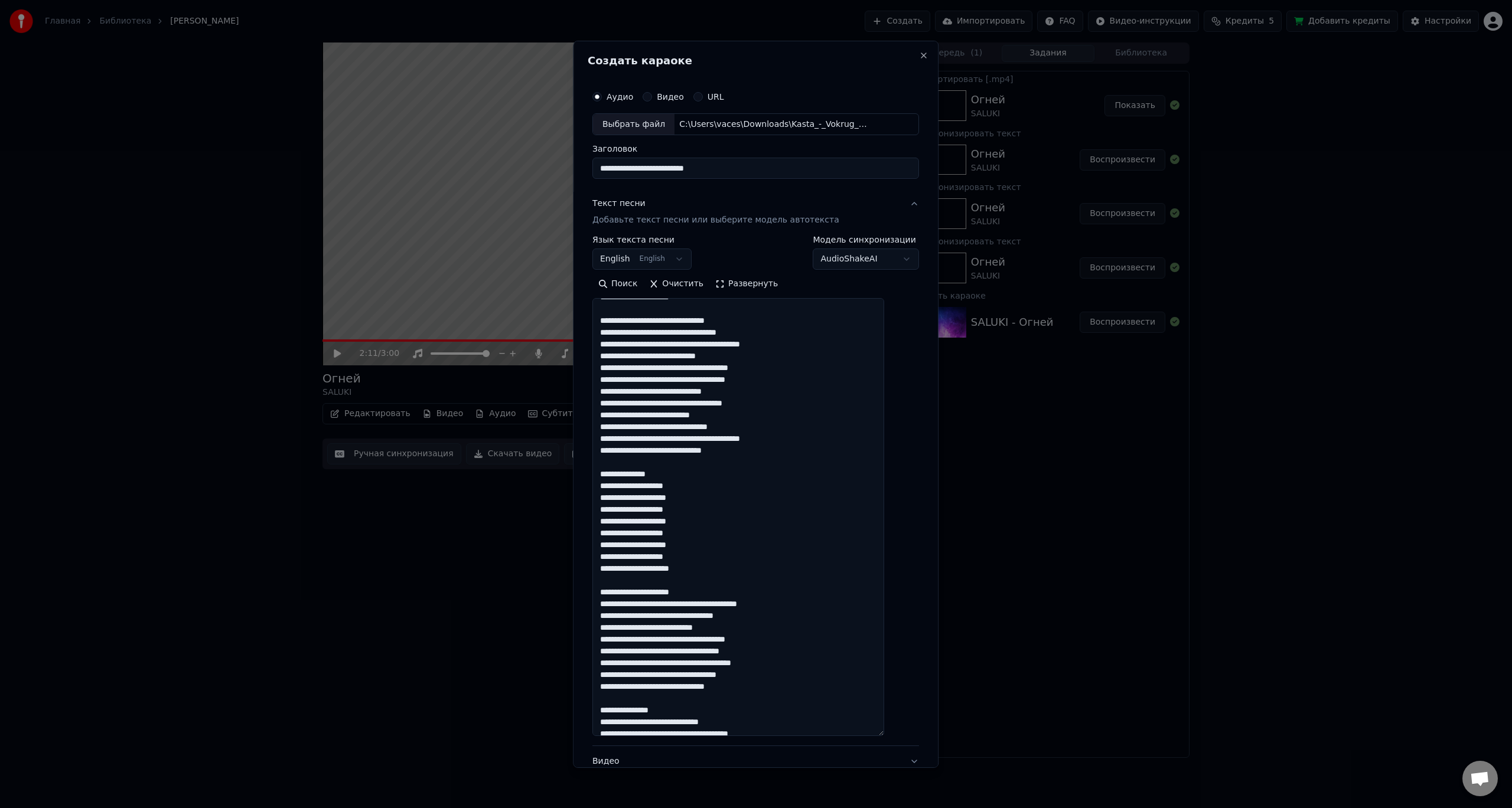
drag, startPoint x: 674, startPoint y: 473, endPoint x: 607, endPoint y: 474, distance: 67.0
click at [607, 474] on textarea at bounding box center [738, 517] width 292 height 438
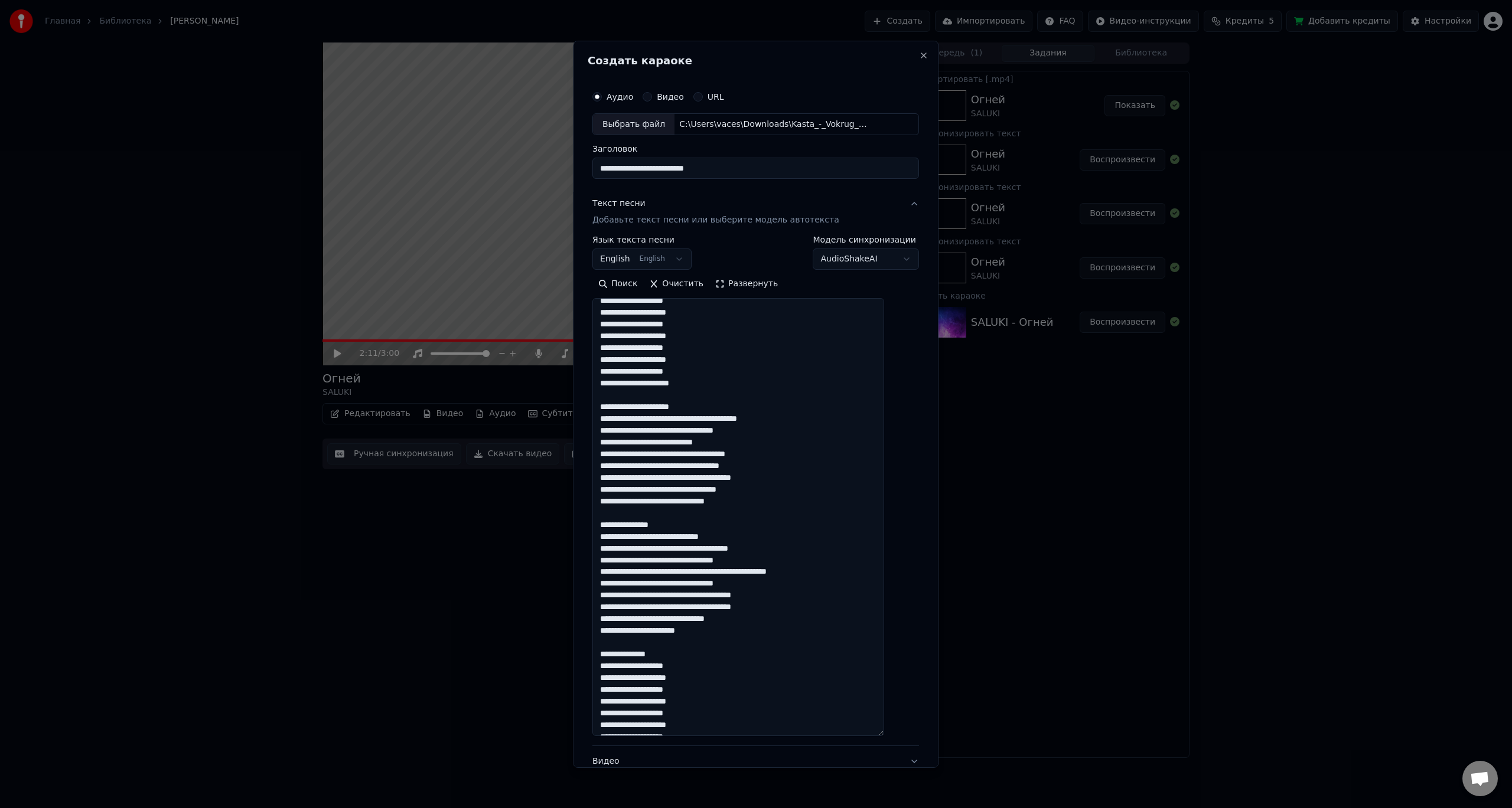
scroll to position [473, 0]
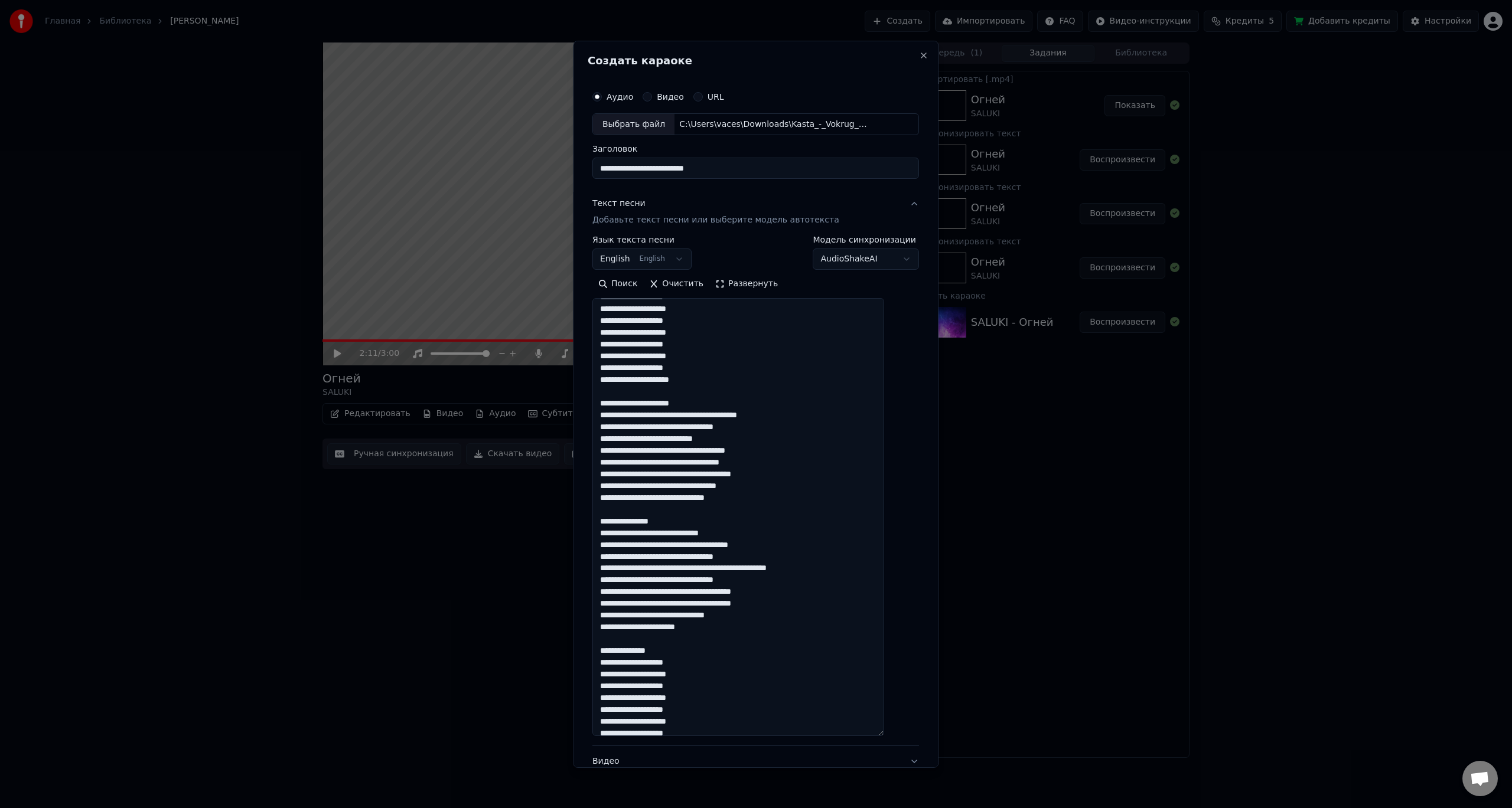
drag, startPoint x: 691, startPoint y: 403, endPoint x: 609, endPoint y: 402, distance: 82.0
click at [609, 402] on textarea at bounding box center [738, 517] width 292 height 438
click at [767, 501] on textarea at bounding box center [738, 517] width 292 height 438
click at [718, 461] on textarea at bounding box center [738, 517] width 292 height 438
drag, startPoint x: 699, startPoint y: 417, endPoint x: 749, endPoint y: 419, distance: 50.0
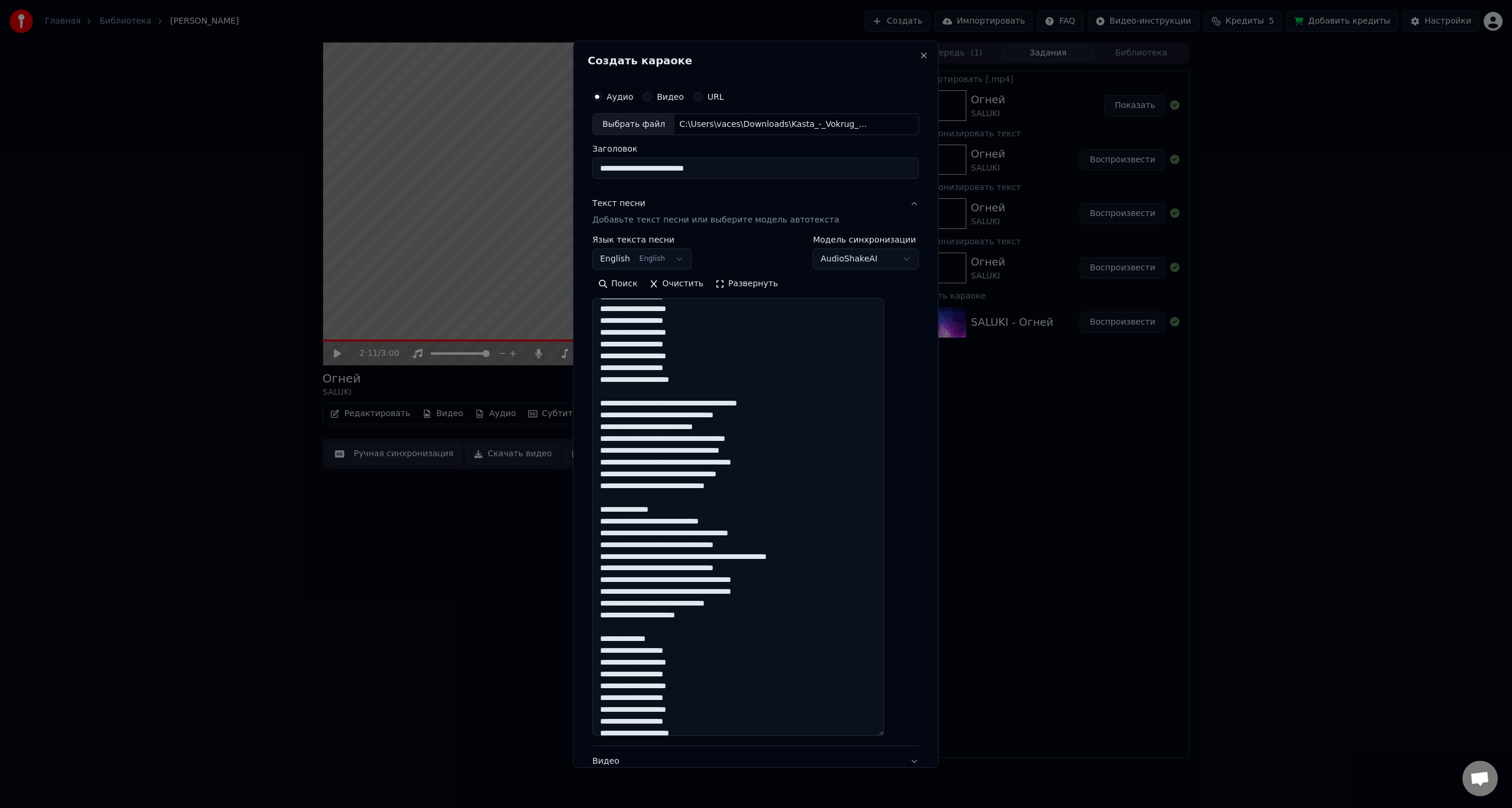
click at [771, 419] on textarea at bounding box center [738, 517] width 292 height 438
drag, startPoint x: 627, startPoint y: 428, endPoint x: 689, endPoint y: 428, distance: 62.0
click at [689, 428] on textarea at bounding box center [738, 517] width 292 height 438
click at [661, 475] on textarea at bounding box center [738, 517] width 292 height 438
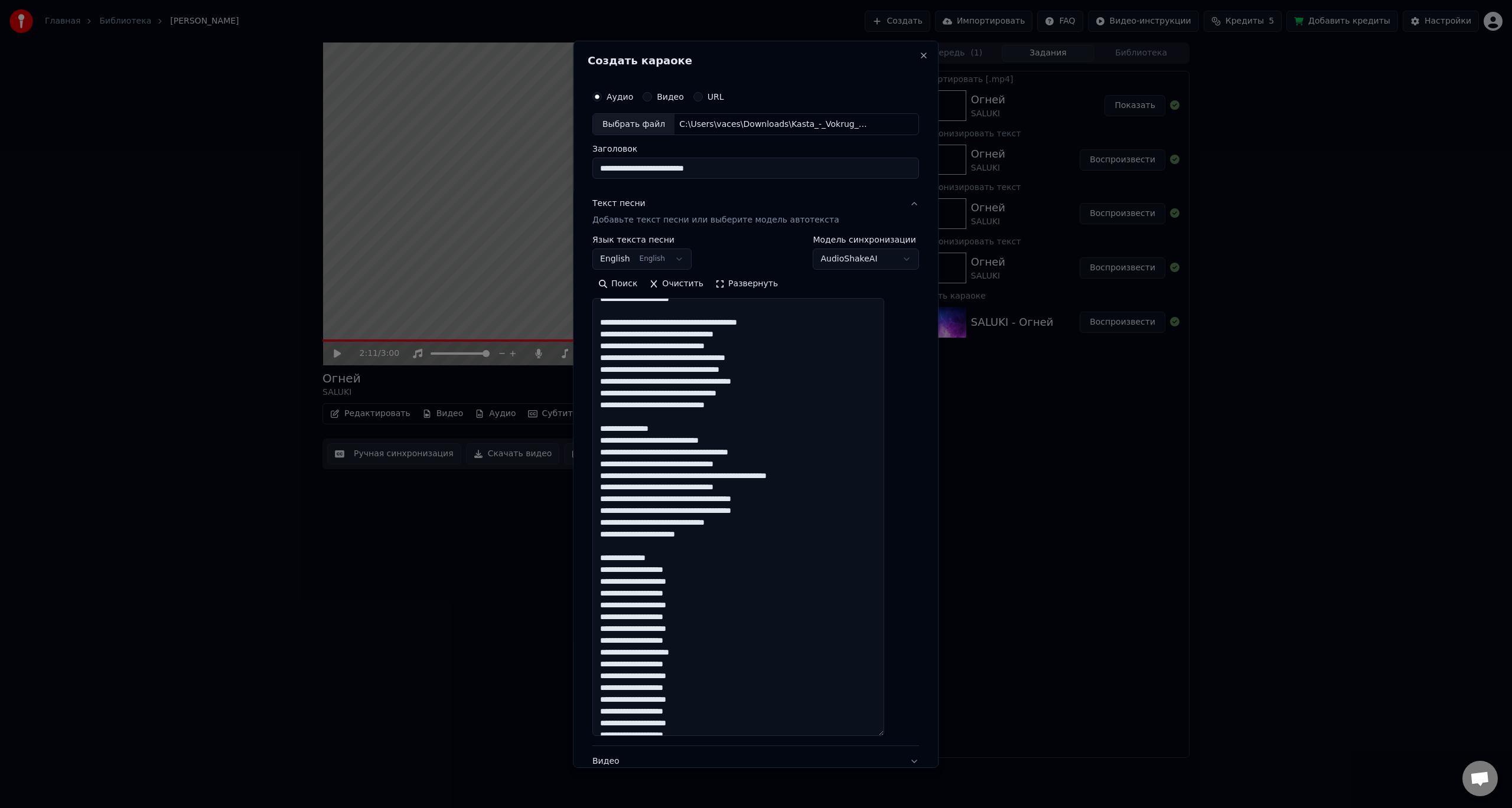
scroll to position [575, 0]
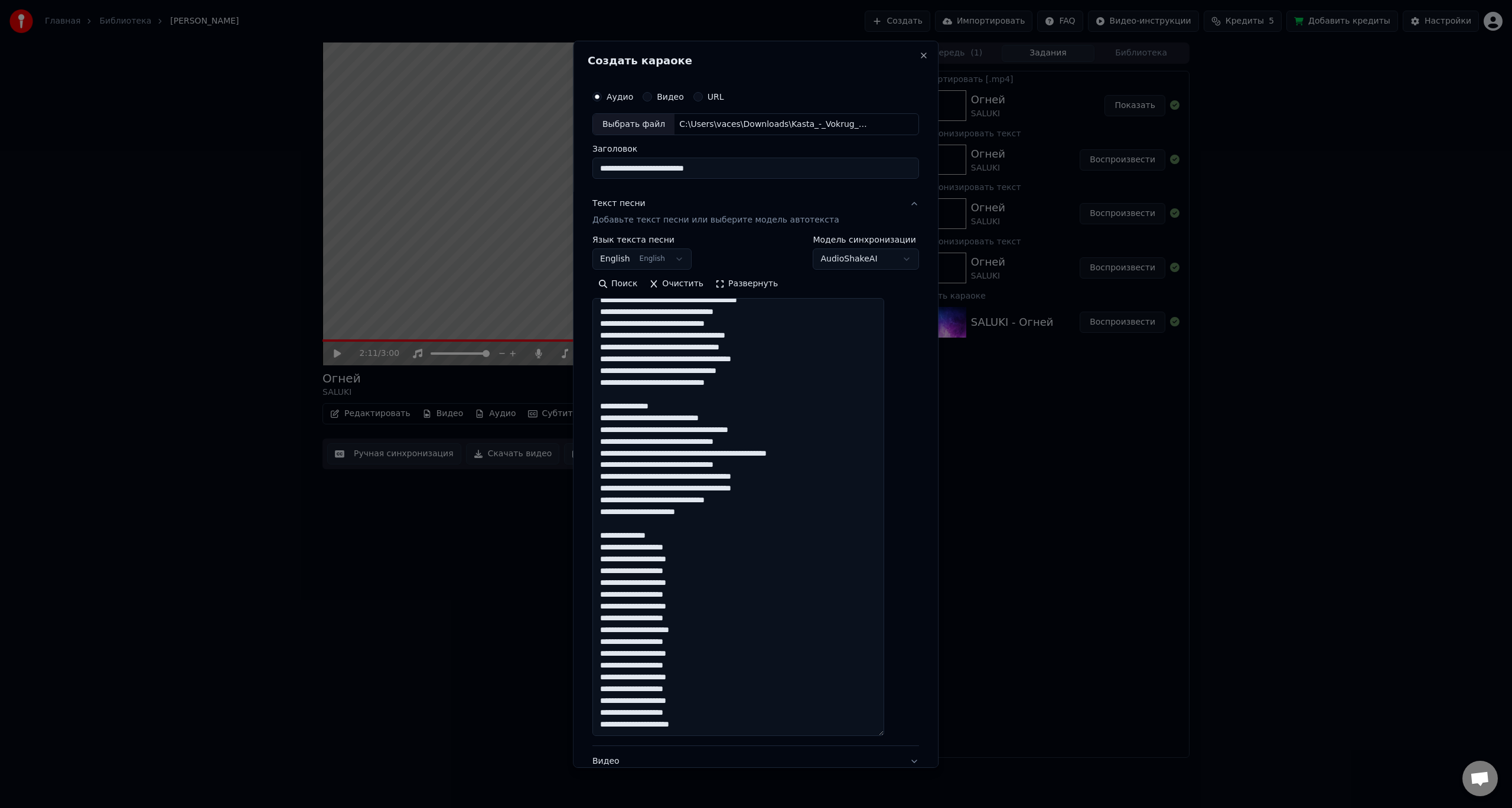
drag, startPoint x: 648, startPoint y: 407, endPoint x: 609, endPoint y: 410, distance: 39.1
click at [609, 410] on textarea at bounding box center [738, 517] width 292 height 438
click at [659, 433] on textarea at bounding box center [738, 517] width 292 height 438
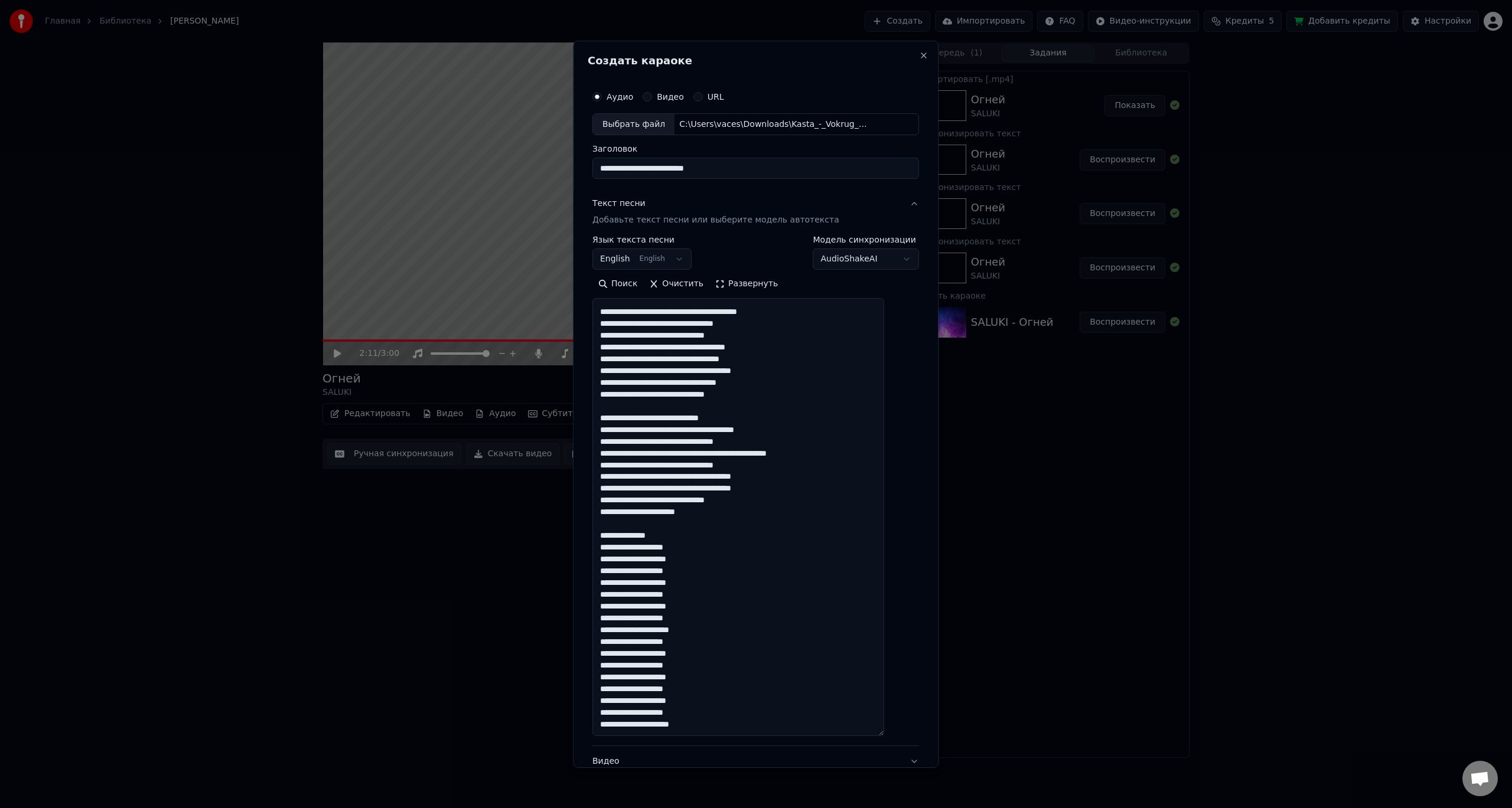
drag, startPoint x: 710, startPoint y: 500, endPoint x: 760, endPoint y: 503, distance: 50.1
click at [760, 503] on textarea at bounding box center [738, 517] width 292 height 438
drag, startPoint x: 684, startPoint y: 534, endPoint x: 607, endPoint y: 534, distance: 77.0
click at [607, 534] on textarea at bounding box center [738, 517] width 292 height 438
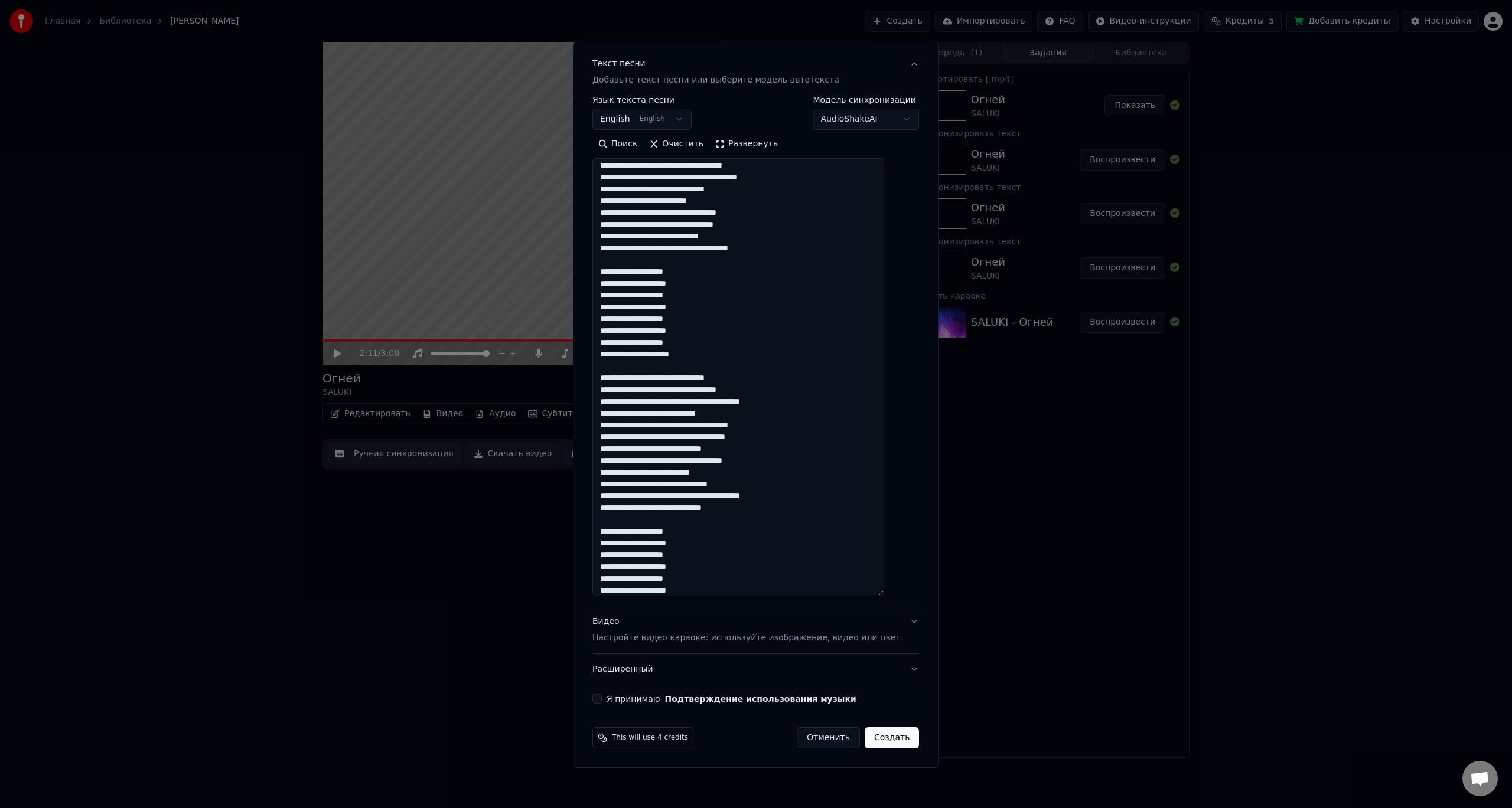
scroll to position [0, 0]
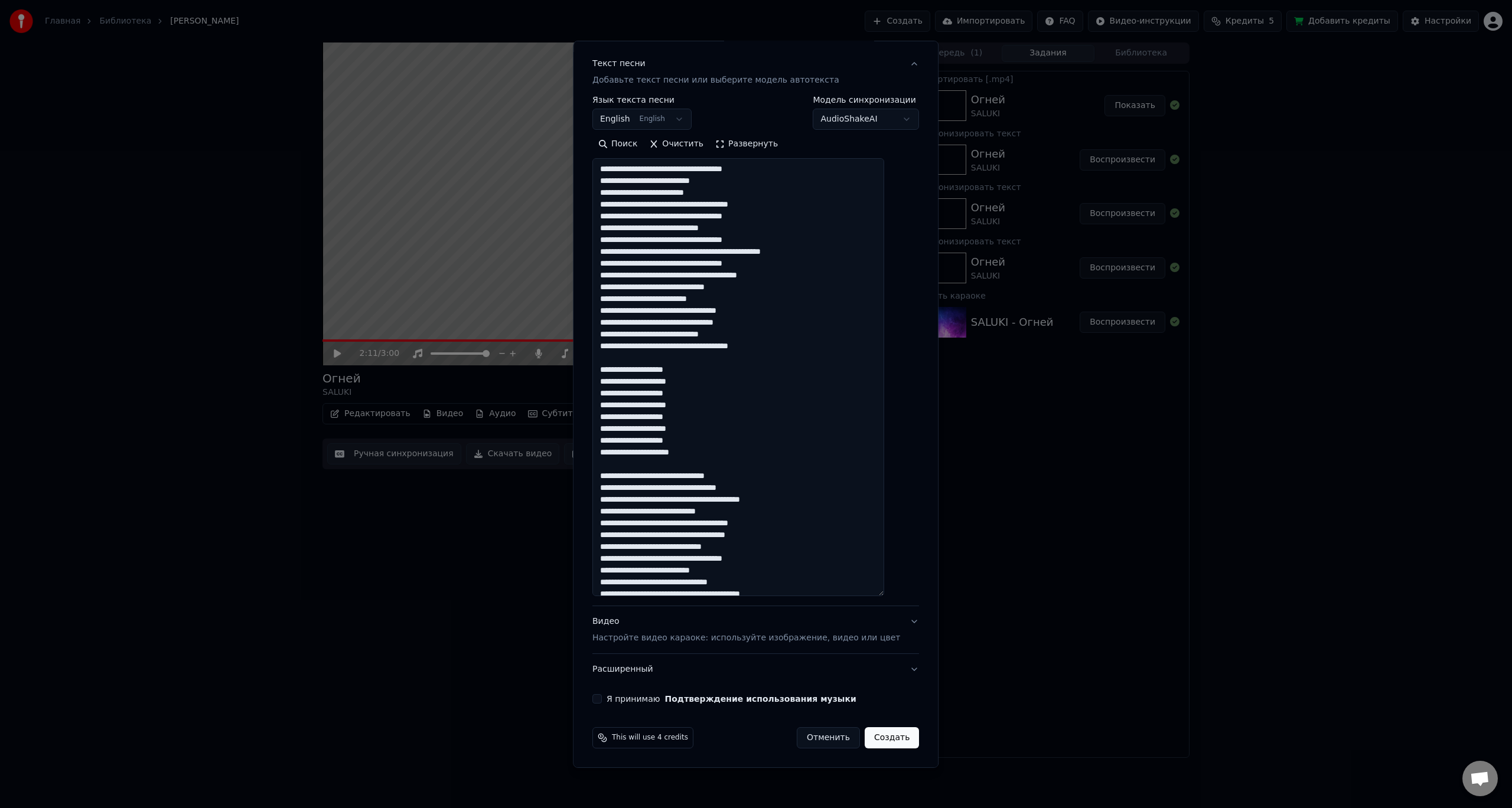
click at [737, 454] on textarea at bounding box center [738, 377] width 292 height 438
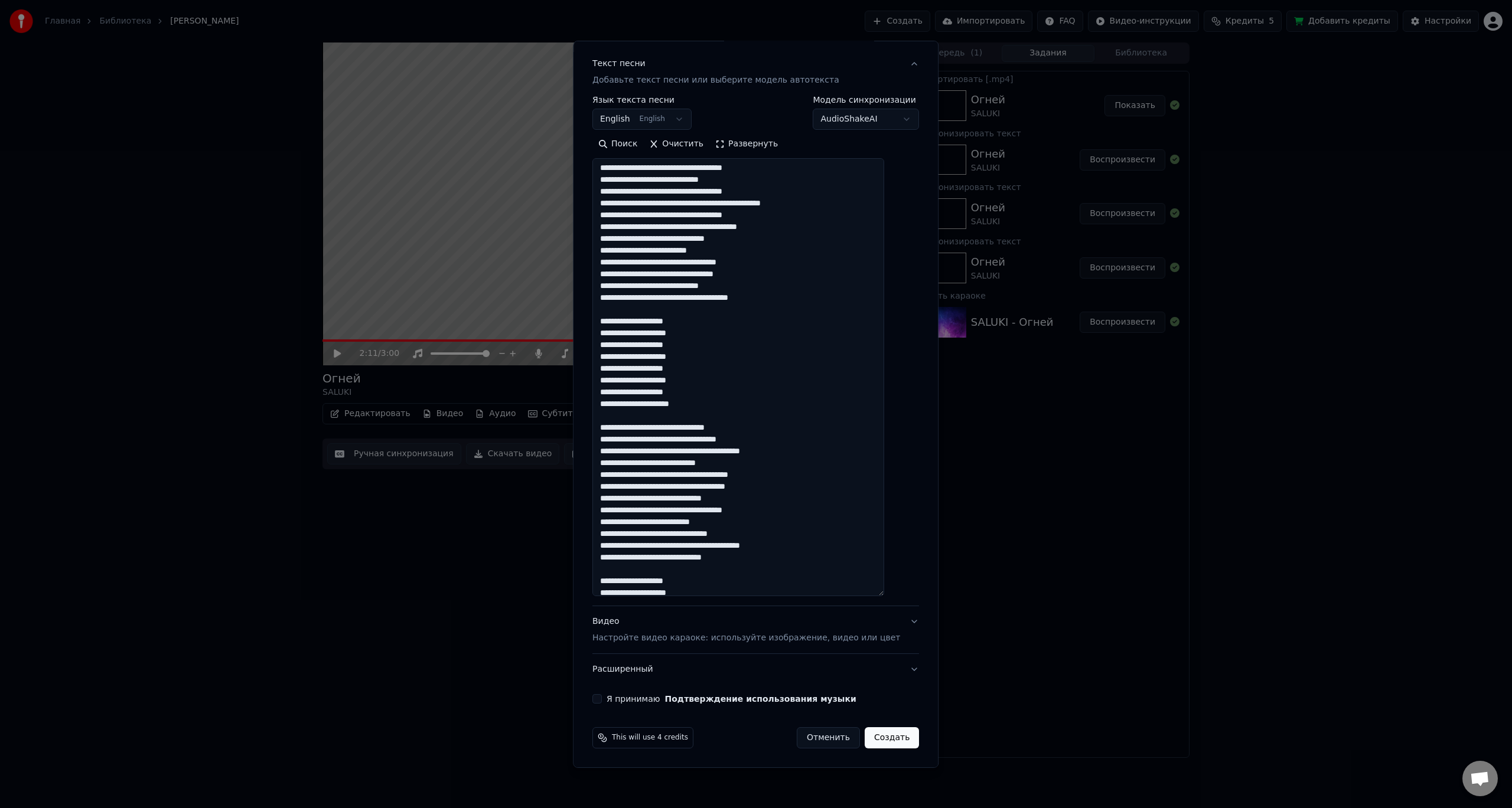
scroll to position [236, 0]
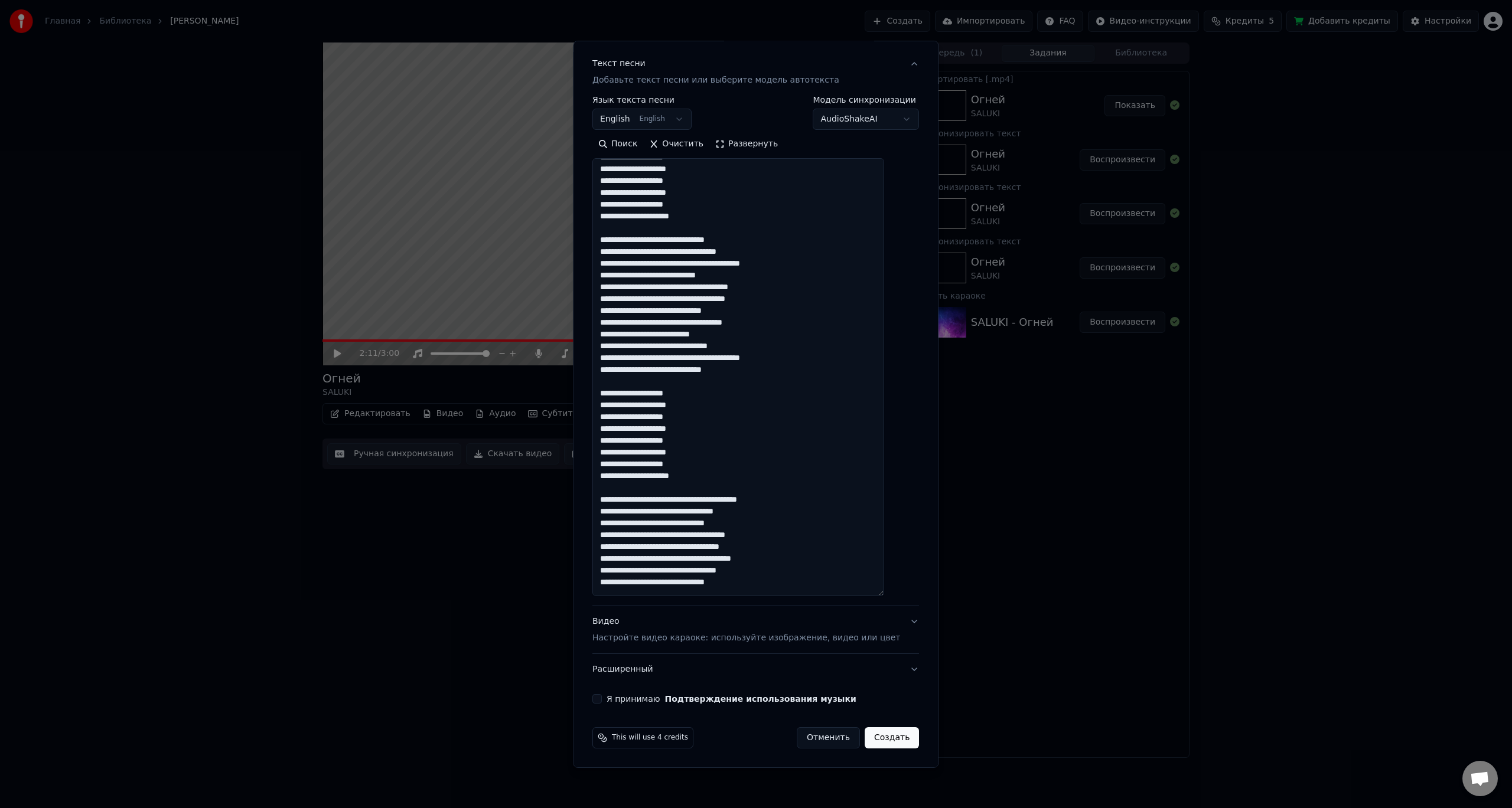
type textarea "**********"
click at [653, 628] on div "Видео Настройте видео караоке: используйте изображение, видео или цвет" at bounding box center [746, 629] width 308 height 29
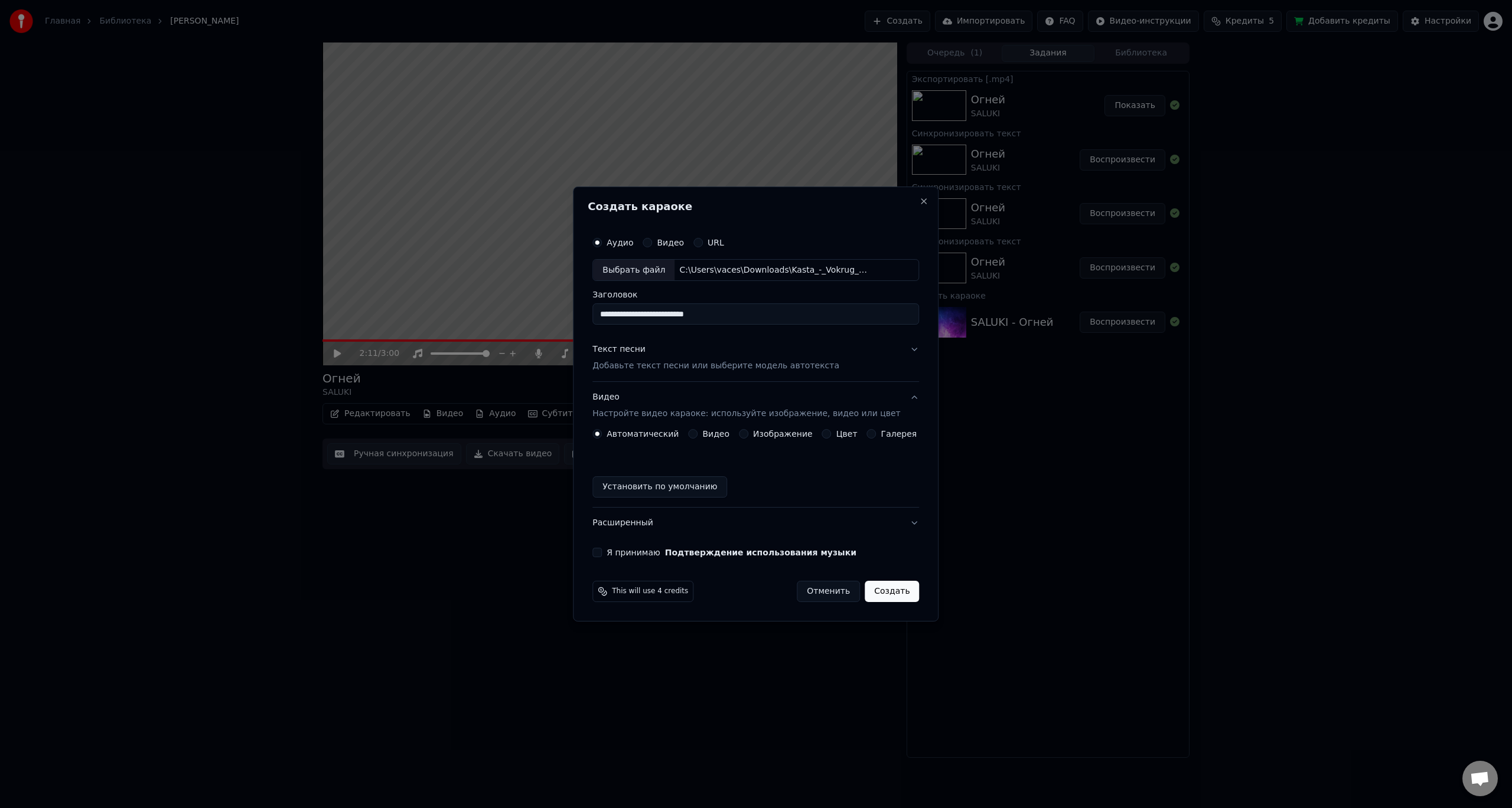
click at [697, 435] on button "Видео" at bounding box center [692, 434] width 9 height 9
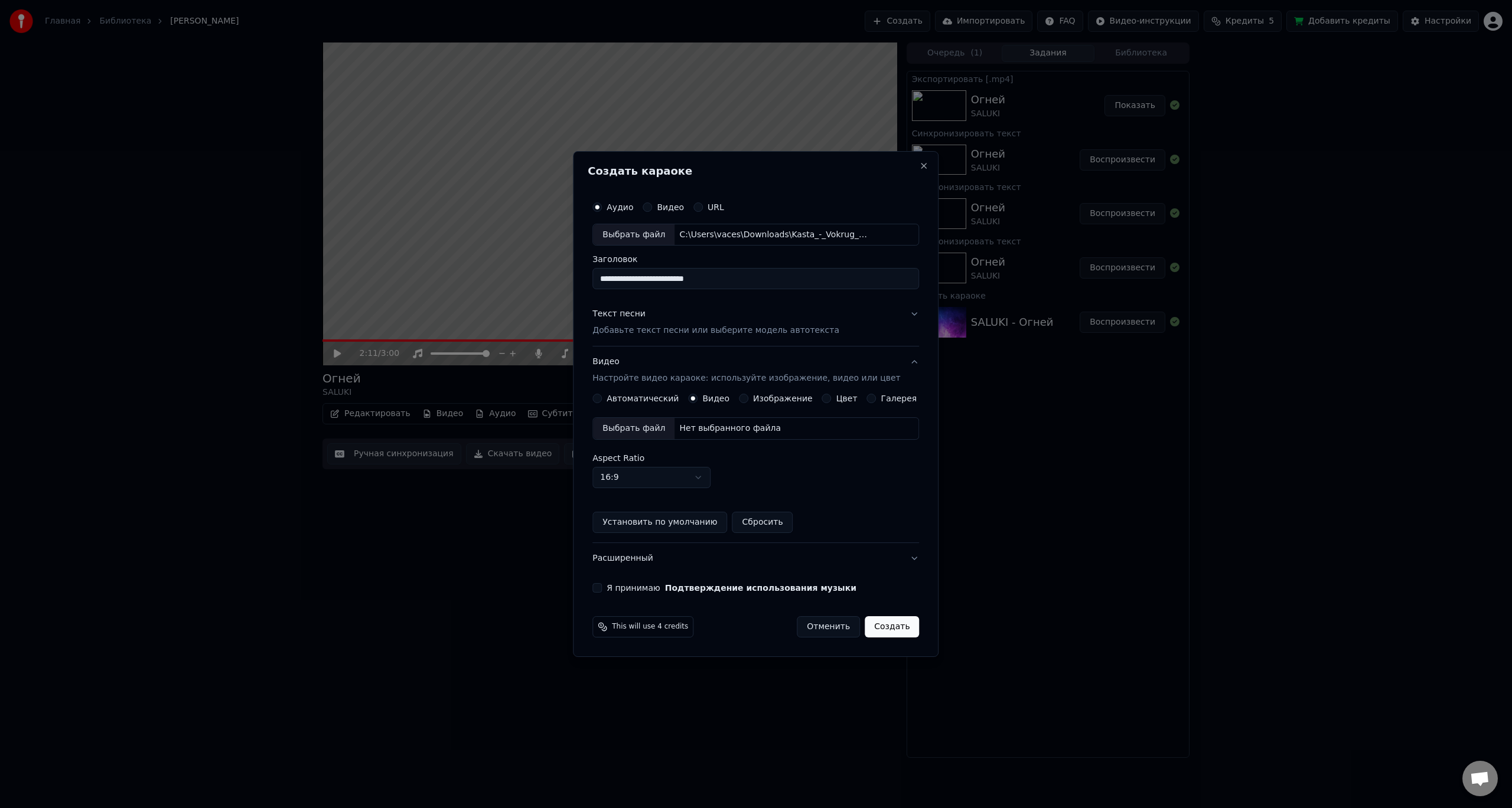
click at [659, 430] on div "Выбрать файл" at bounding box center [633, 428] width 82 height 21
click at [646, 587] on label "Я принимаю Подтверждение использования музыки" at bounding box center [731, 587] width 249 height 8
click at [602, 587] on button "Я принимаю Подтверждение использования музыки" at bounding box center [597, 587] width 9 height 9
click at [879, 628] on button "Создать" at bounding box center [891, 626] width 55 height 21
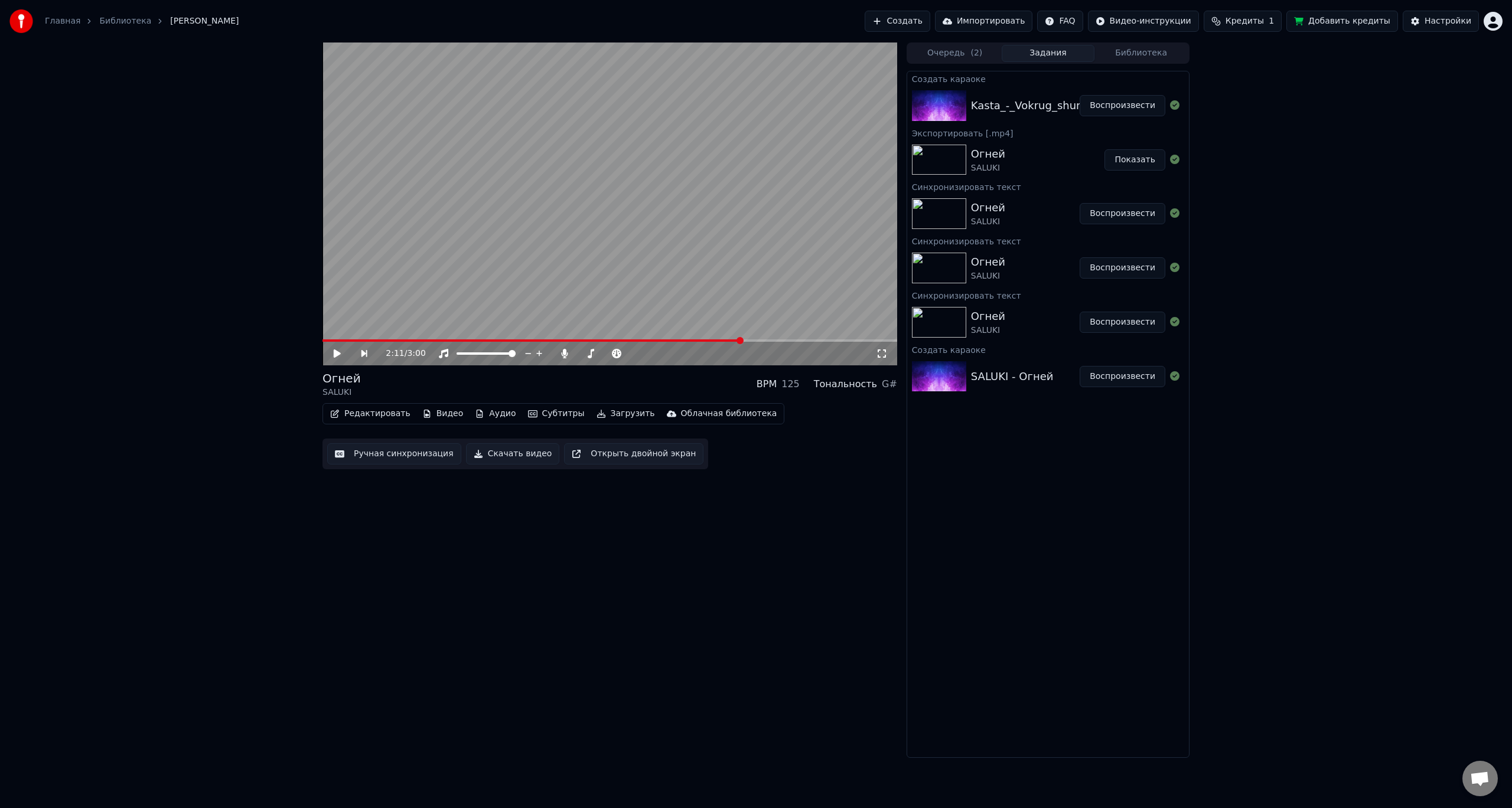
click at [1100, 107] on button "Воспроизвести" at bounding box center [1122, 106] width 85 height 21
click at [879, 354] on icon at bounding box center [882, 353] width 12 height 9
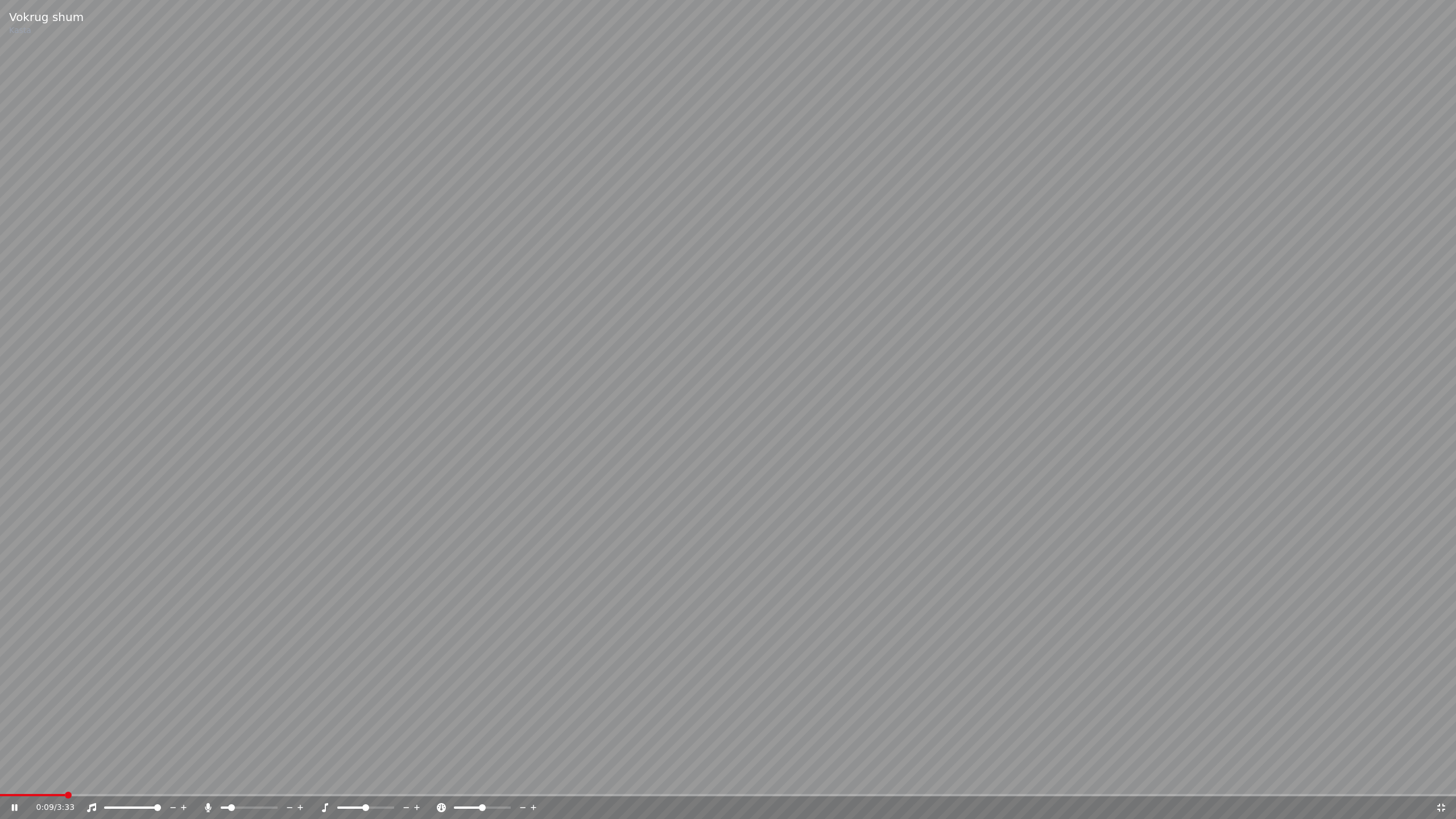
click at [229, 778] on span at bounding box center [231, 808] width 7 height 7
click at [1155, 595] on video at bounding box center [728, 409] width 1456 height 819
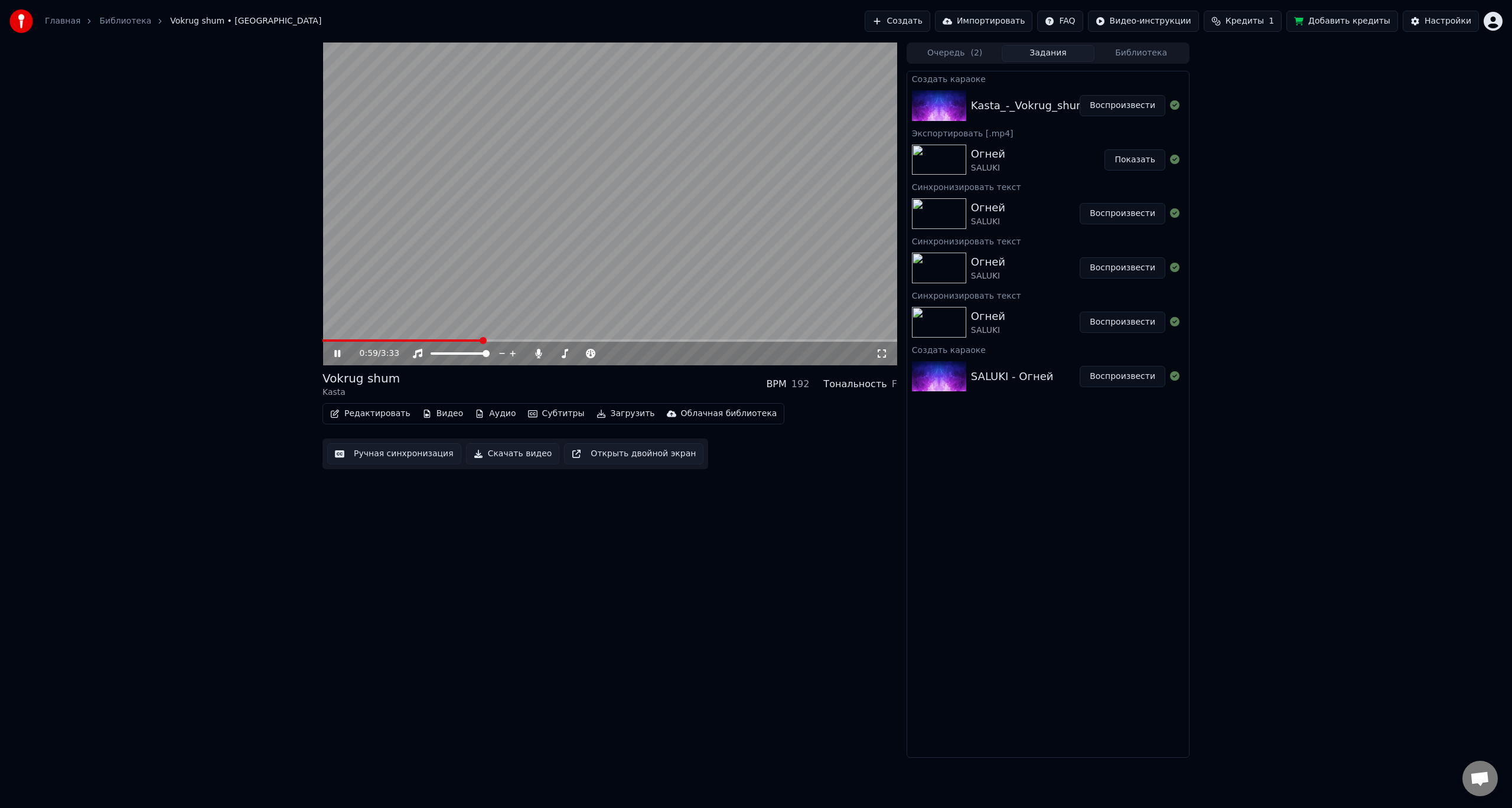
click at [502, 342] on span at bounding box center [610, 340] width 575 height 3
click at [540, 339] on video at bounding box center [610, 204] width 575 height 322
click at [540, 310] on video at bounding box center [610, 204] width 575 height 322
click at [534, 339] on video at bounding box center [610, 204] width 575 height 322
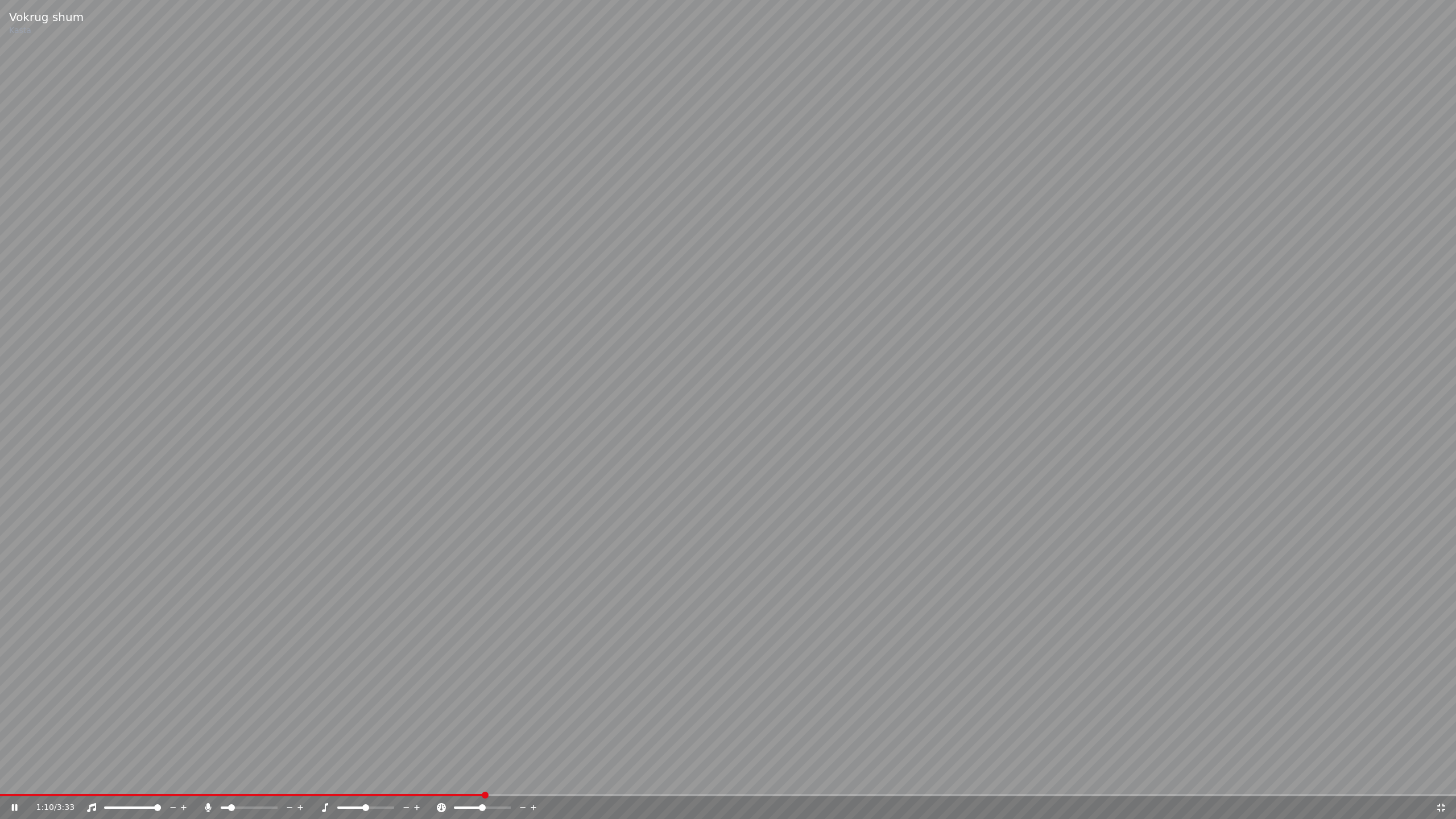
click at [539, 778] on span at bounding box center [728, 795] width 1456 height 3
click at [788, 589] on video at bounding box center [728, 409] width 1456 height 819
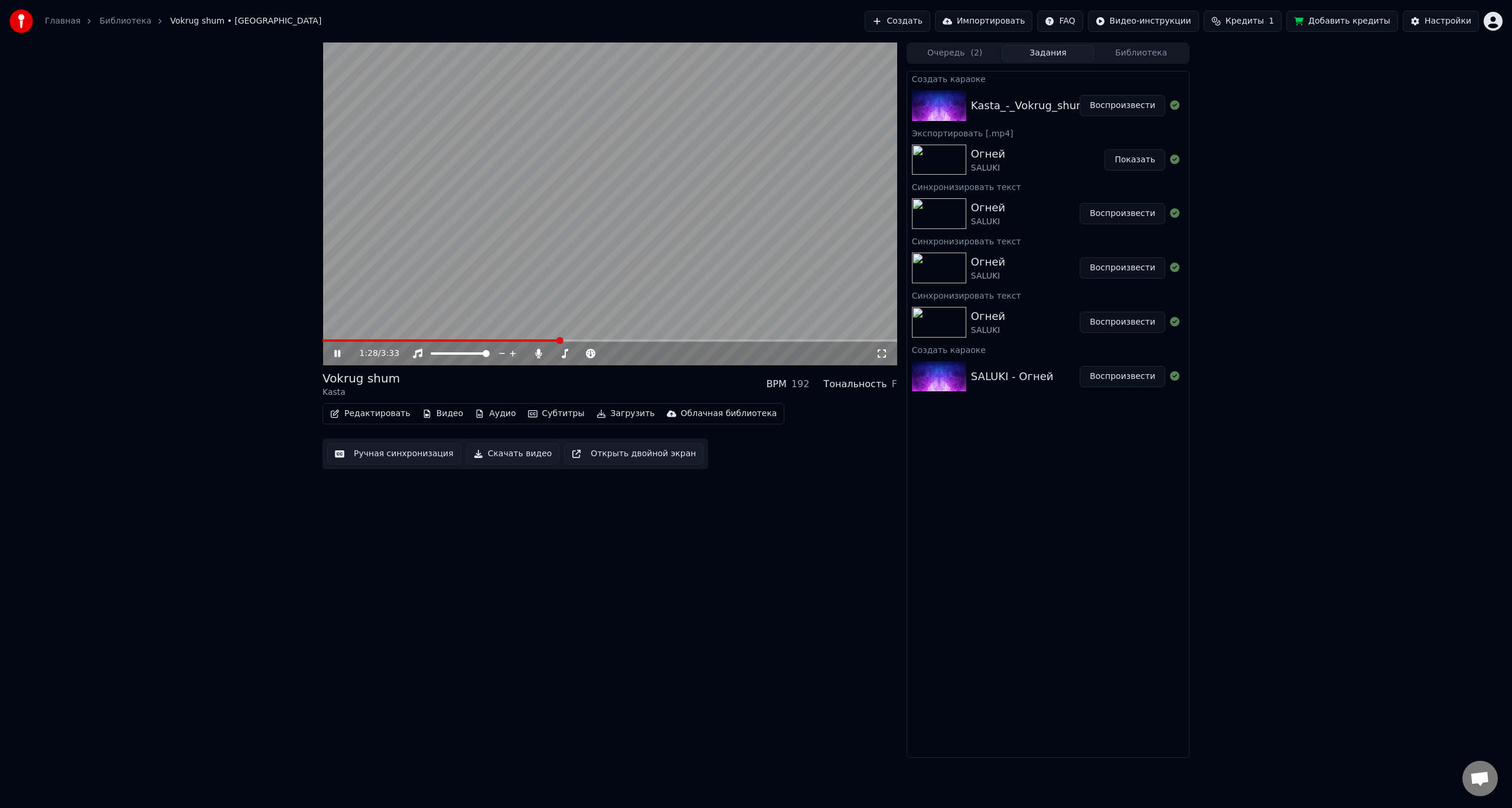
click at [498, 458] on button "Скачать видео" at bounding box center [513, 453] width 94 height 21
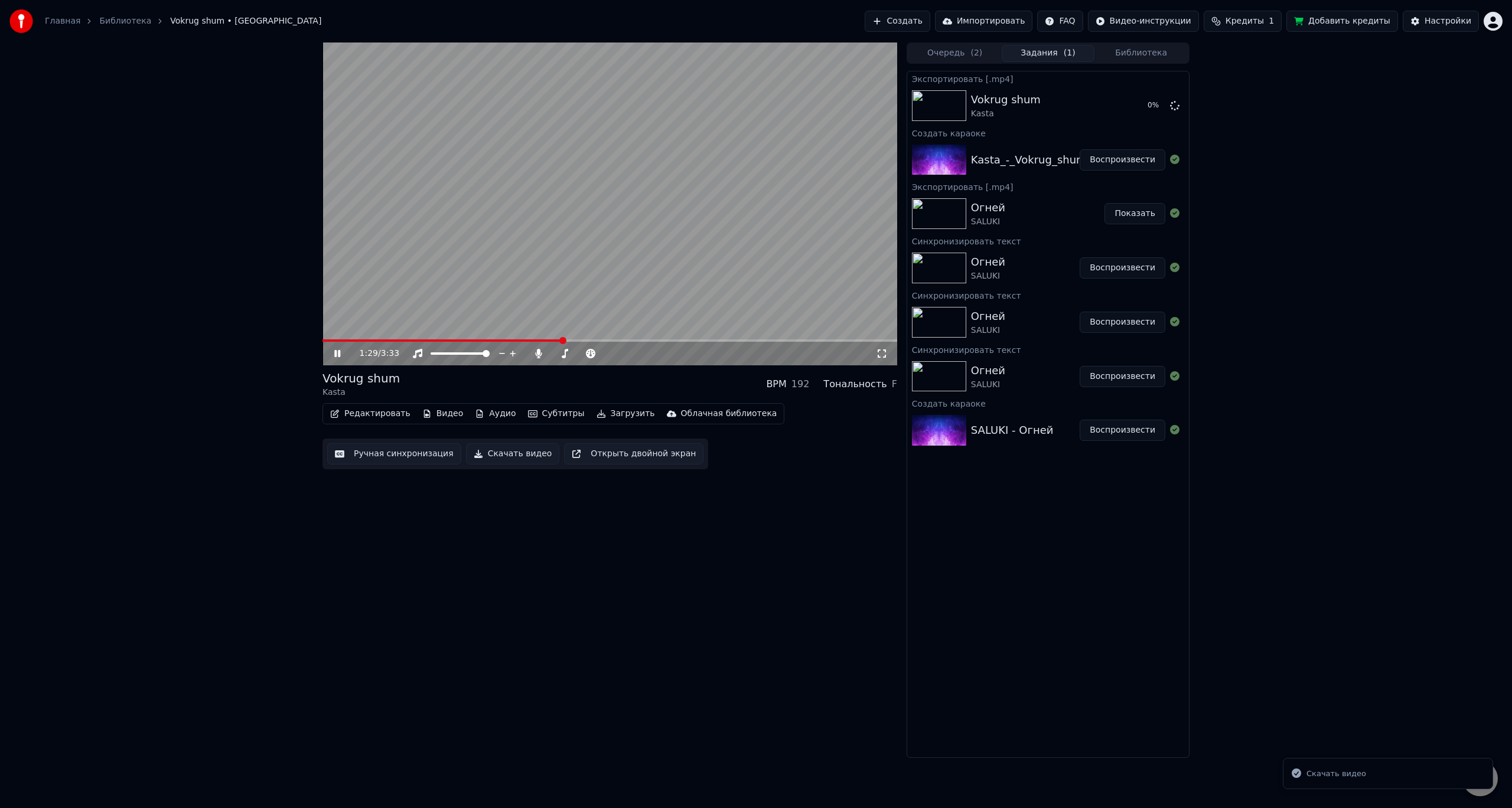
click at [337, 354] on icon at bounding box center [337, 354] width 6 height 7
click at [1132, 107] on button "Показать" at bounding box center [1135, 106] width 61 height 21
click at [1491, 20] on html "Главная Библиотека Vokrug shum • Kasta Создать Импортировать FAQ Видео-инструкц…" at bounding box center [756, 404] width 1512 height 808
click at [1416, 131] on span "Выйти" at bounding box center [1410, 136] width 28 height 12
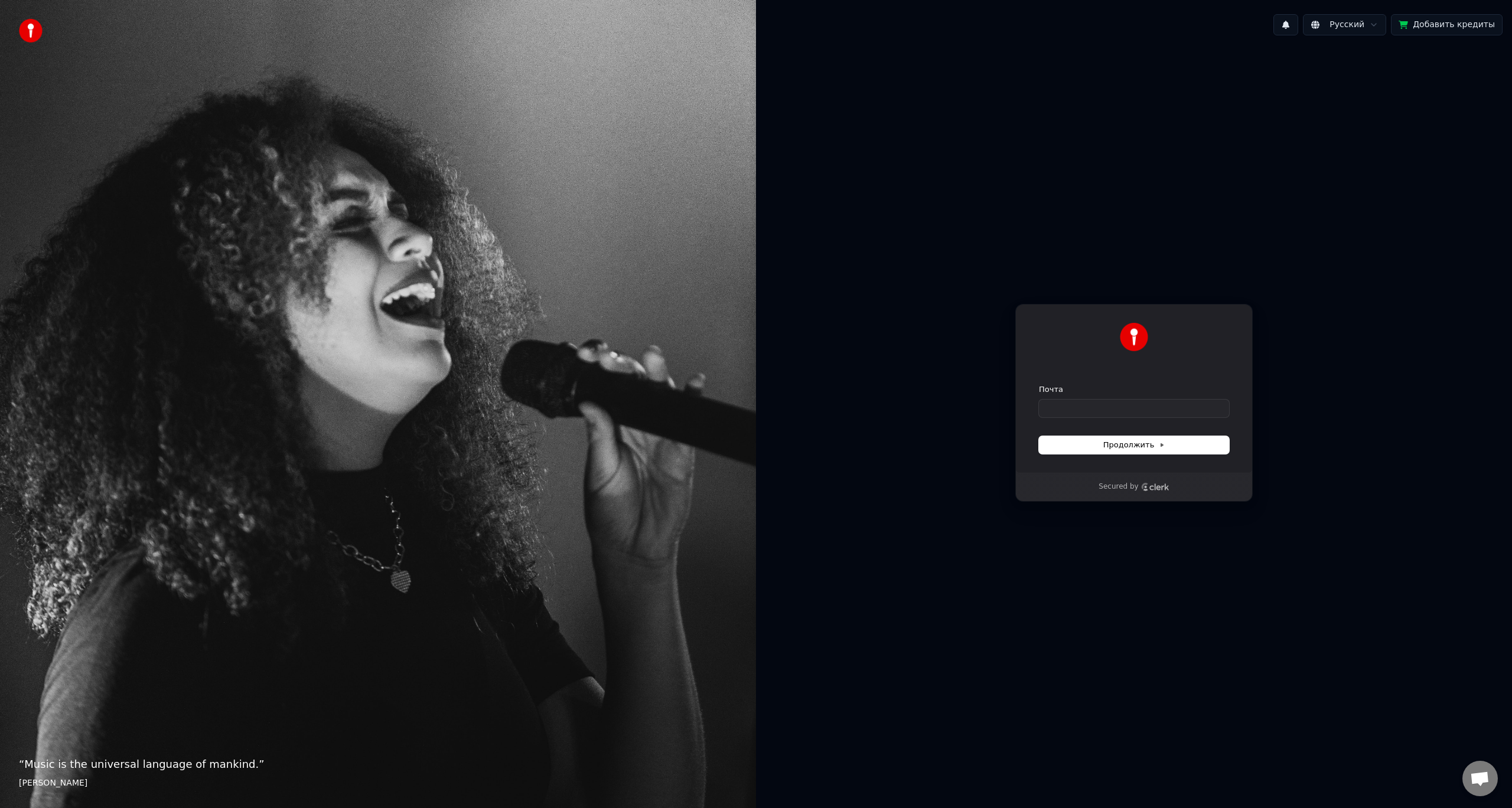
click at [1086, 398] on div "Почта" at bounding box center [1133, 401] width 190 height 33
click at [1084, 407] on input "Почта" at bounding box center [1133, 408] width 190 height 18
paste input "**********"
click at [1112, 448] on span "Продолжить" at bounding box center [1134, 445] width 62 height 10
type input "**********"
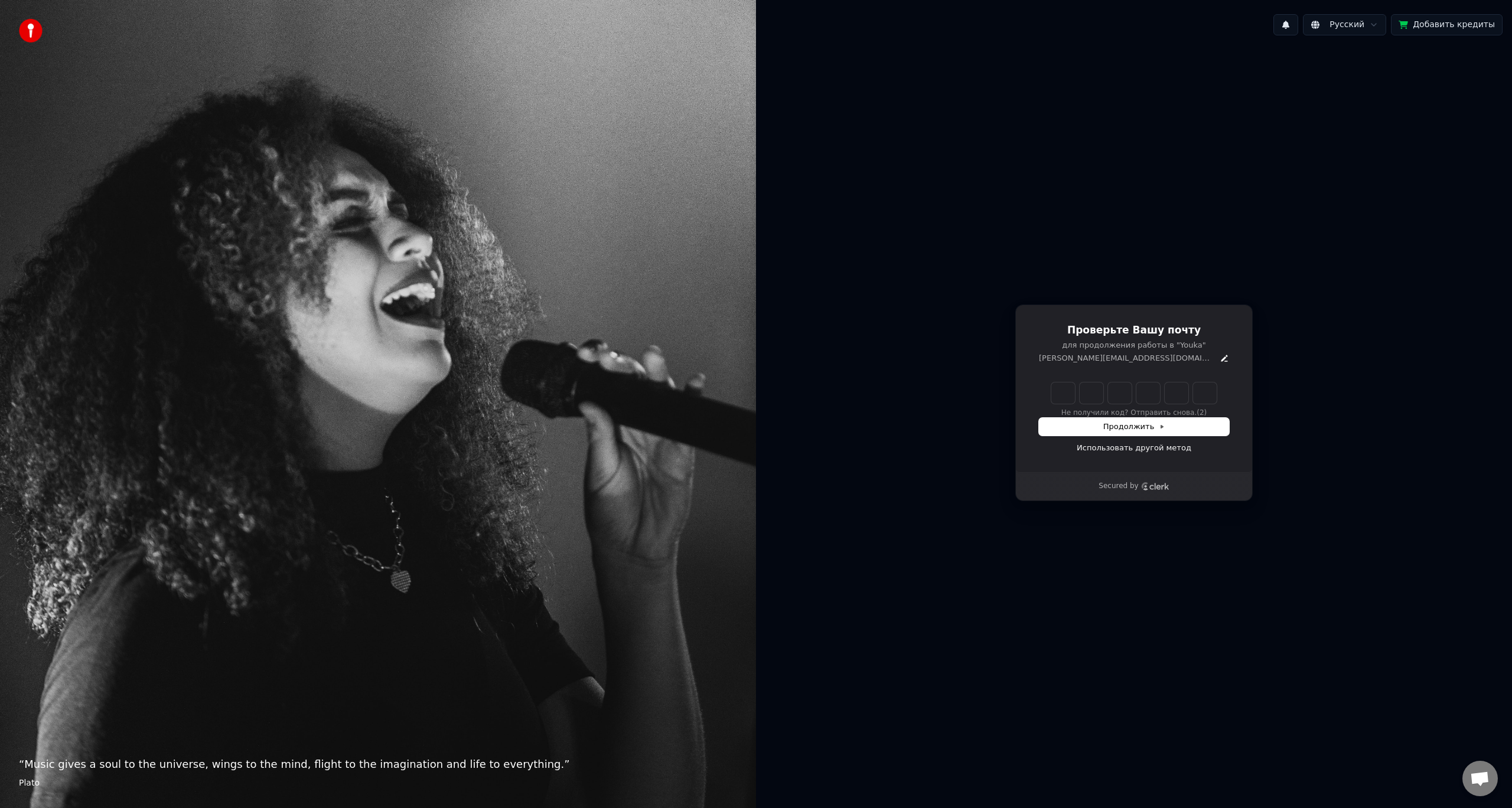
click at [1070, 394] on input "Enter verification code" at bounding box center [1146, 393] width 189 height 21
paste input "******"
type input "******"
